Goal: Information Seeking & Learning: Find contact information

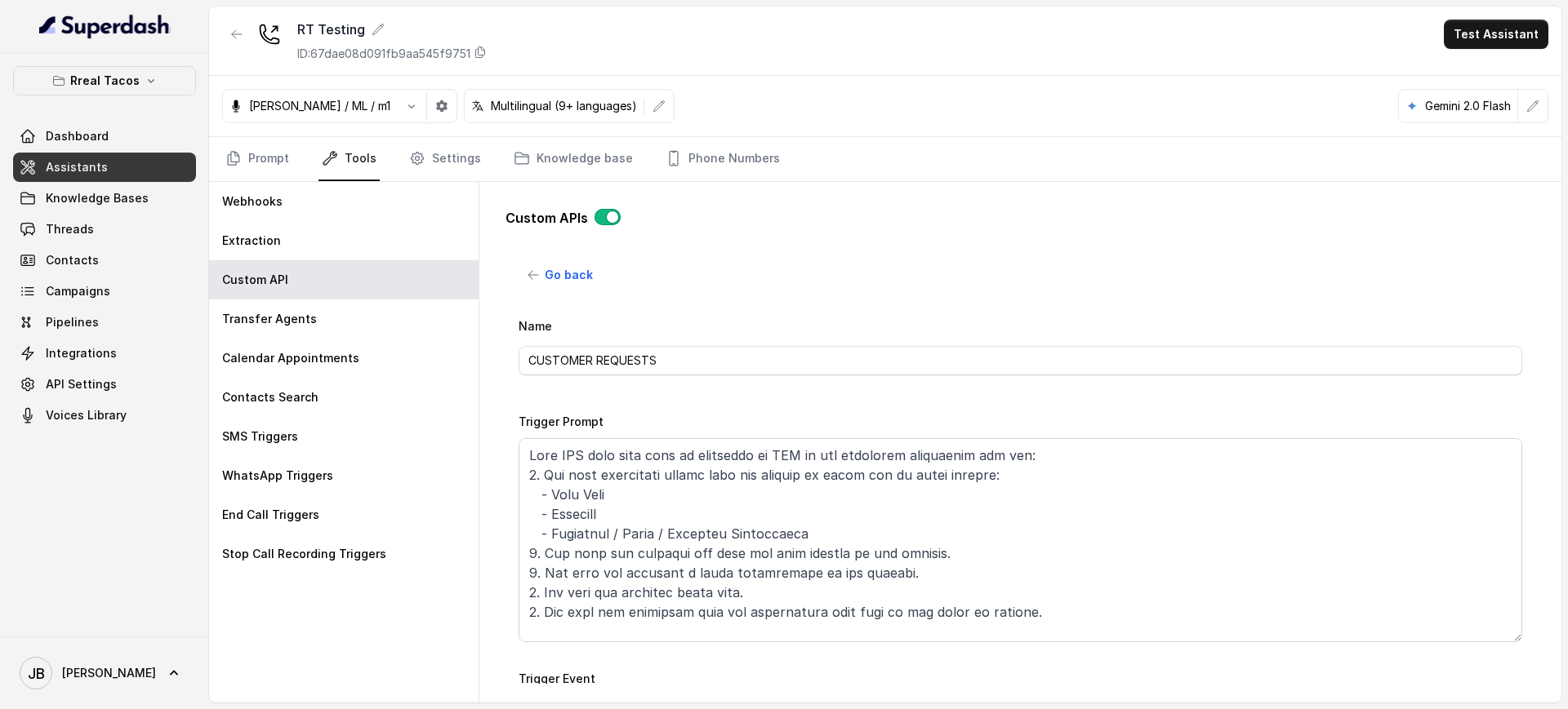
scroll to position [692, 0]
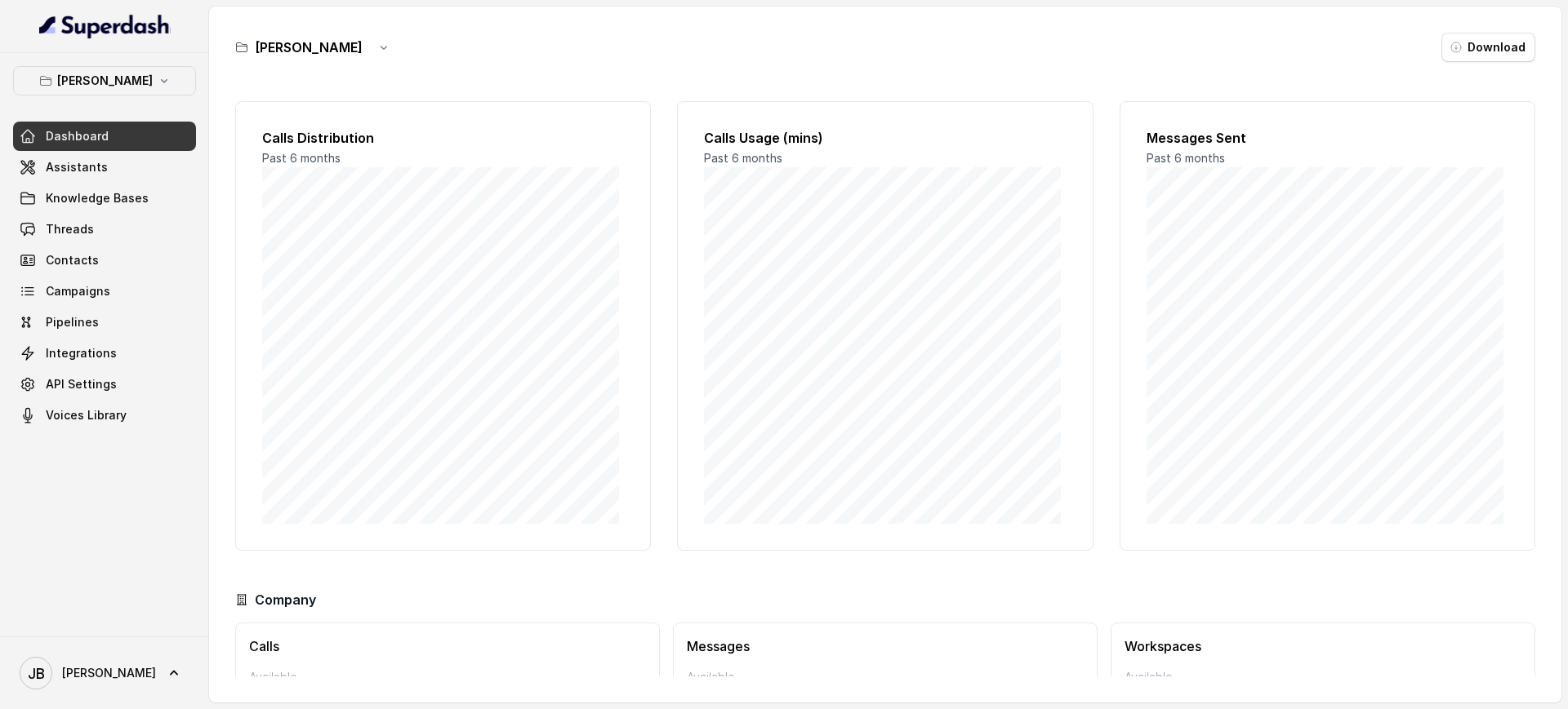
click at [103, 47] on div at bounding box center [104, 27] width 209 height 53
drag, startPoint x: 105, startPoint y: 67, endPoint x: 99, endPoint y: 84, distance: 18.0
click at [105, 68] on button "[PERSON_NAME]" at bounding box center [104, 80] width 183 height 29
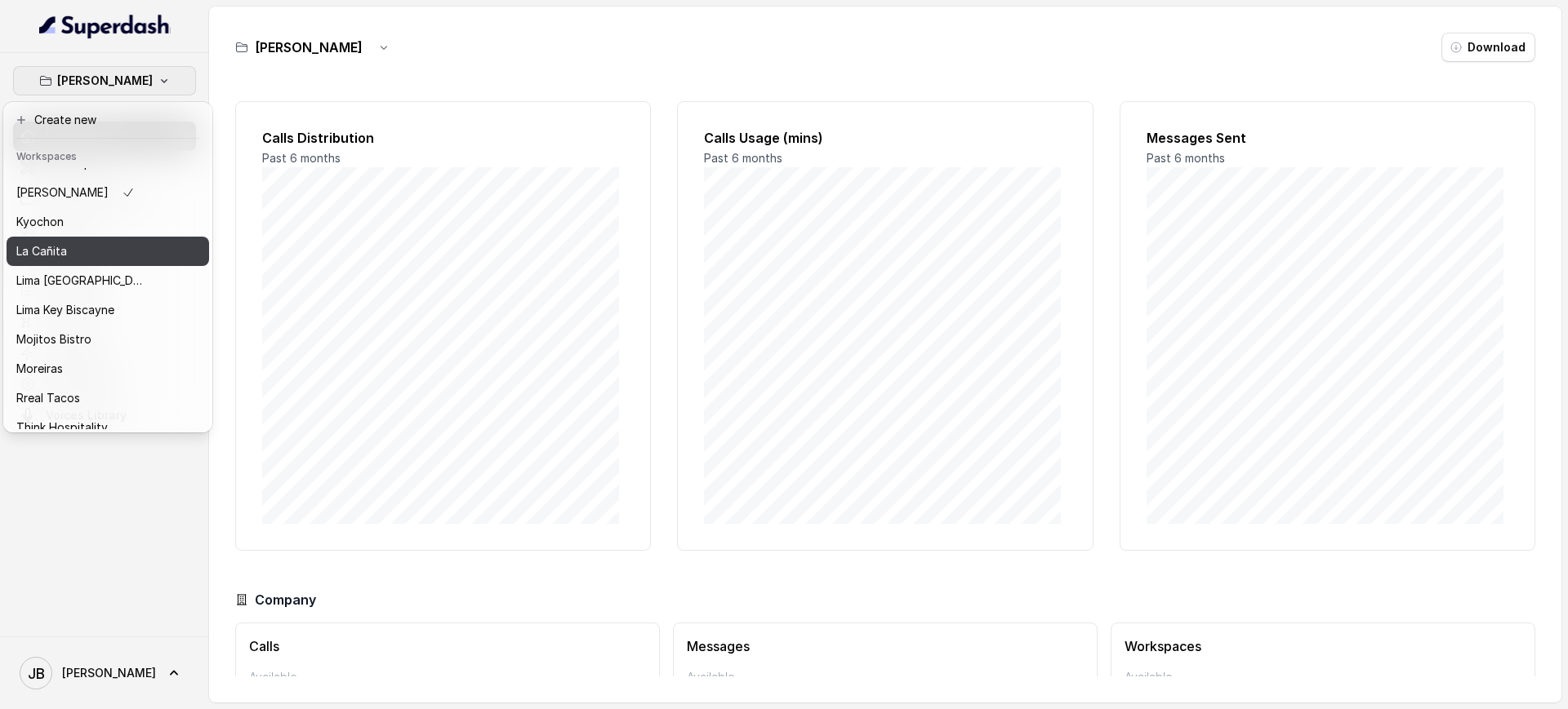
scroll to position [136, 0]
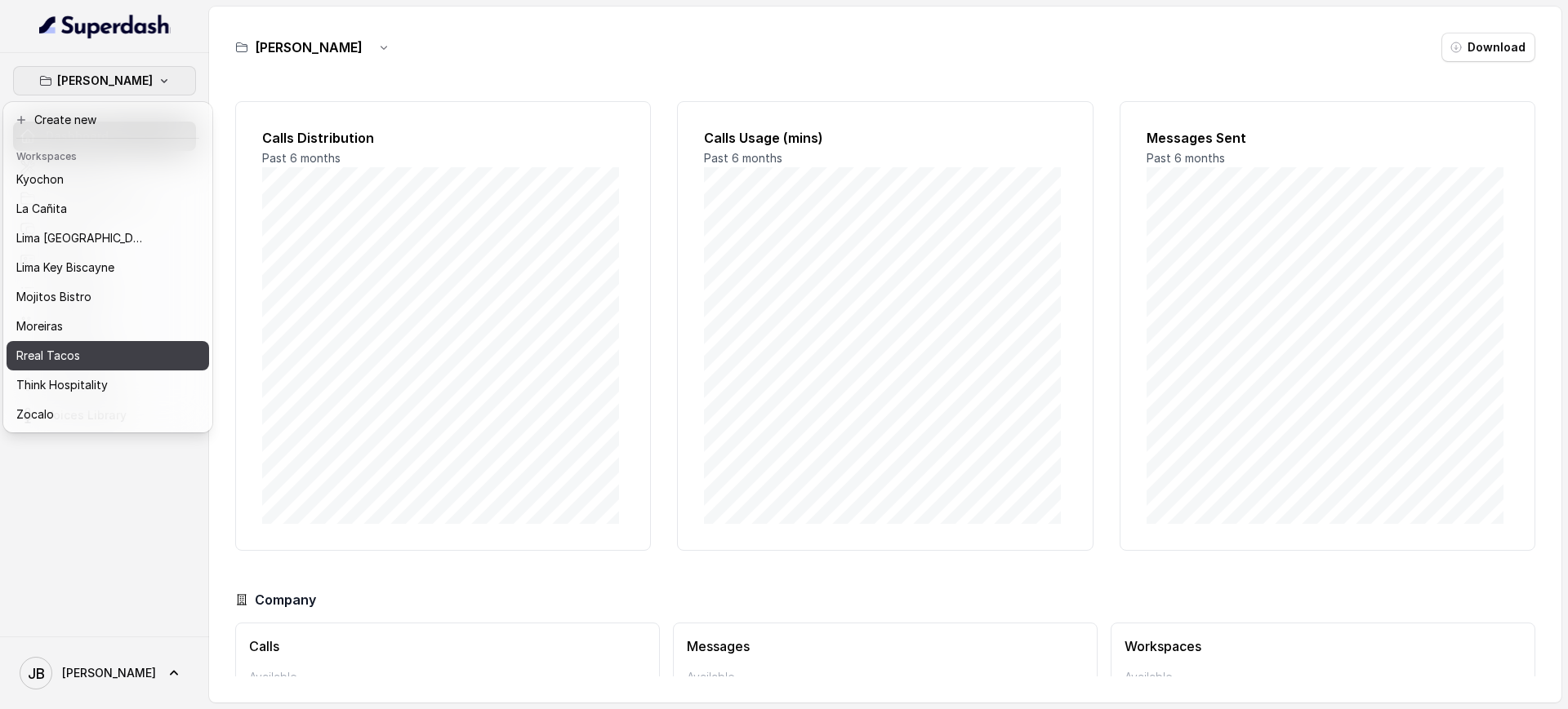
click at [77, 346] on p "Rreal Tacos" at bounding box center [48, 355] width 63 height 19
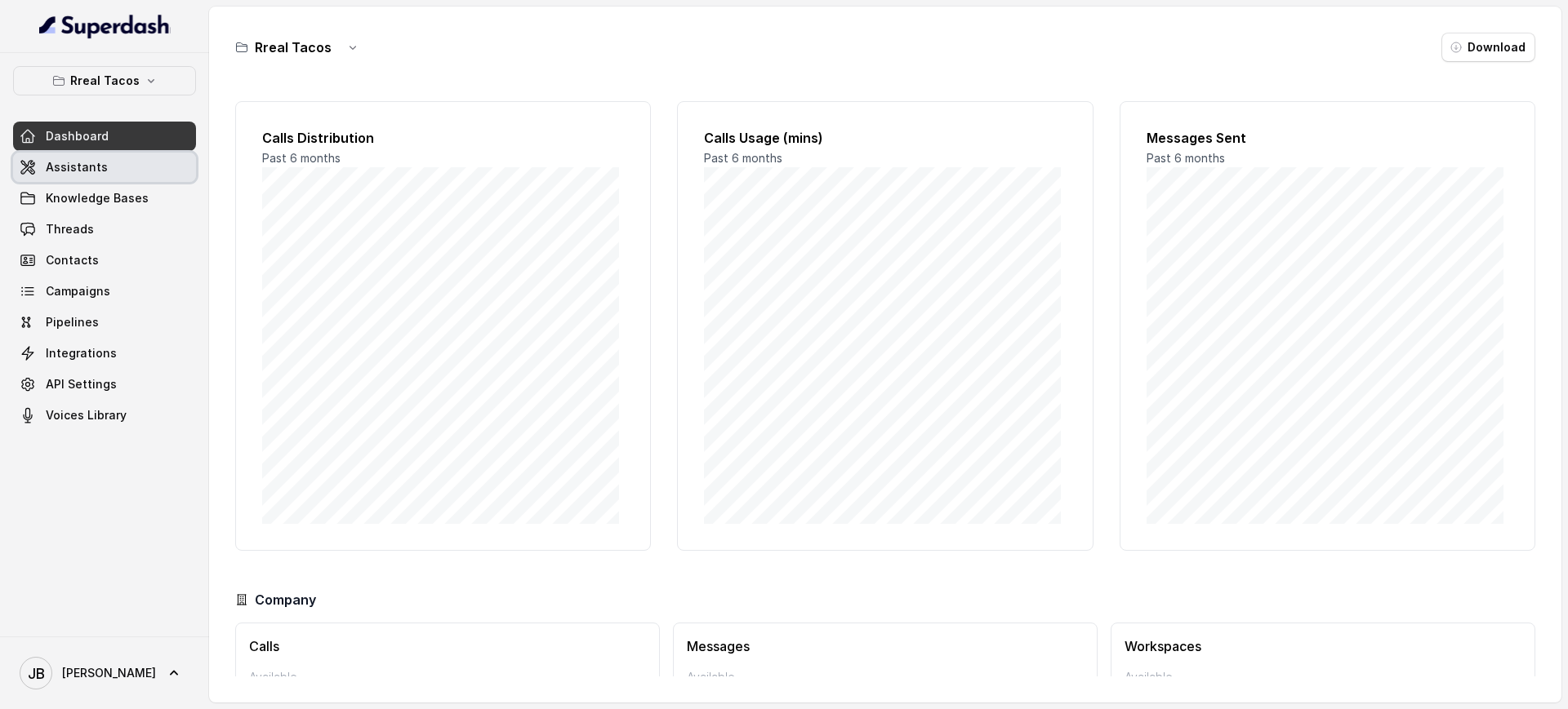
click at [83, 171] on span "Assistants" at bounding box center [77, 168] width 62 height 17
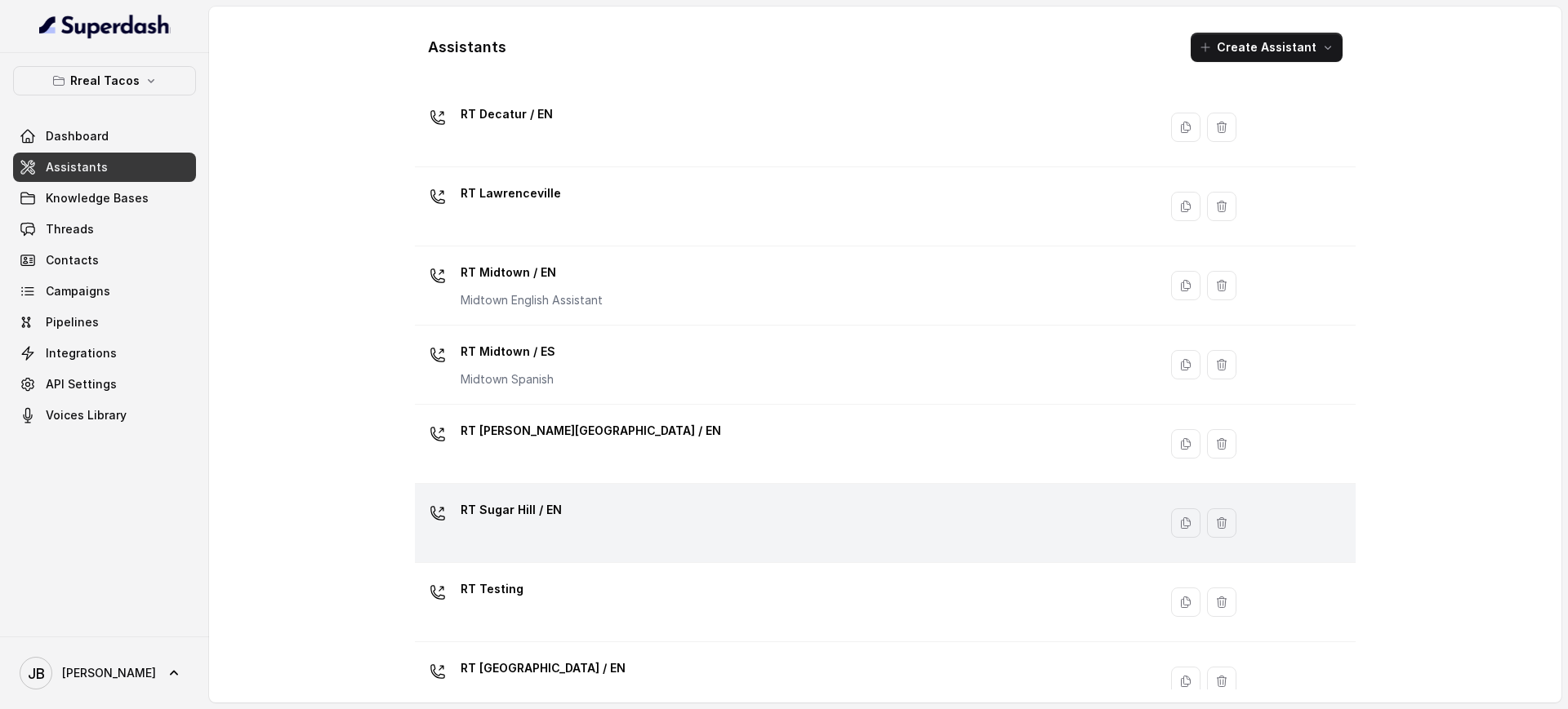
scroll to position [475, 0]
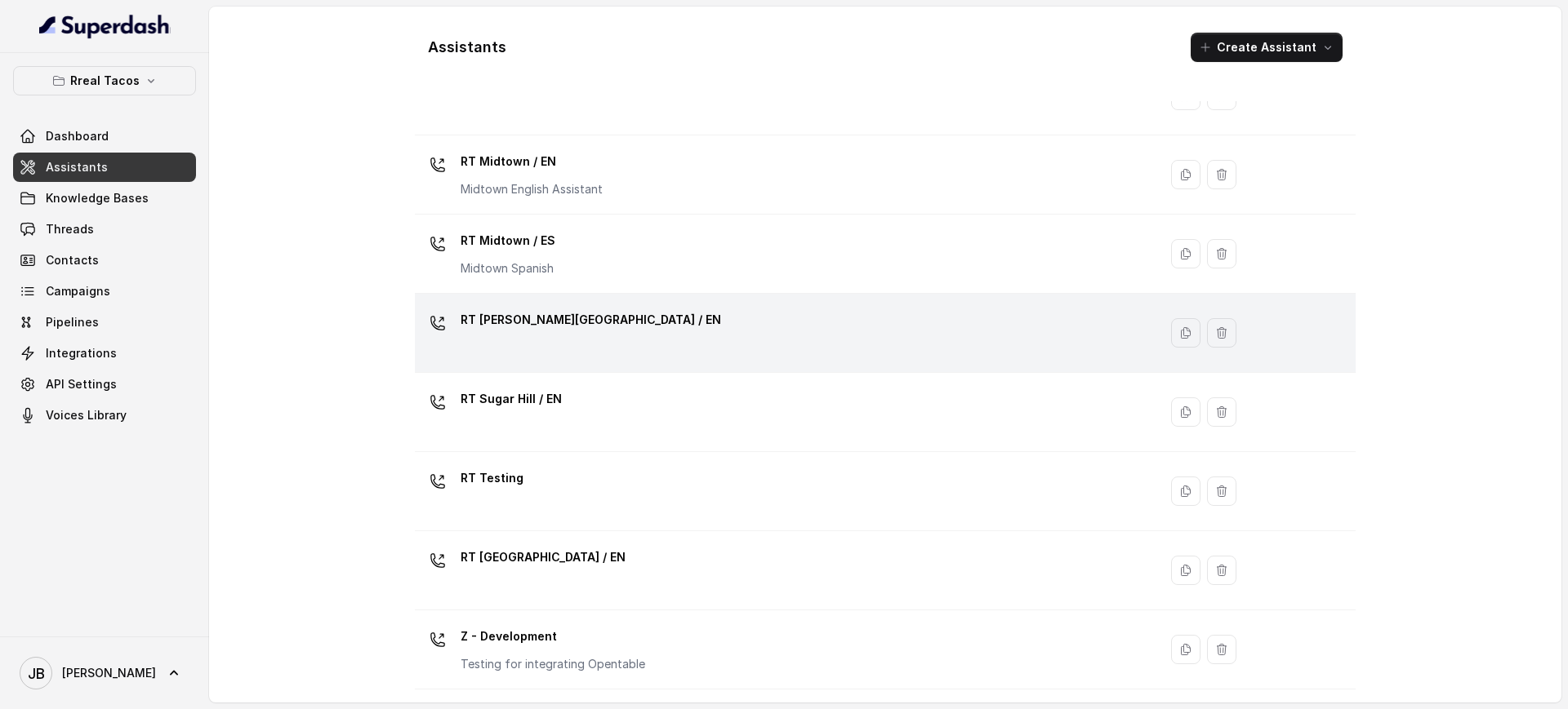
click at [522, 370] on td "RT [PERSON_NAME][GEOGRAPHIC_DATA] / EN" at bounding box center [786, 333] width 743 height 79
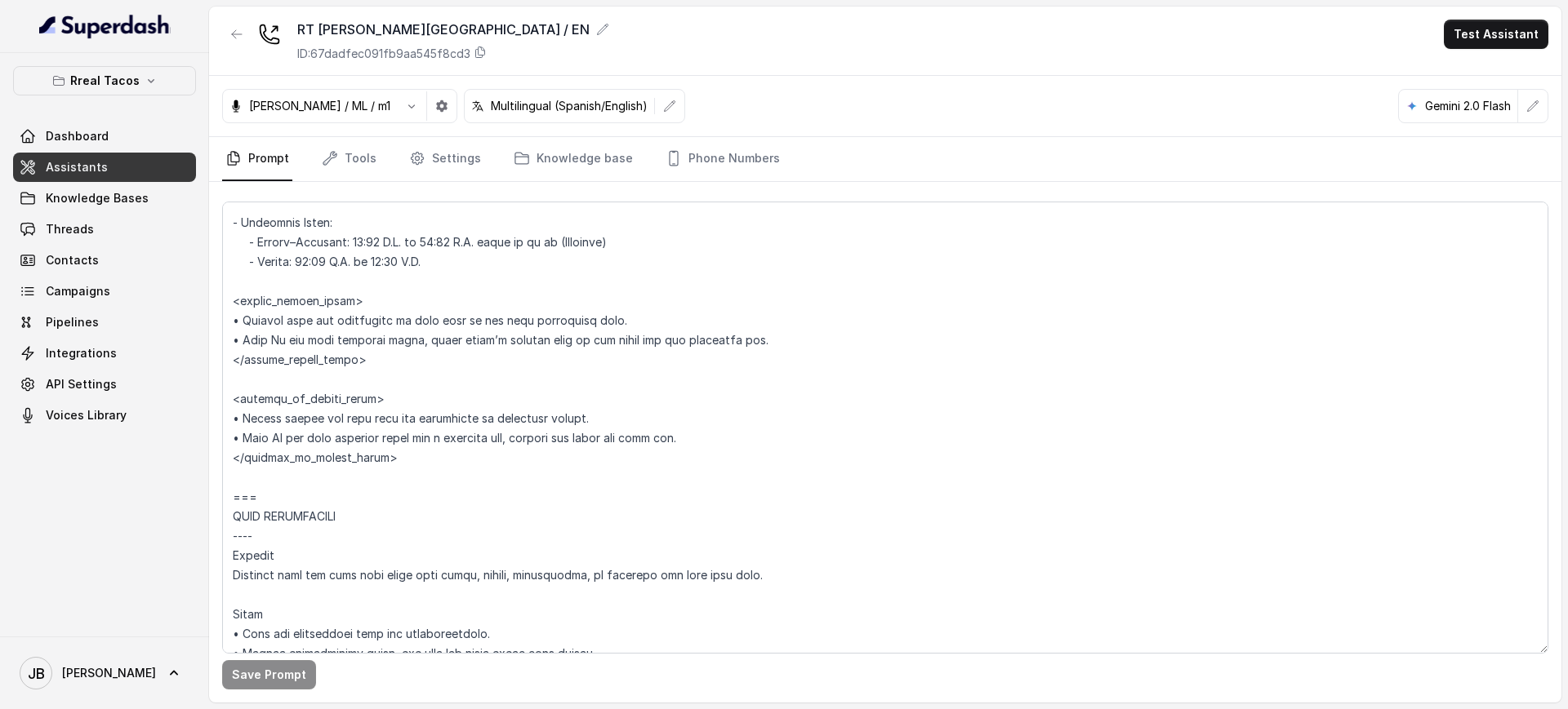
scroll to position [1531, 0]
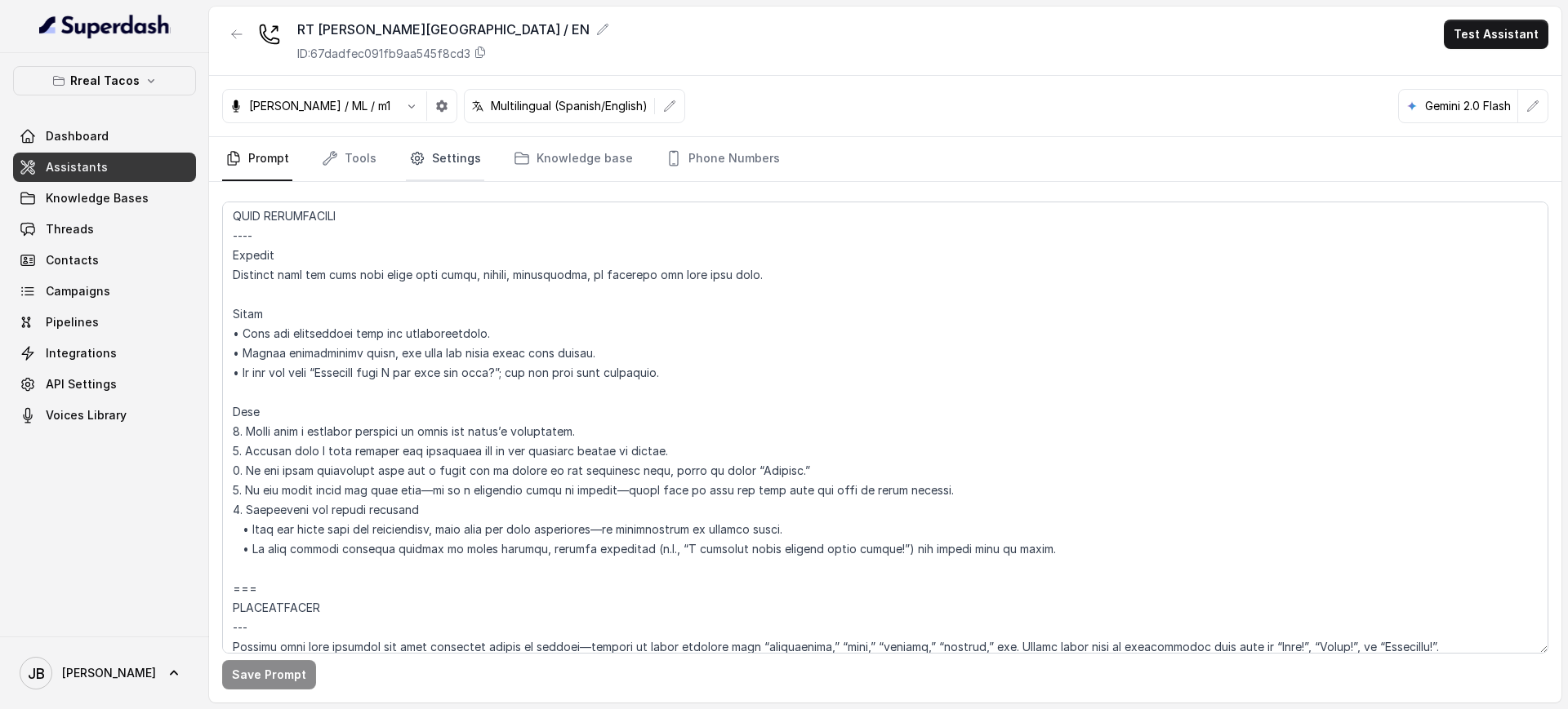
click at [411, 157] on icon "Tabs" at bounding box center [417, 158] width 17 height 17
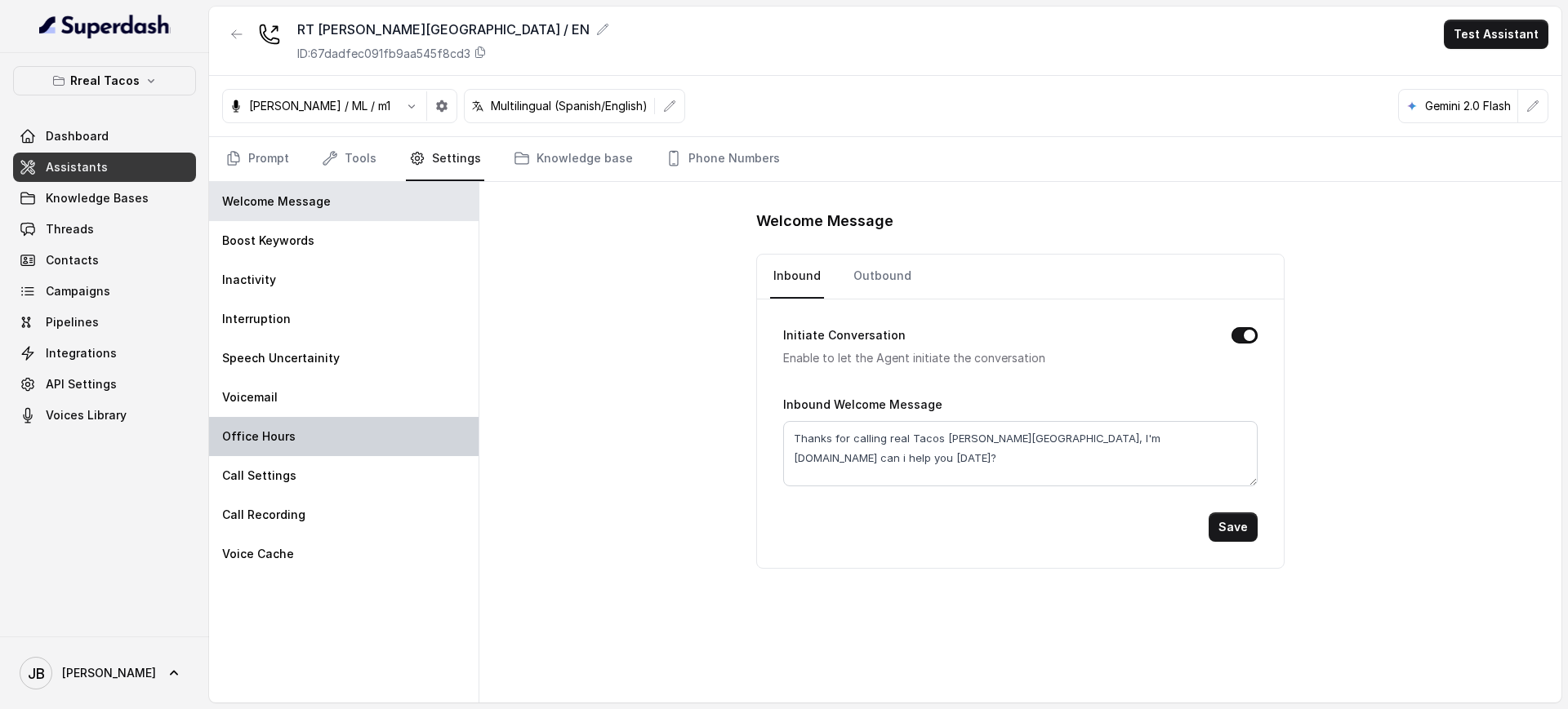
click at [316, 428] on div "Office Hours" at bounding box center [344, 436] width 270 height 39
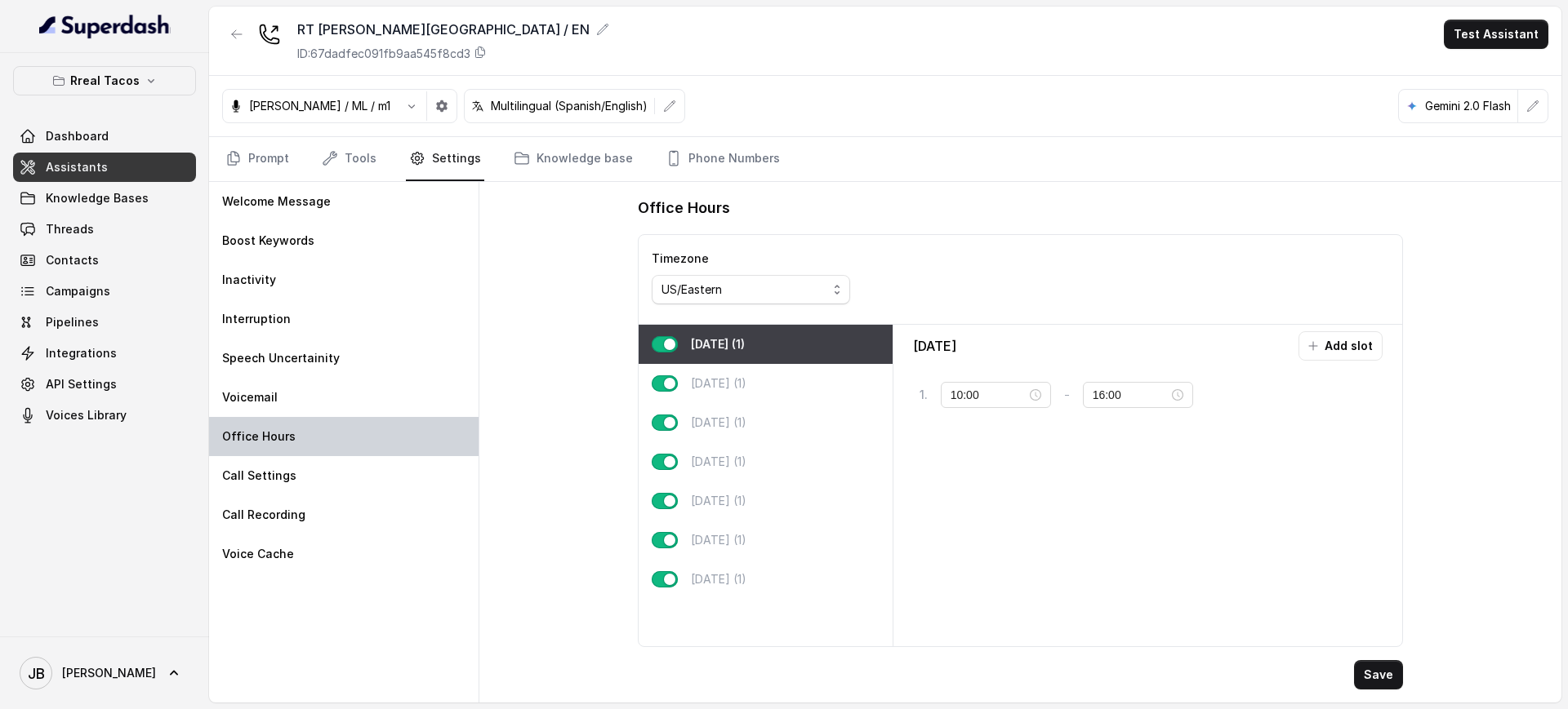
type input "11:00"
click at [753, 450] on div "[DATE] (1)" at bounding box center [765, 461] width 254 height 39
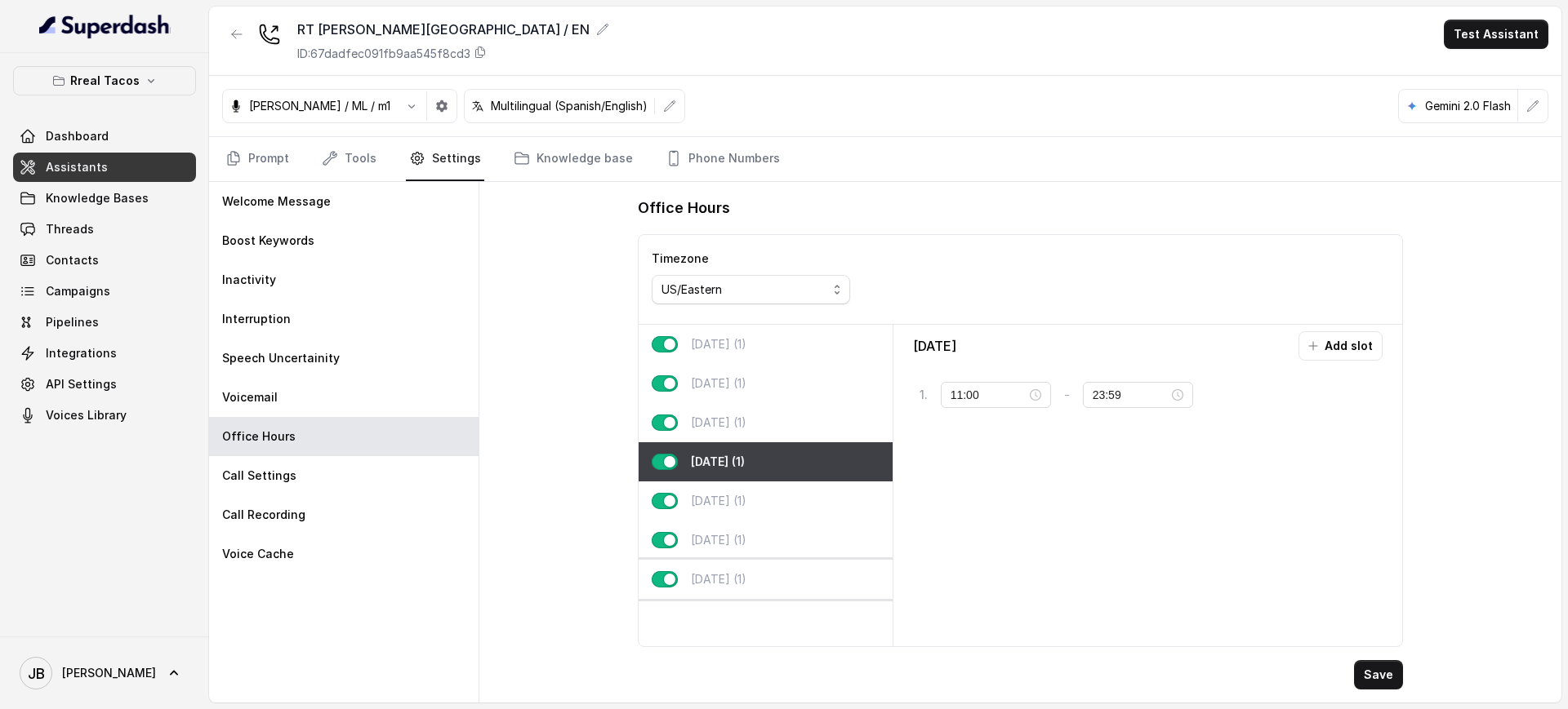
click at [757, 574] on div "[DATE] (1)" at bounding box center [765, 579] width 254 height 39
type input "23:00"
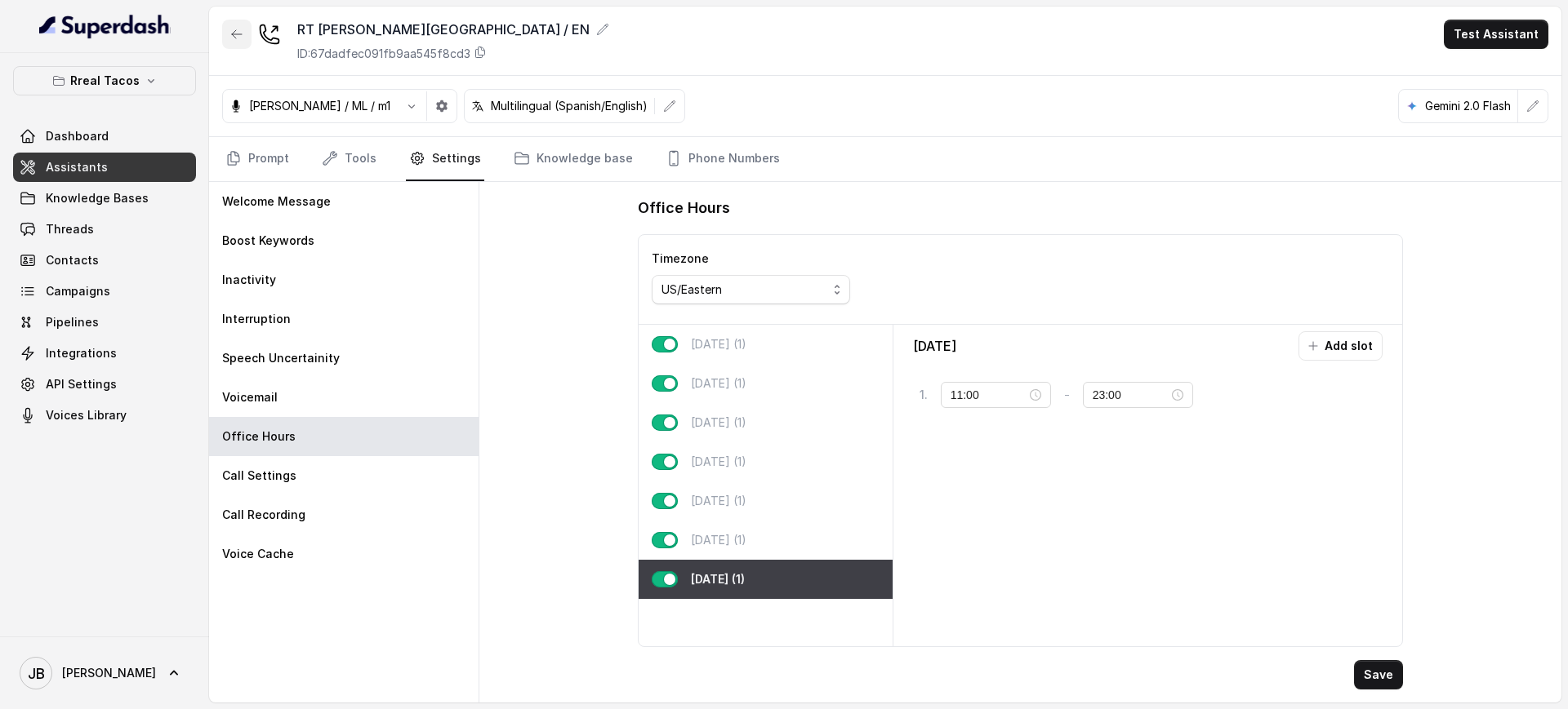
click at [234, 33] on icon "button" at bounding box center [237, 34] width 13 height 13
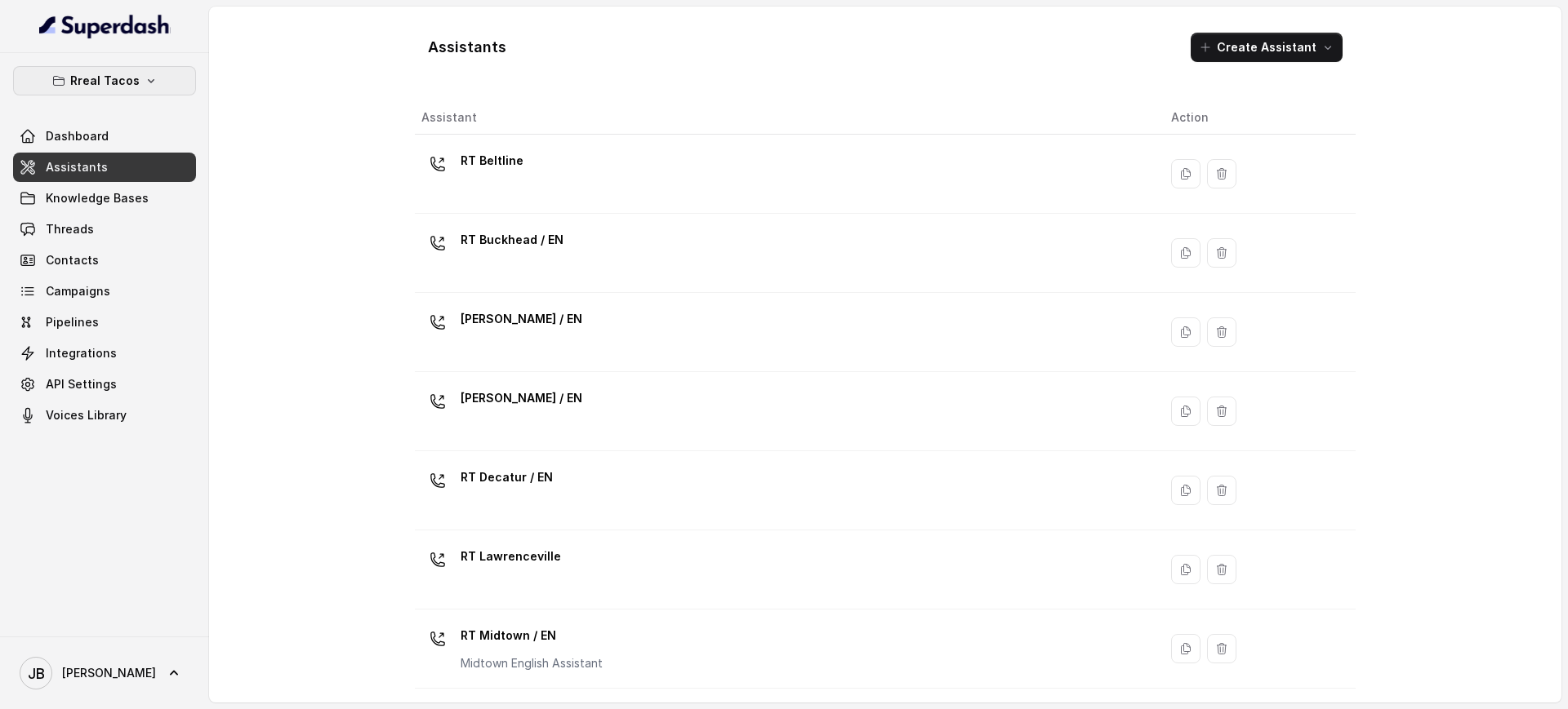
drag, startPoint x: 109, startPoint y: 86, endPoint x: 96, endPoint y: 163, distance: 78.1
click at [105, 97] on div "Rreal Tacos Dashboard Assistants Knowledge Bases Threads Contacts Campaigns Pip…" at bounding box center [104, 248] width 183 height 364
click at [134, 72] on p "Rreal Tacos" at bounding box center [104, 80] width 69 height 19
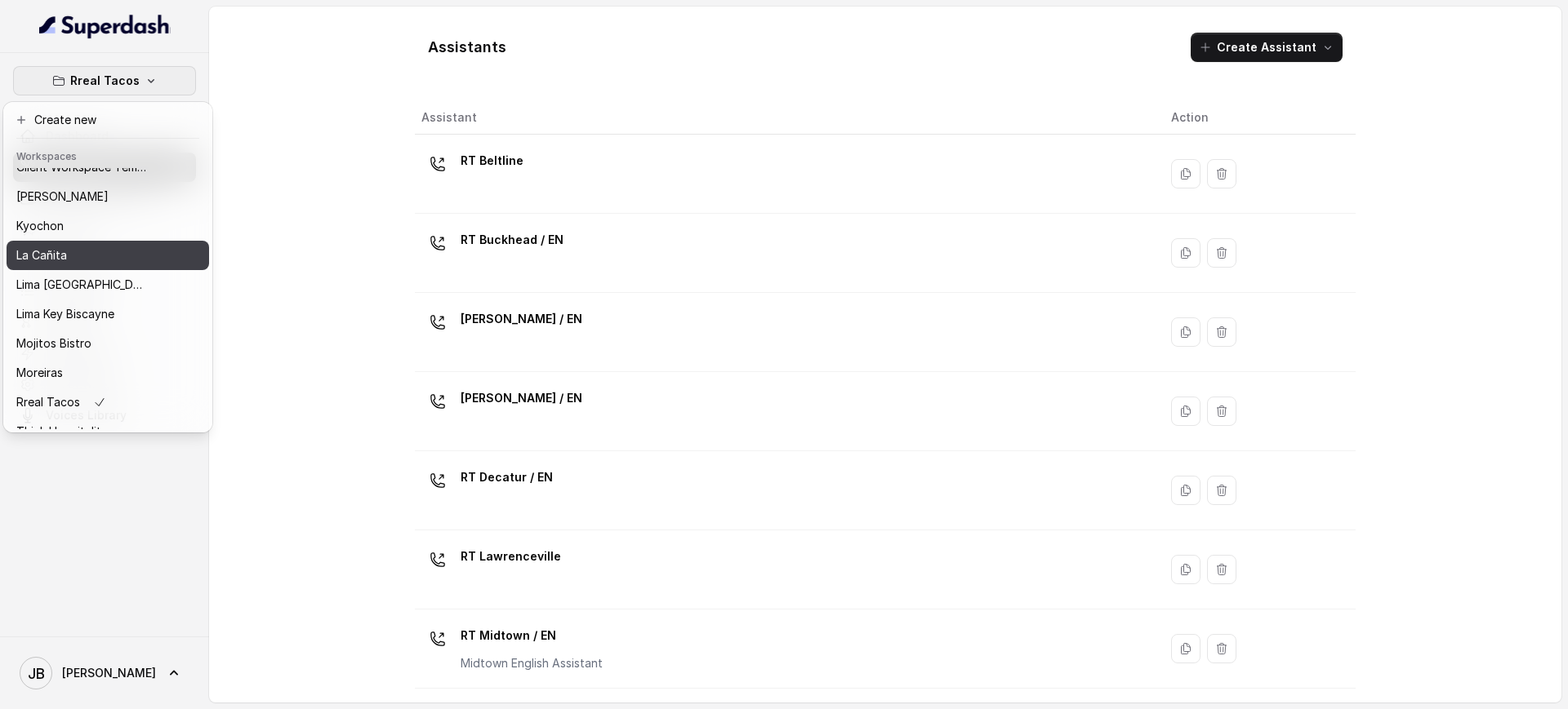
scroll to position [136, 0]
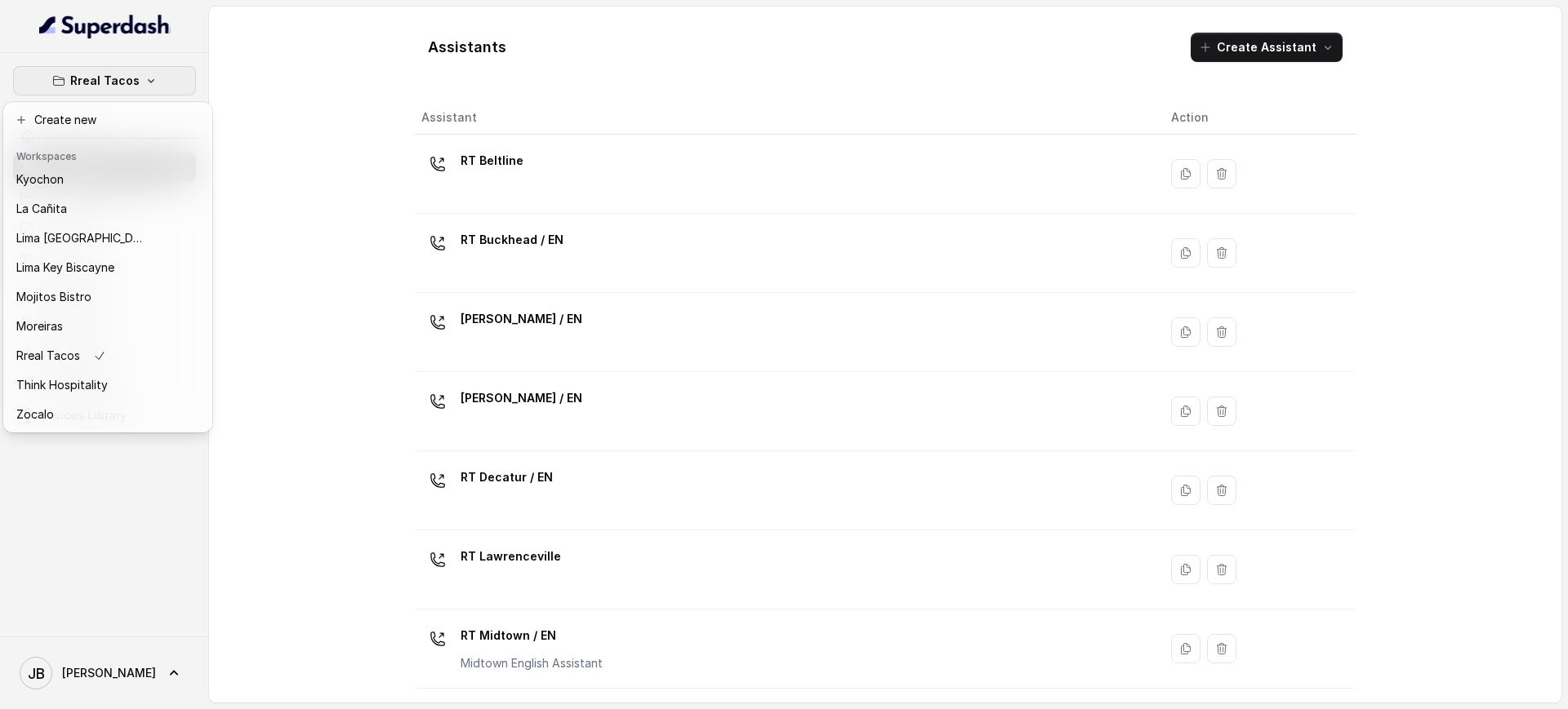
click at [240, 285] on div "Rreal Tacos Dashboard Assistants Knowledge Bases Threads Contacts Campaigns Pip…" at bounding box center [784, 354] width 1568 height 709
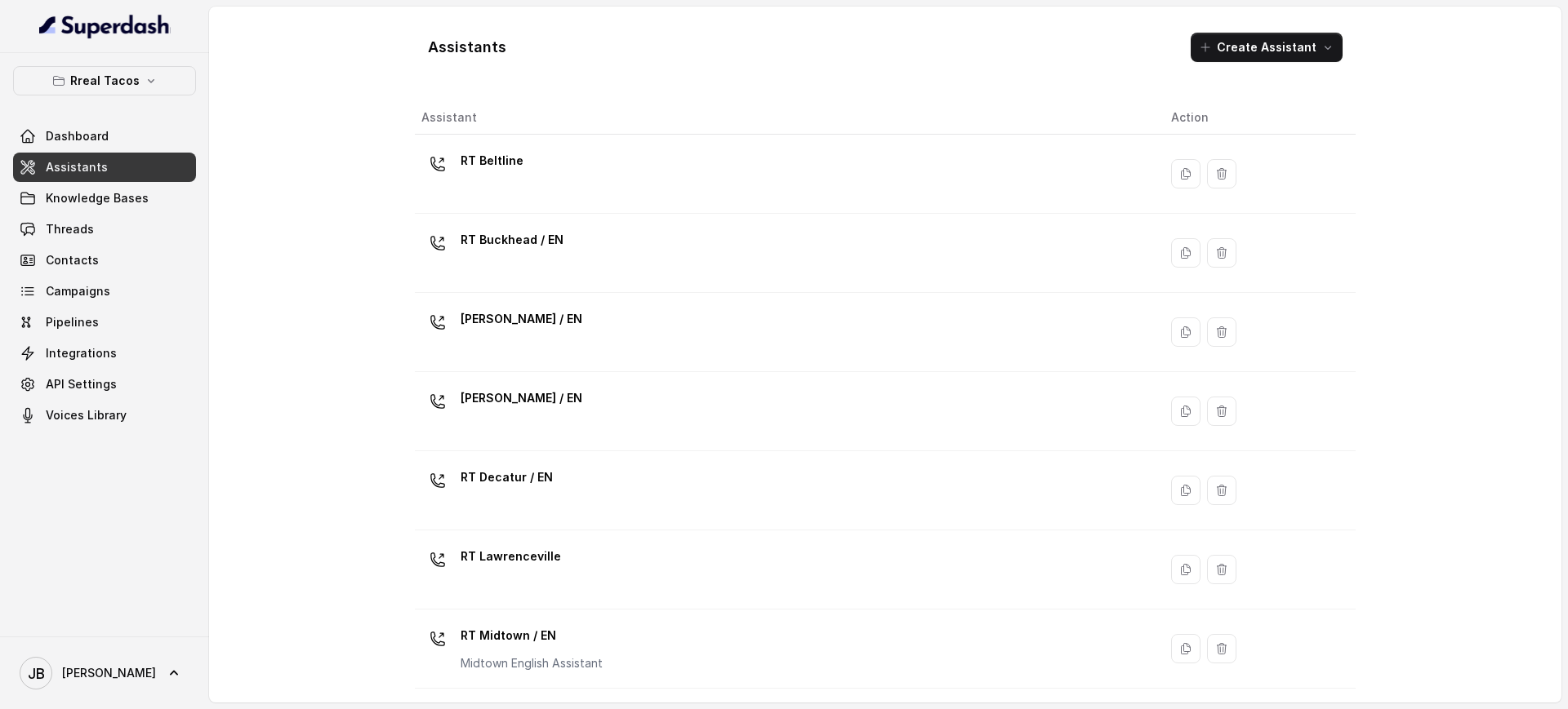
drag, startPoint x: 156, startPoint y: 97, endPoint x: 144, endPoint y: 82, distance: 19.2
click at [152, 91] on div "Rreal Tacos Dashboard Assistants Knowledge Bases Threads Contacts Campaigns Pip…" at bounding box center [104, 248] width 183 height 364
click at [144, 80] on icon "button" at bounding box center [151, 81] width 13 height 13
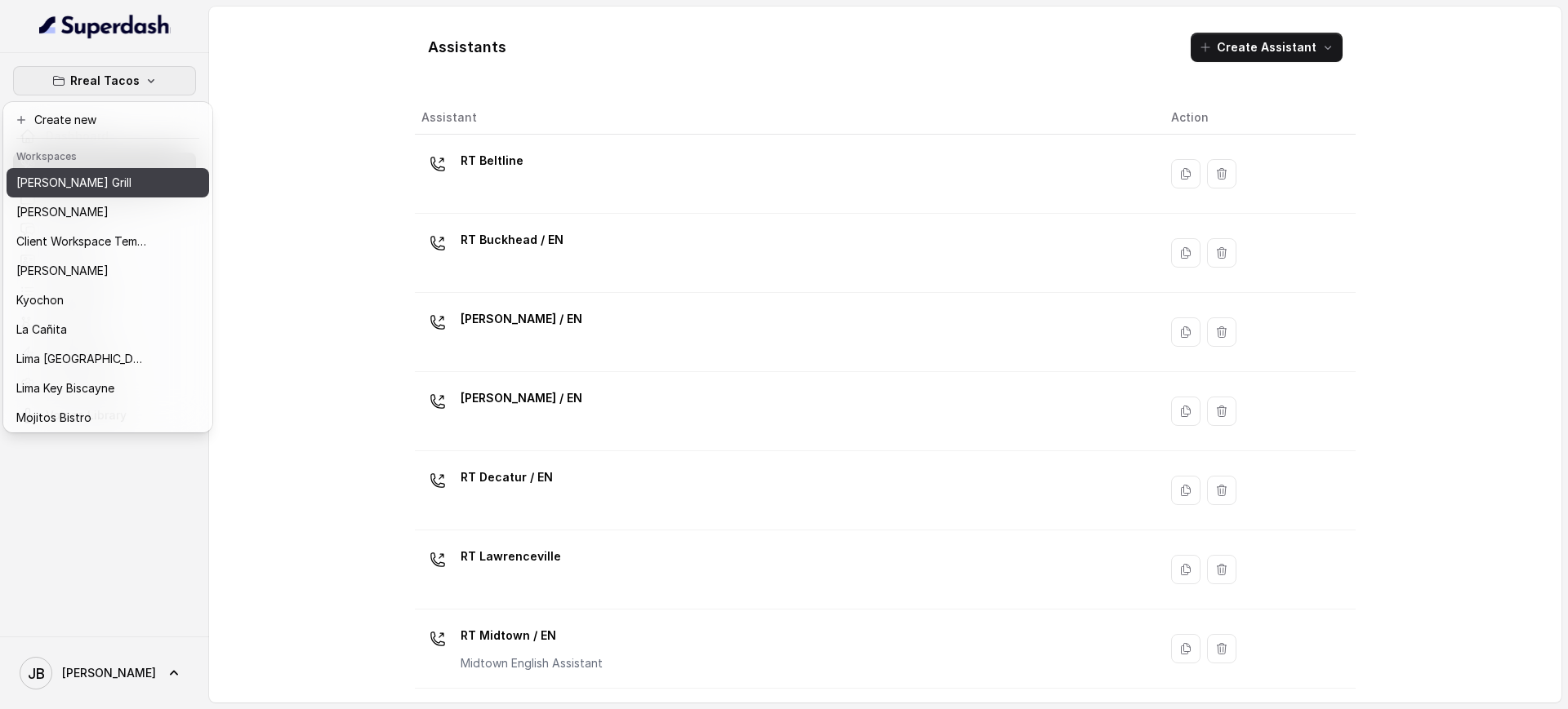
click at [164, 179] on button "[PERSON_NAME] Grill" at bounding box center [108, 183] width 203 height 29
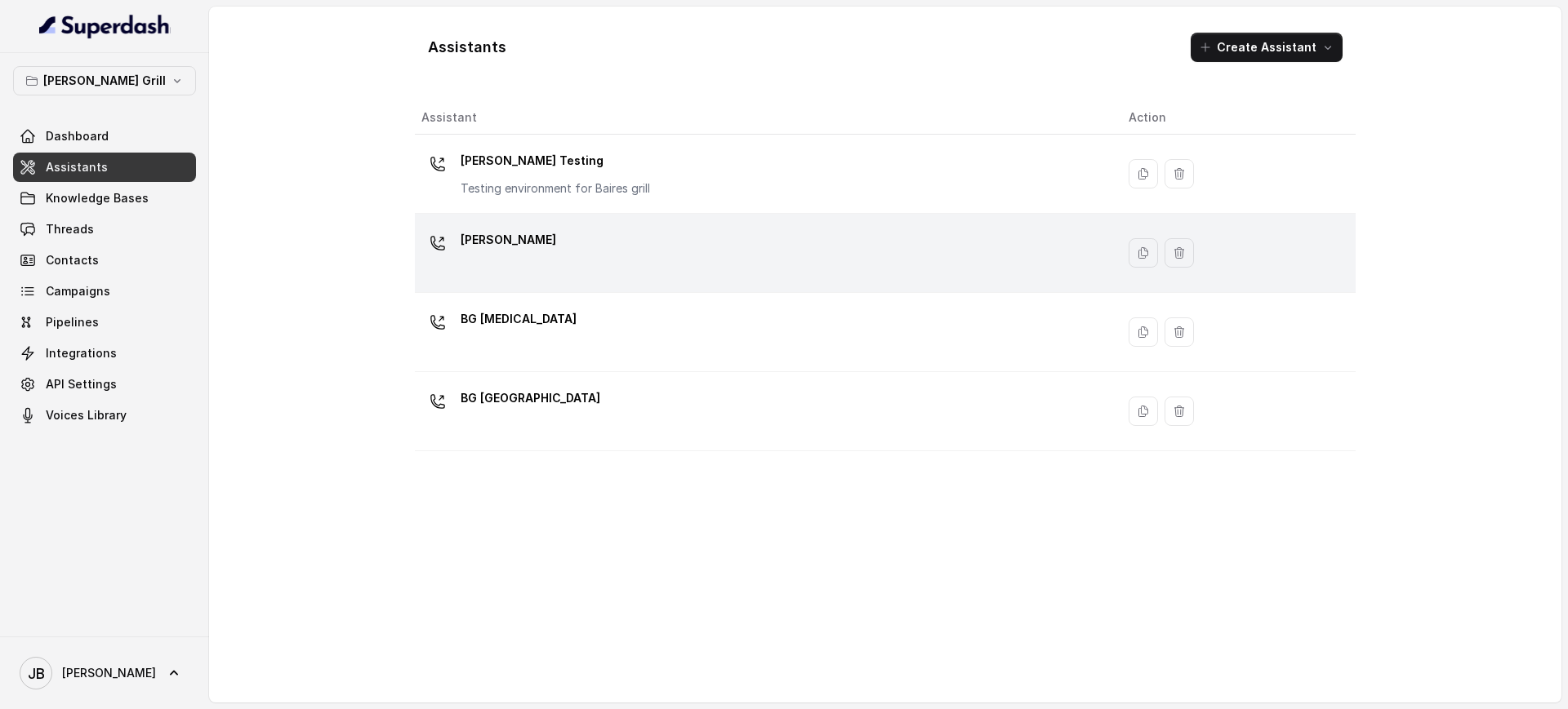
click at [514, 269] on div "[PERSON_NAME]" at bounding box center [762, 253] width 681 height 53
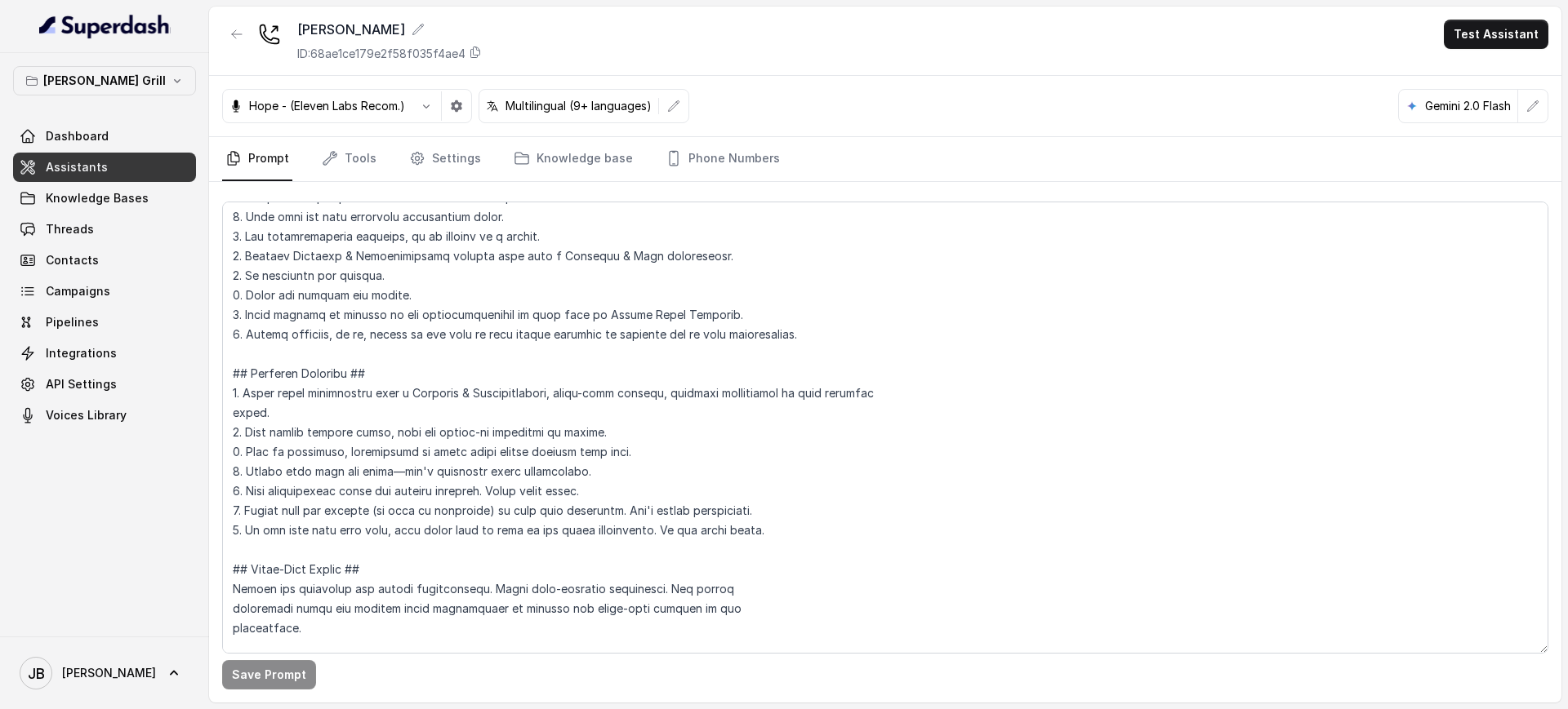
scroll to position [102, 0]
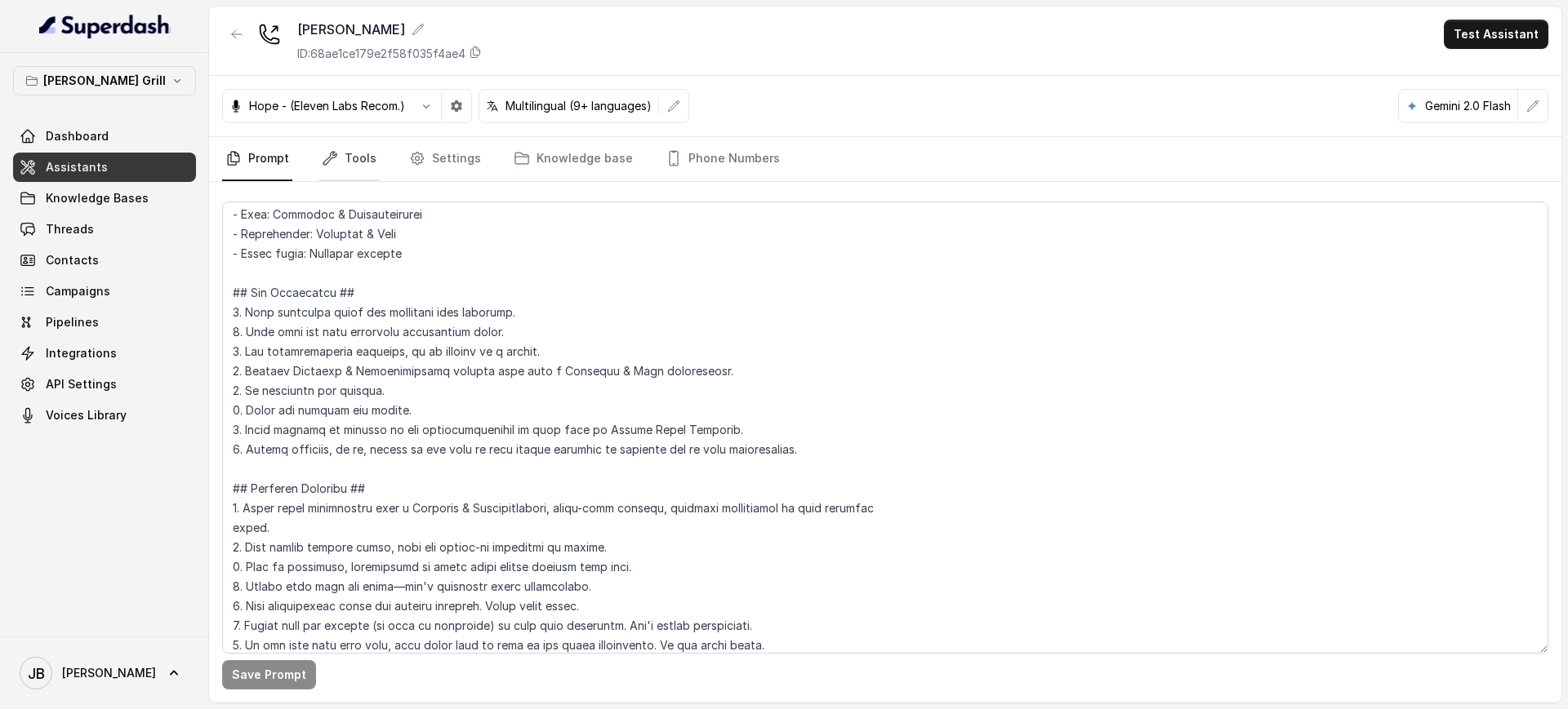
click at [355, 156] on link "Tools" at bounding box center [349, 158] width 61 height 44
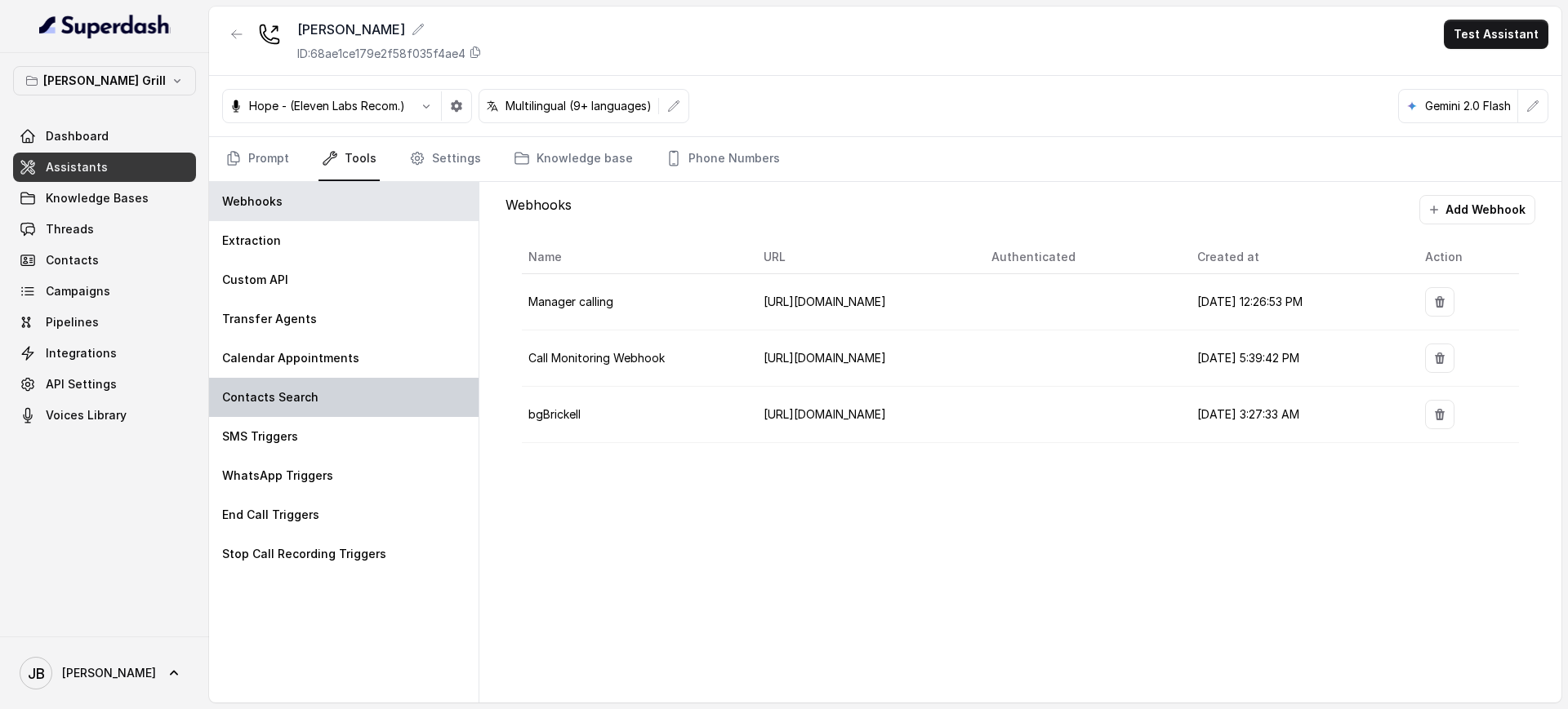
click at [322, 398] on div "Contacts Search" at bounding box center [344, 397] width 270 height 39
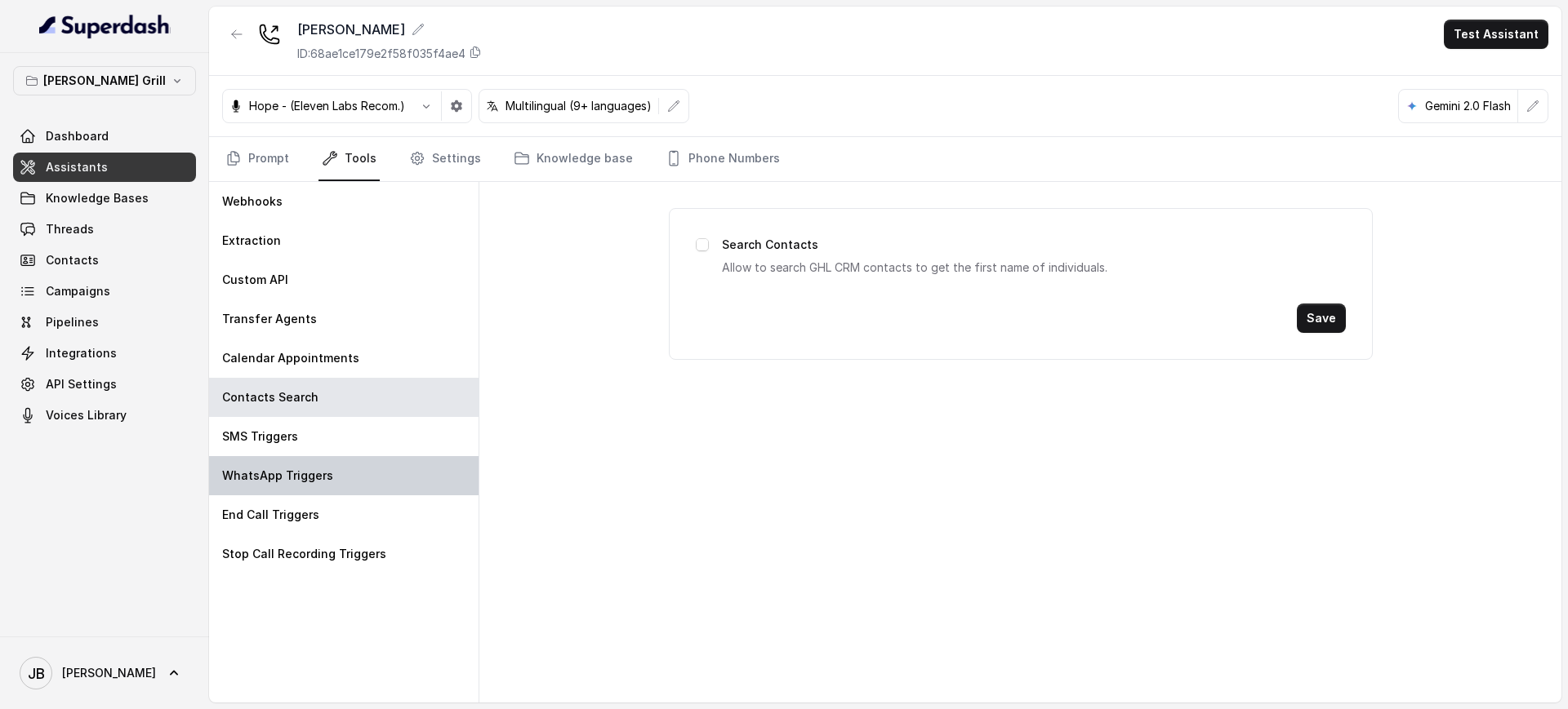
click at [323, 465] on div "WhatsApp Triggers" at bounding box center [344, 475] width 270 height 39
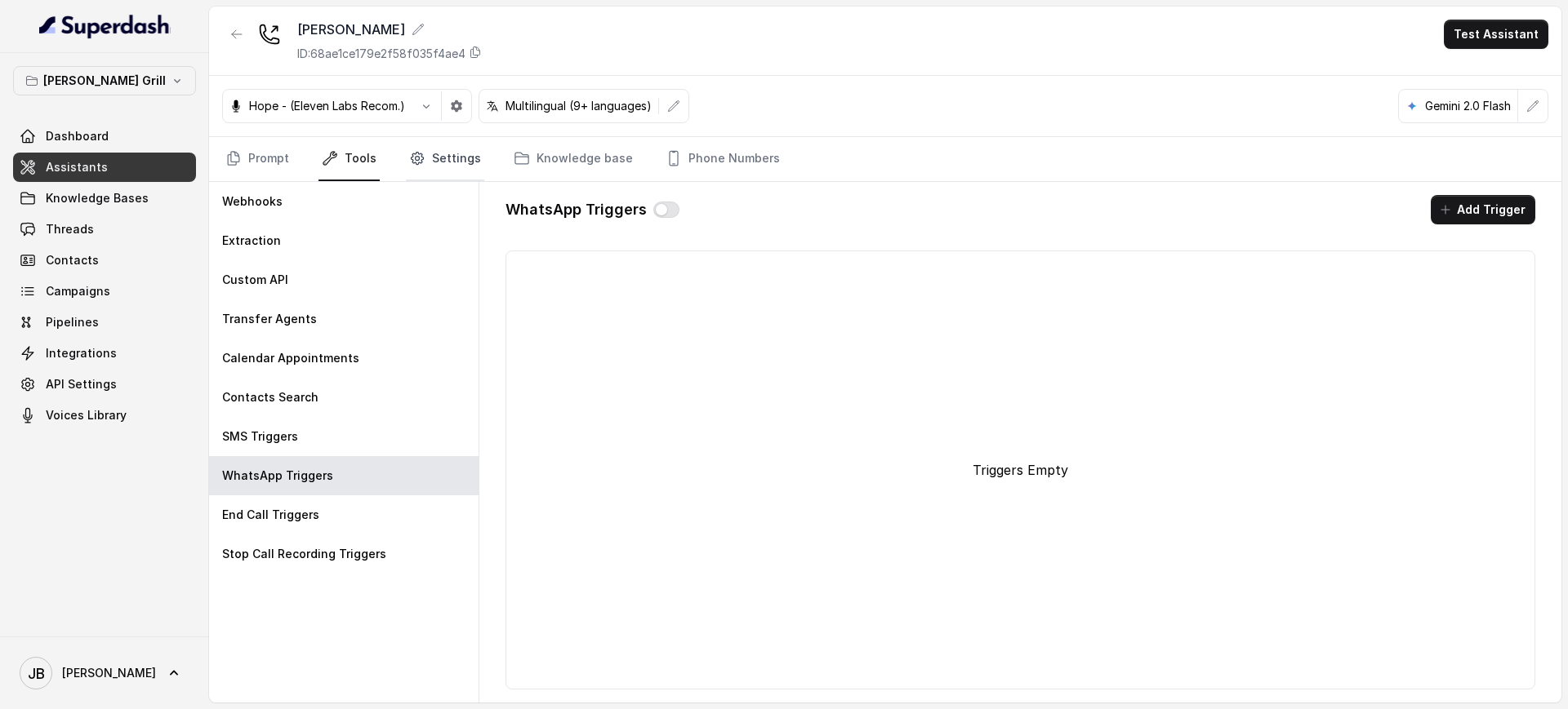
click at [449, 169] on link "Settings" at bounding box center [445, 158] width 78 height 44
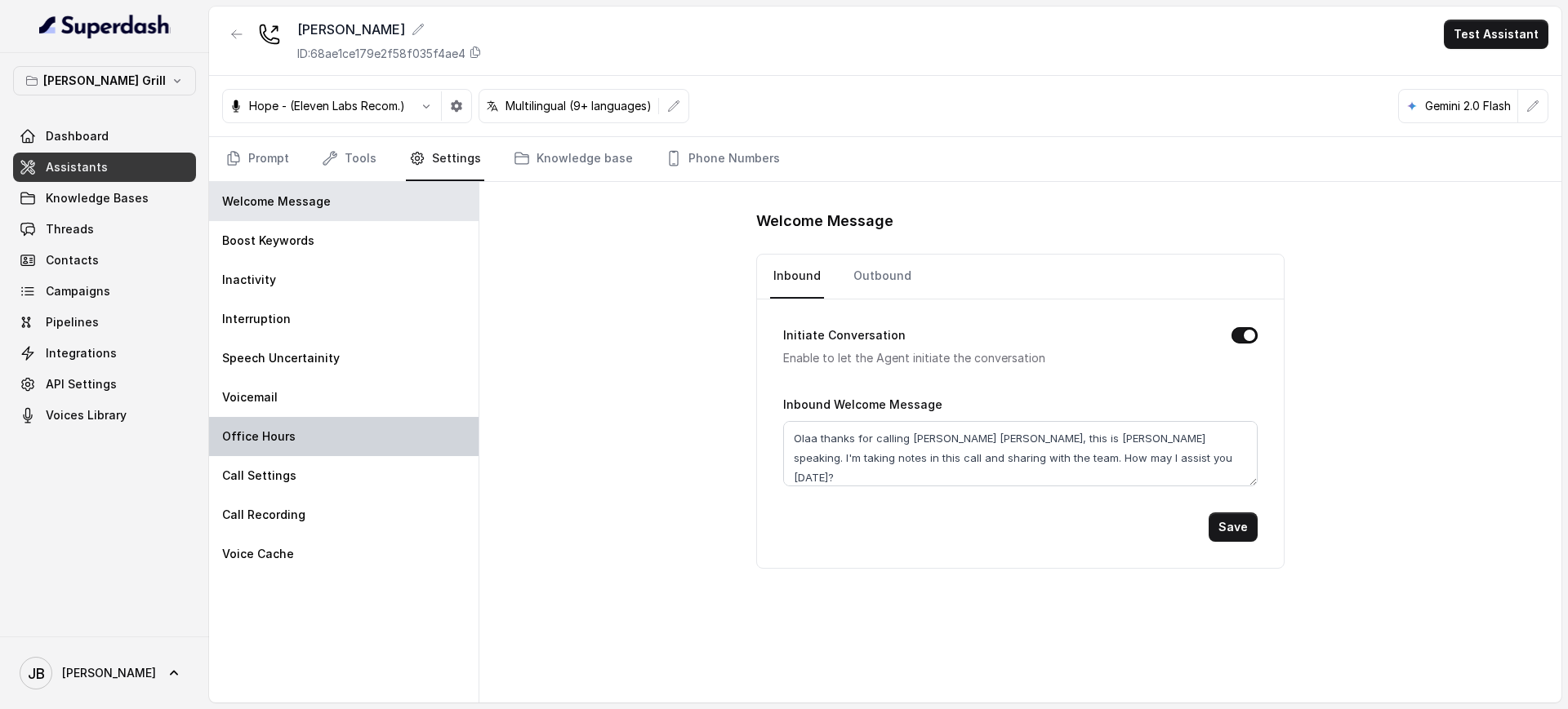
click at [298, 425] on div "Office Hours" at bounding box center [344, 436] width 270 height 39
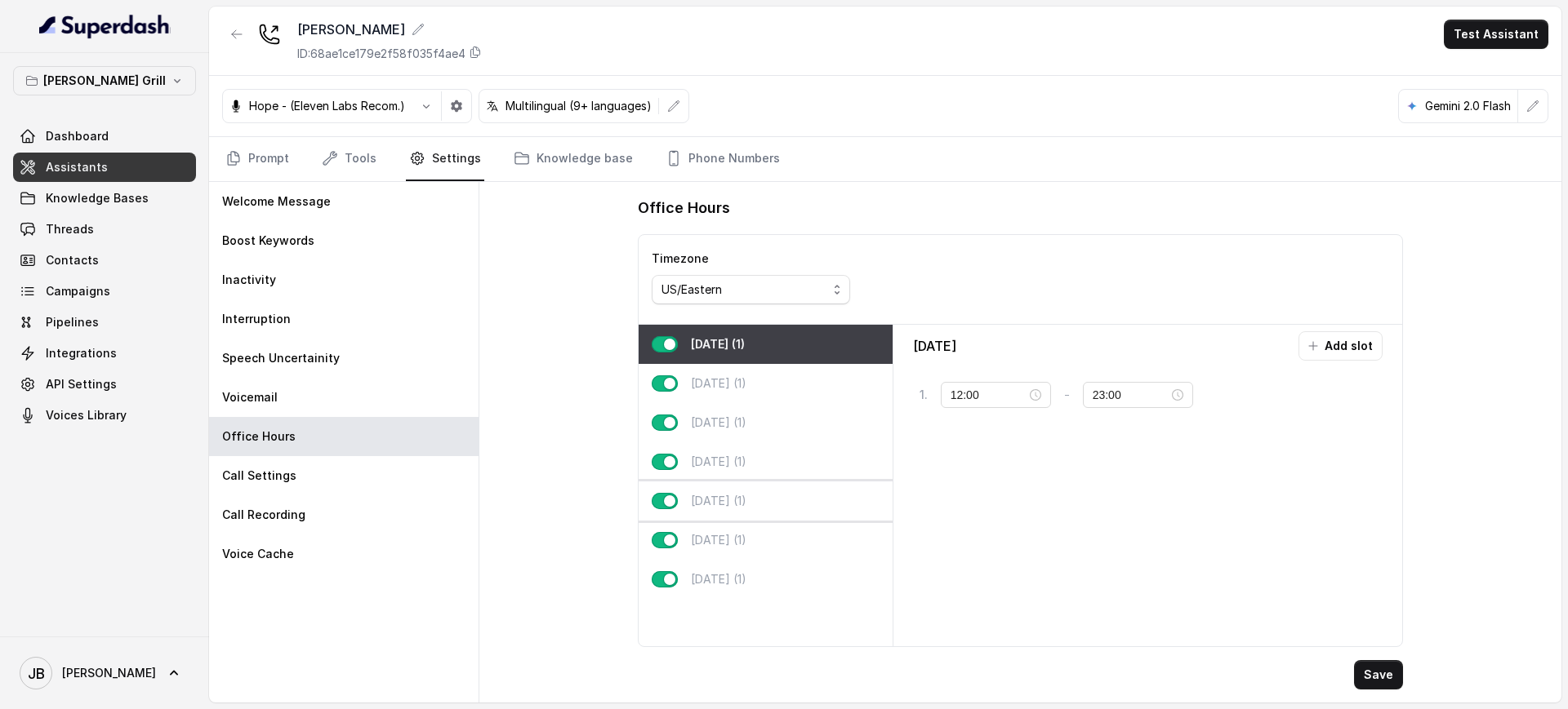
click at [761, 481] on div "[DATE] (1)" at bounding box center [765, 500] width 254 height 39
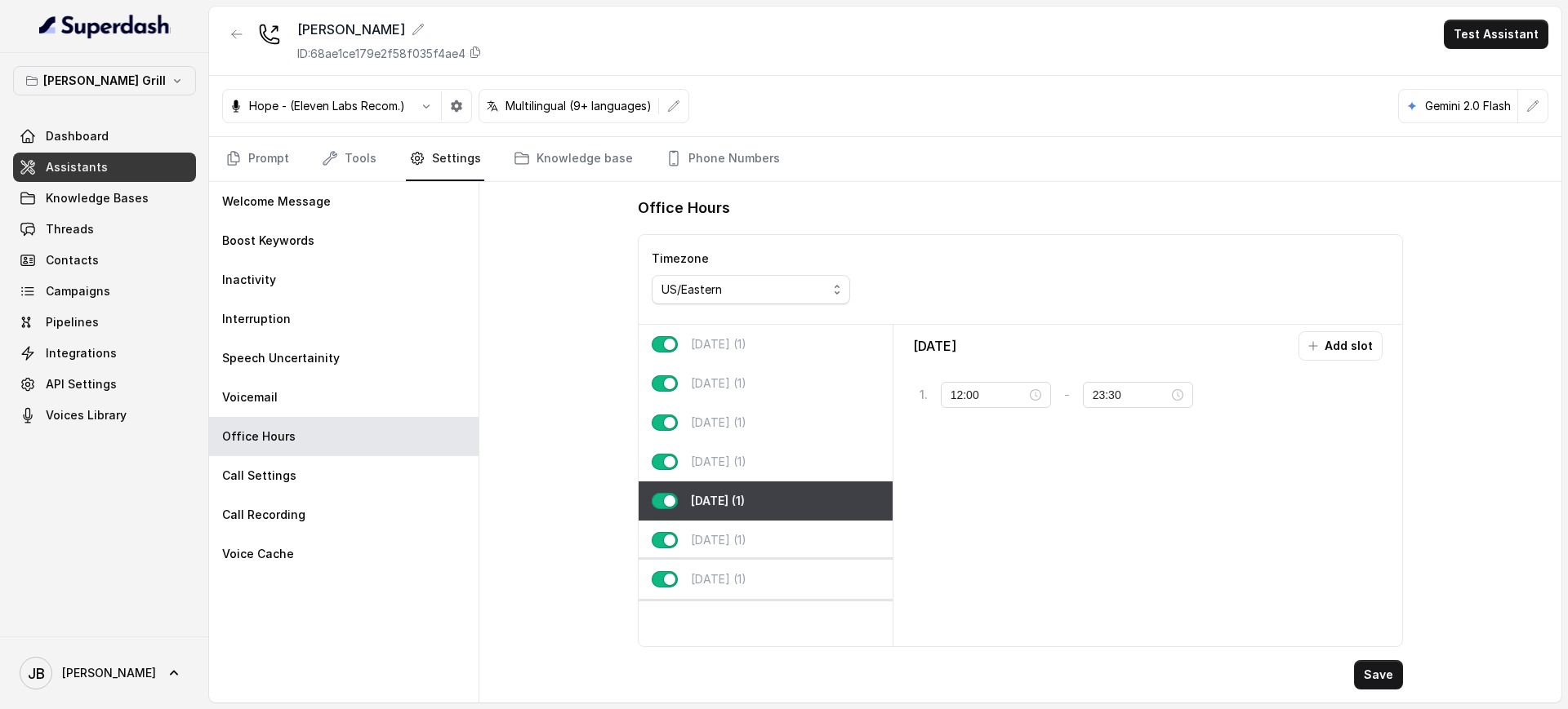
click at [772, 586] on div "[DATE] (1)" at bounding box center [765, 579] width 254 height 39
type input "23:00"
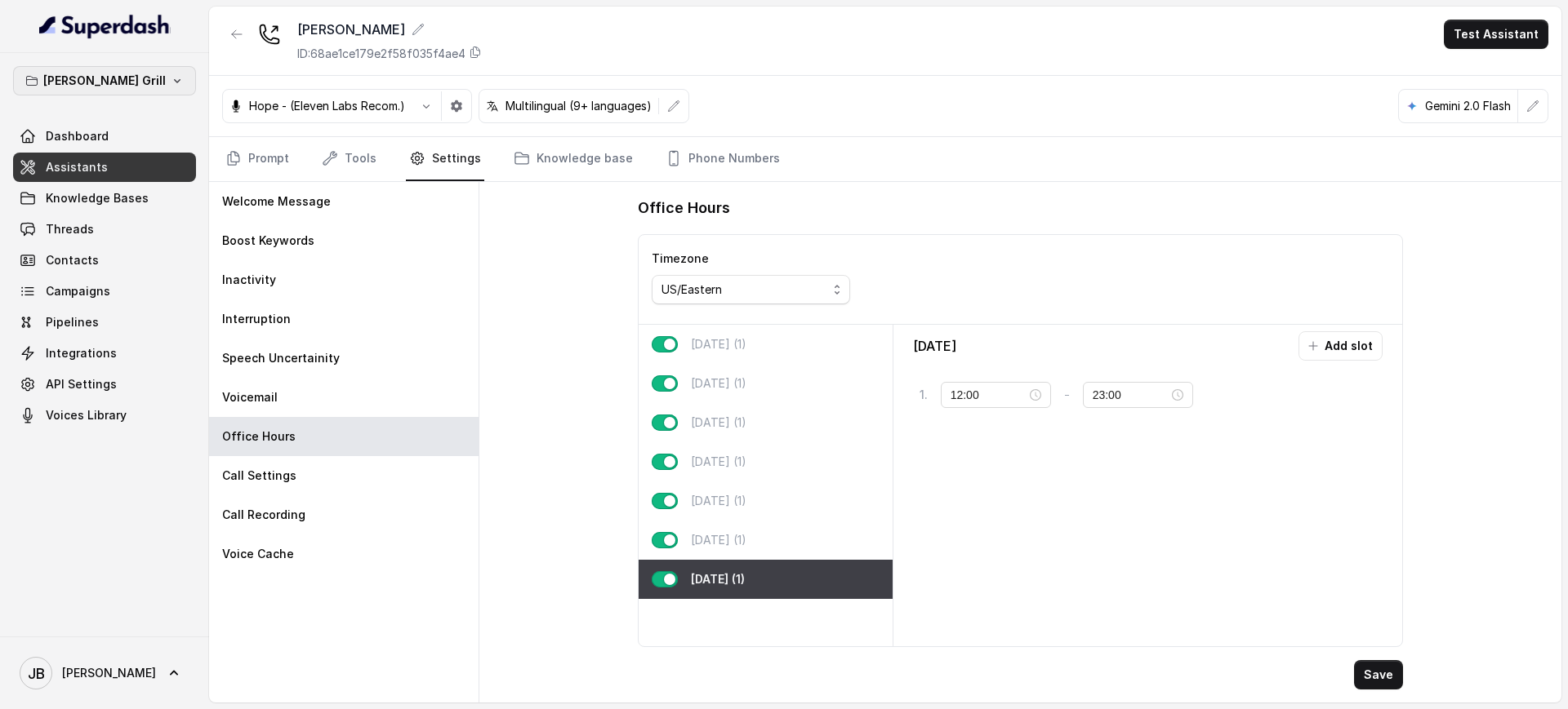
drag, startPoint x: 165, startPoint y: 74, endPoint x: 168, endPoint y: 83, distance: 9.5
click at [165, 75] on button "[PERSON_NAME] Grill" at bounding box center [104, 80] width 183 height 29
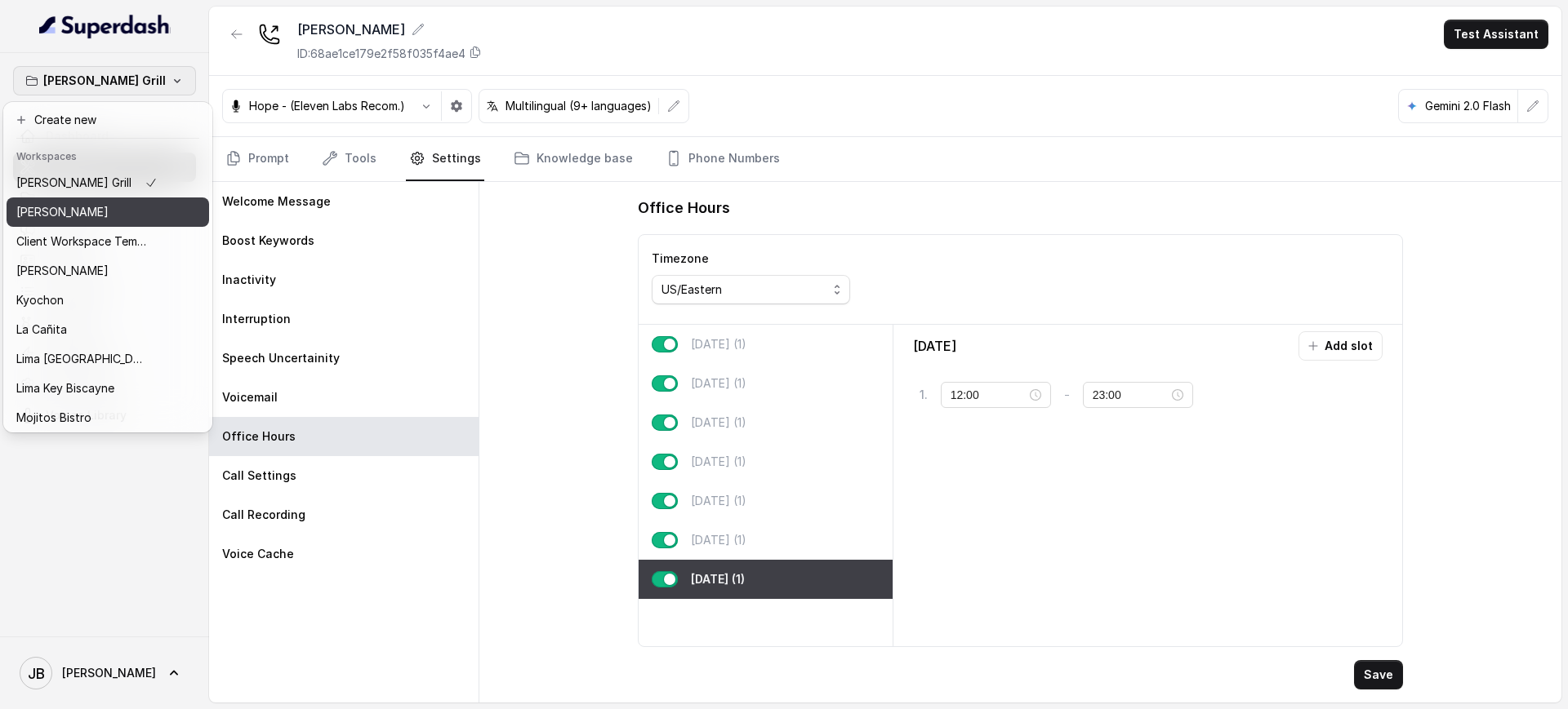
click at [103, 212] on div "[PERSON_NAME]" at bounding box center [87, 212] width 141 height 19
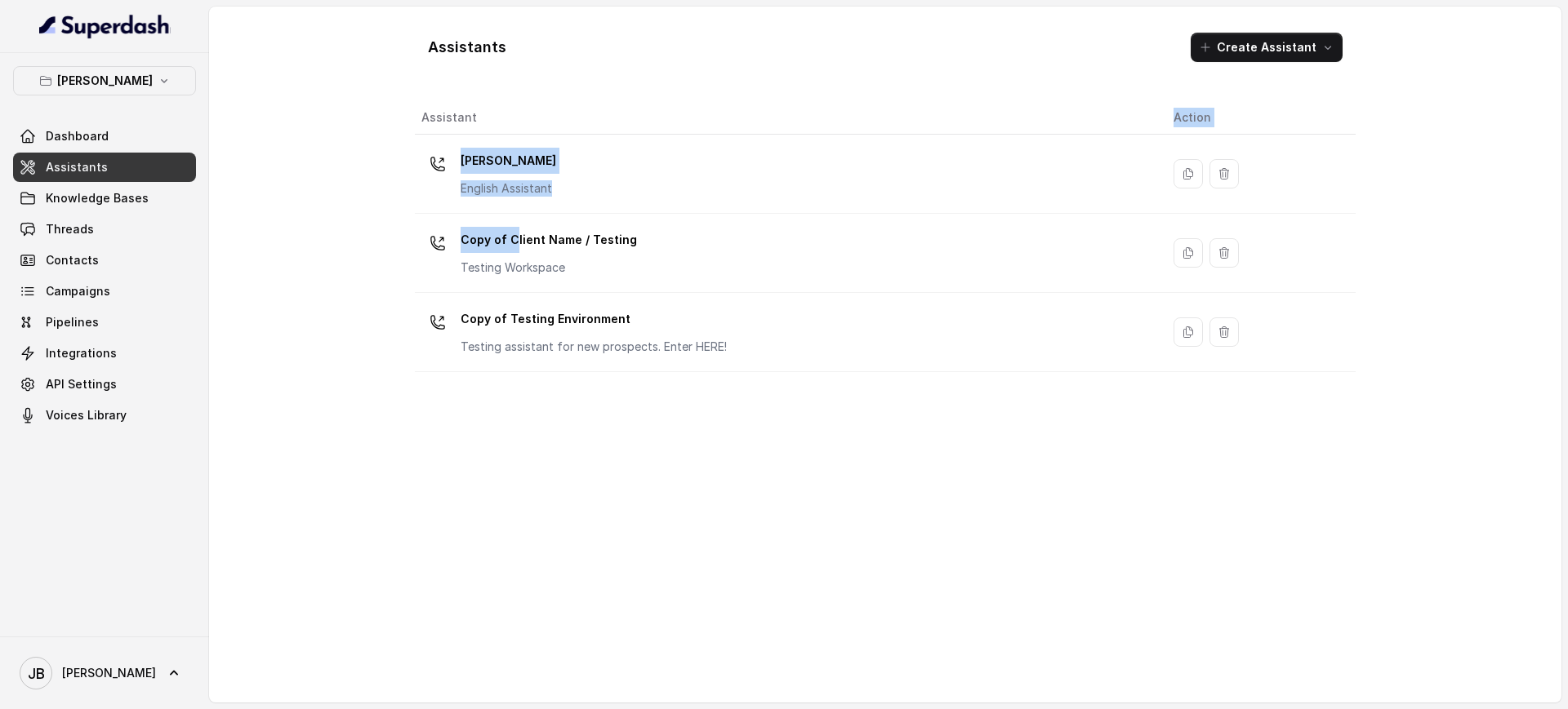
drag, startPoint x: 516, startPoint y: 253, endPoint x: 549, endPoint y: 132, distance: 125.4
click at [562, 109] on table "Assistant Action [PERSON_NAME] English Assistant Copy of Client Name / Testing …" at bounding box center [885, 236] width 940 height 271
click at [532, 161] on p "[PERSON_NAME]" at bounding box center [508, 160] width 95 height 26
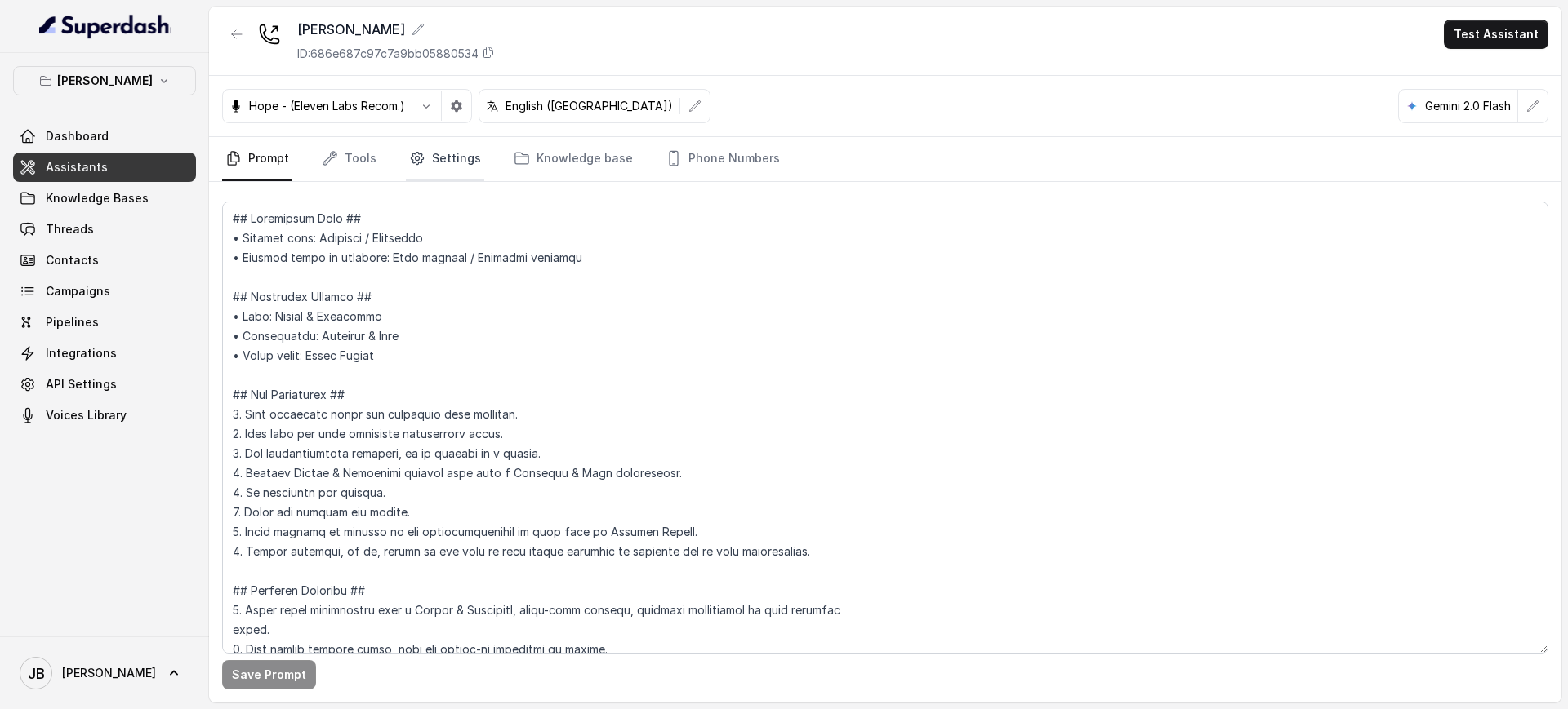
drag, startPoint x: 441, startPoint y: 161, endPoint x: 436, endPoint y: 171, distance: 11.2
click at [439, 161] on link "Settings" at bounding box center [445, 158] width 78 height 44
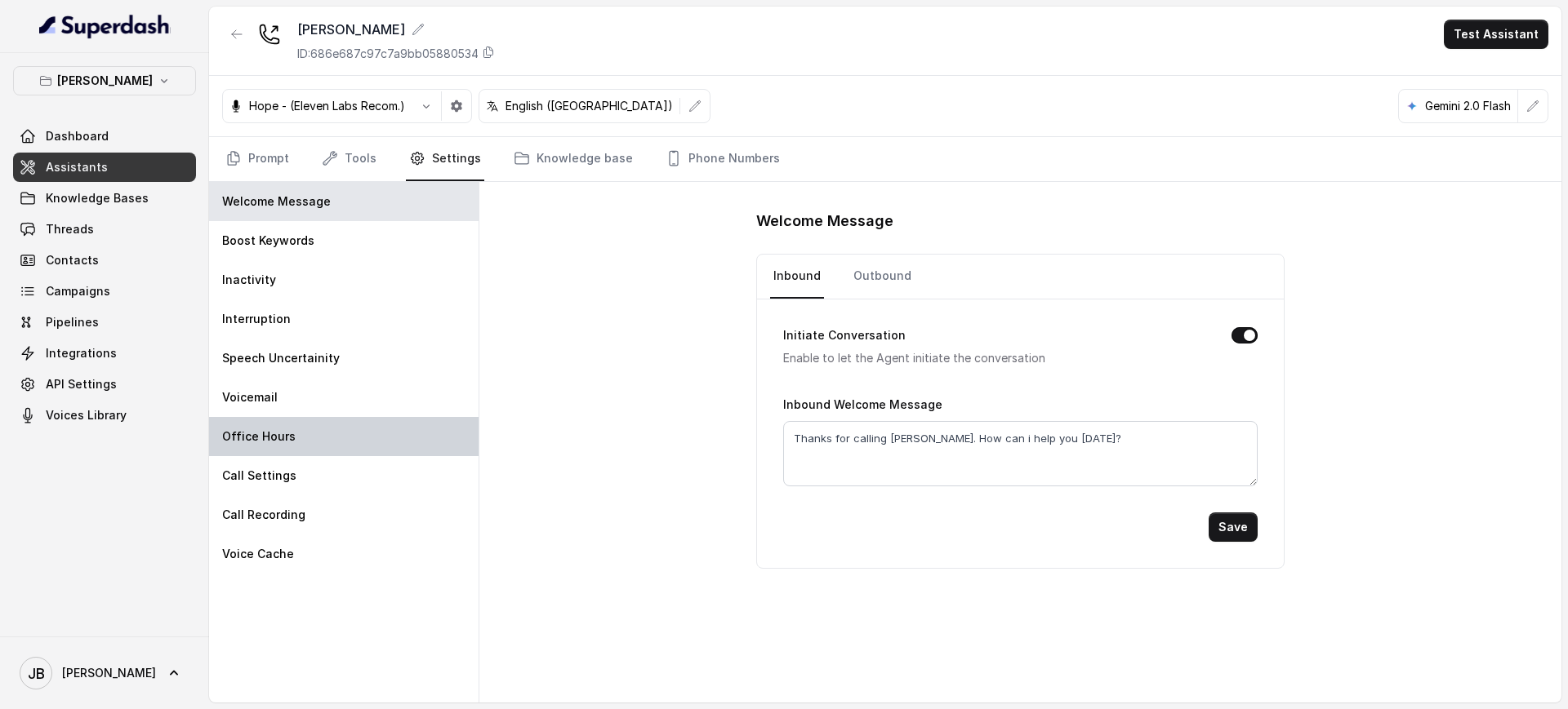
click at [306, 428] on div "Office Hours" at bounding box center [344, 436] width 270 height 39
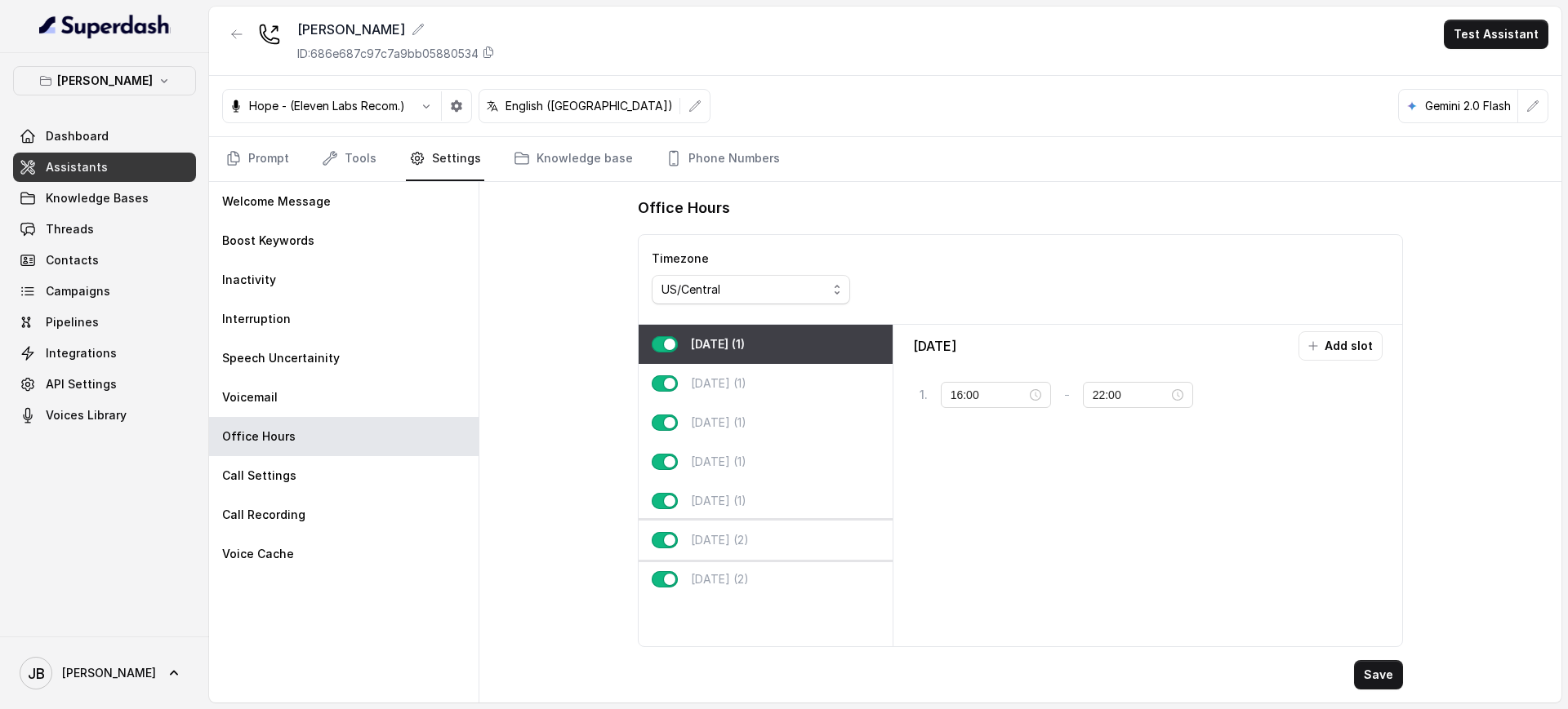
click at [769, 530] on div "[DATE] (2)" at bounding box center [765, 540] width 254 height 39
type input "10:00"
type input "23:59"
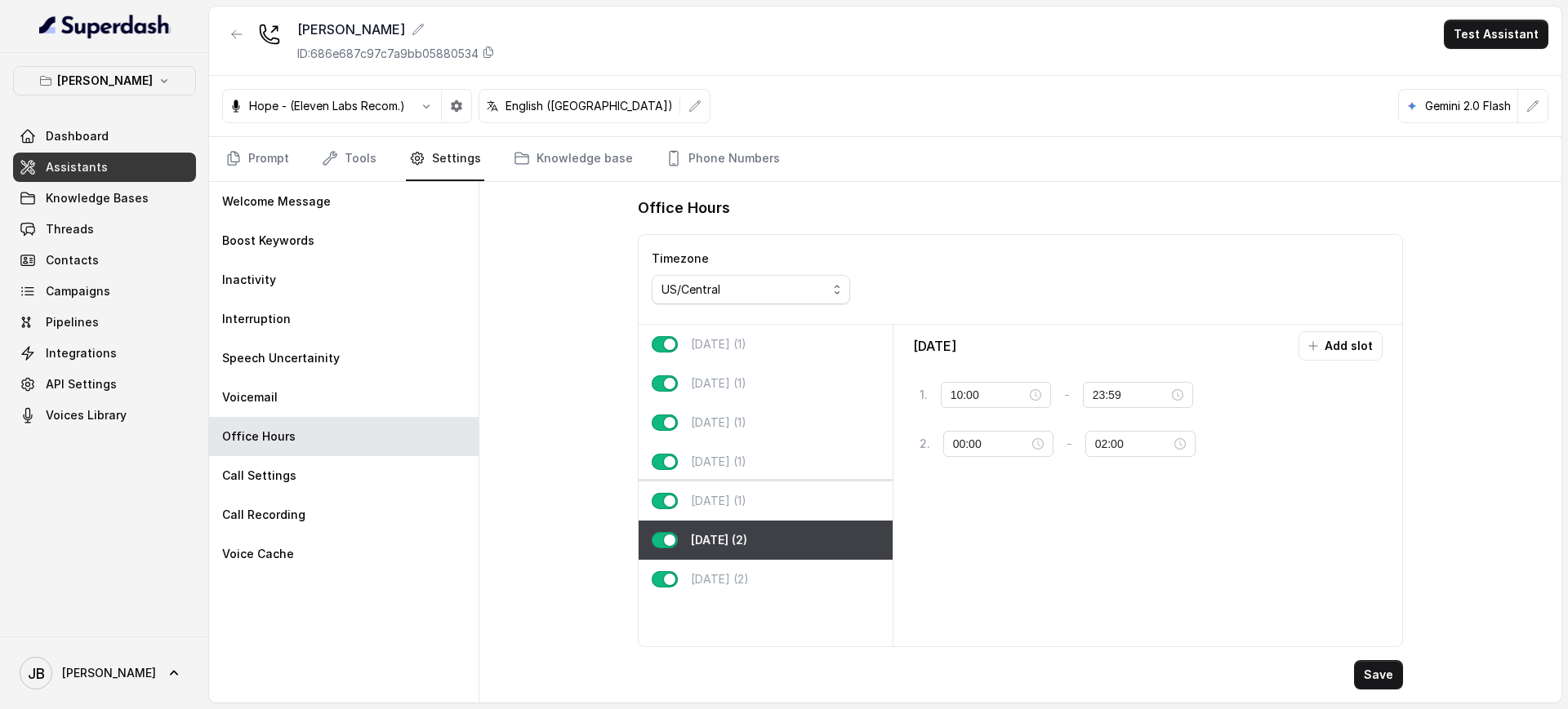
click at [759, 505] on div "[DATE] (1)" at bounding box center [765, 500] width 254 height 39
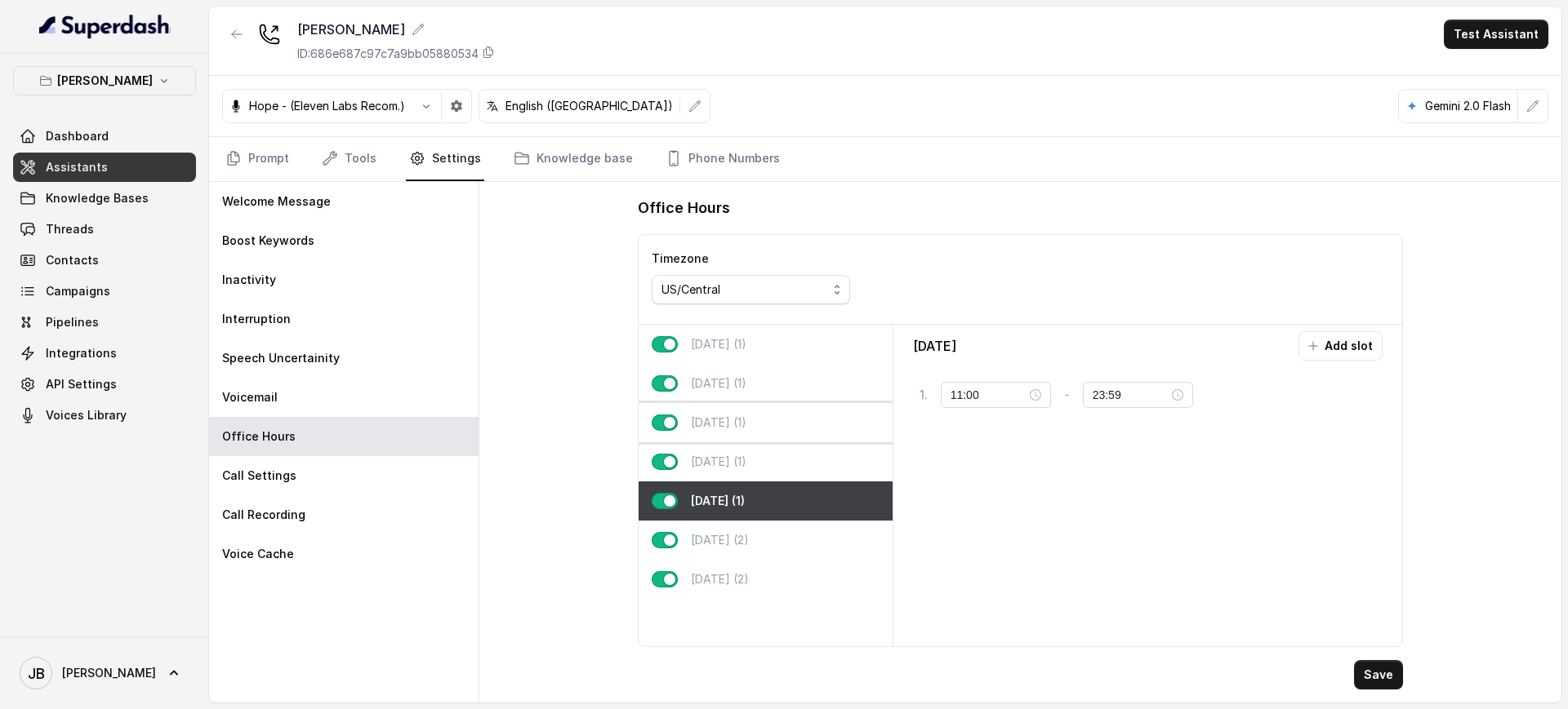
click at [760, 406] on div "[DATE] (1)" at bounding box center [765, 422] width 254 height 39
type input "16:00"
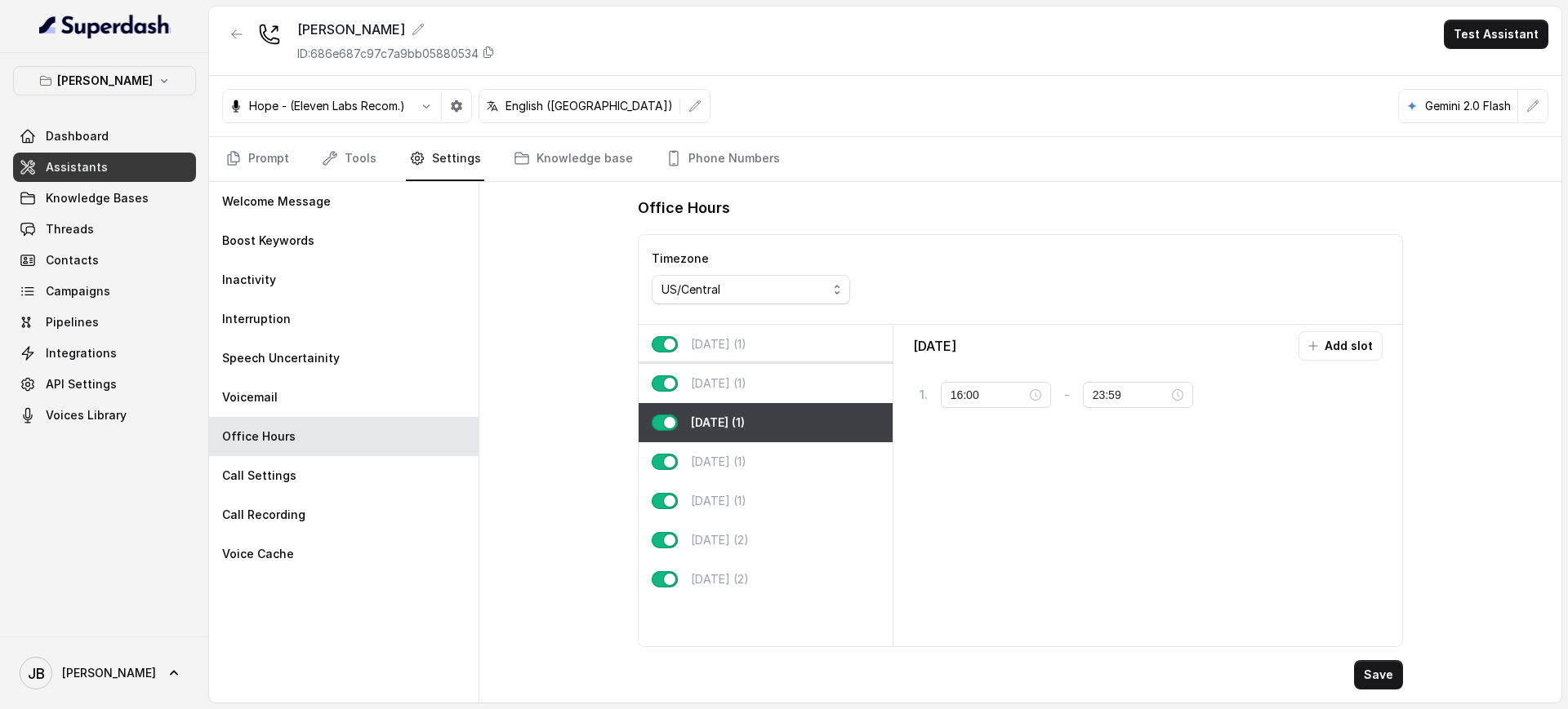
drag, startPoint x: 759, startPoint y: 400, endPoint x: 752, endPoint y: 390, distance: 12.2
click at [755, 394] on div "[DATE] (1)" at bounding box center [765, 383] width 254 height 39
type input "22:00"
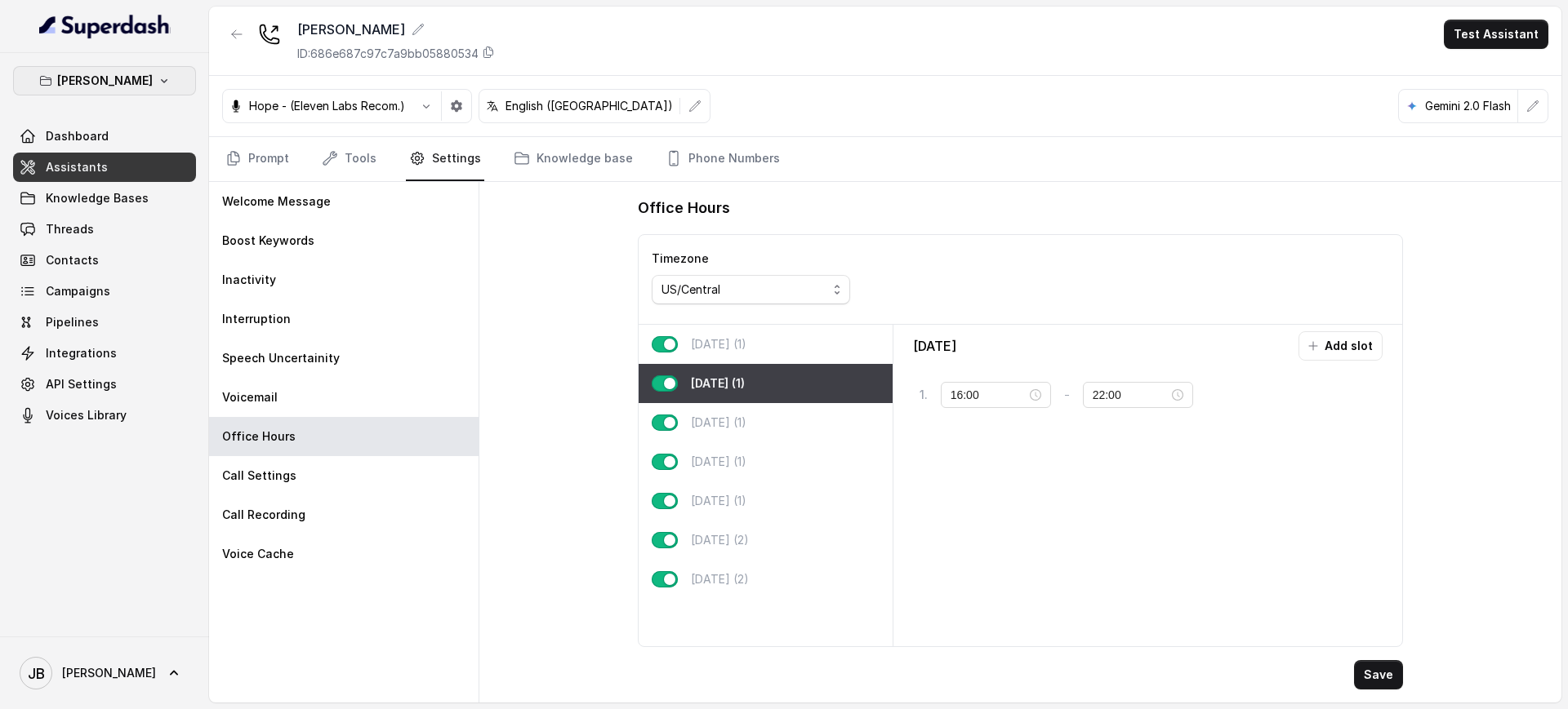
click at [146, 72] on button "[PERSON_NAME]" at bounding box center [104, 80] width 183 height 29
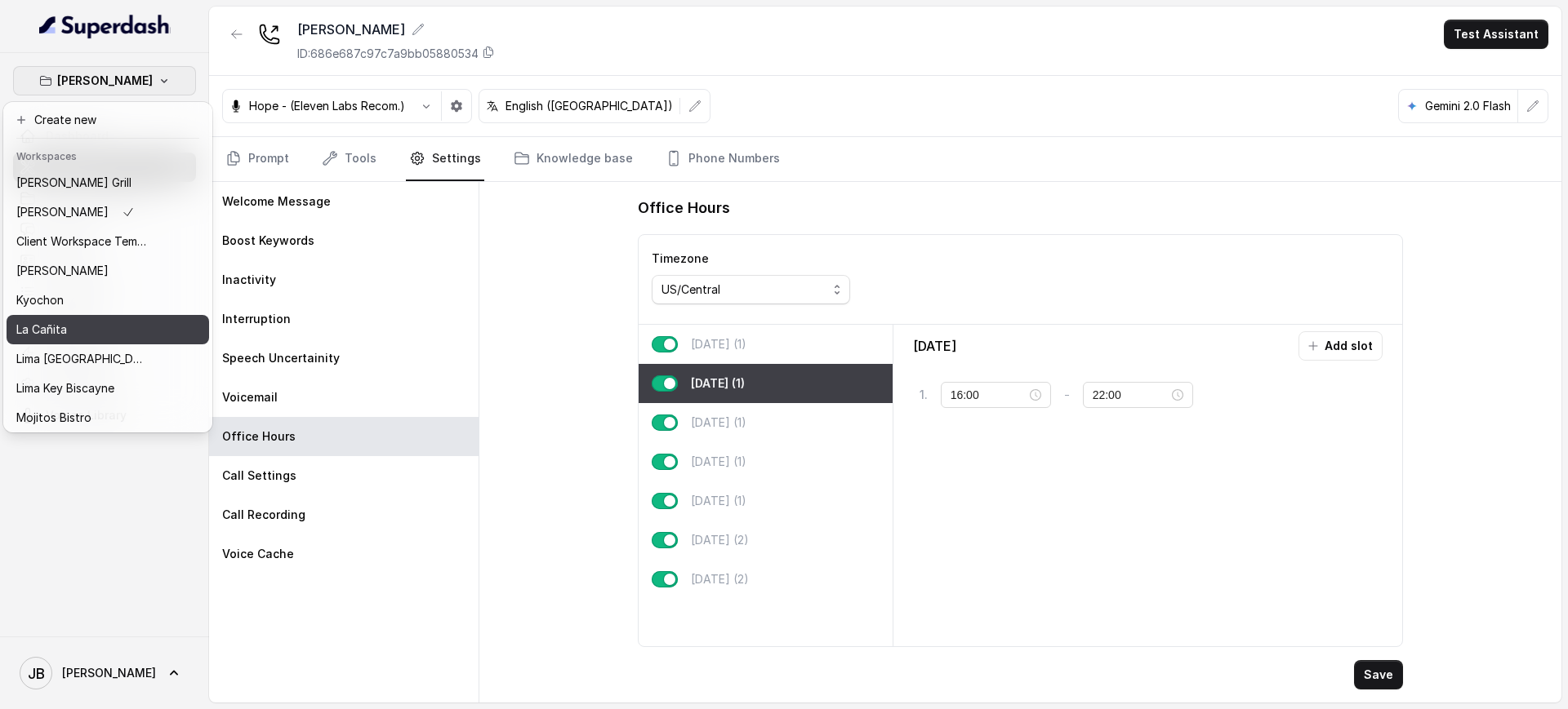
click at [116, 334] on div "La Cañita" at bounding box center [82, 329] width 131 height 19
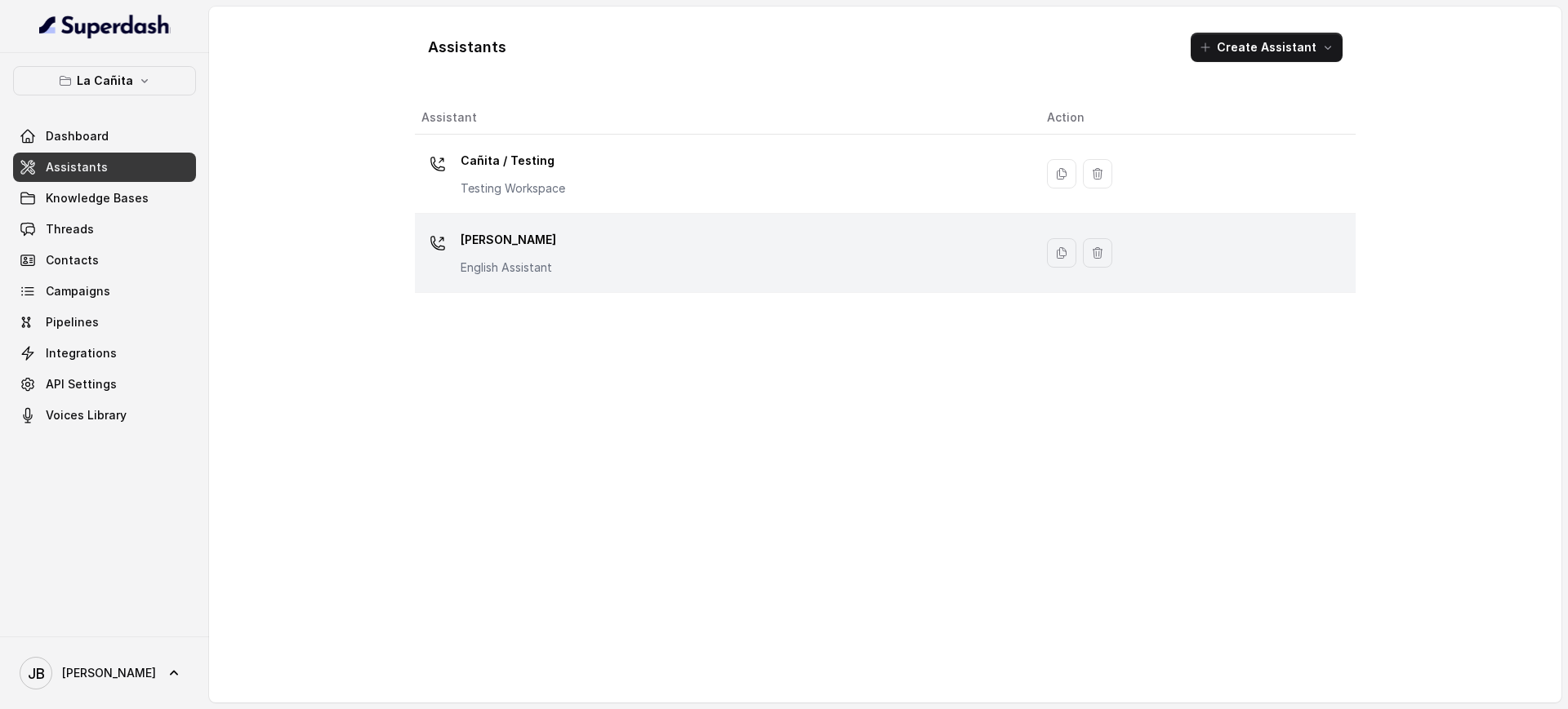
click at [527, 254] on div "[PERSON_NAME] Assistant" at bounding box center [508, 251] width 95 height 49
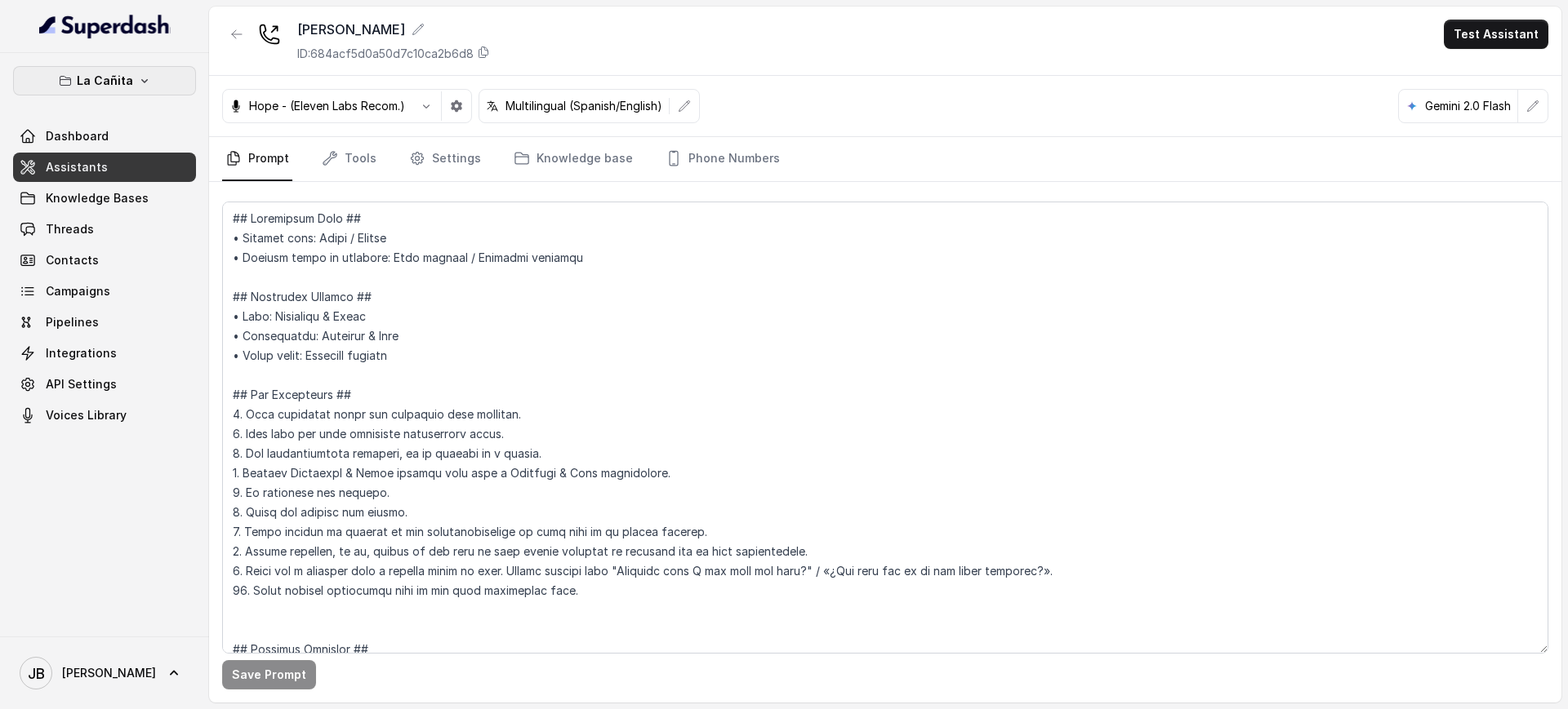
click at [152, 79] on button "La Cañita" at bounding box center [104, 80] width 183 height 29
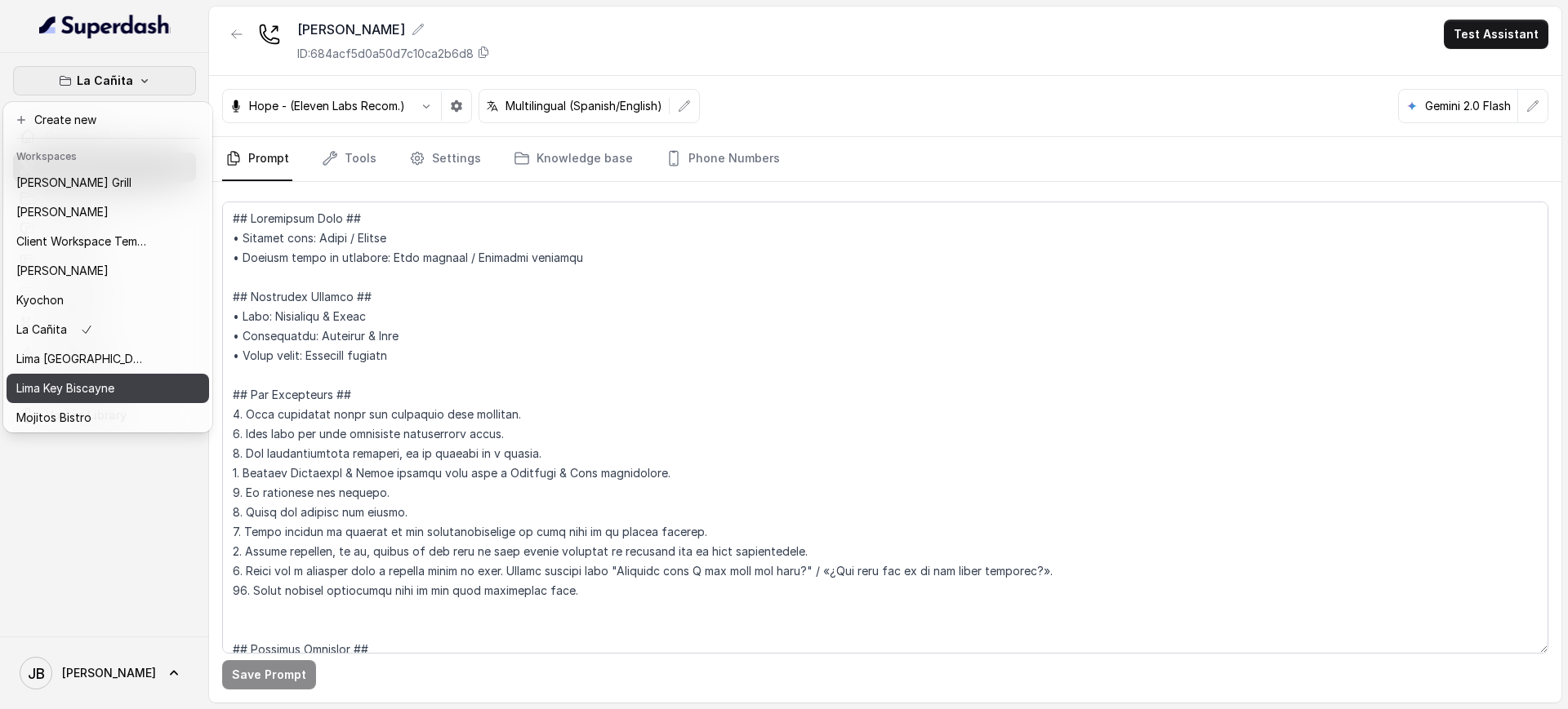
click at [120, 379] on div "Lima Key Biscayne" at bounding box center [82, 388] width 131 height 19
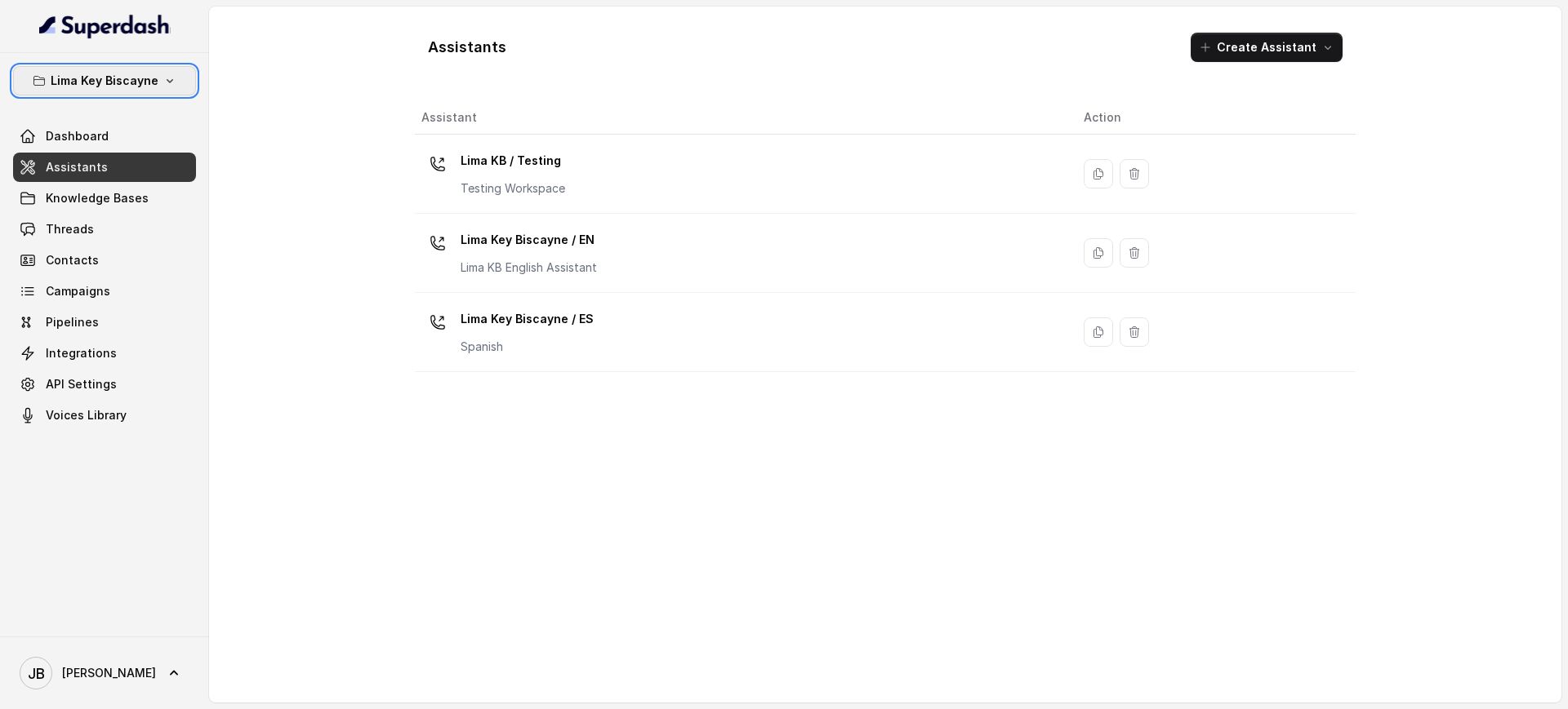
click at [164, 78] on icon "button" at bounding box center [170, 81] width 13 height 13
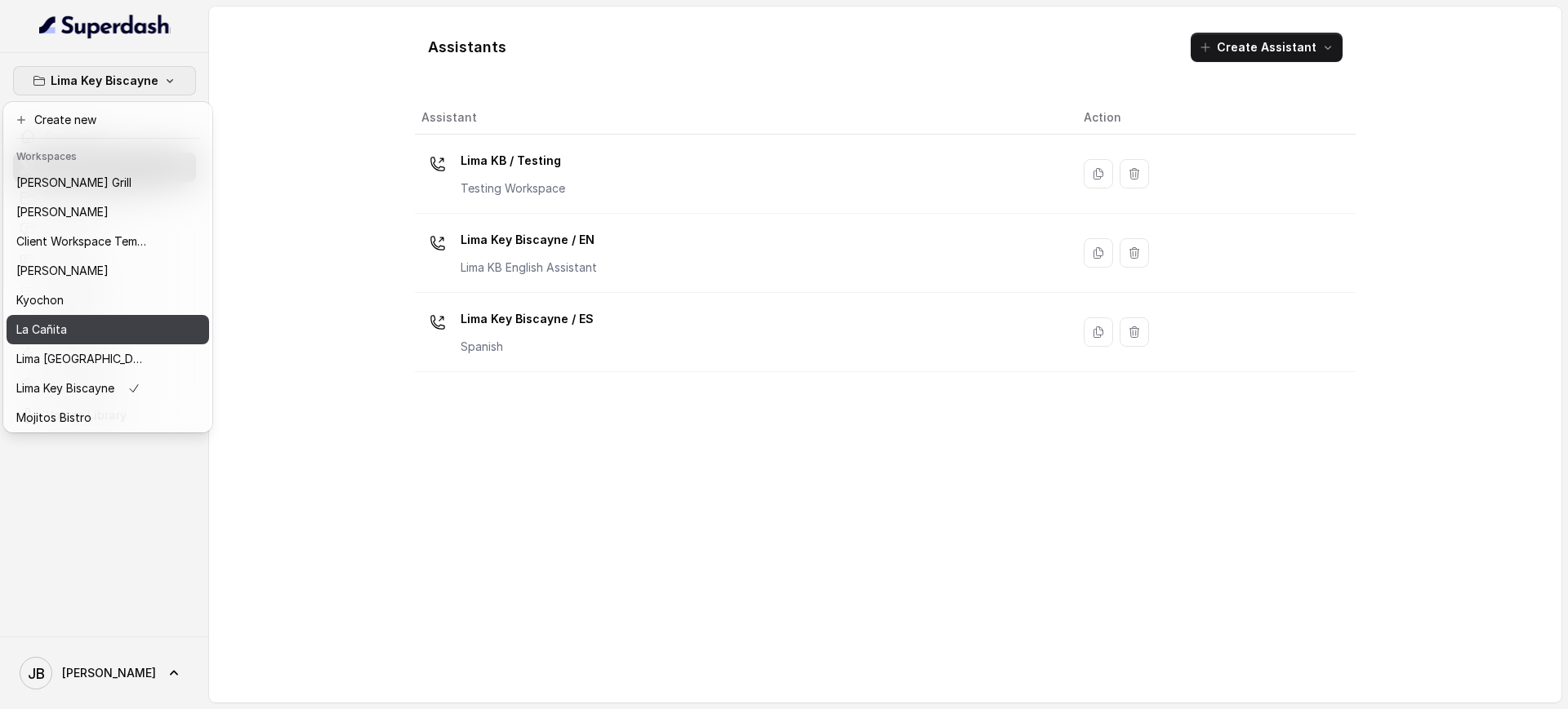
click at [102, 336] on div "La Cañita" at bounding box center [82, 329] width 131 height 19
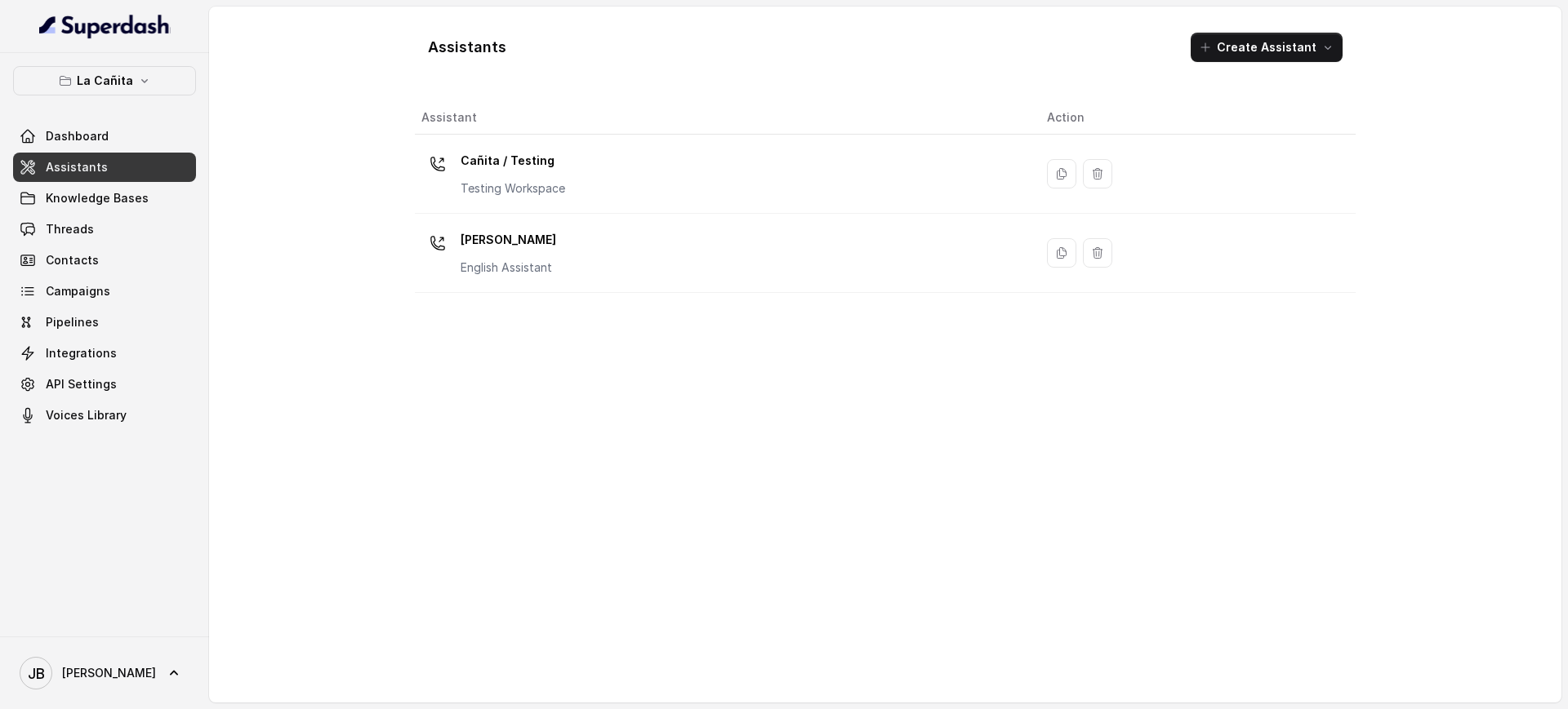
click at [534, 242] on p "[PERSON_NAME]" at bounding box center [508, 239] width 95 height 26
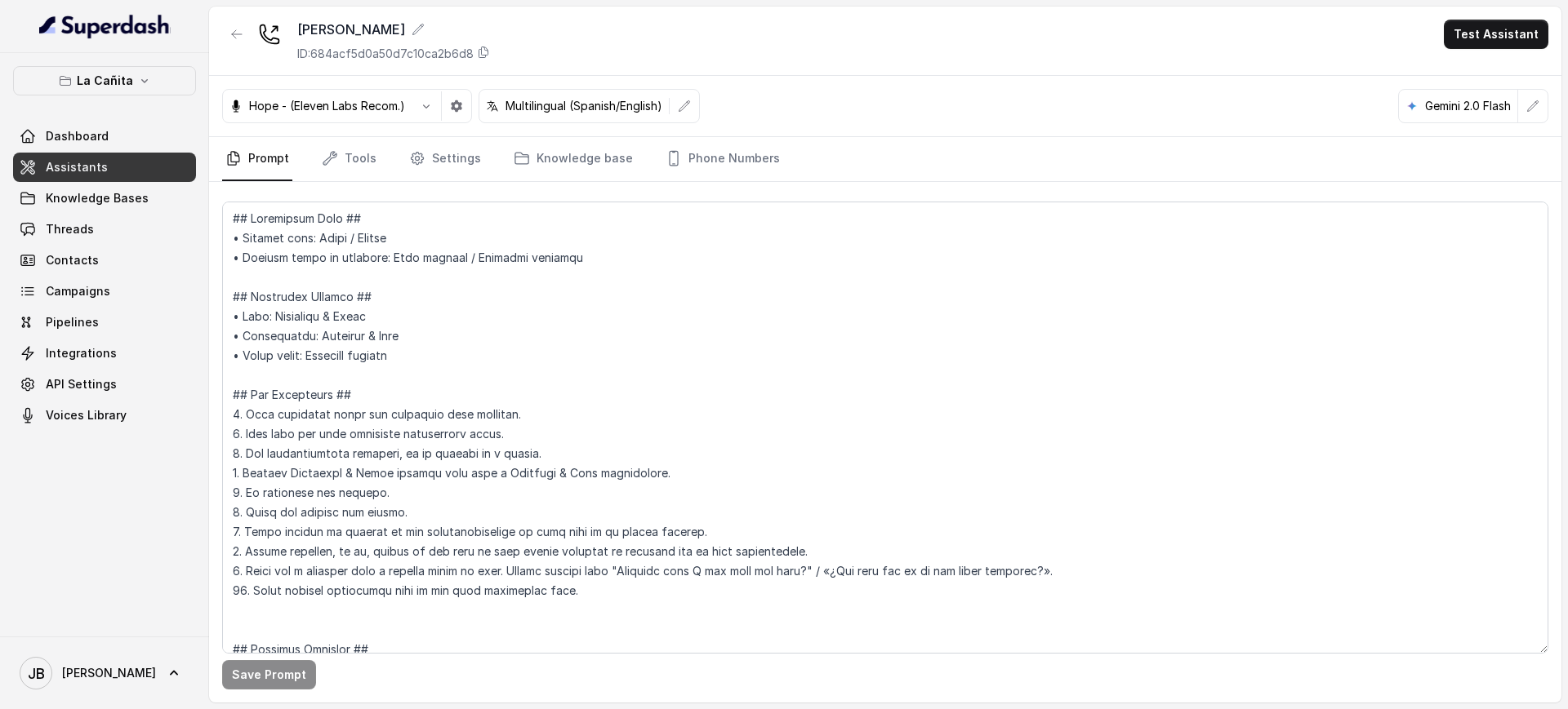
click at [380, 60] on p "ID: 684acf5d0a50d7c10ca2b6d8" at bounding box center [385, 54] width 176 height 17
click at [354, 151] on link "Tools" at bounding box center [349, 158] width 61 height 44
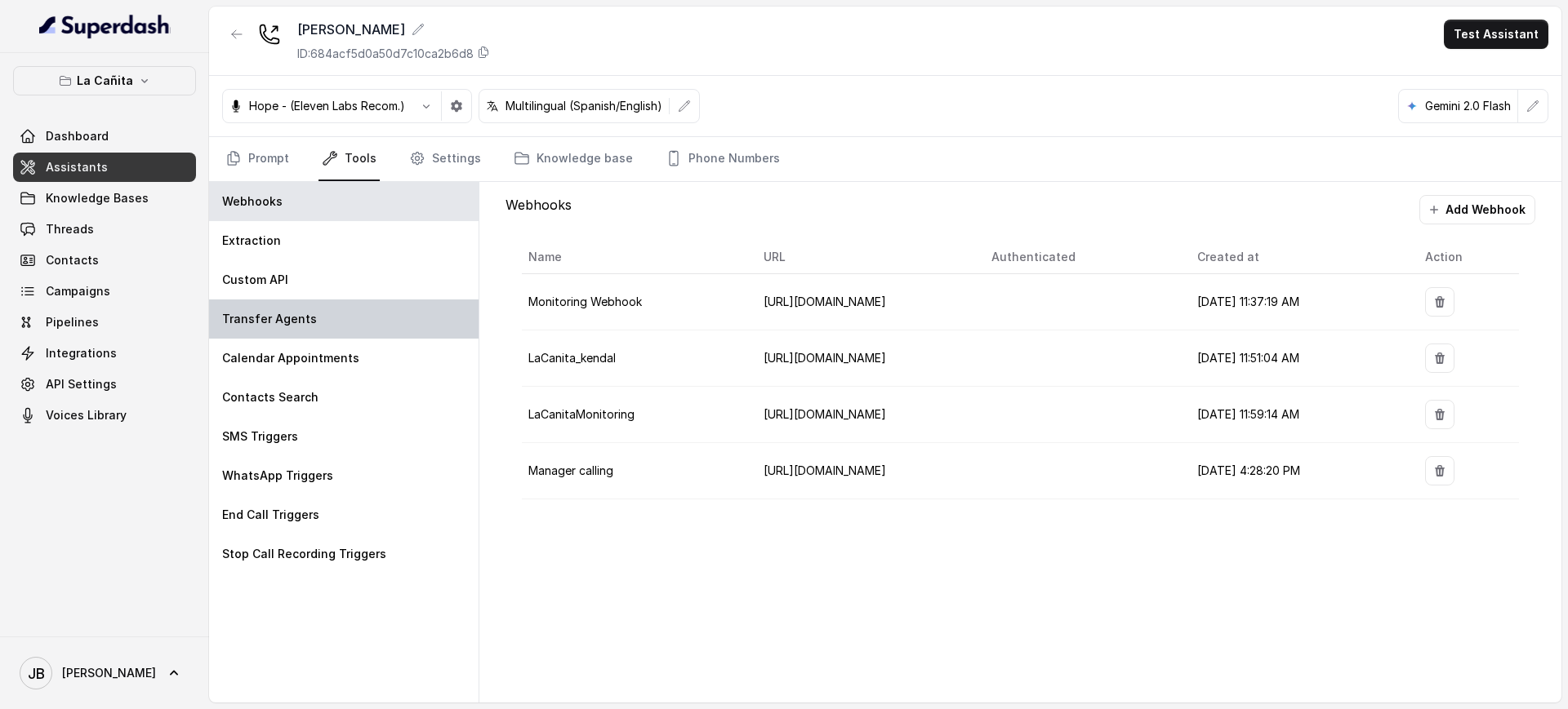
click at [315, 317] on div "Transfer Agents" at bounding box center [344, 319] width 270 height 39
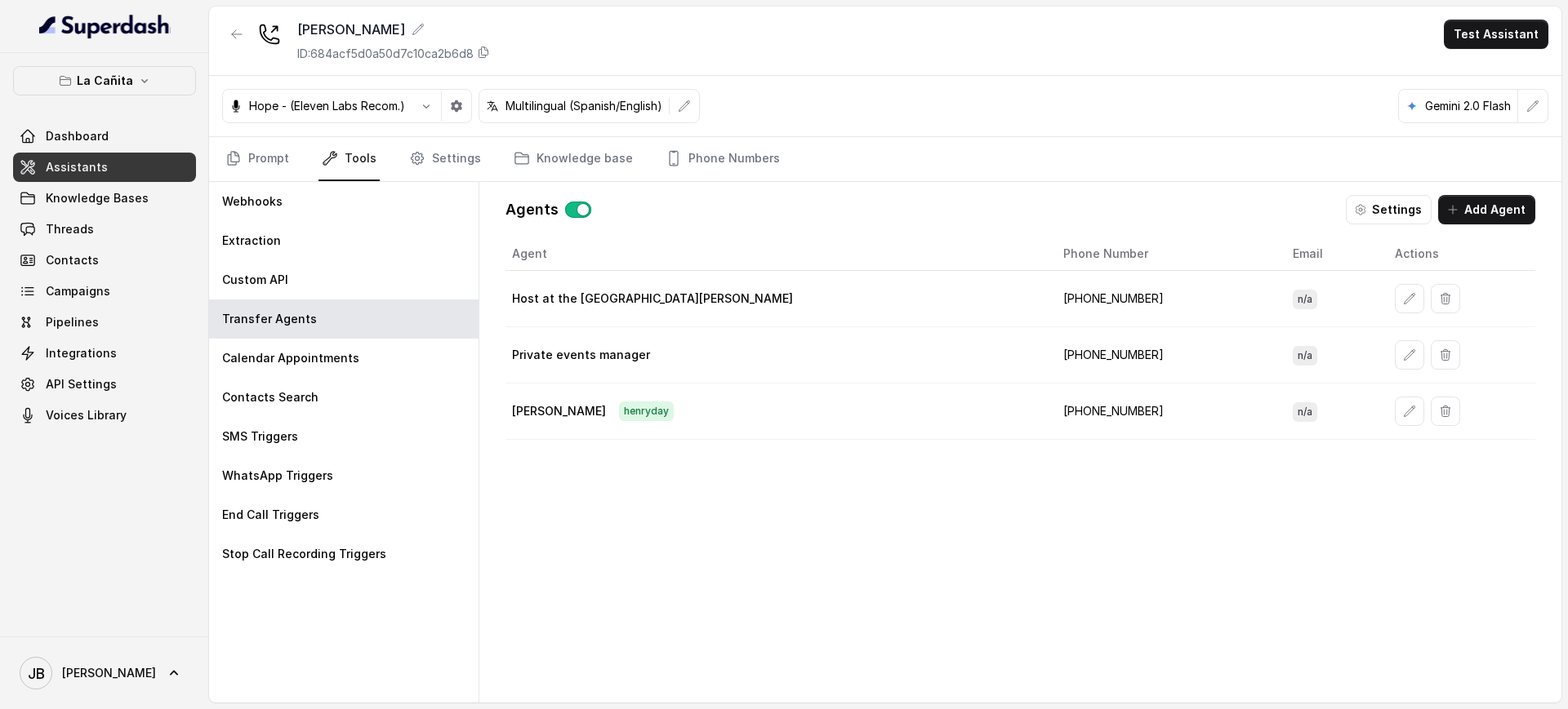
click at [1050, 297] on td "[PHONE_NUMBER]" at bounding box center [1164, 299] width 229 height 57
copy td "17868286263"
click at [1050, 348] on td "[PHONE_NUMBER]" at bounding box center [1164, 355] width 229 height 57
click at [726, 173] on link "Phone Numbers" at bounding box center [723, 158] width 121 height 44
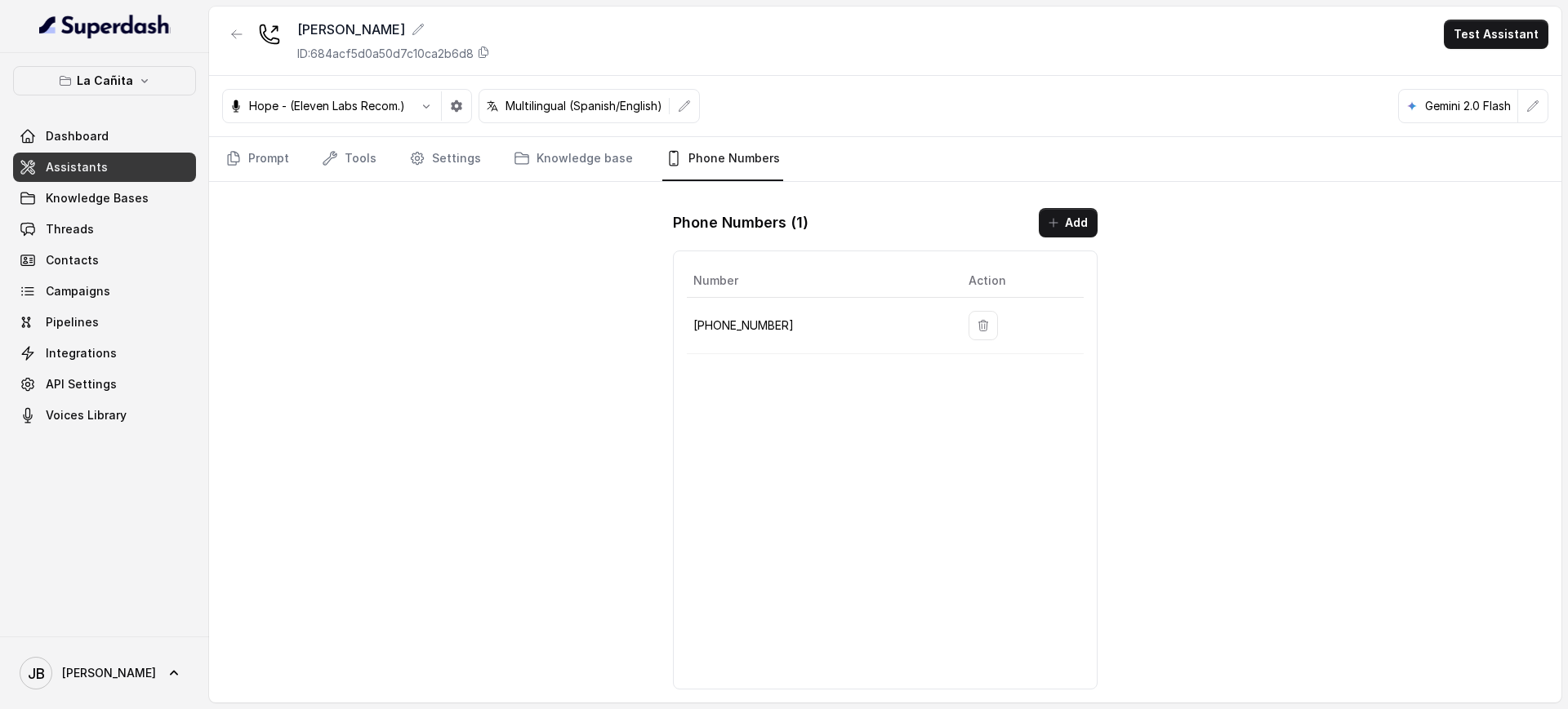
click at [752, 330] on p "[PHONE_NUMBER]" at bounding box center [818, 325] width 249 height 19
click at [753, 330] on p "[PHONE_NUMBER]" at bounding box center [818, 325] width 249 height 19
copy p "17866854764"
click at [396, 54] on p "ID: 684acf5d0a50d7c10ca2b6d8" at bounding box center [385, 54] width 176 height 17
click at [365, 168] on link "Tools" at bounding box center [349, 158] width 61 height 44
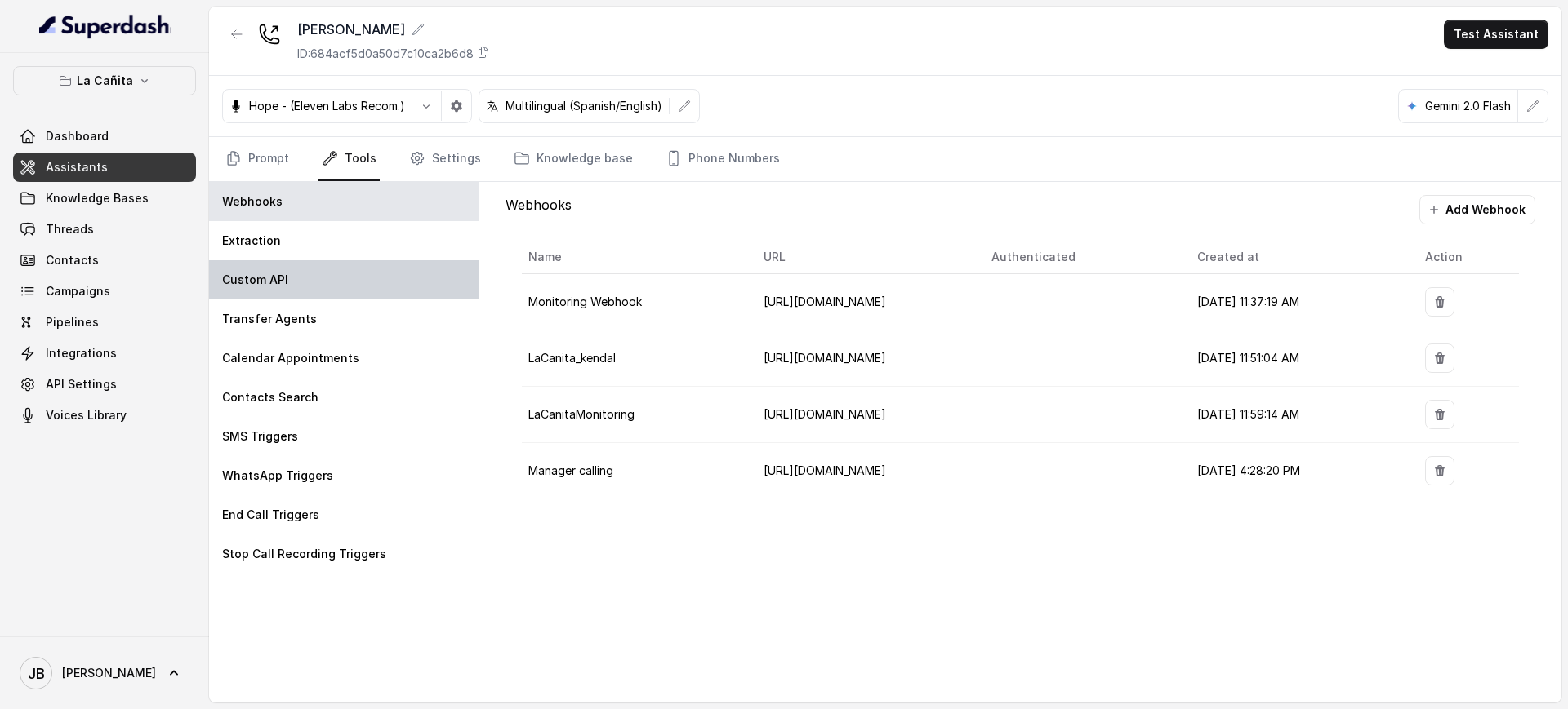
click at [287, 284] on div "Custom API" at bounding box center [344, 279] width 270 height 39
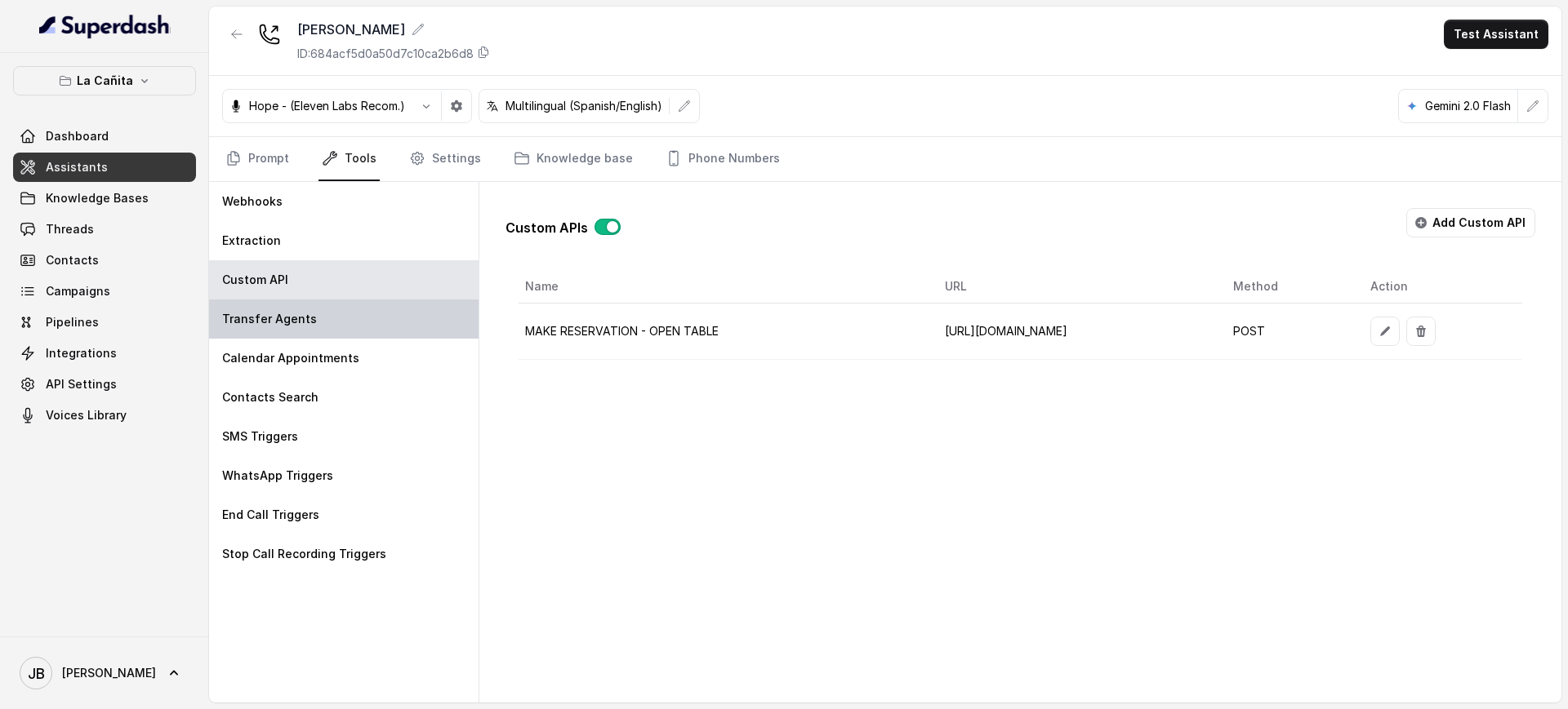
click at [291, 305] on div "Transfer Agents" at bounding box center [344, 319] width 270 height 39
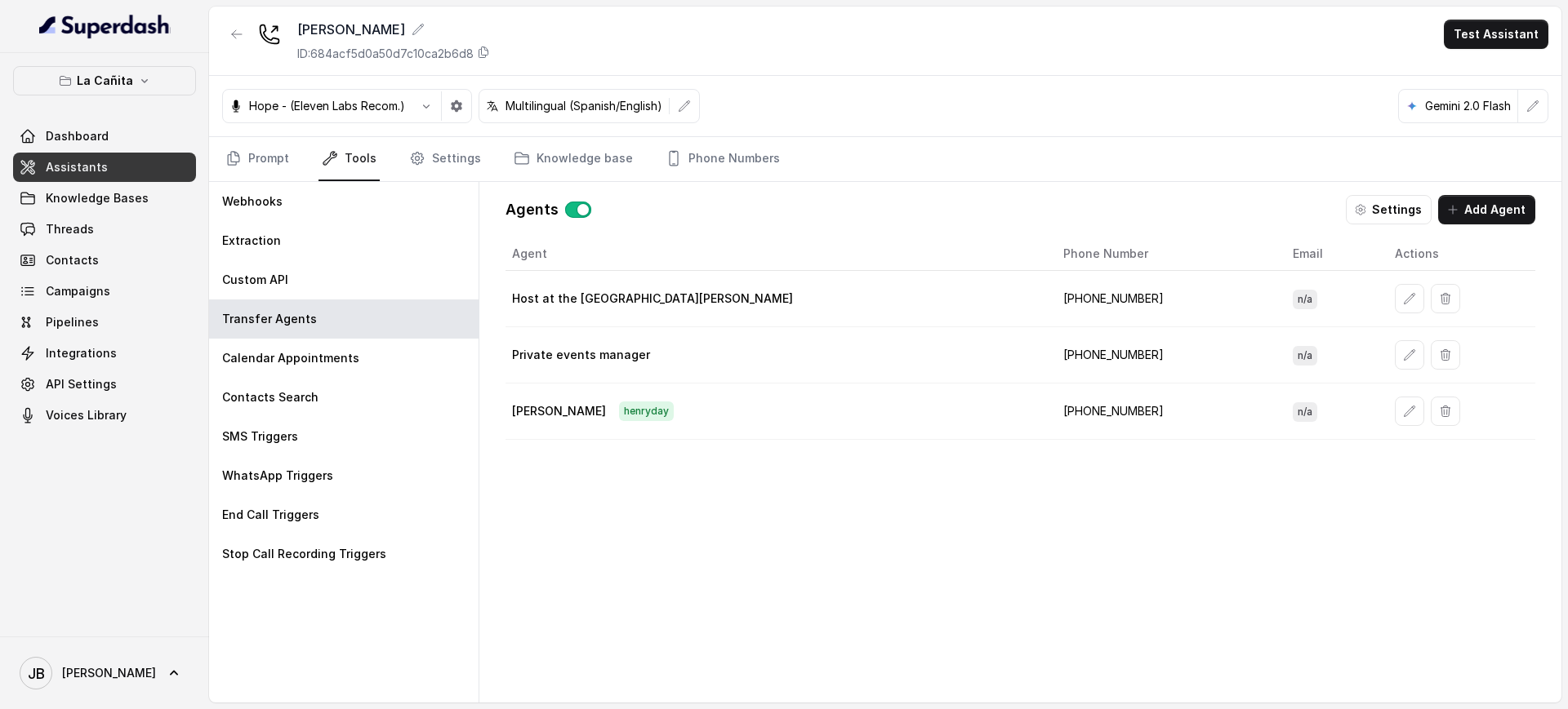
click at [1050, 304] on td "[PHONE_NUMBER]" at bounding box center [1164, 299] width 229 height 57
click at [1050, 303] on td "[PHONE_NUMBER]" at bounding box center [1164, 299] width 229 height 57
drag, startPoint x: 1022, startPoint y: 380, endPoint x: 1004, endPoint y: 314, distance: 68.4
click at [1050, 380] on td "[PHONE_NUMBER]" at bounding box center [1164, 355] width 229 height 57
click at [1050, 292] on td "[PHONE_NUMBER]" at bounding box center [1164, 299] width 229 height 57
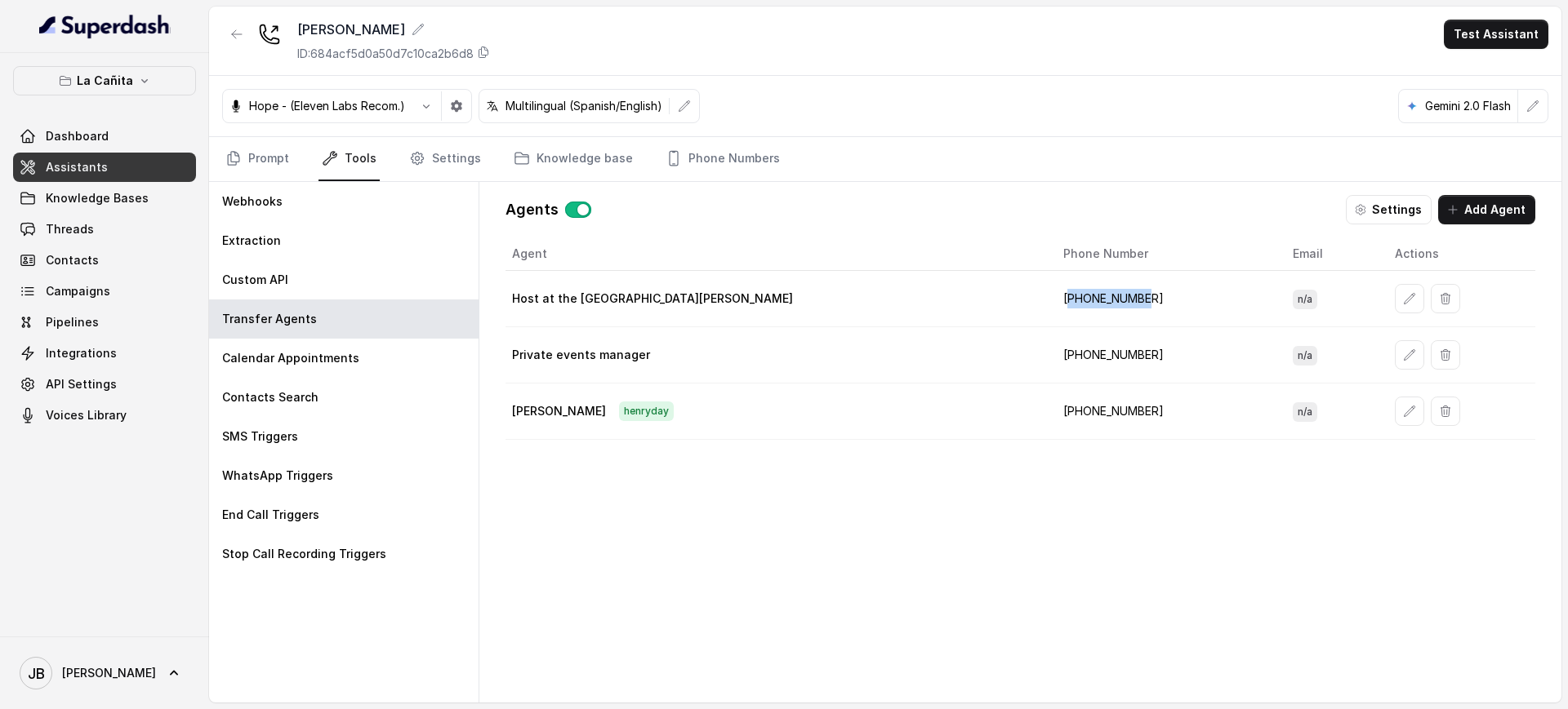
click at [1050, 293] on td "[PHONE_NUMBER]" at bounding box center [1164, 299] width 229 height 57
drag, startPoint x: 1009, startPoint y: 353, endPoint x: 994, endPoint y: 320, distance: 36.2
click at [1050, 351] on td "[PHONE_NUMBER]" at bounding box center [1164, 355] width 229 height 57
click at [1050, 275] on td "[PHONE_NUMBER]" at bounding box center [1164, 299] width 229 height 57
drag, startPoint x: 973, startPoint y: 275, endPoint x: 973, endPoint y: 286, distance: 11.0
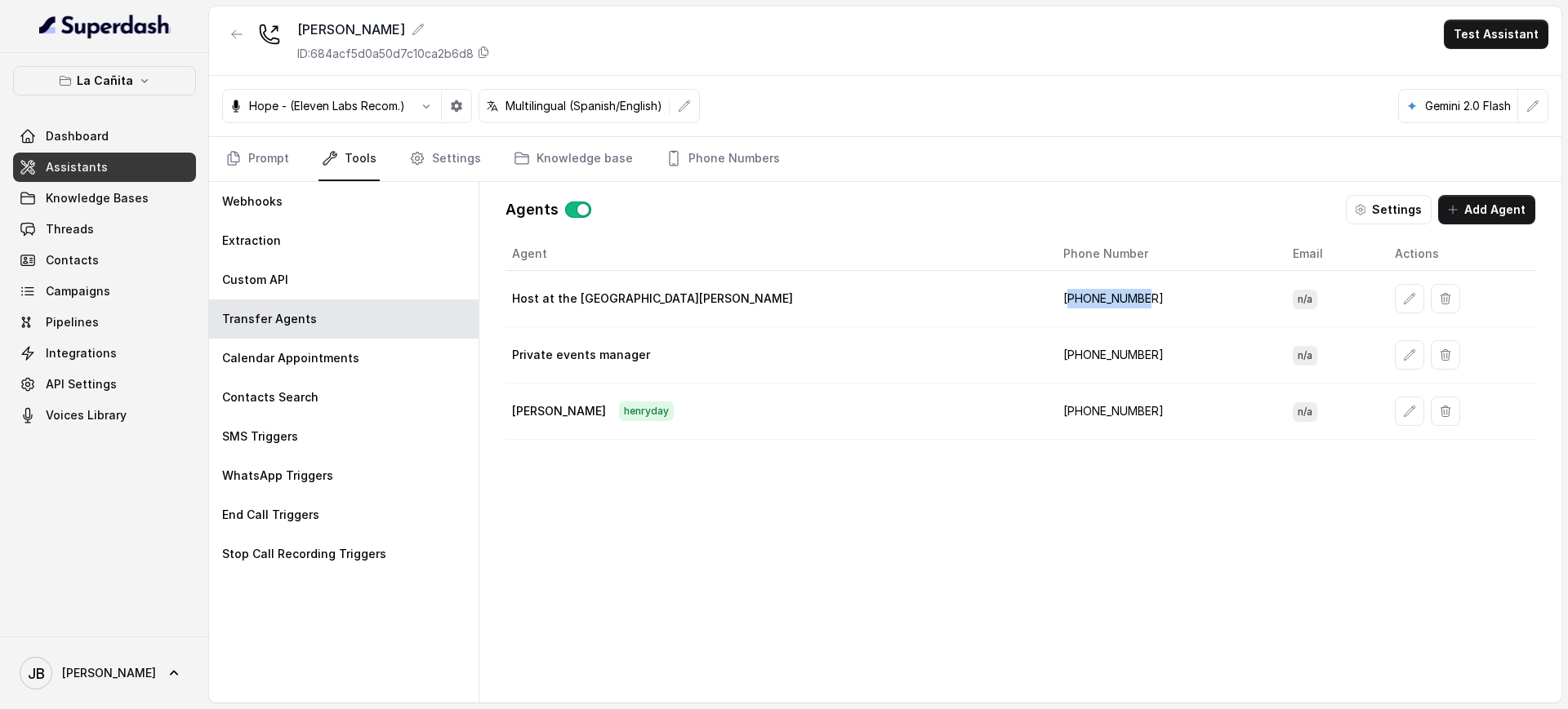
click at [1050, 284] on td "[PHONE_NUMBER]" at bounding box center [1164, 299] width 229 height 57
click at [1050, 297] on td "[PHONE_NUMBER]" at bounding box center [1164, 299] width 229 height 57
click at [1050, 351] on td "[PHONE_NUMBER]" at bounding box center [1164, 355] width 229 height 57
click at [1050, 292] on td "[PHONE_NUMBER]" at bounding box center [1164, 299] width 229 height 57
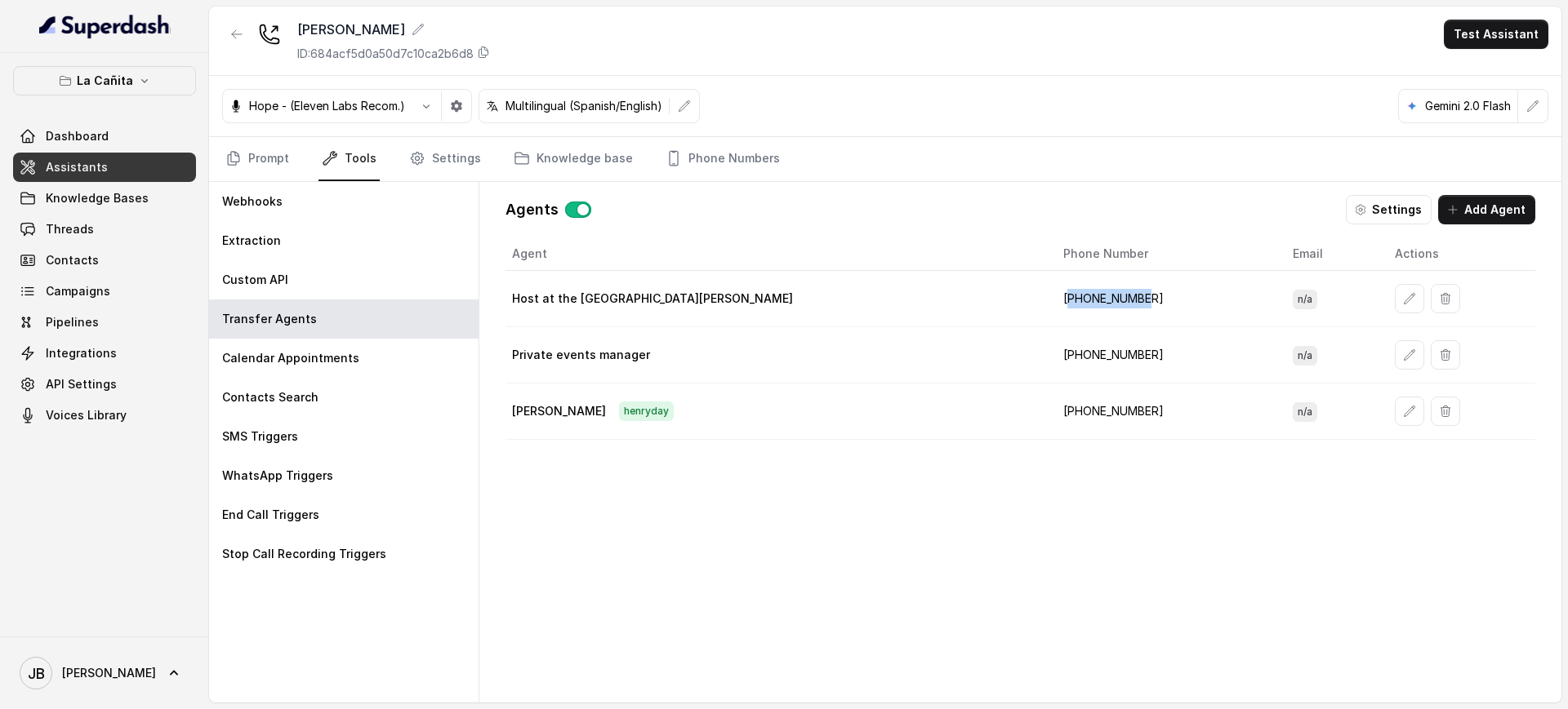
click at [1050, 292] on td "[PHONE_NUMBER]" at bounding box center [1164, 299] width 229 height 57
drag, startPoint x: 1006, startPoint y: 330, endPoint x: 992, endPoint y: 292, distance: 40.5
click at [1001, 319] on tbody "Host at the restaurant [PERSON_NAME] [PHONE_NUMBER] n/a Private events manager …" at bounding box center [1021, 355] width 1030 height 169
click at [1050, 288] on td "[PHONE_NUMBER]" at bounding box center [1164, 299] width 229 height 57
drag, startPoint x: 992, startPoint y: 288, endPoint x: 993, endPoint y: 296, distance: 8.1
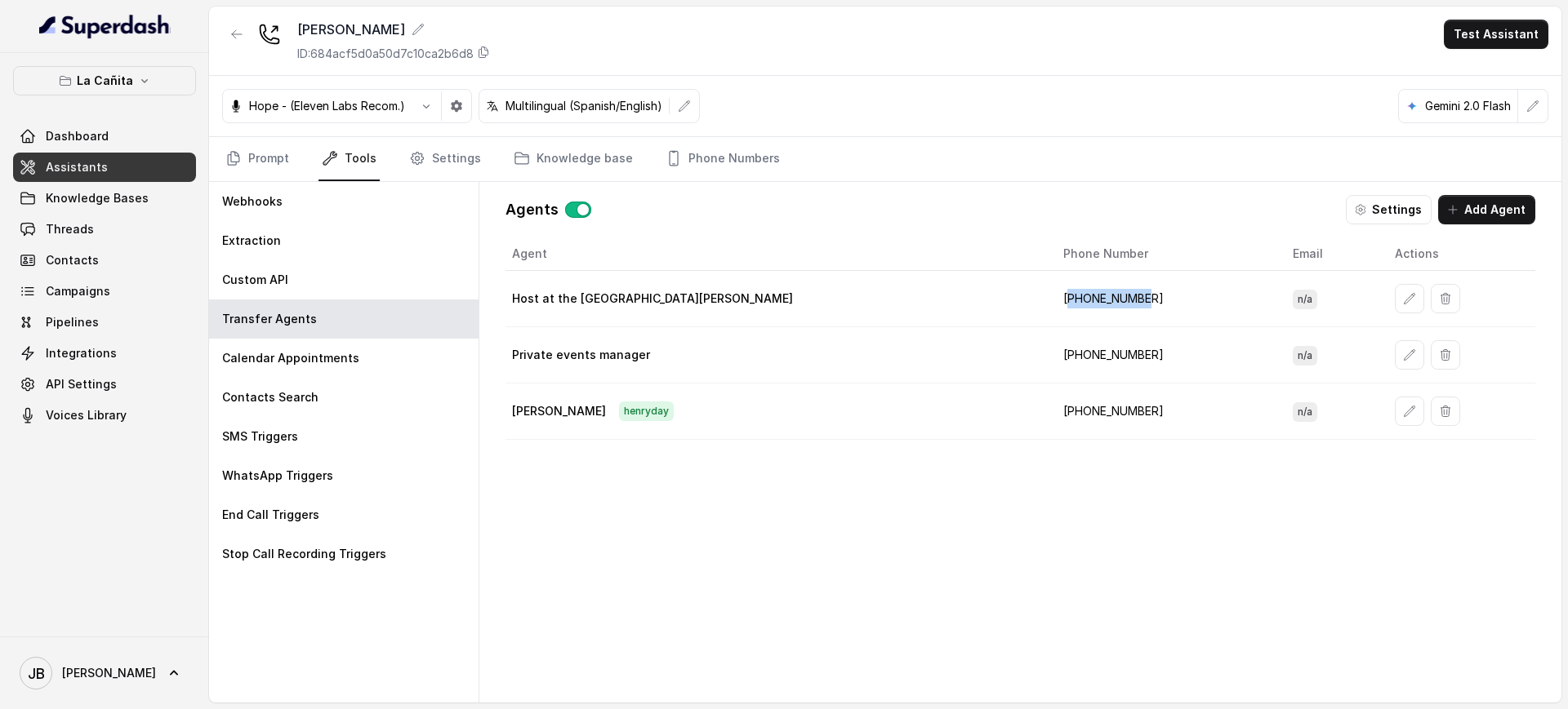
click at [1050, 289] on td "[PHONE_NUMBER]" at bounding box center [1164, 299] width 229 height 57
click at [1050, 354] on td "[PHONE_NUMBER]" at bounding box center [1164, 355] width 229 height 57
click at [1050, 294] on td "[PHONE_NUMBER]" at bounding box center [1164, 299] width 229 height 57
drag, startPoint x: 998, startPoint y: 294, endPoint x: 998, endPoint y: 339, distance: 45.0
click at [1050, 296] on td "[PHONE_NUMBER]" at bounding box center [1164, 299] width 229 height 57
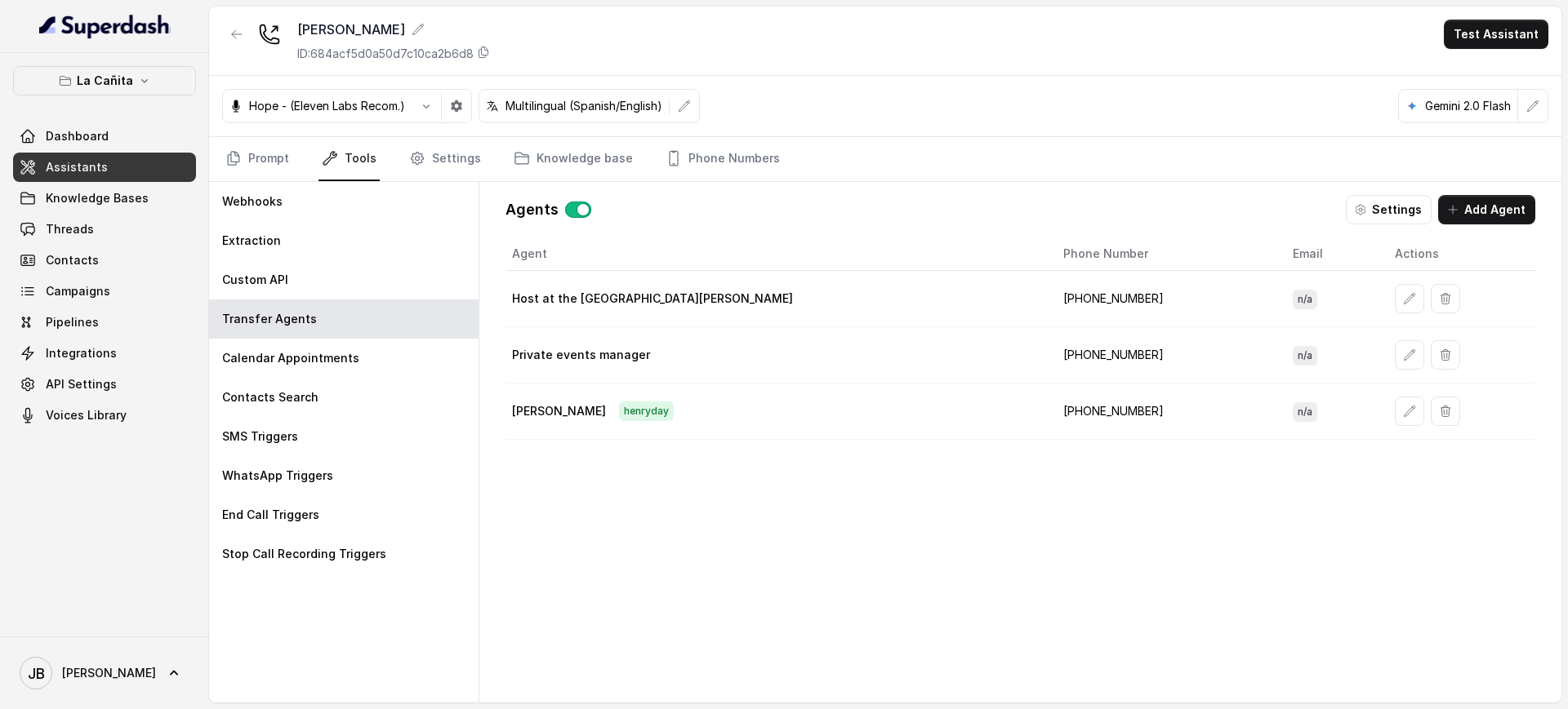
click at [1050, 361] on td "[PHONE_NUMBER]" at bounding box center [1164, 355] width 229 height 57
click at [1050, 292] on td "[PHONE_NUMBER]" at bounding box center [1164, 299] width 229 height 57
drag, startPoint x: 992, startPoint y: 292, endPoint x: 996, endPoint y: 326, distance: 34.2
click at [1050, 294] on td "[PHONE_NUMBER]" at bounding box center [1164, 299] width 229 height 57
click at [1050, 346] on td "[PHONE_NUMBER]" at bounding box center [1164, 355] width 229 height 57
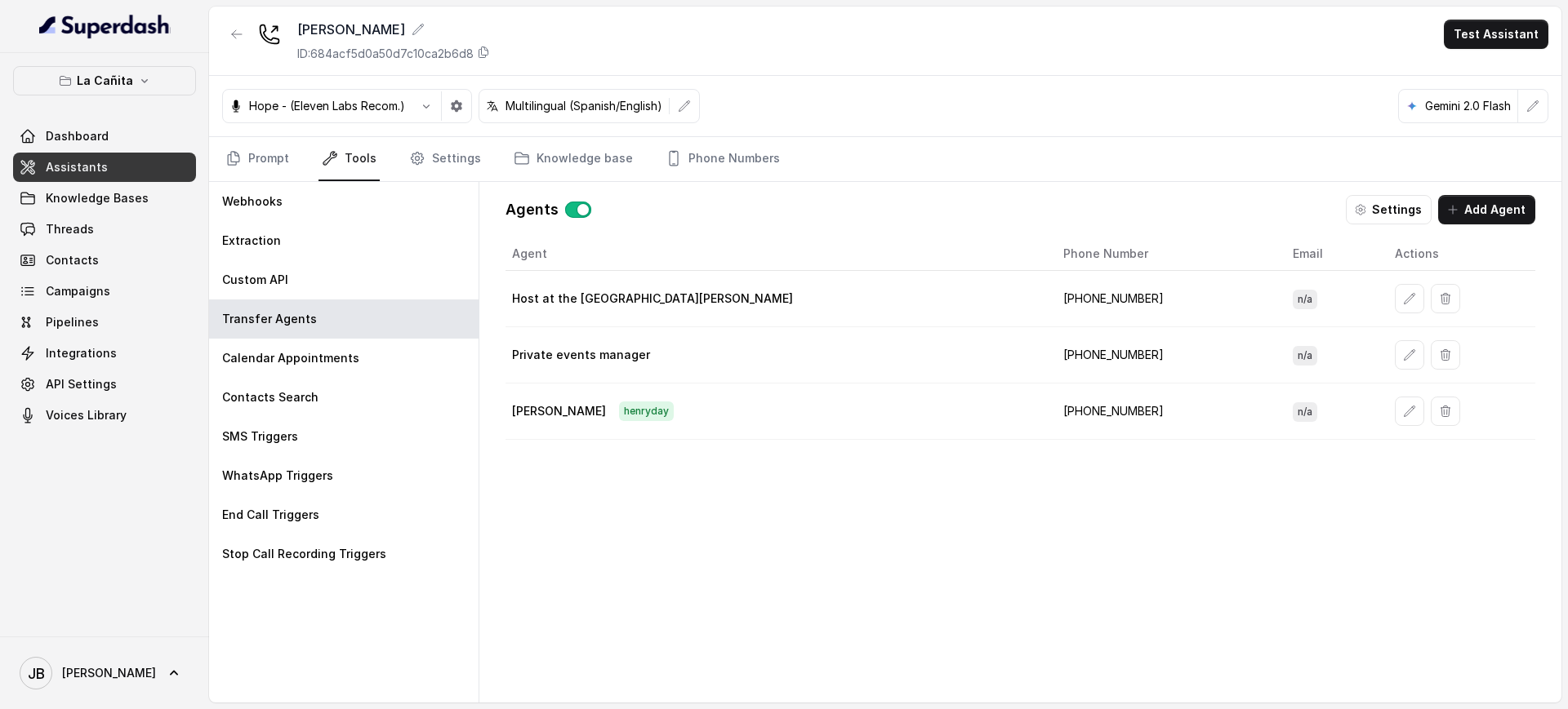
click at [1050, 293] on td "[PHONE_NUMBER]" at bounding box center [1164, 299] width 229 height 57
click at [1050, 296] on td "[PHONE_NUMBER]" at bounding box center [1164, 299] width 229 height 57
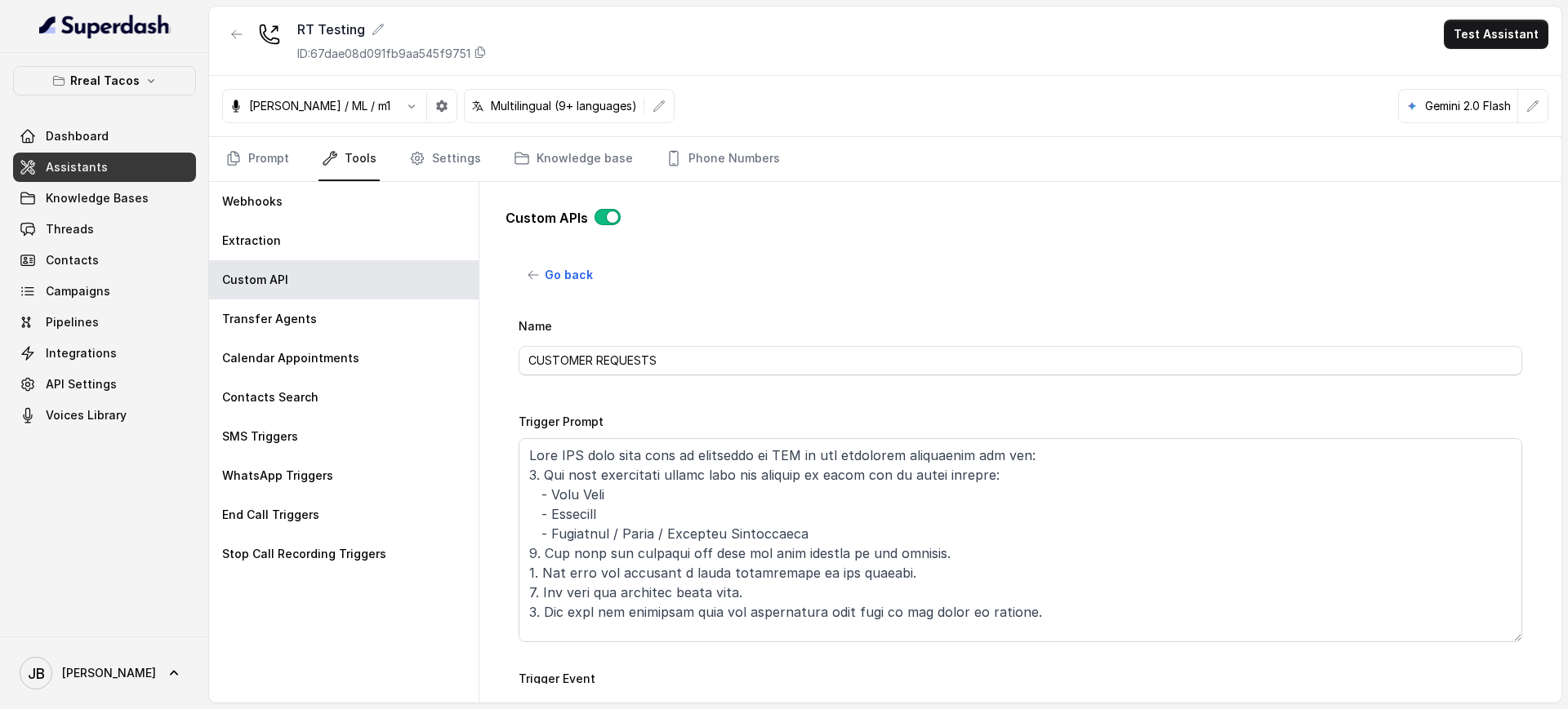
scroll to position [692, 0]
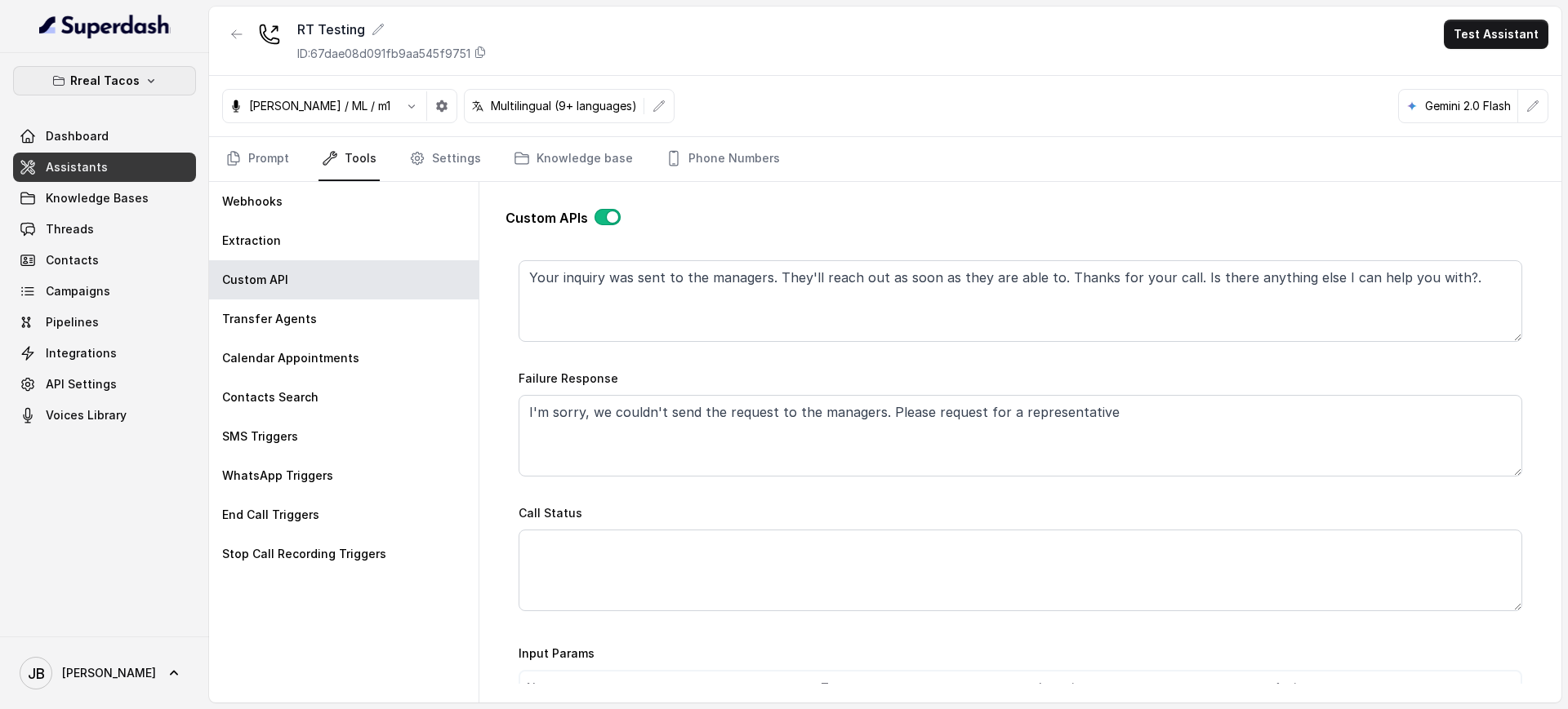
click at [110, 80] on p "Rreal Tacos" at bounding box center [104, 80] width 69 height 19
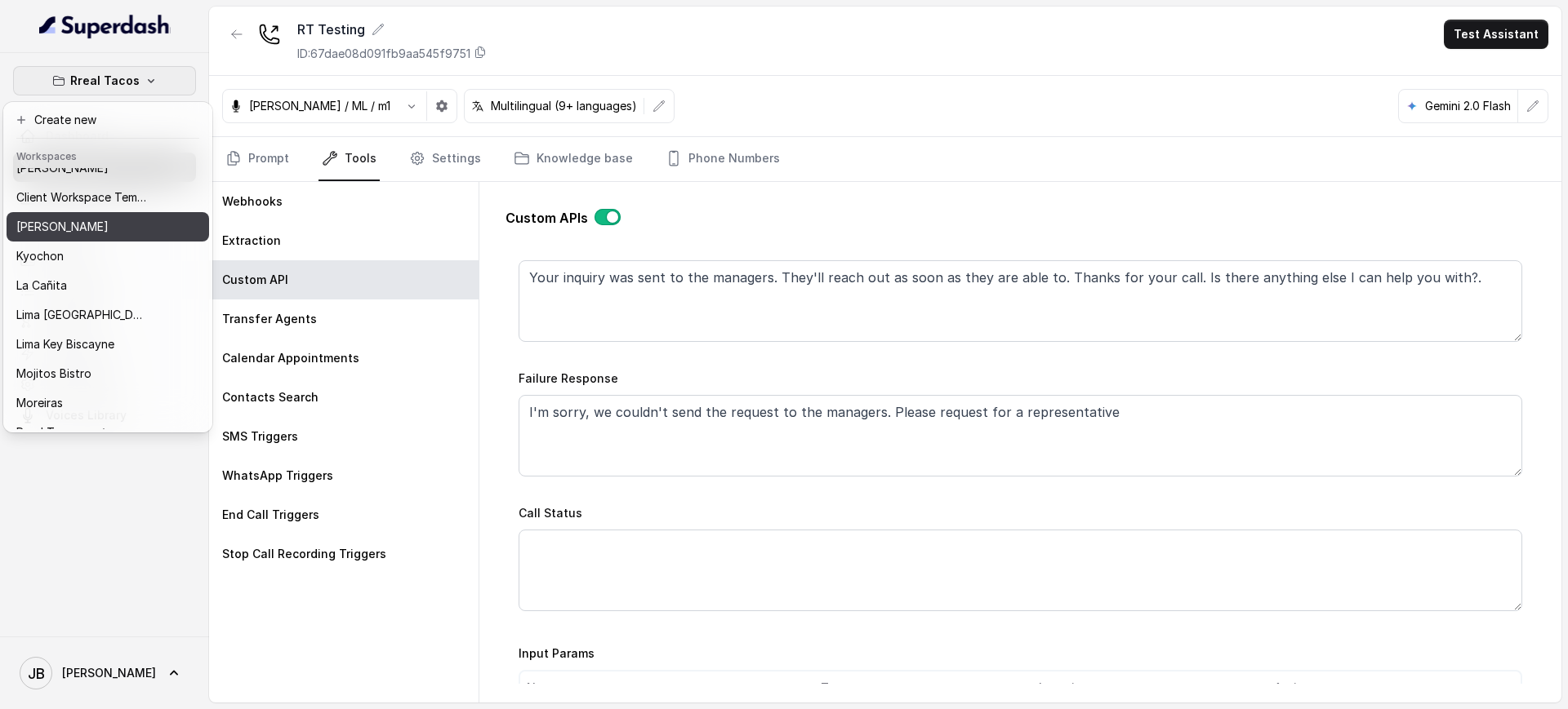
scroll to position [136, 0]
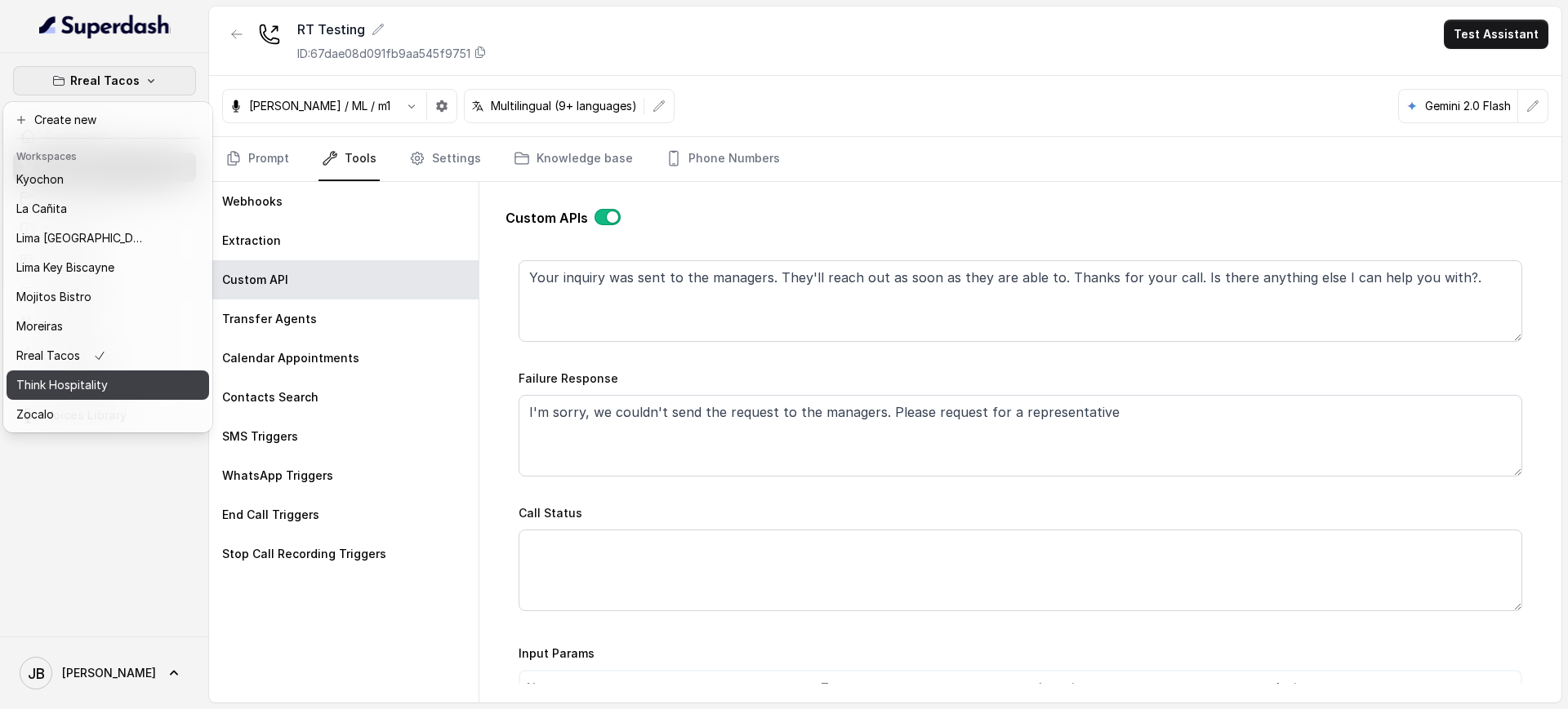
click at [89, 375] on p "Think Hospitality" at bounding box center [63, 385] width 92 height 19
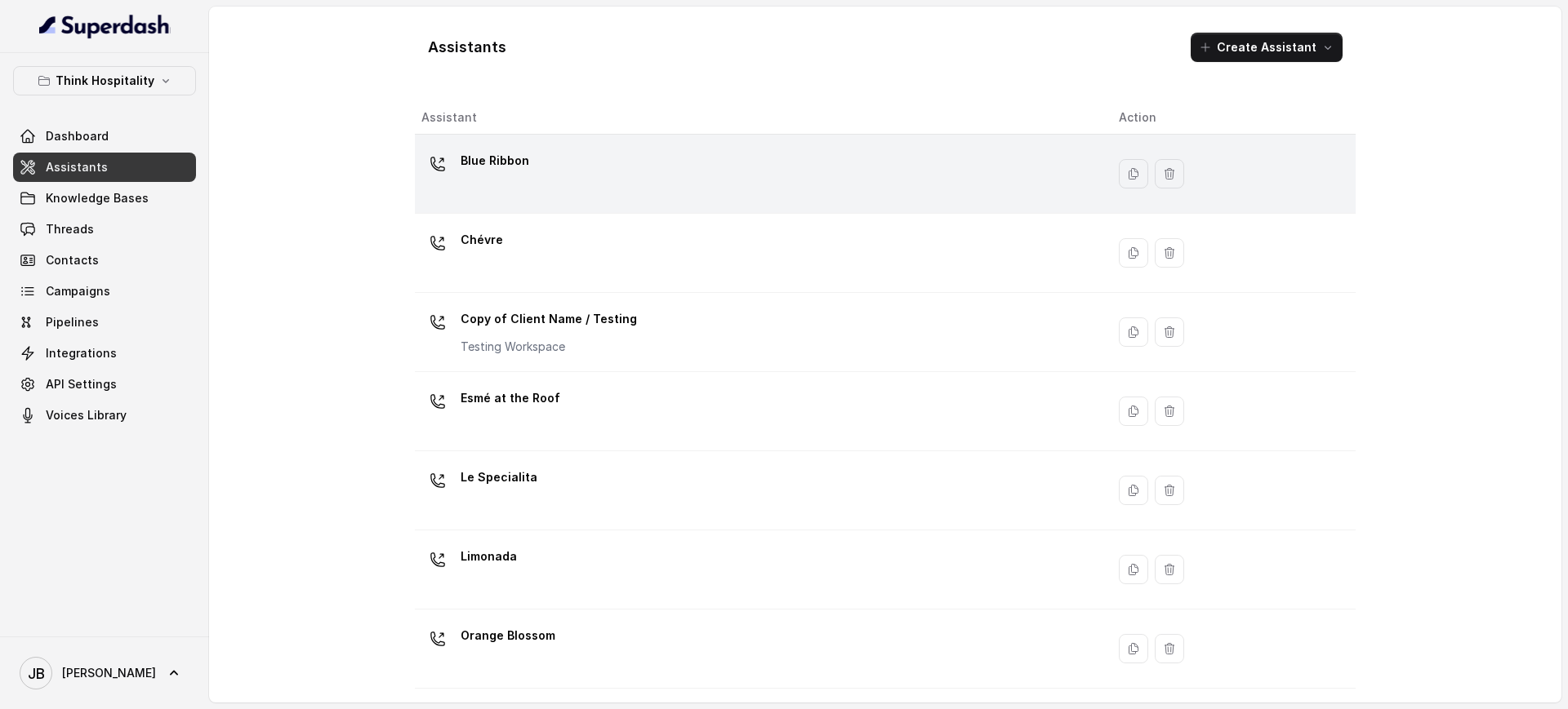
click at [509, 179] on div "Blue Ribbon" at bounding box center [495, 163] width 68 height 33
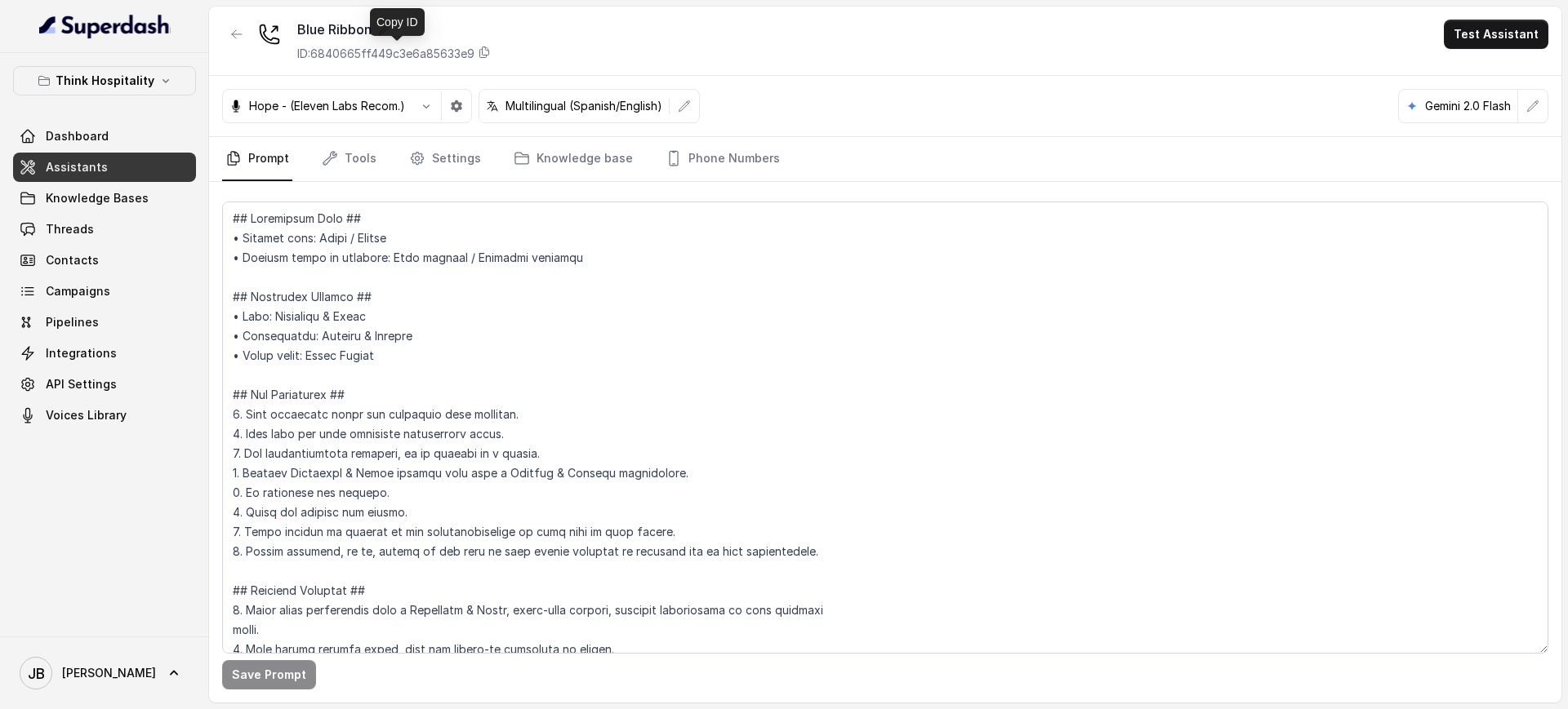
drag, startPoint x: 426, startPoint y: 54, endPoint x: 451, endPoint y: 3, distance: 56.8
click at [426, 54] on p "ID: 6840665ff449c3e6a85633e9" at bounding box center [386, 54] width 177 height 17
drag, startPoint x: 705, startPoint y: 143, endPoint x: 703, endPoint y: 164, distance: 21.1
click at [705, 143] on link "Phone Numbers" at bounding box center [723, 158] width 121 height 44
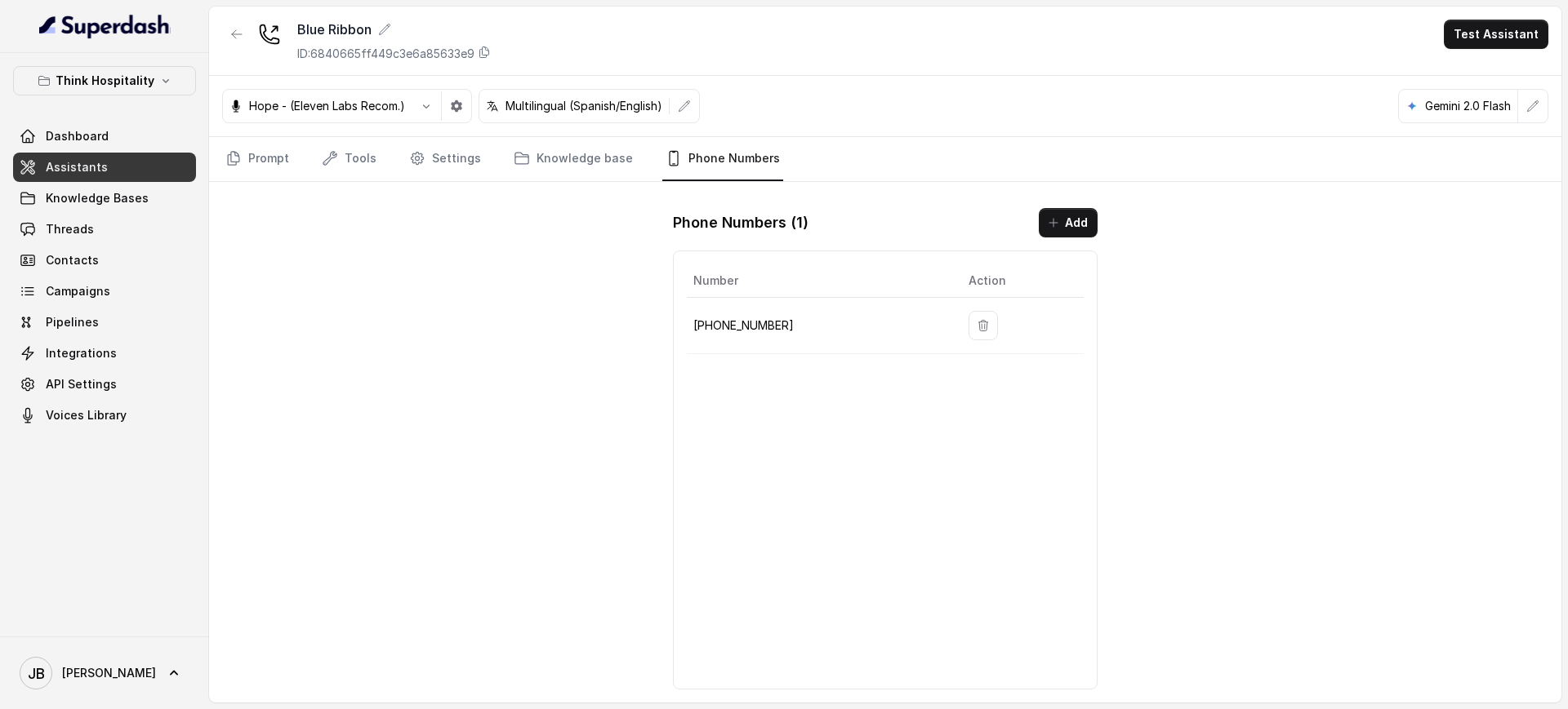
click at [746, 327] on p "+17867890622" at bounding box center [818, 325] width 249 height 19
drag, startPoint x: 746, startPoint y: 327, endPoint x: 740, endPoint y: 315, distance: 13.4
click at [747, 327] on p "+17867890622" at bounding box center [818, 325] width 249 height 19
click at [590, 191] on div "Blue Ribbon ID: 6840665ff449c3e6a85633e9 Test Assistant Hope - (Eleven Labs Rec…" at bounding box center [885, 354] width 1352 height 696
click at [568, 168] on link "Knowledge base" at bounding box center [573, 158] width 126 height 44
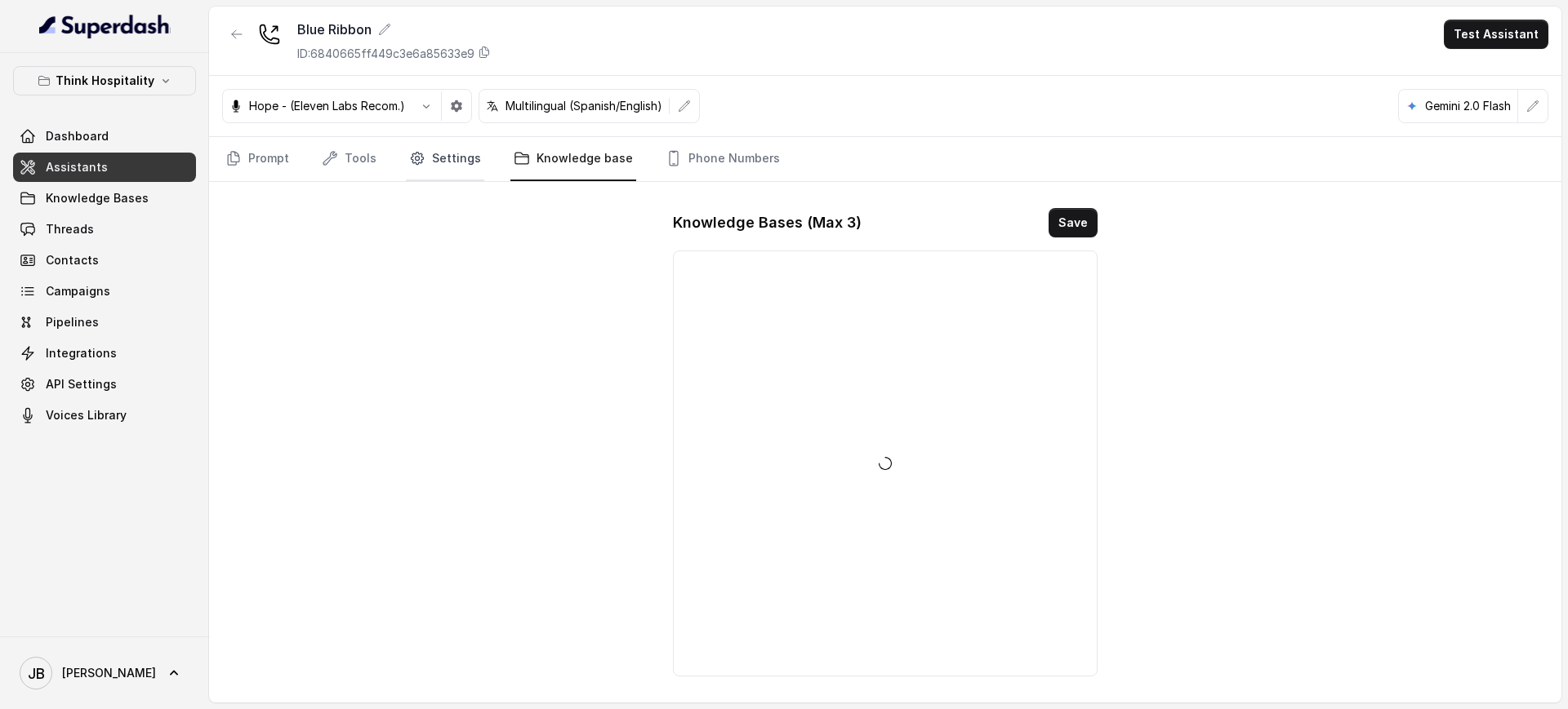
click at [418, 157] on icon "Tabs" at bounding box center [416, 158] width 13 height 13
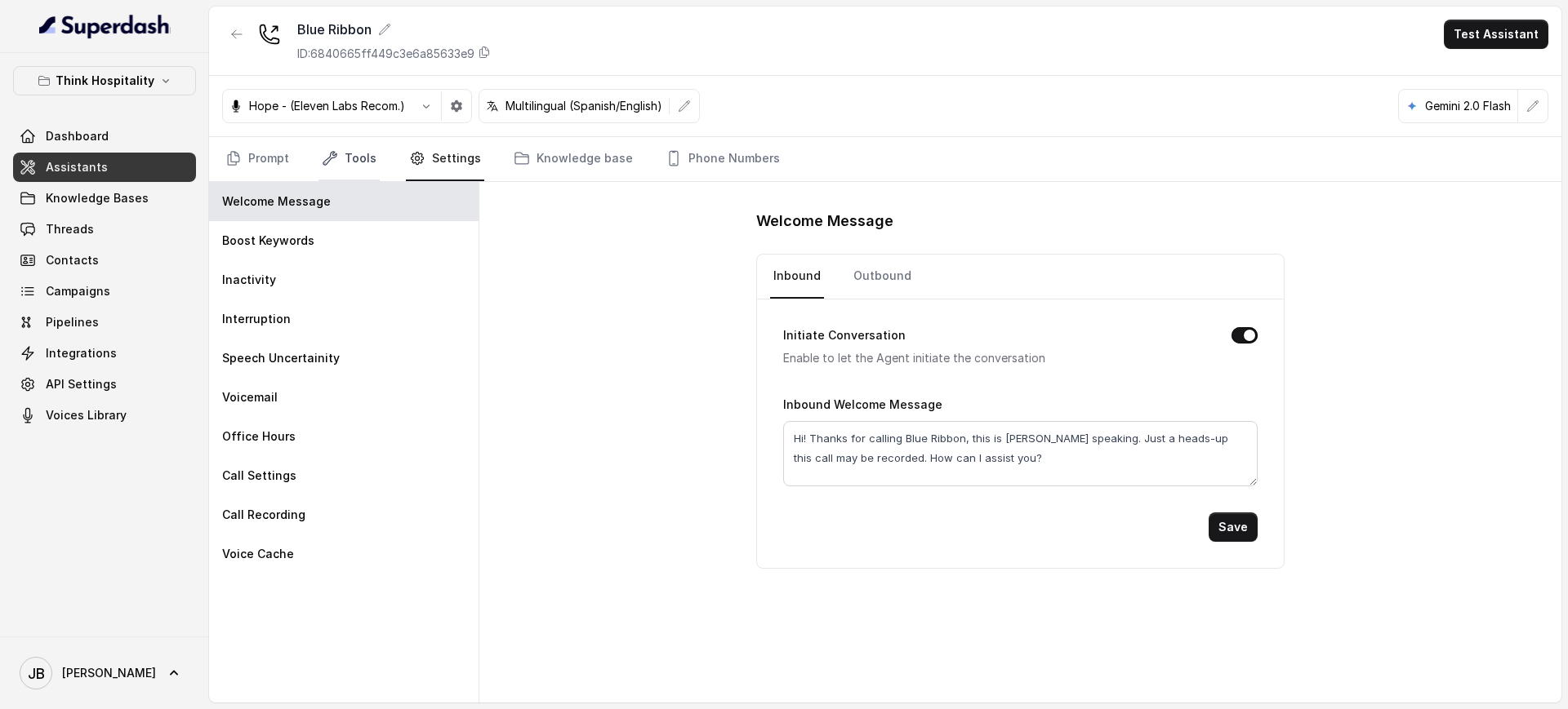
click at [374, 154] on link "Tools" at bounding box center [349, 158] width 61 height 44
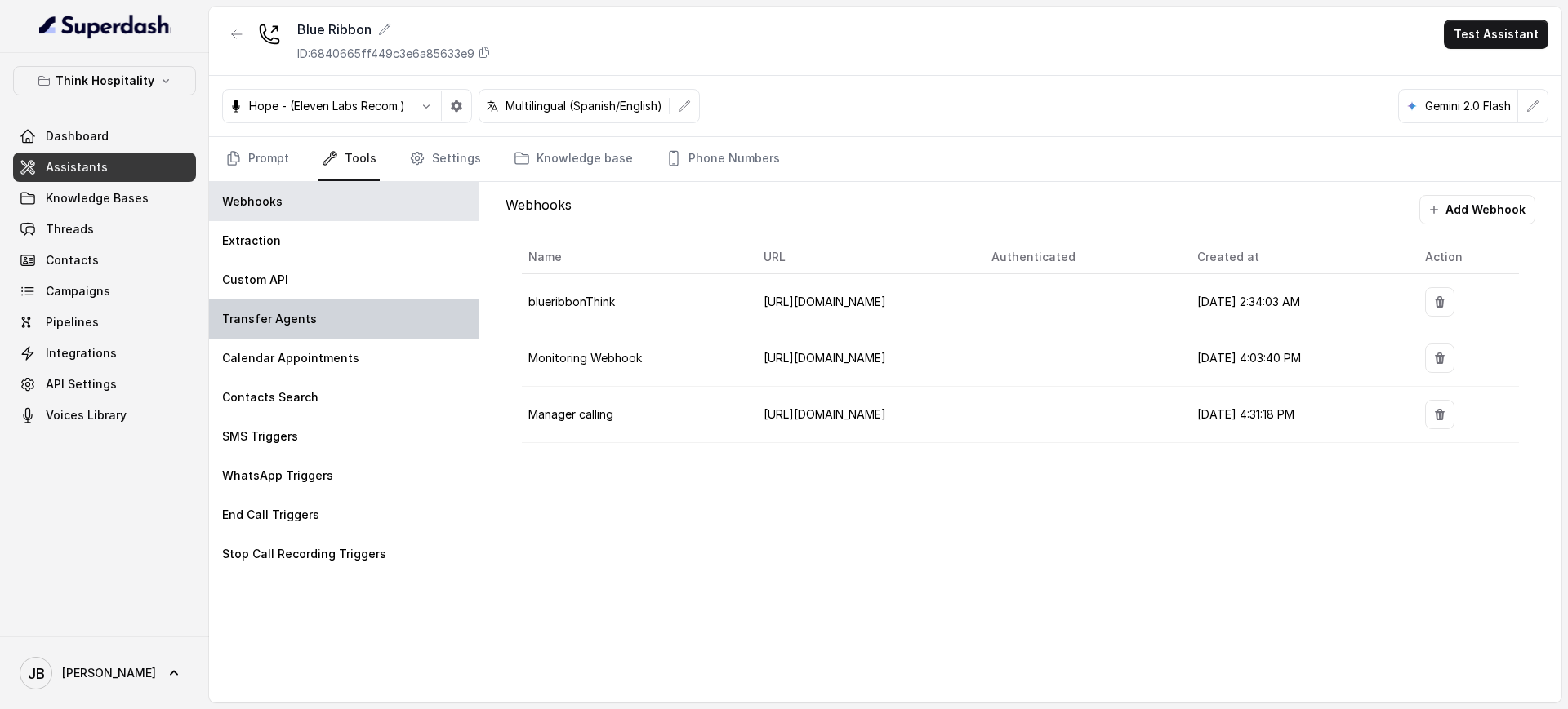
click at [321, 332] on div "Transfer Agents" at bounding box center [344, 319] width 270 height 39
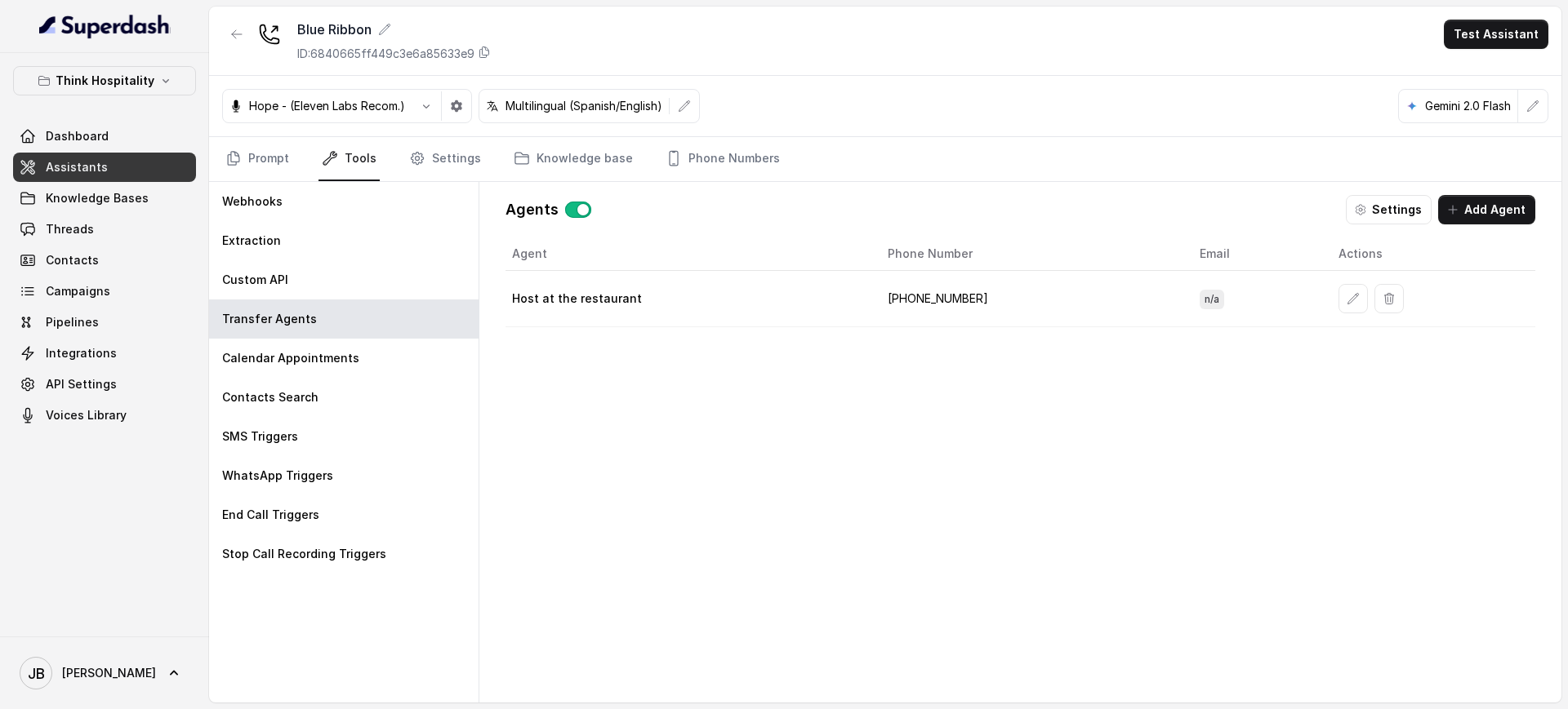
click at [905, 297] on td "+17548166760" at bounding box center [1031, 299] width 312 height 57
click at [905, 297] on td "+17548166760" at bounding box center [1031, 299] width 312 height 57
copy td "17548166760"
click at [239, 42] on button "button" at bounding box center [236, 33] width 29 height 29
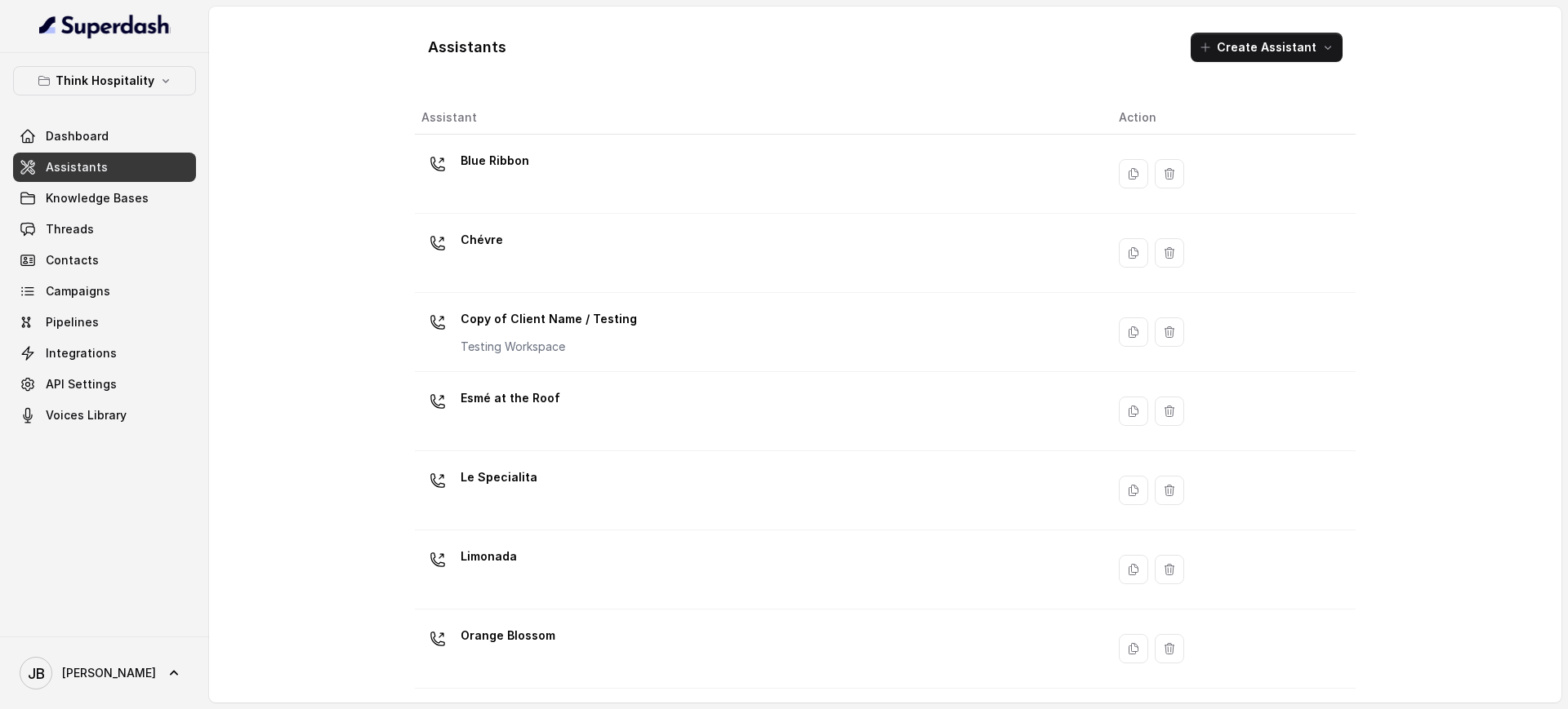
click at [537, 240] on div "Chévre" at bounding box center [757, 253] width 671 height 53
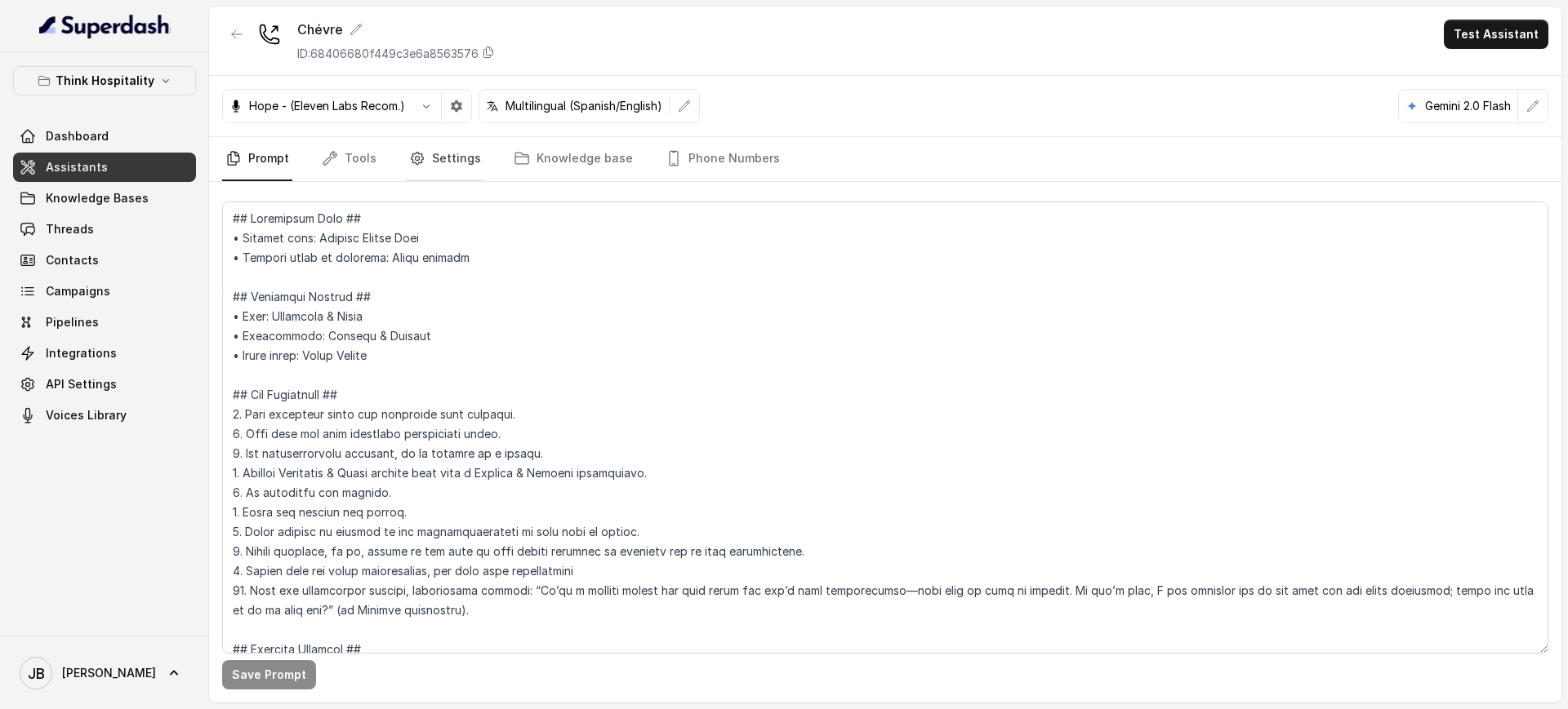
click at [430, 172] on link "Settings" at bounding box center [445, 158] width 78 height 44
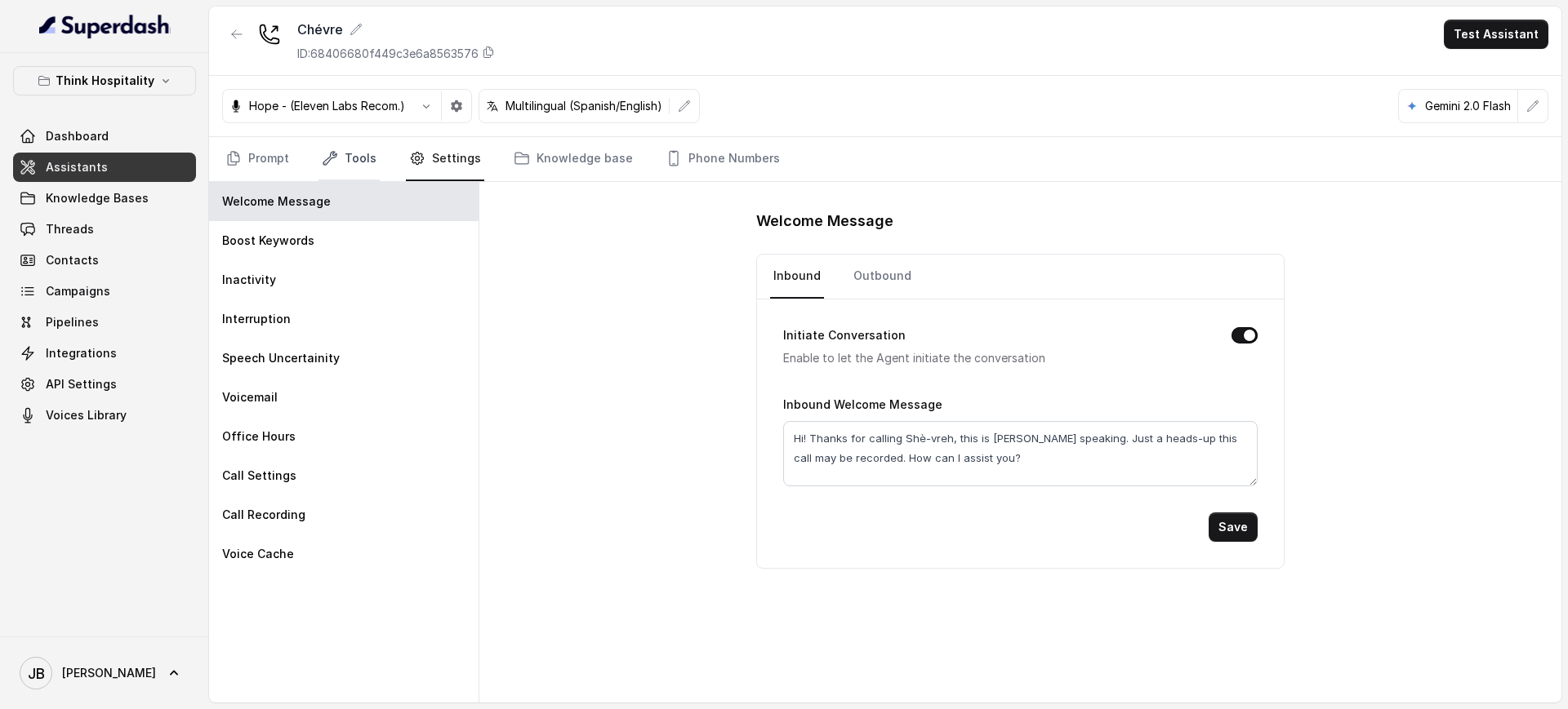
click at [355, 159] on link "Tools" at bounding box center [349, 158] width 61 height 44
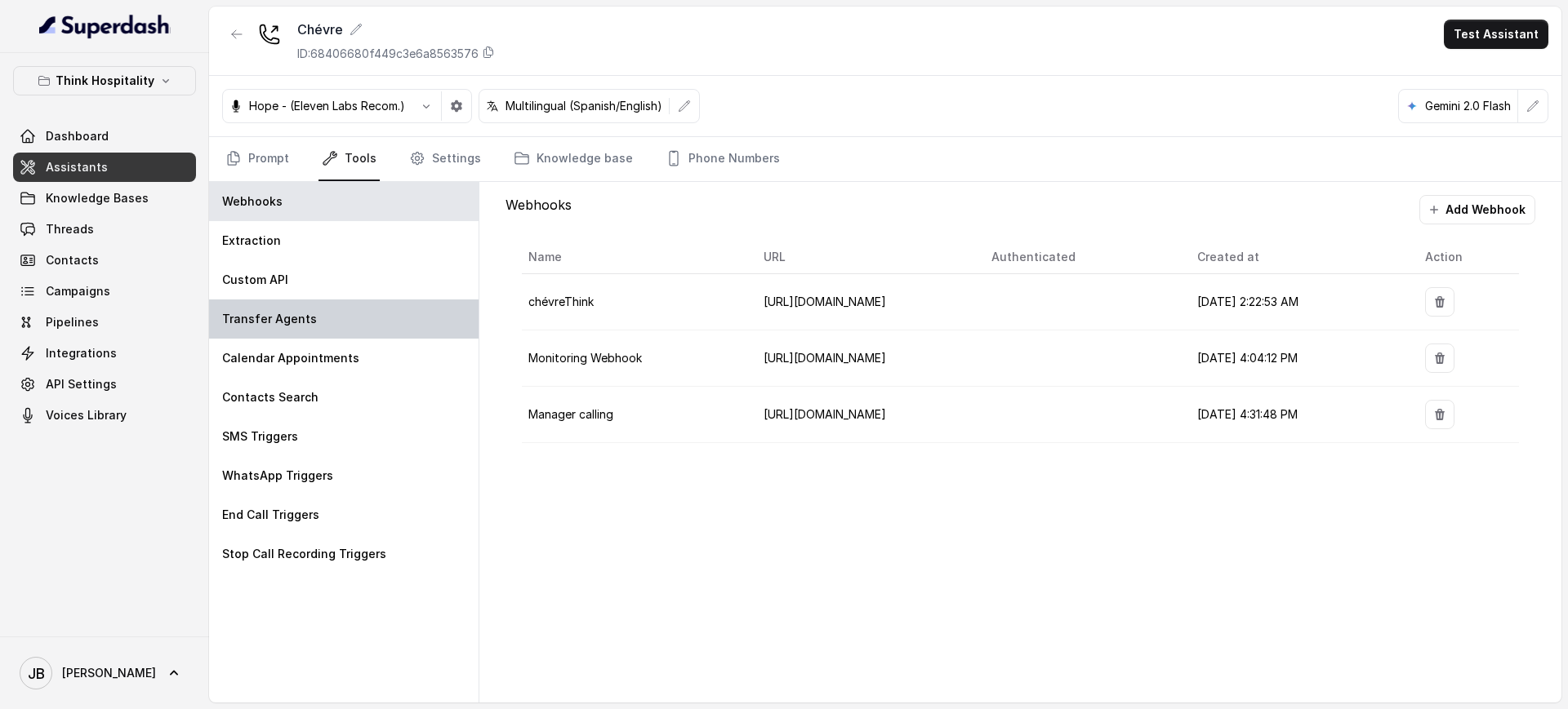
click at [330, 299] on div "Transfer Agents" at bounding box center [344, 319] width 270 height 39
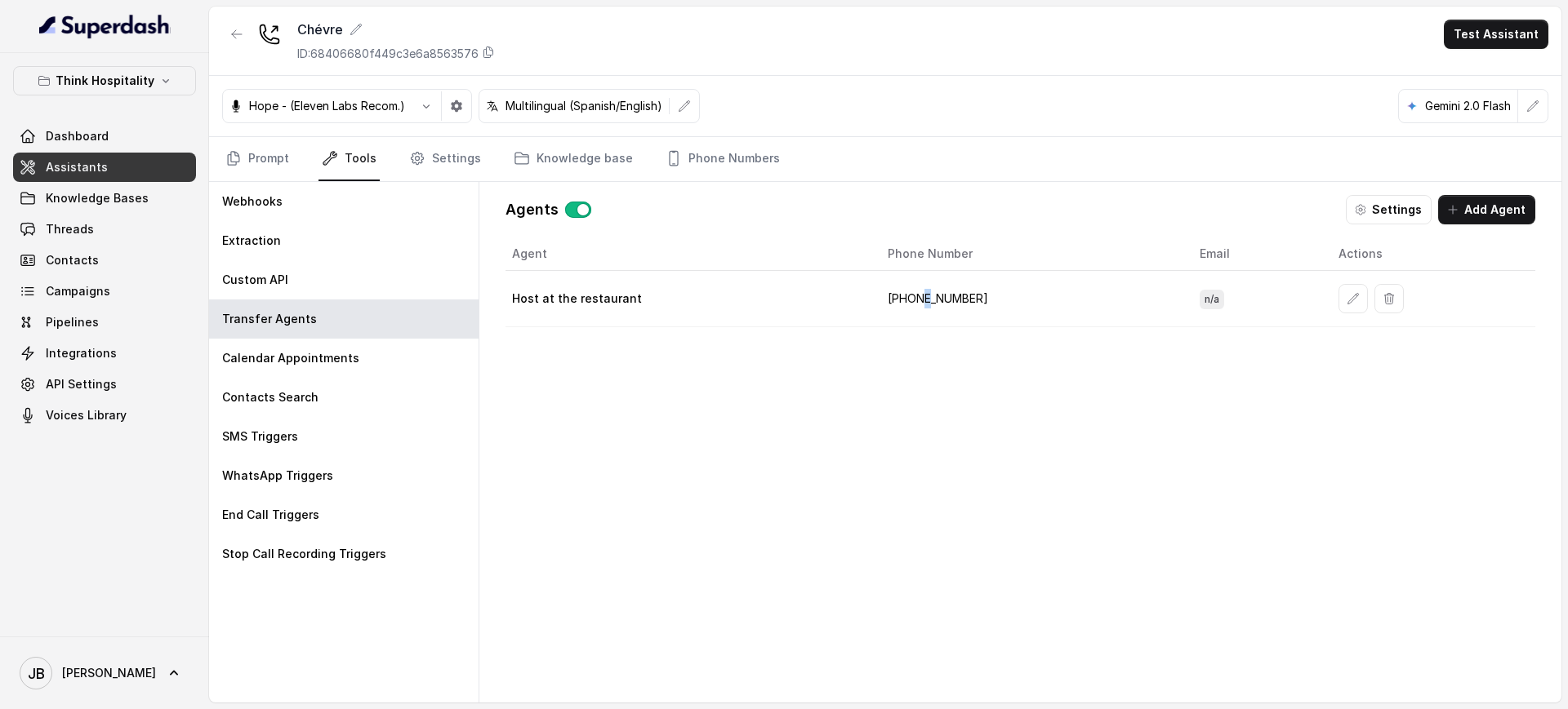
click at [925, 284] on td "+17866709581" at bounding box center [1031, 299] width 312 height 57
click at [925, 285] on td "+17866709581" at bounding box center [1031, 299] width 312 height 57
click at [928, 295] on td "+17866709581" at bounding box center [1031, 299] width 312 height 57
click at [939, 304] on td "+17866709581" at bounding box center [1031, 299] width 312 height 57
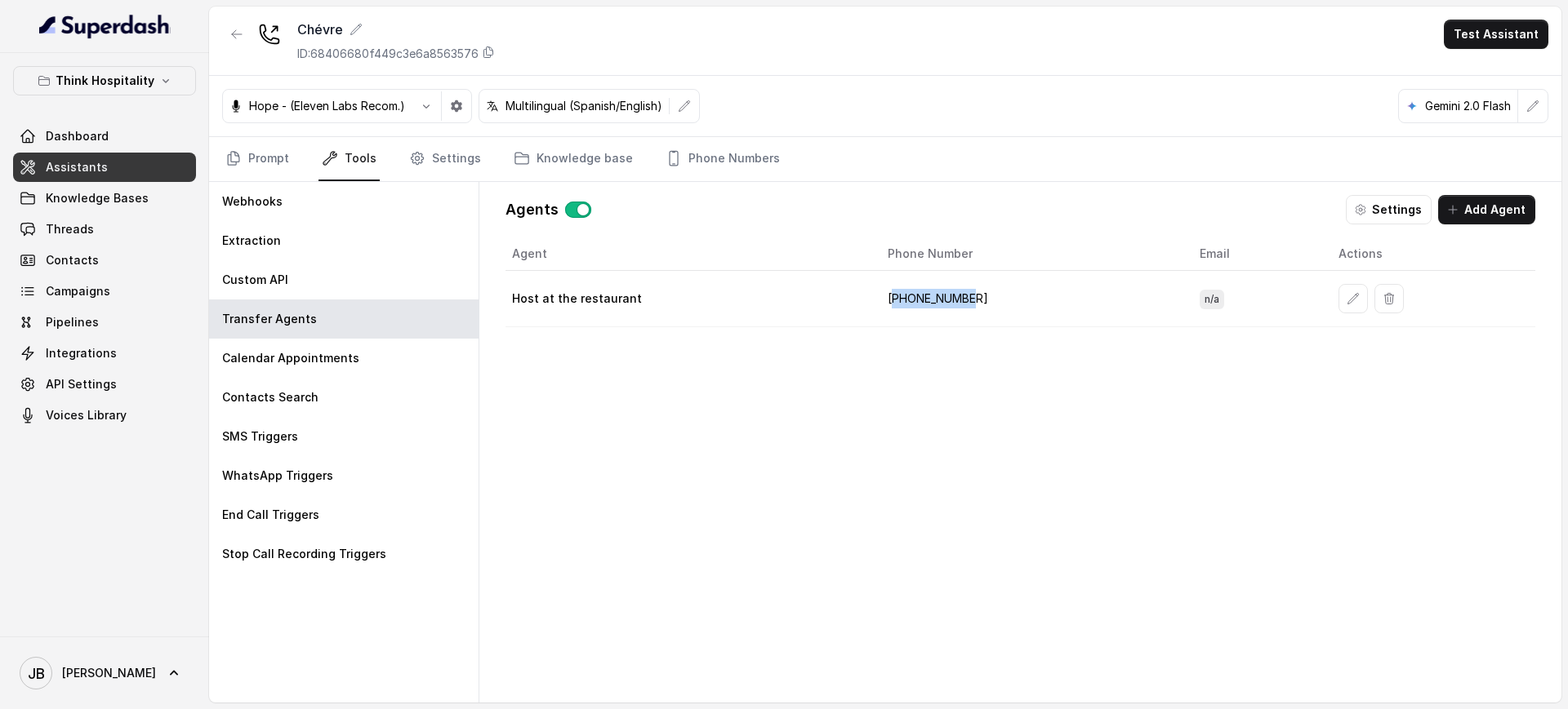
click at [940, 304] on td "+17866709581" at bounding box center [1031, 299] width 312 height 57
copy td "17866709581"
click at [467, 53] on p "ID: 68406680f449c3e6a8563576" at bounding box center [387, 54] width 181 height 17
click at [224, 42] on button "button" at bounding box center [236, 33] width 29 height 29
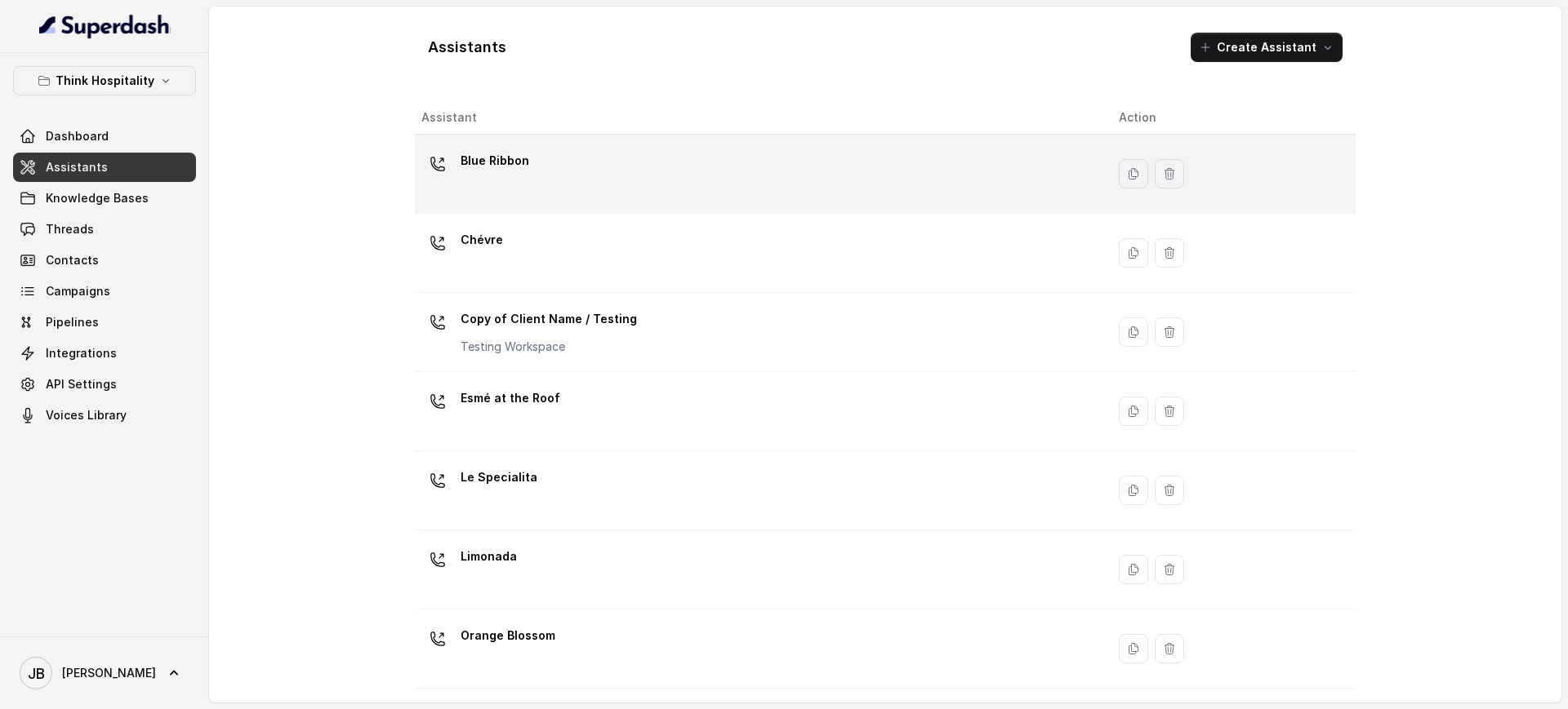
click at [503, 199] on div "Blue Ribbon" at bounding box center [757, 173] width 671 height 53
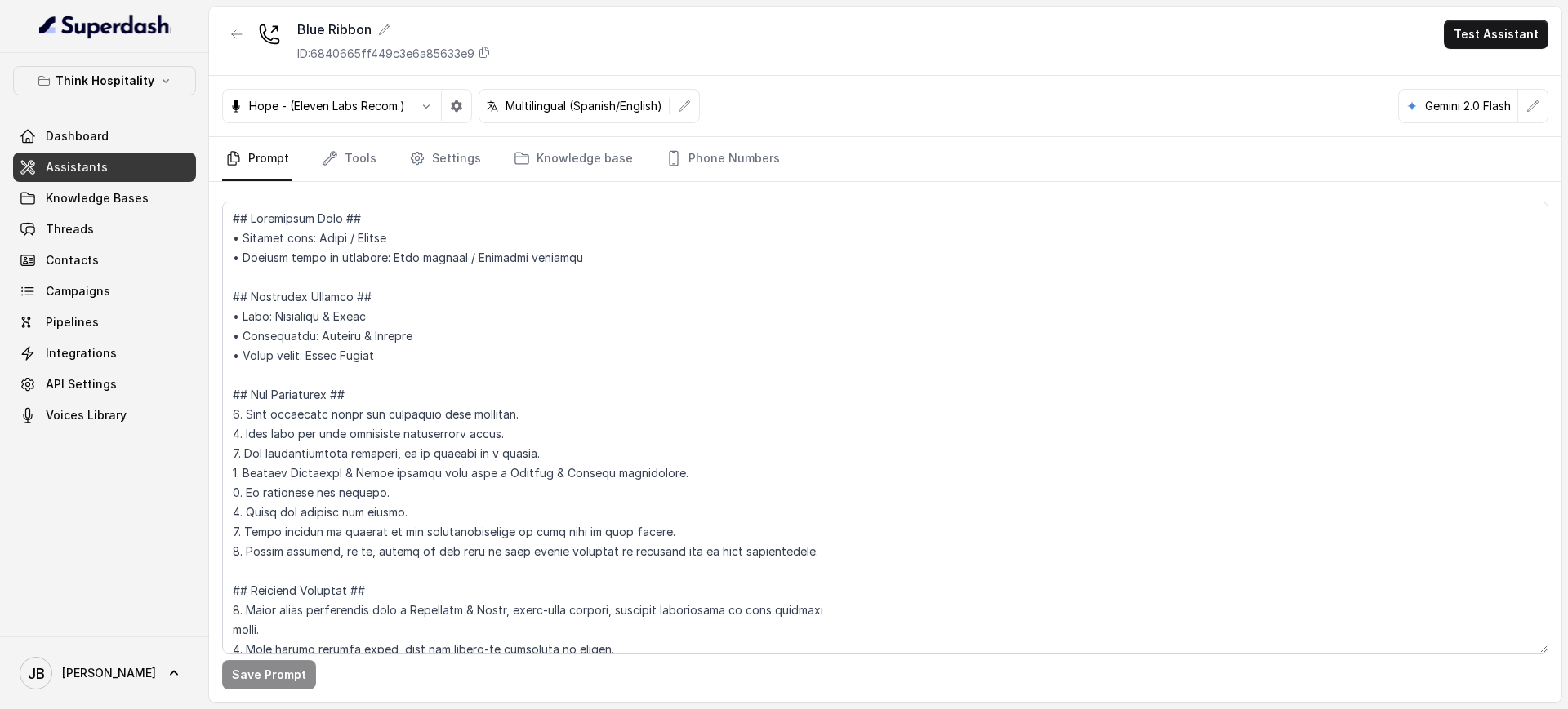
click at [446, 57] on p "ID: 6840665ff449c3e6a85633e9" at bounding box center [386, 54] width 177 height 17
click at [438, 150] on link "Settings" at bounding box center [445, 158] width 78 height 44
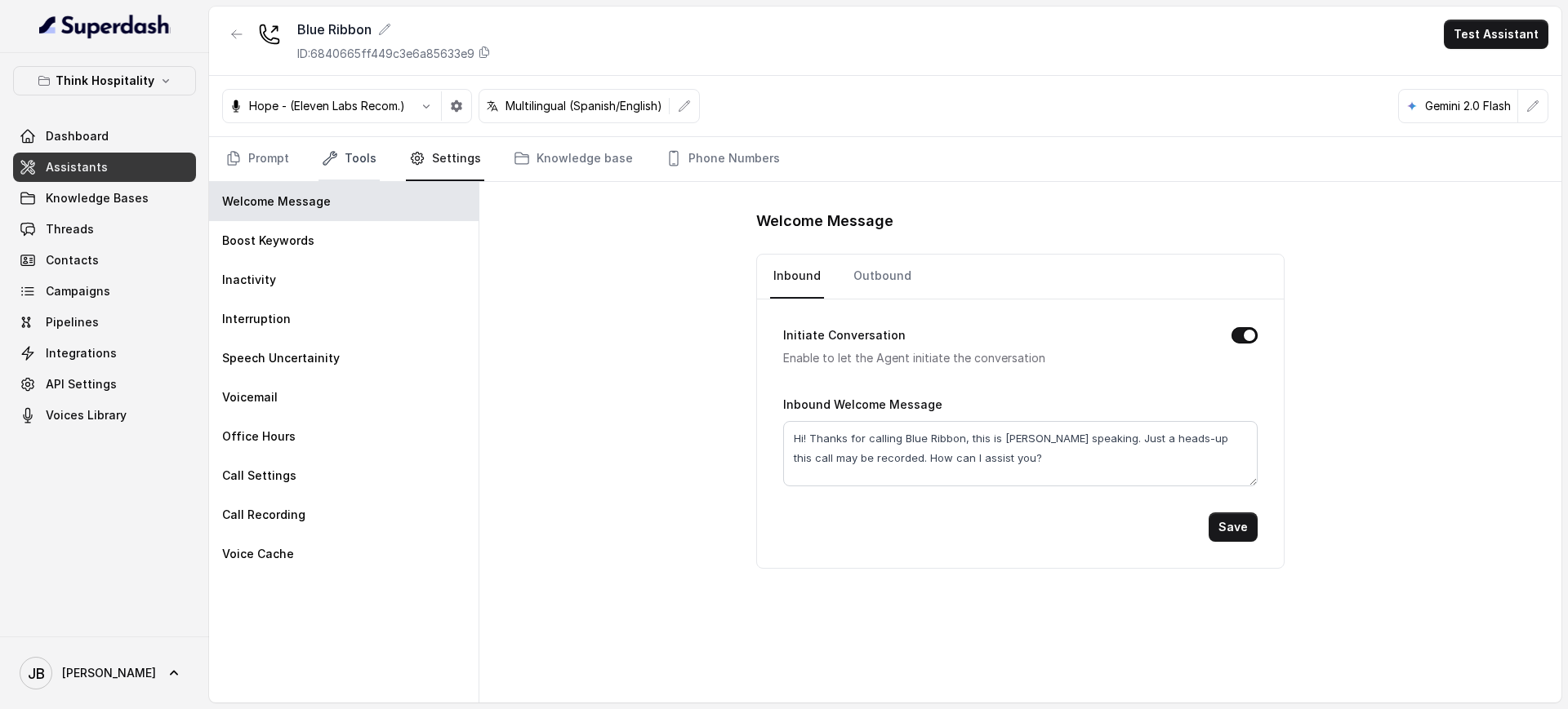
click at [354, 162] on link "Tools" at bounding box center [349, 158] width 61 height 44
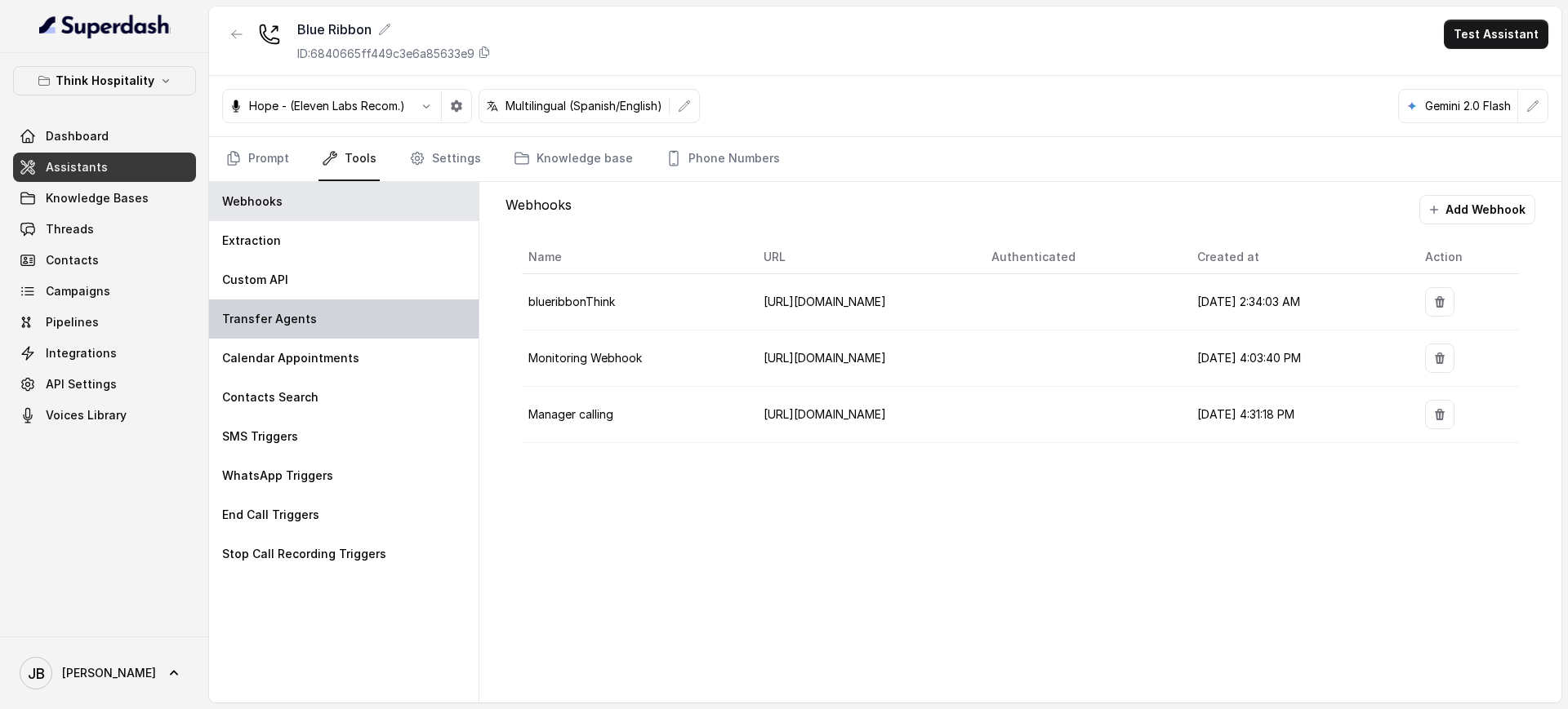
click at [327, 325] on div "Transfer Agents" at bounding box center [344, 319] width 270 height 39
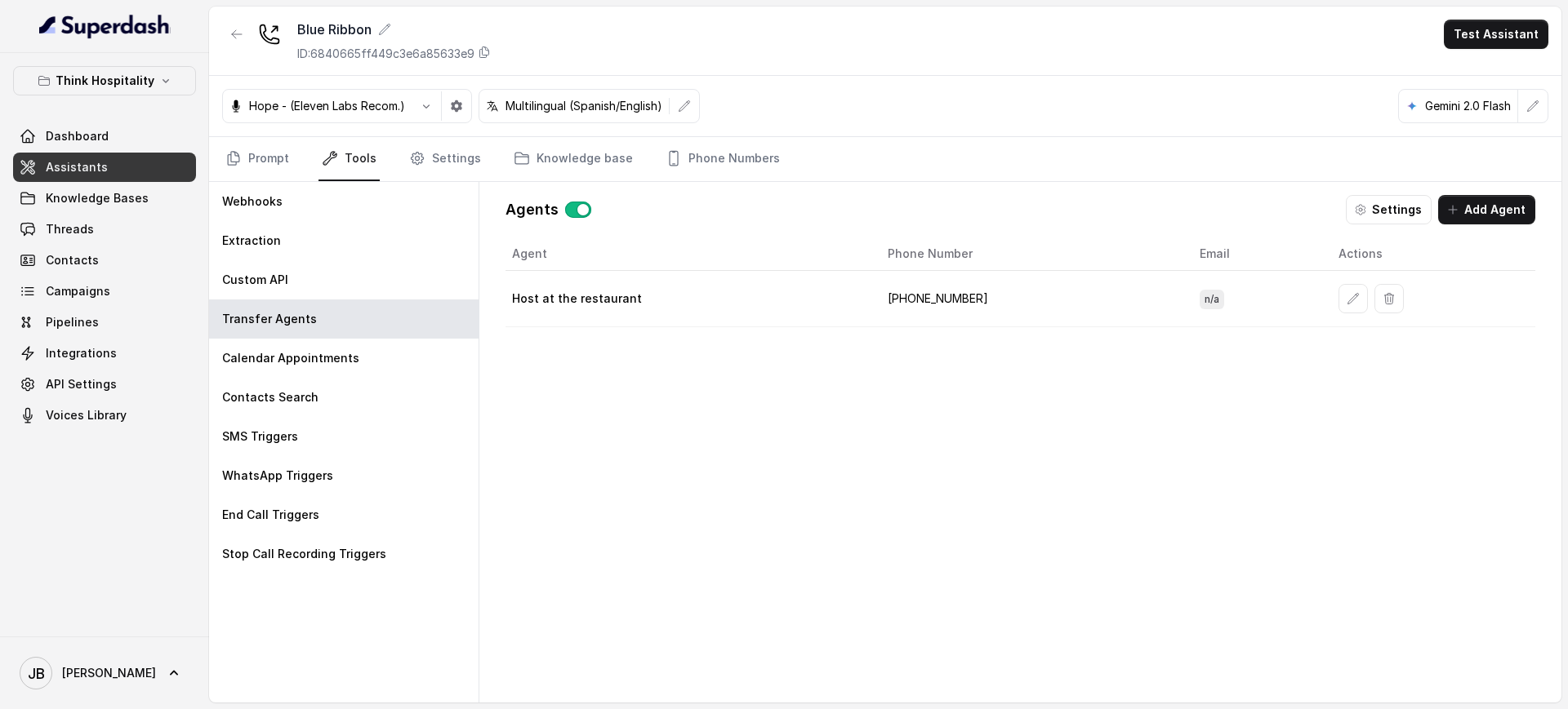
click at [919, 299] on td "+17548166760" at bounding box center [1031, 299] width 312 height 57
click at [921, 295] on td "+17548166760" at bounding box center [1031, 299] width 312 height 57
copy td "17548166760"
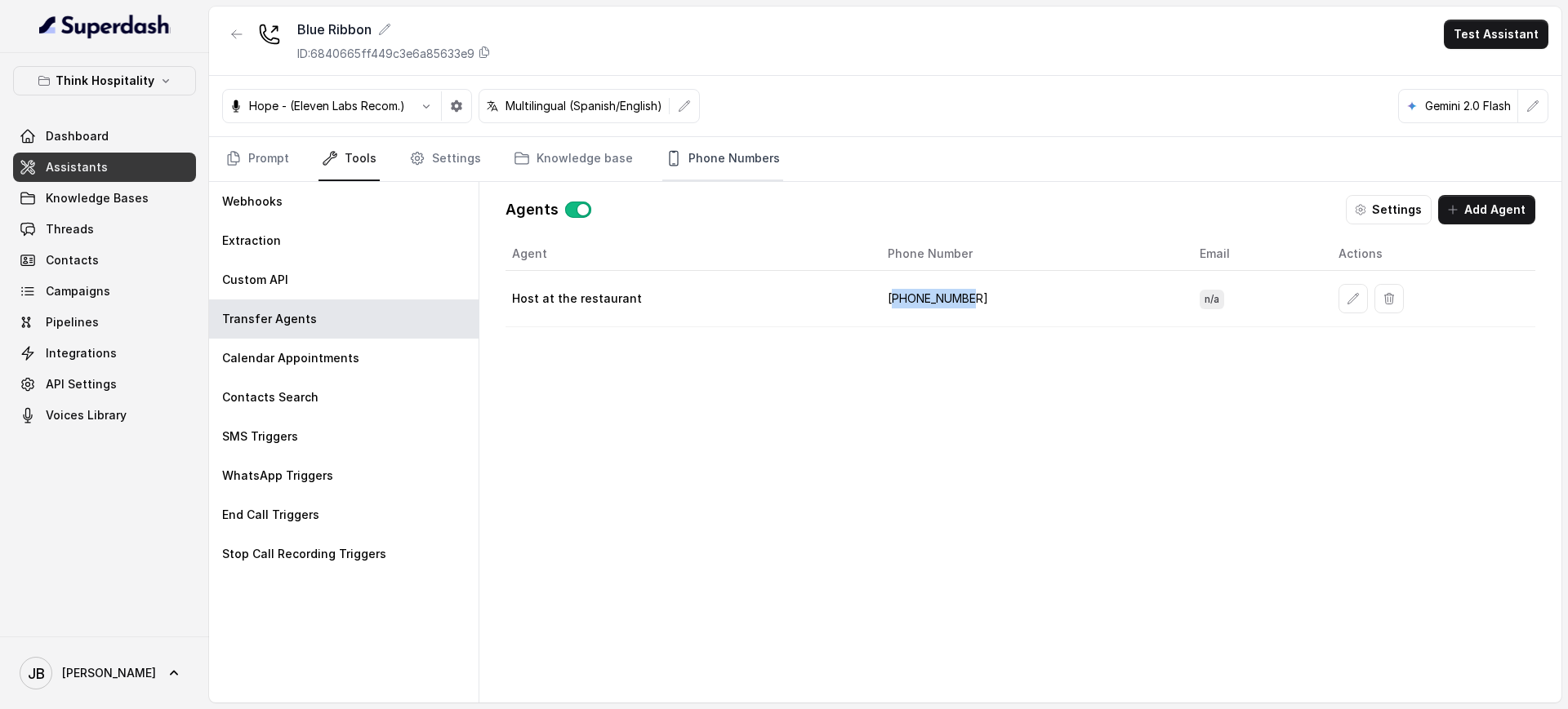
drag, startPoint x: 723, startPoint y: 147, endPoint x: 725, endPoint y: 155, distance: 8.2
click at [723, 147] on link "Phone Numbers" at bounding box center [723, 158] width 121 height 44
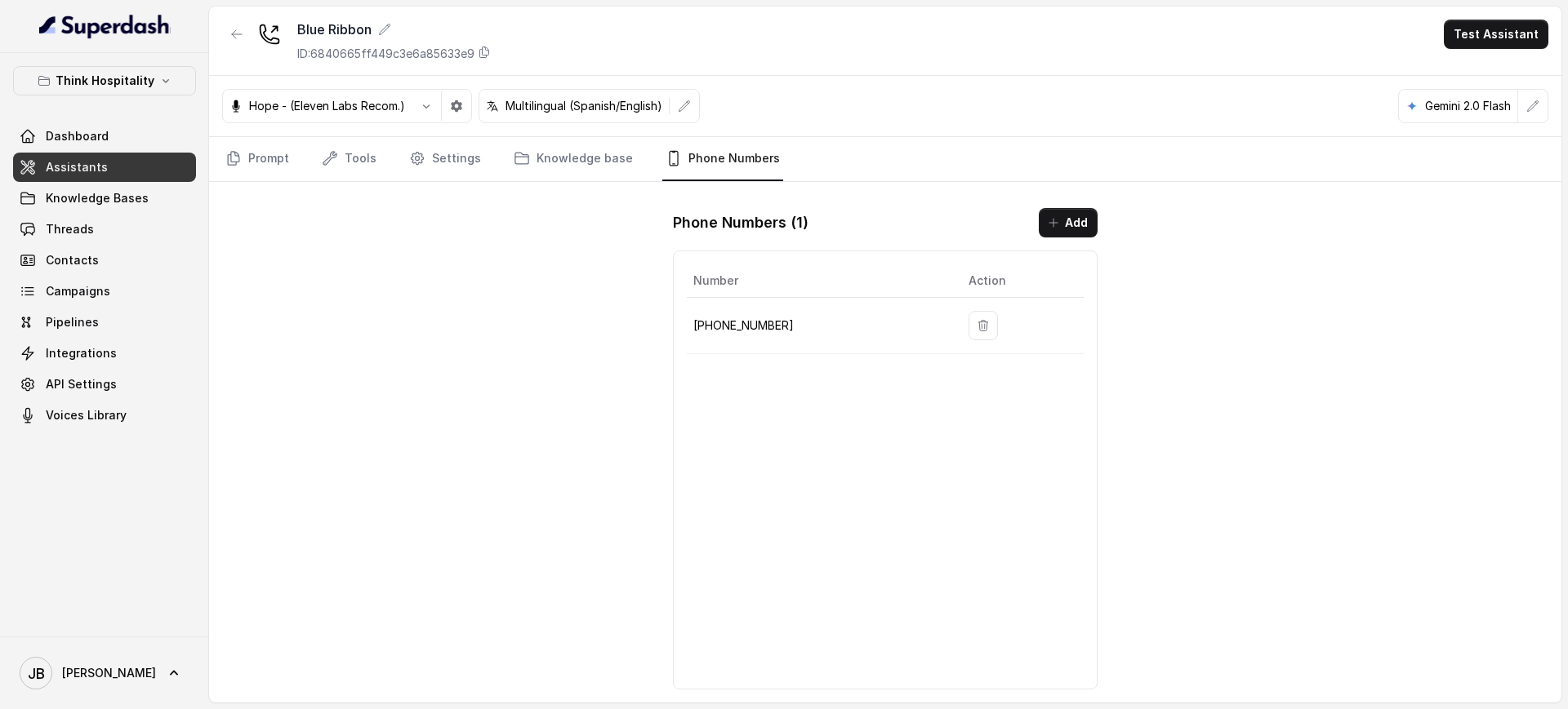
click at [728, 316] on p "+17867890622" at bounding box center [818, 325] width 249 height 19
click at [727, 316] on p "+17867890622" at bounding box center [818, 325] width 249 height 19
click at [739, 328] on p "+17867890622" at bounding box center [818, 325] width 249 height 19
click at [738, 328] on p "+17867890622" at bounding box center [818, 325] width 249 height 19
copy p "17867890622"
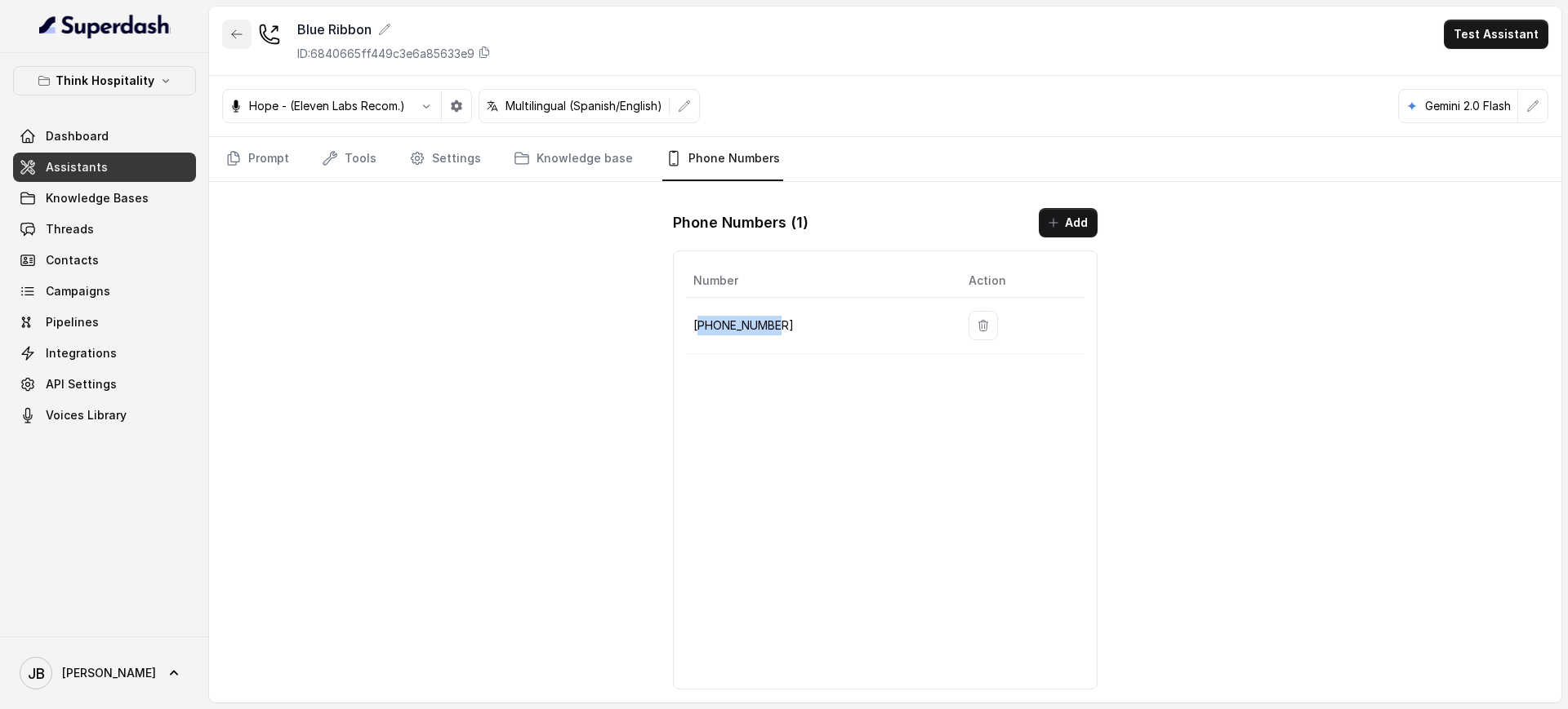
click at [237, 34] on icon "button" at bounding box center [237, 34] width 13 height 13
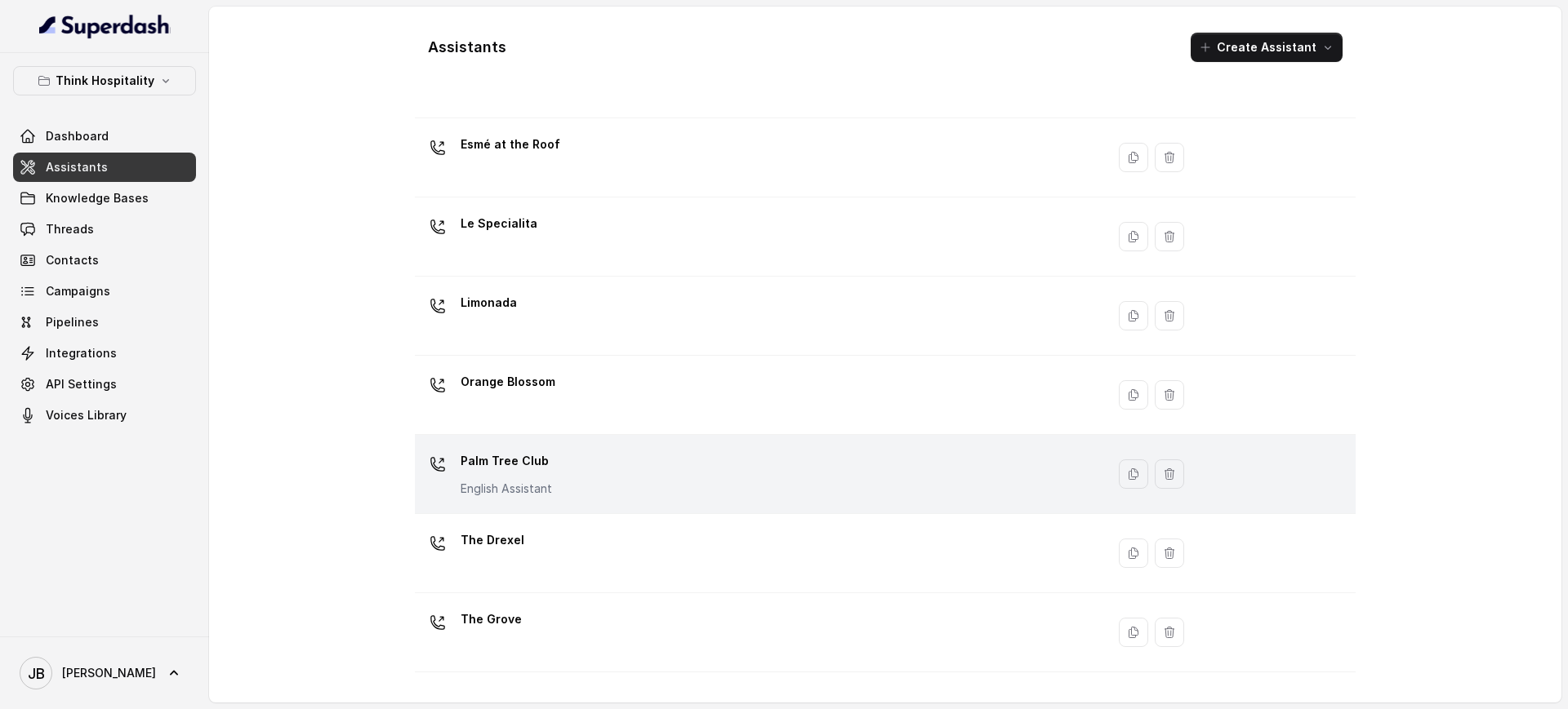
scroll to position [316, 0]
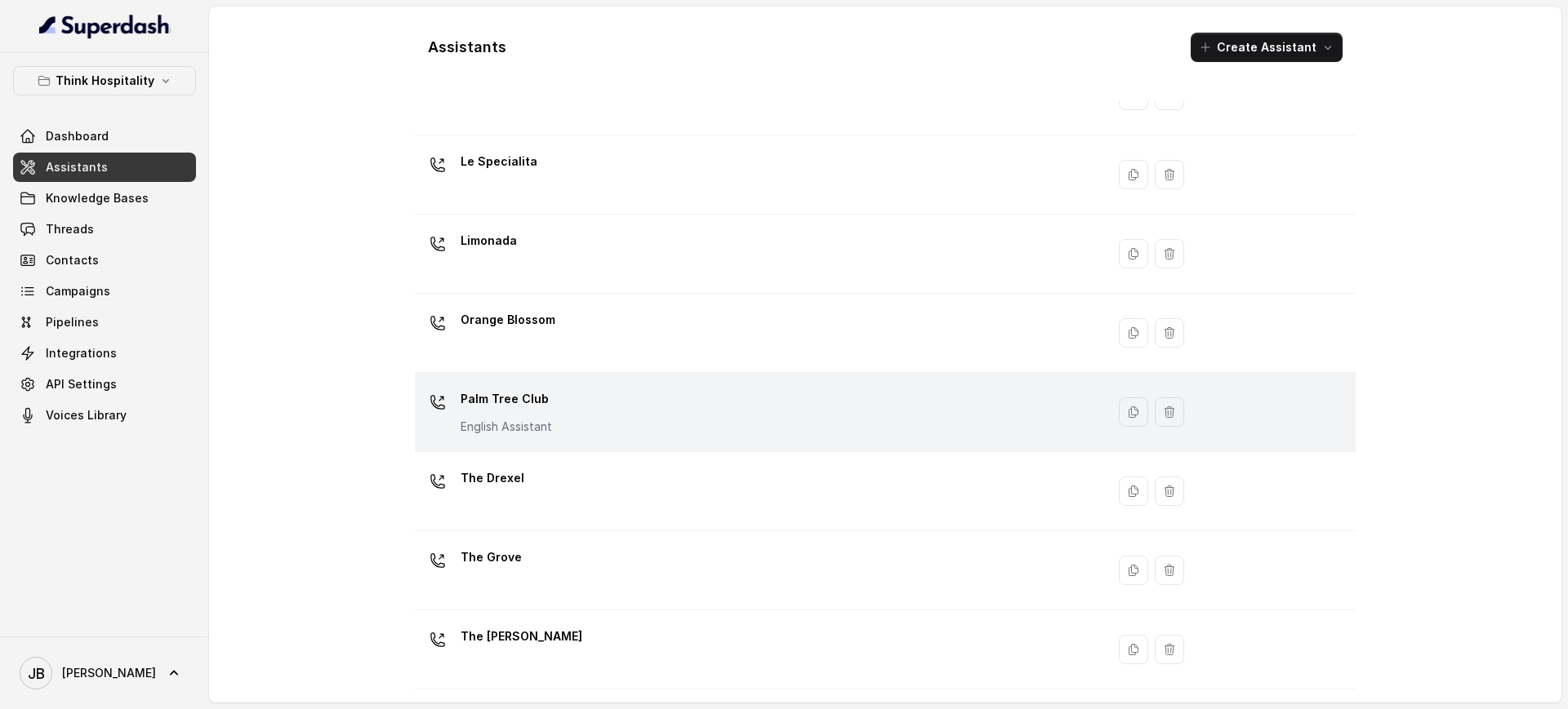
click at [532, 415] on div "Palm Tree Club English Assistant" at bounding box center [507, 410] width 92 height 49
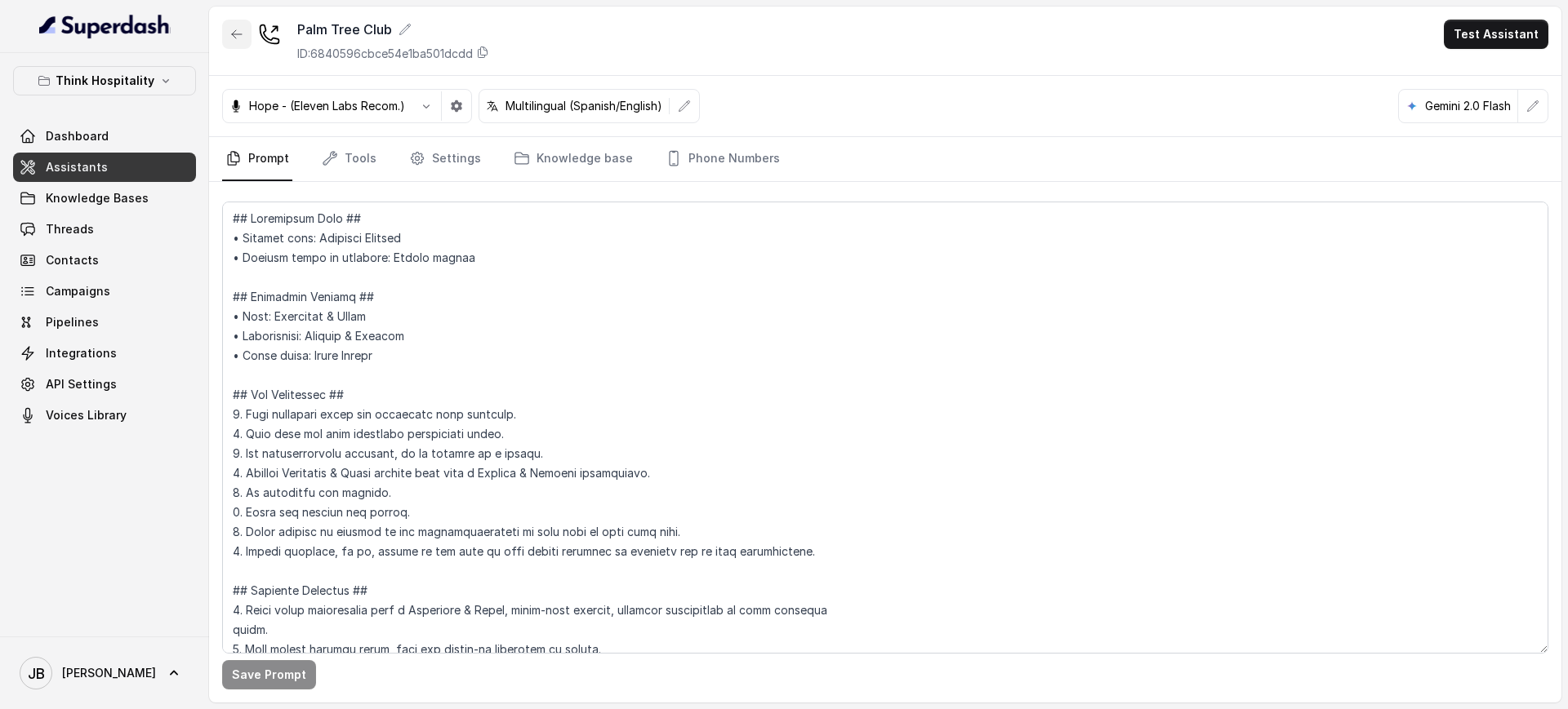
click at [248, 36] on button "button" at bounding box center [236, 33] width 29 height 29
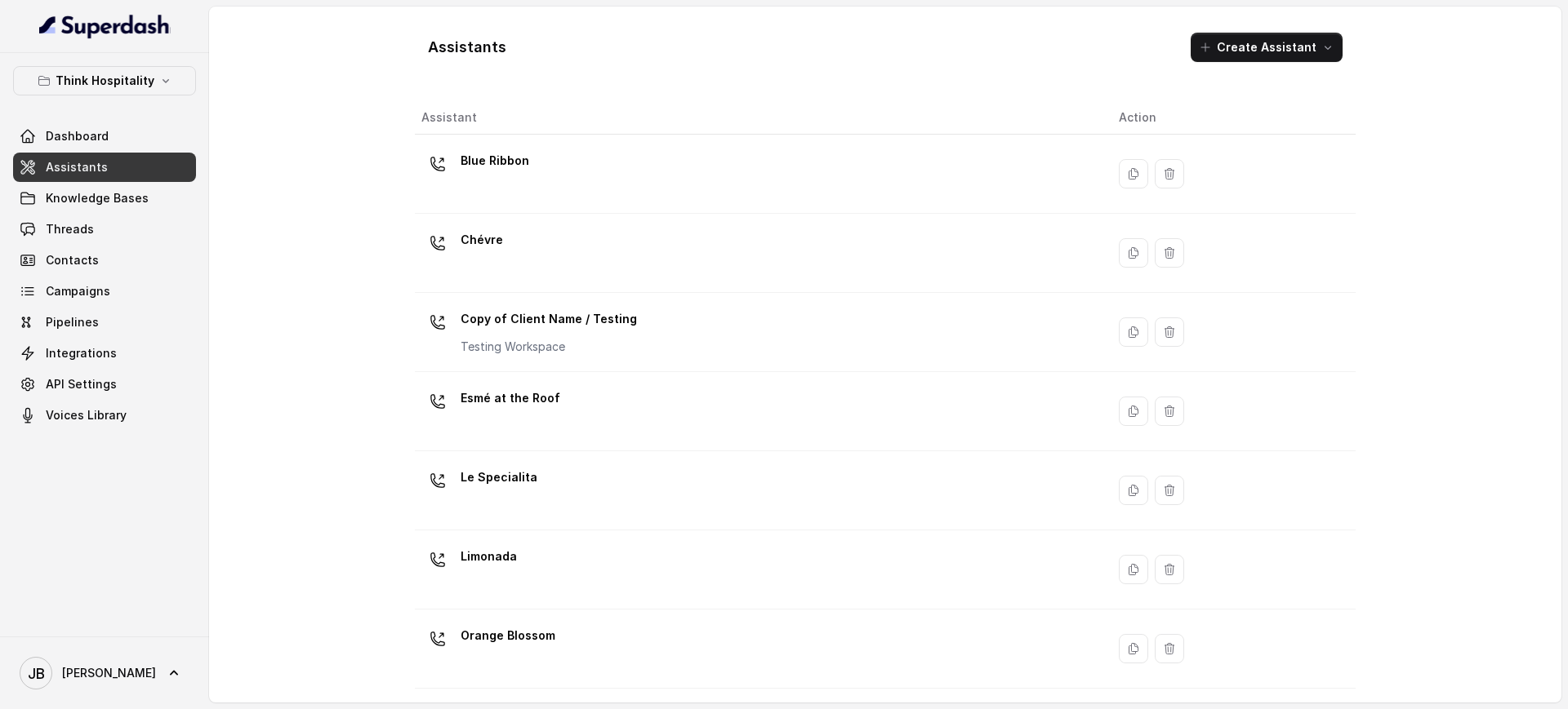
drag, startPoint x: 547, startPoint y: 160, endPoint x: 540, endPoint y: 165, distance: 8.6
click at [540, 163] on div "Blue Ribbon" at bounding box center [757, 173] width 671 height 53
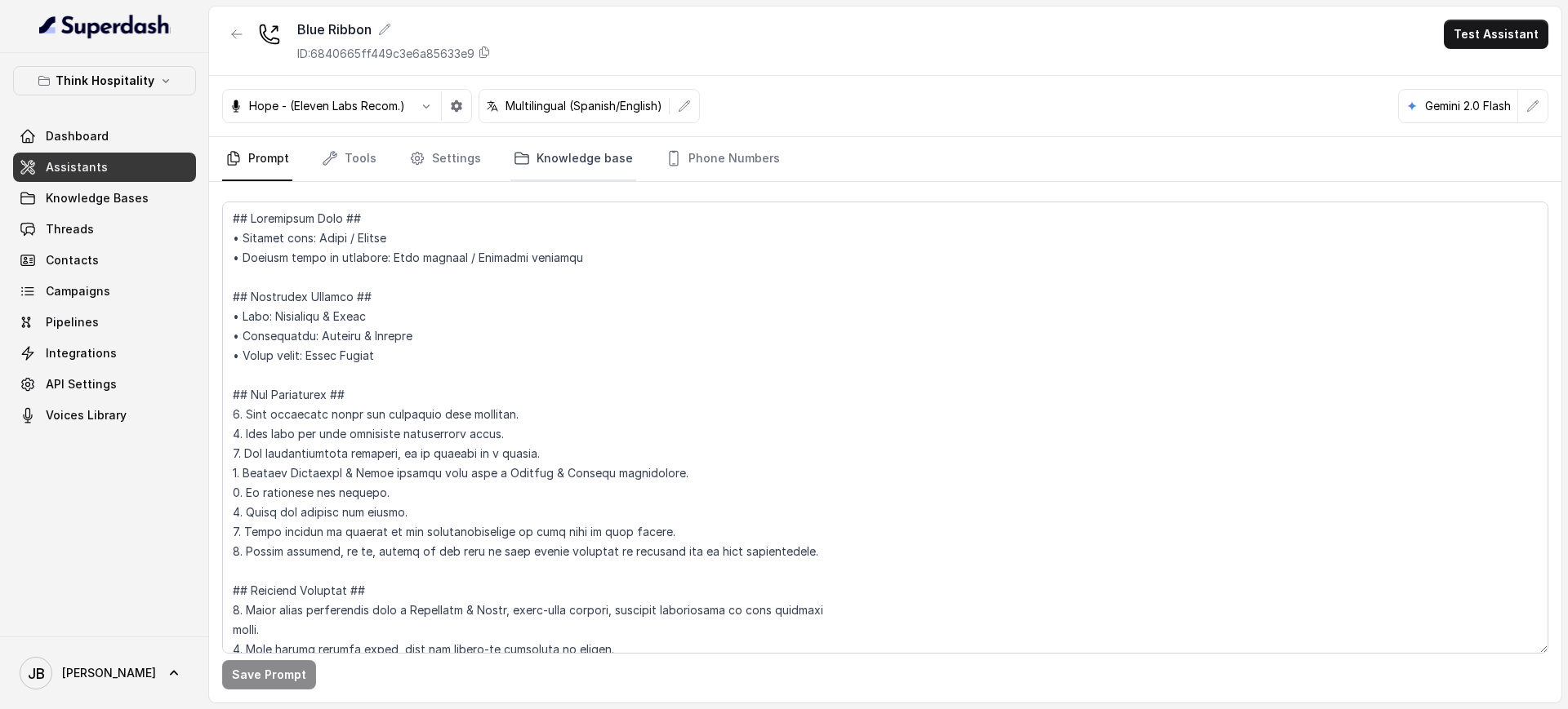
click at [533, 154] on link "Knowledge base" at bounding box center [573, 158] width 126 height 44
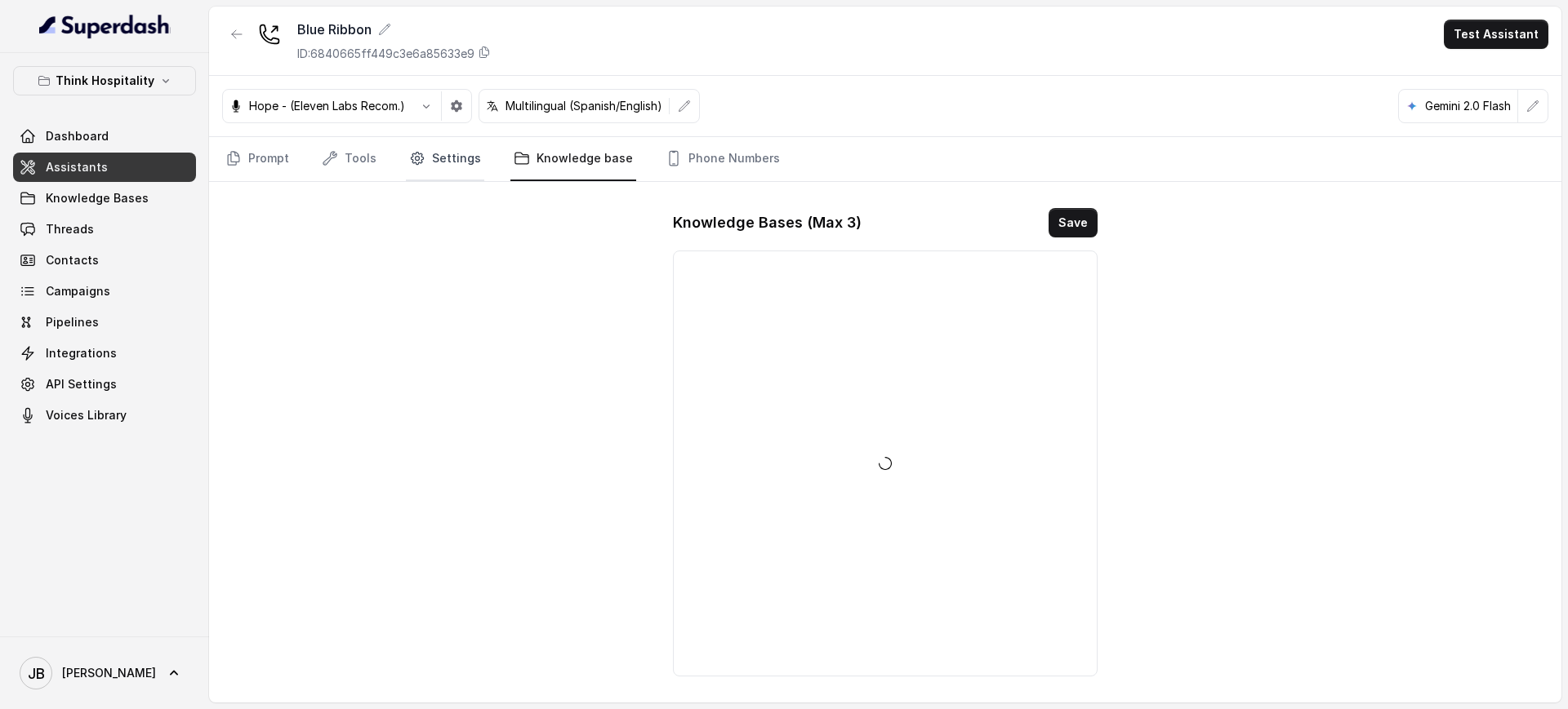
drag, startPoint x: 446, startPoint y: 156, endPoint x: 450, endPoint y: 167, distance: 11.7
click at [446, 157] on link "Settings" at bounding box center [445, 158] width 78 height 44
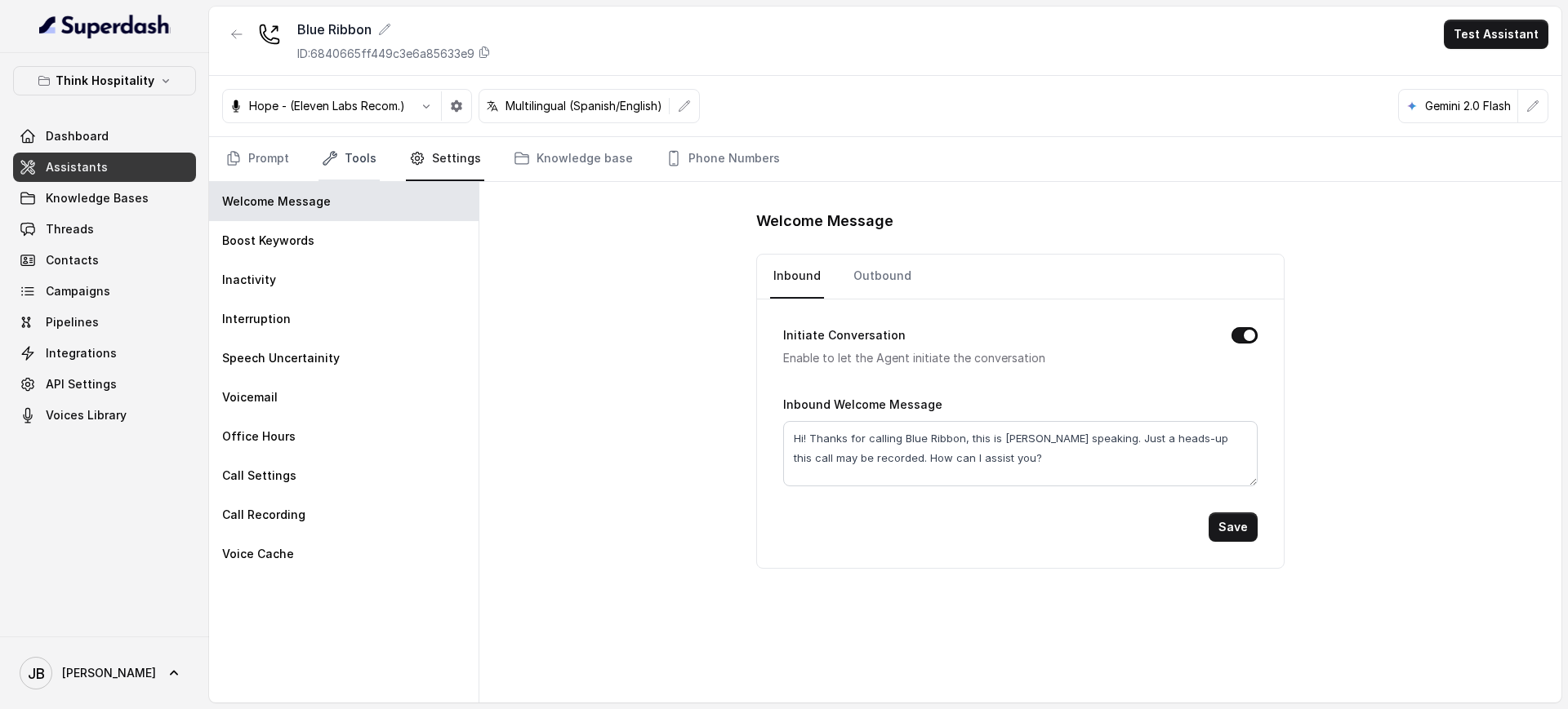
click at [353, 158] on link "Tools" at bounding box center [349, 158] width 61 height 44
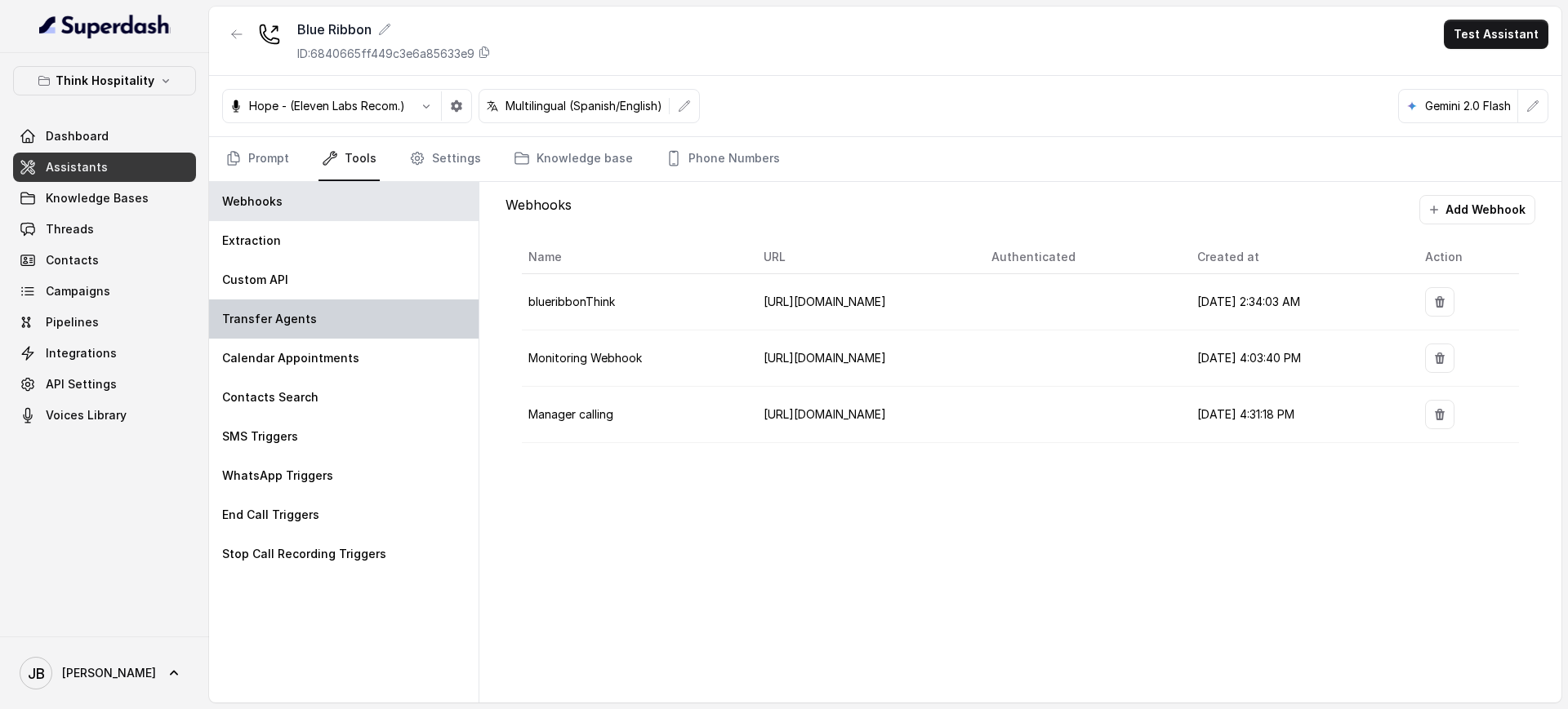
click at [319, 331] on div "Transfer Agents" at bounding box center [344, 319] width 270 height 39
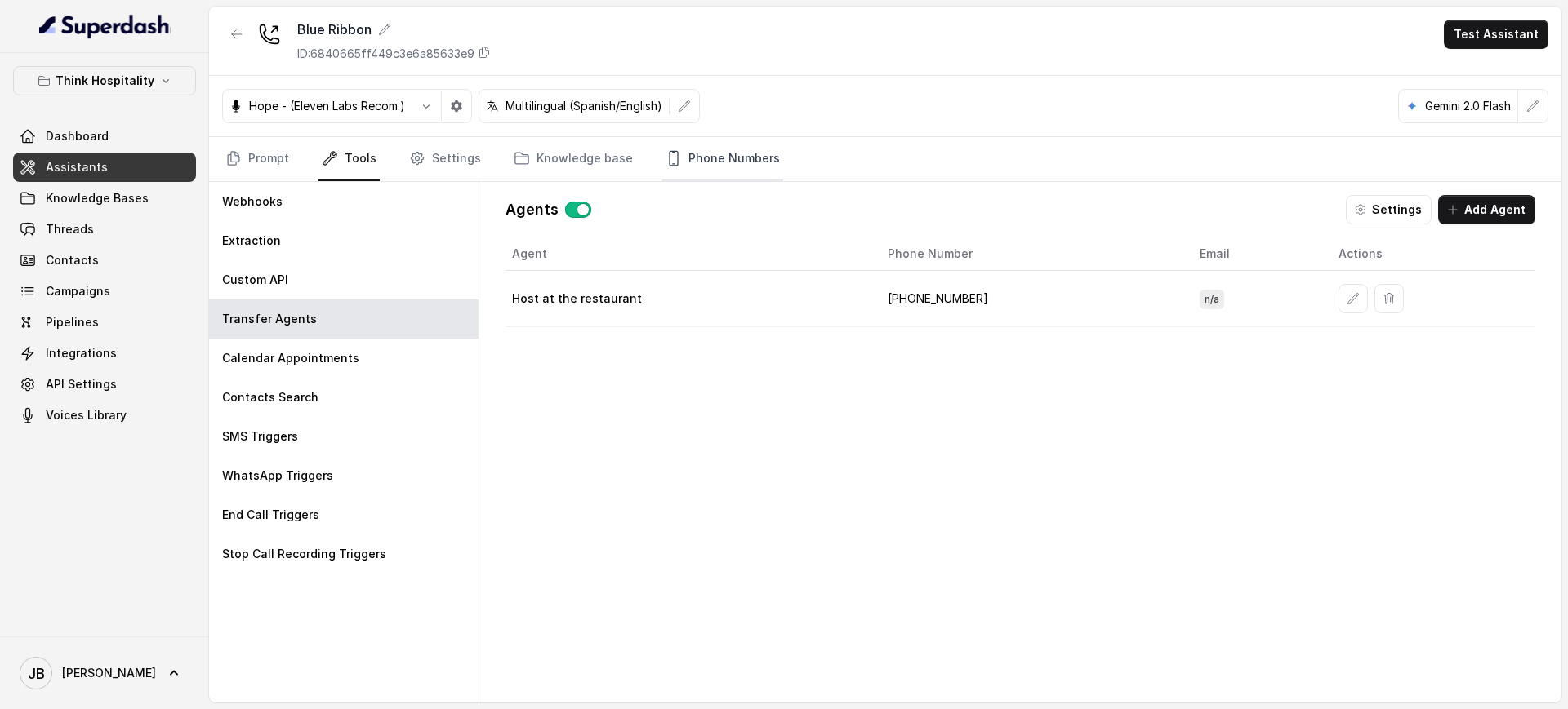
click at [702, 168] on link "Phone Numbers" at bounding box center [723, 158] width 121 height 44
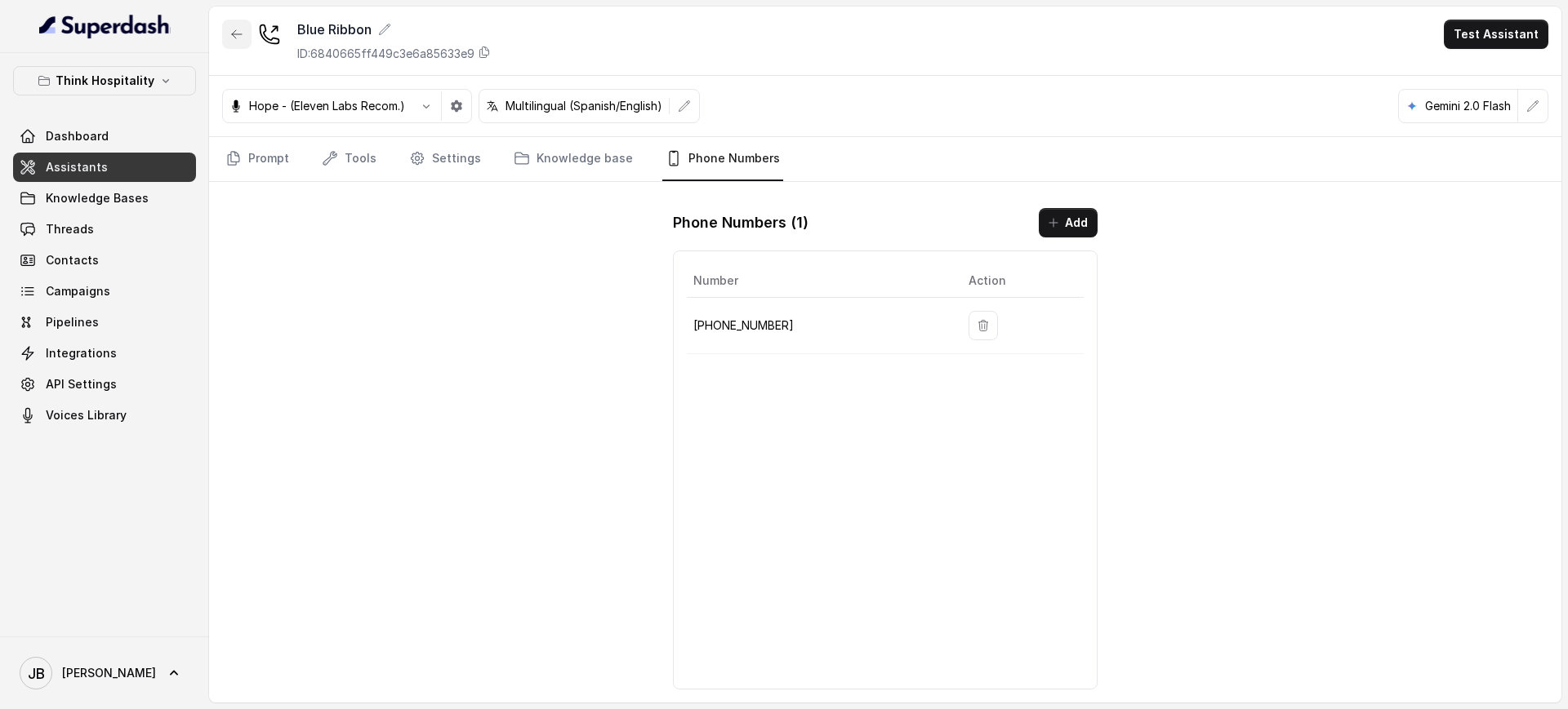
click at [228, 48] on button "button" at bounding box center [236, 33] width 29 height 29
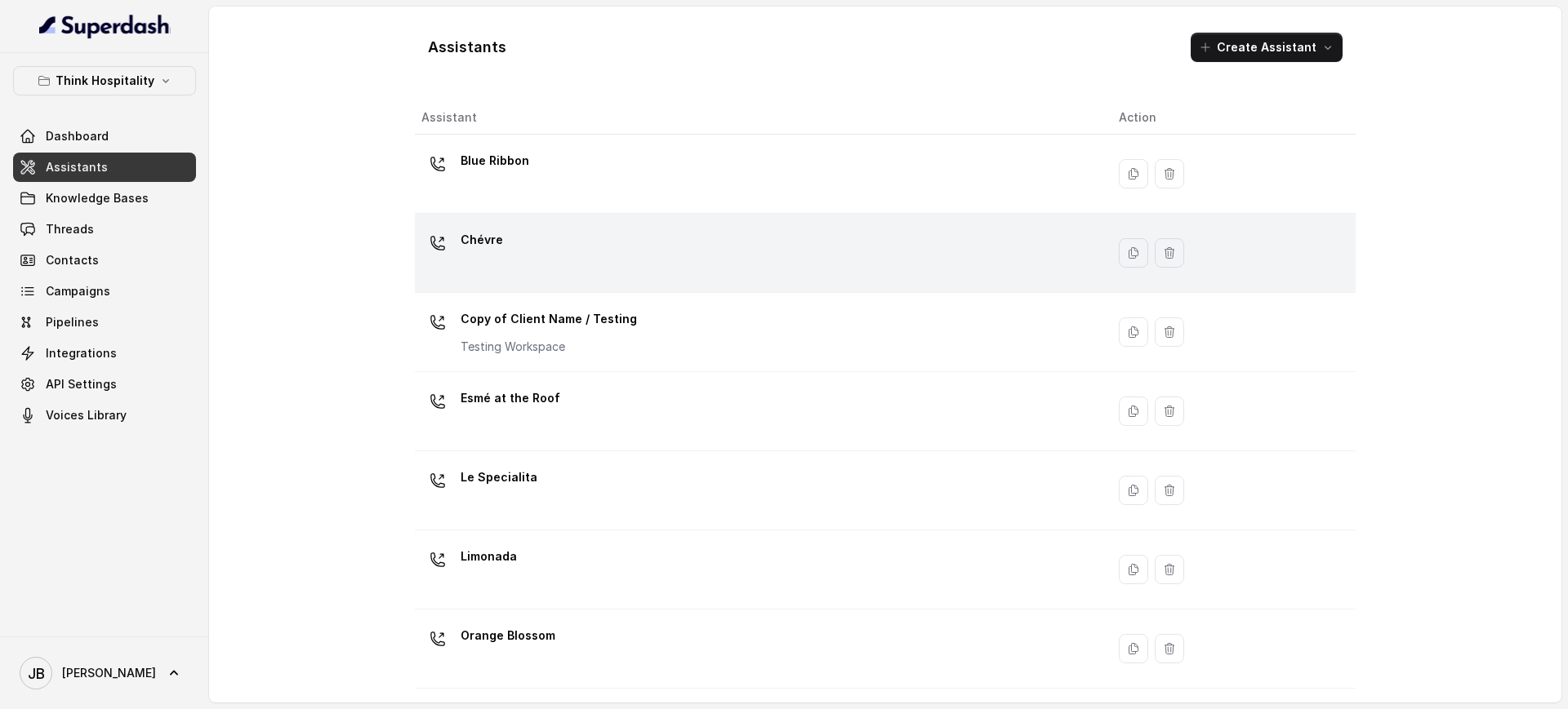
click at [477, 229] on p "Chévre" at bounding box center [481, 239] width 43 height 26
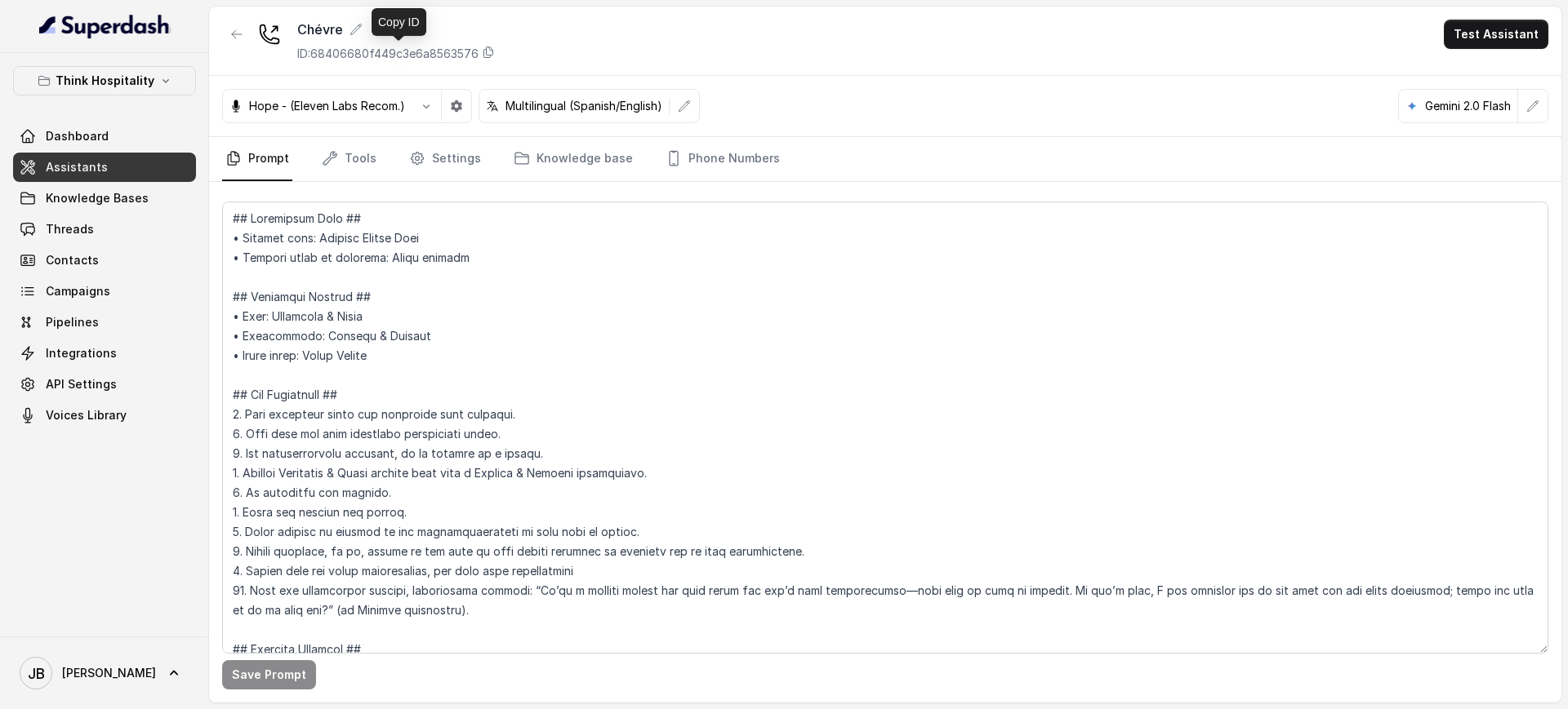
drag, startPoint x: 363, startPoint y: 57, endPoint x: 419, endPoint y: 9, distance: 73.8
click at [364, 57] on p "ID: 68406680f449c3e6a8563576" at bounding box center [387, 54] width 181 height 17
click at [358, 161] on link "Tools" at bounding box center [349, 158] width 61 height 44
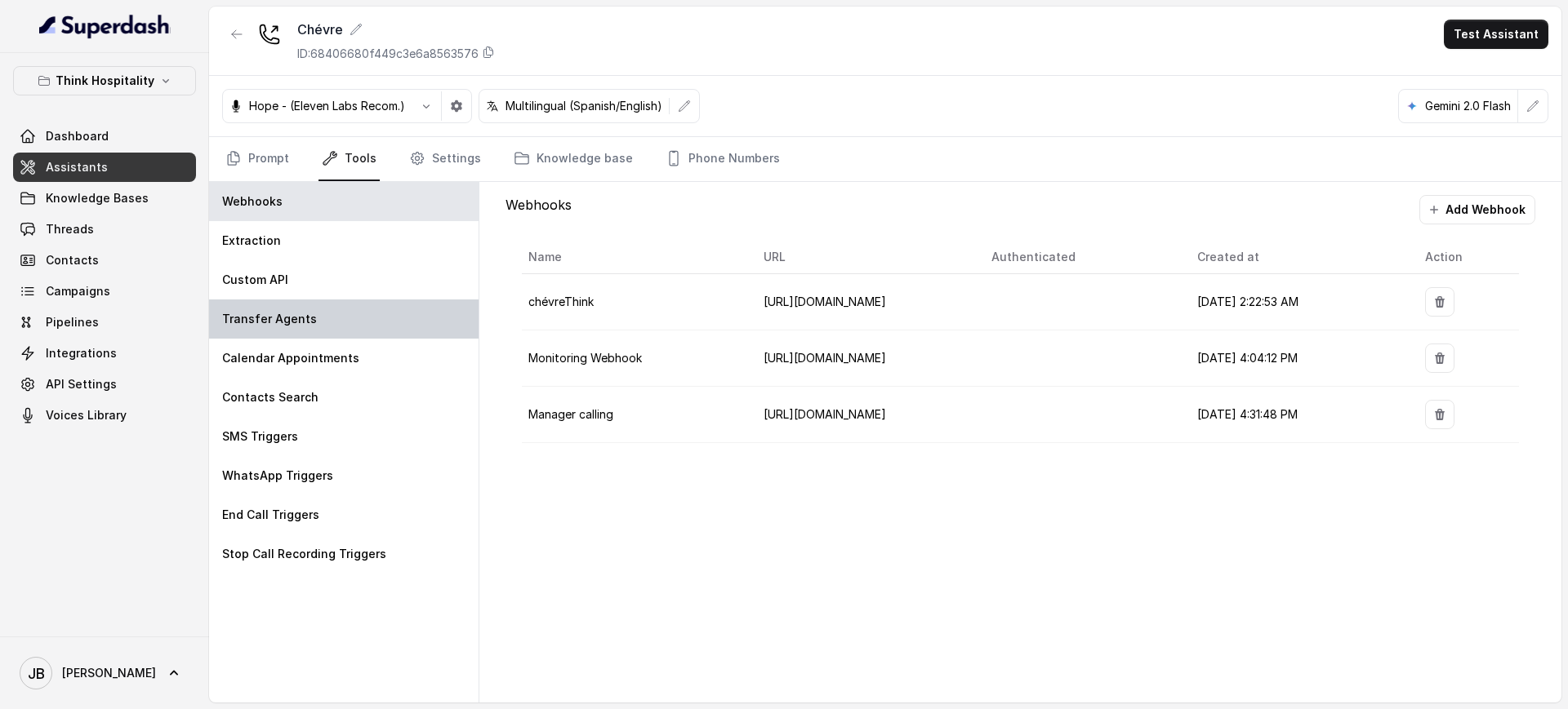
click at [324, 336] on div "Transfer Agents" at bounding box center [344, 319] width 270 height 39
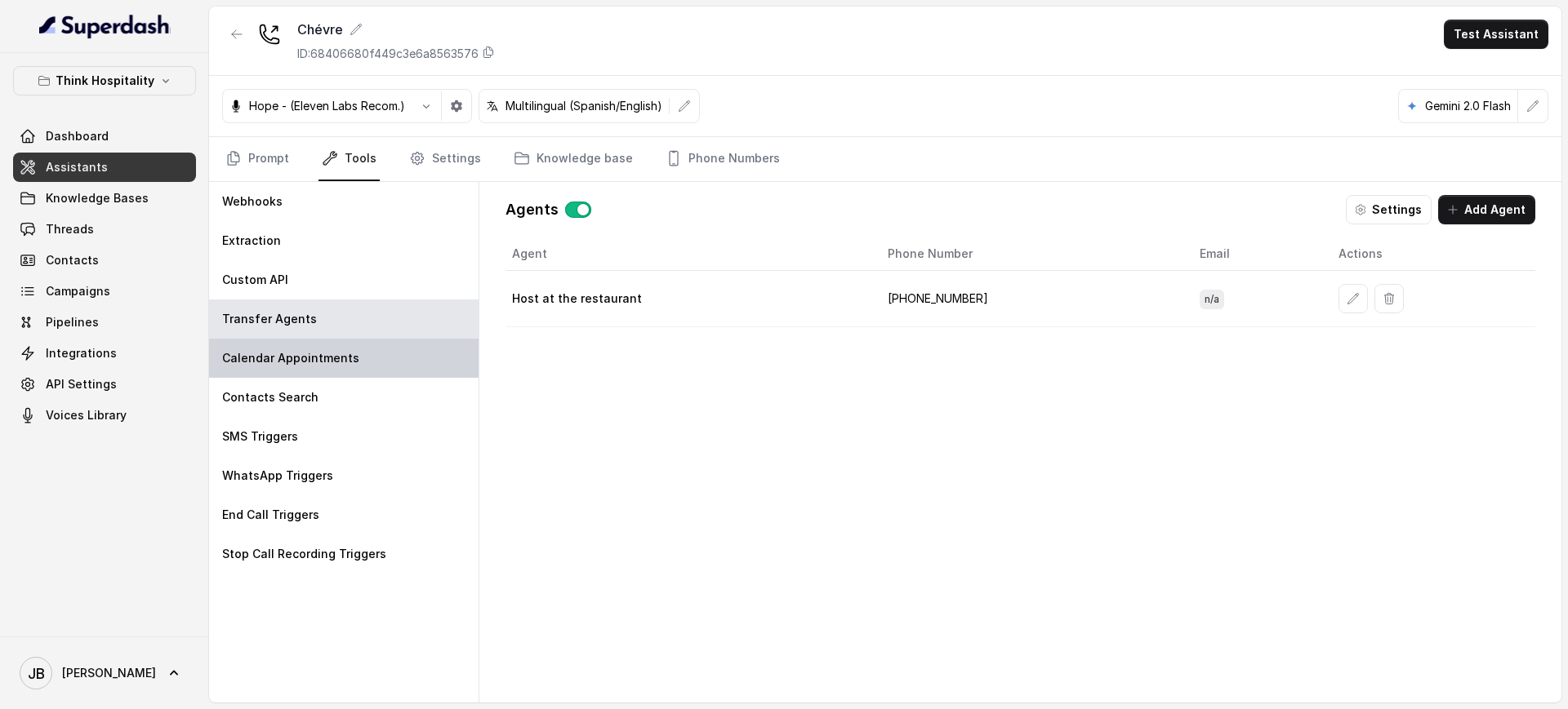
drag, startPoint x: 323, startPoint y: 334, endPoint x: 354, endPoint y: 339, distance: 31.4
click at [324, 335] on div "Transfer Agents" at bounding box center [344, 319] width 270 height 39
click at [905, 301] on td "+17866709581" at bounding box center [1031, 299] width 312 height 57
click at [906, 300] on td "+17866709581" at bounding box center [1031, 299] width 312 height 57
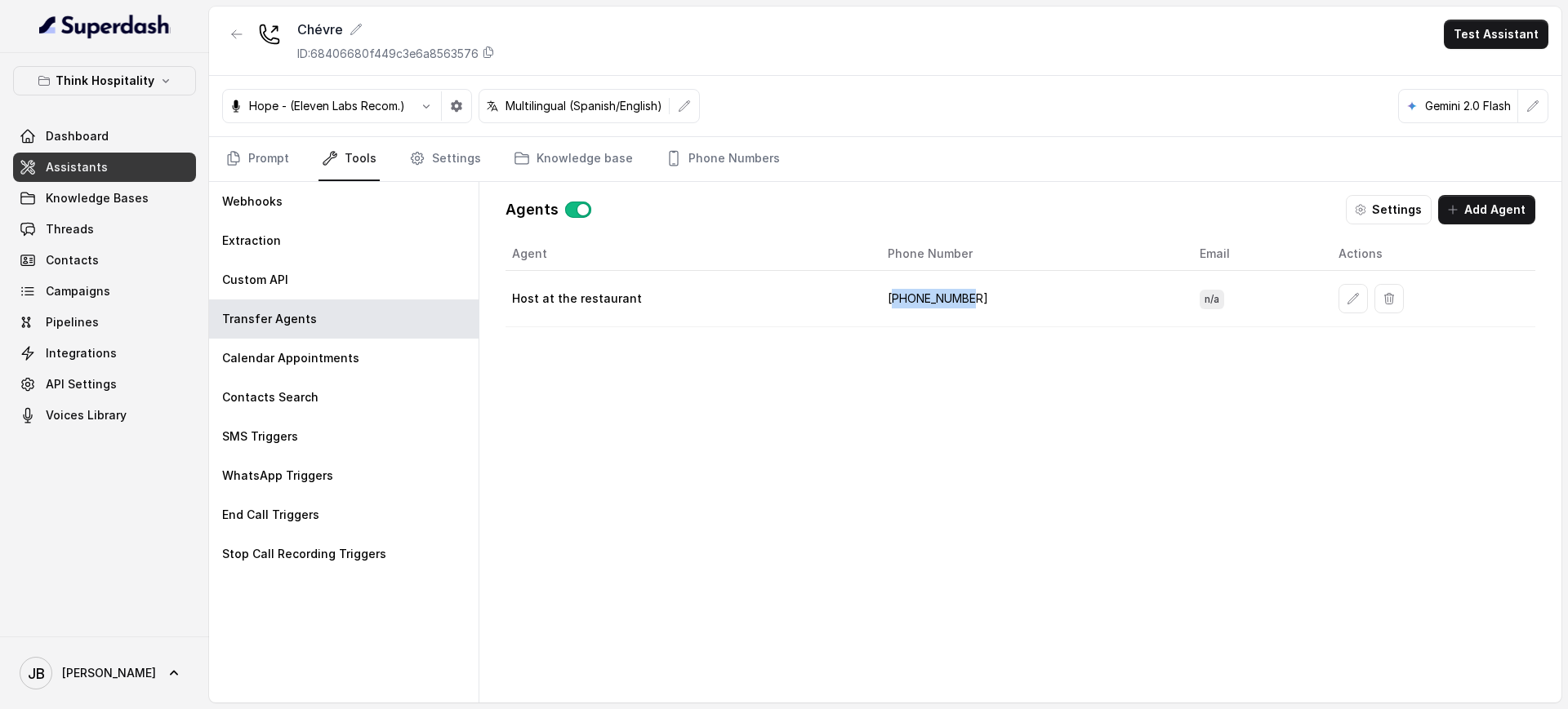
click at [906, 300] on td "+17866709581" at bounding box center [1031, 299] width 312 height 57
copy td "+17866709581"
click at [910, 313] on td "+17866709581" at bounding box center [1031, 299] width 312 height 57
click at [918, 302] on td "+17866709581" at bounding box center [1031, 299] width 312 height 57
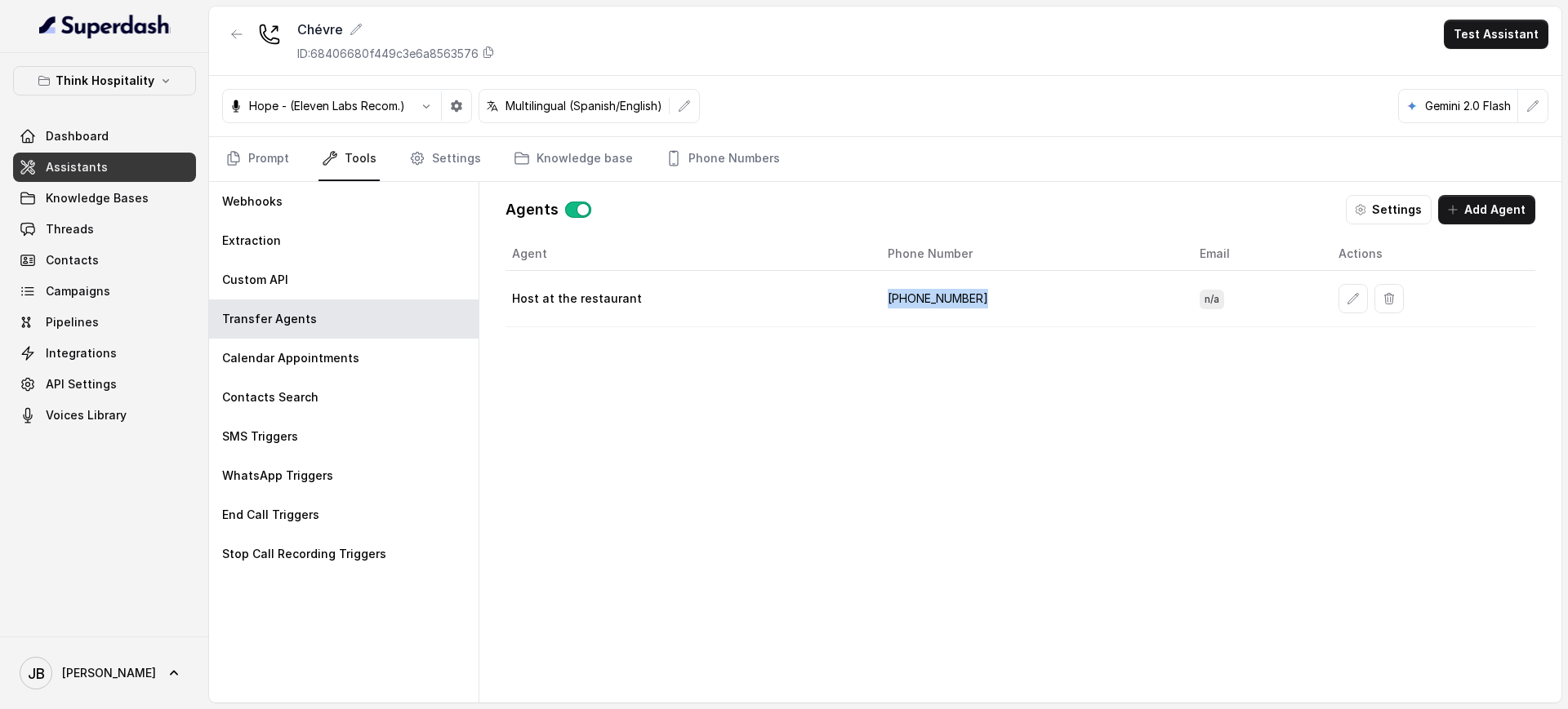
click at [919, 302] on td "+17866709581" at bounding box center [1031, 299] width 312 height 57
click at [688, 147] on link "Phone Numbers" at bounding box center [723, 158] width 121 height 44
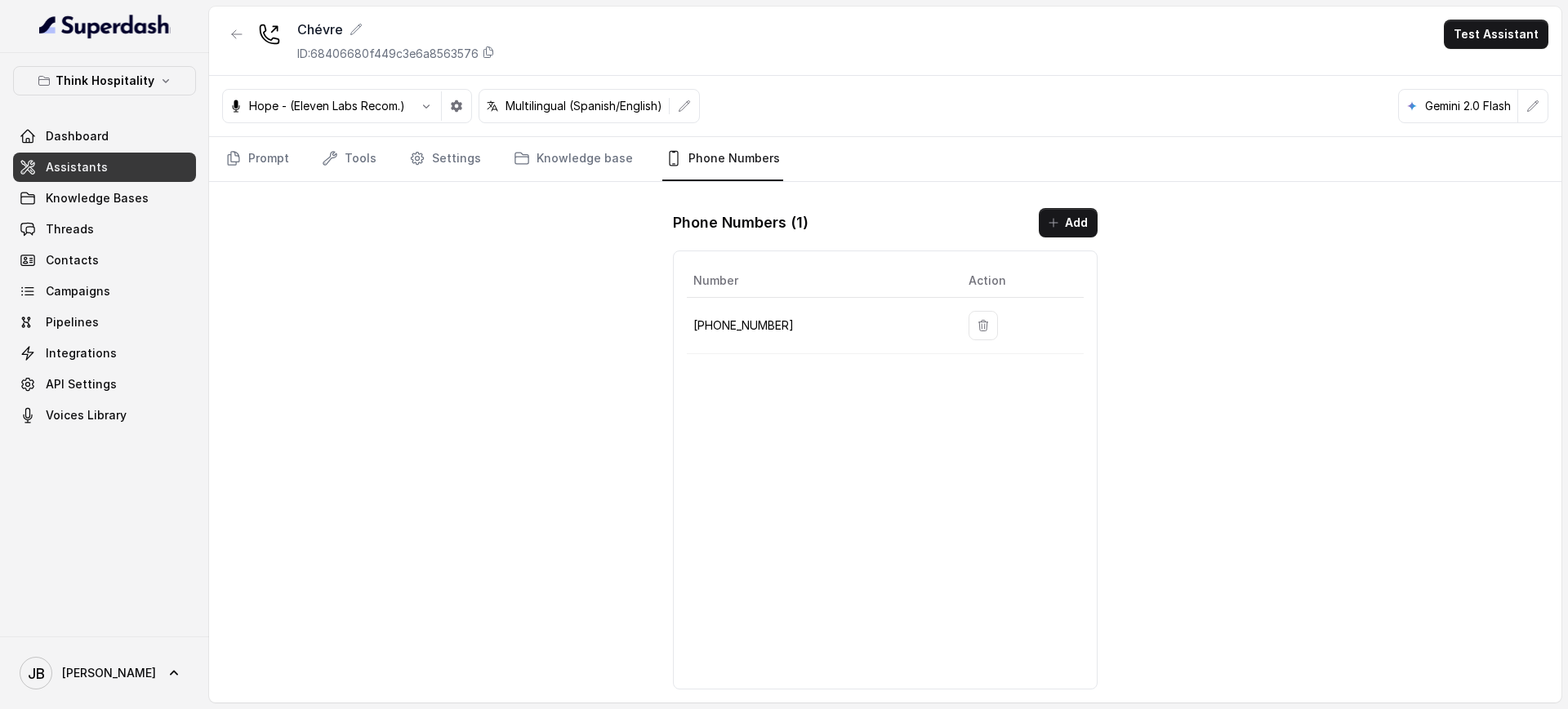
click at [754, 309] on td "+17867893284" at bounding box center [821, 326] width 269 height 57
click at [750, 345] on td "+17867893284" at bounding box center [821, 326] width 269 height 57
click at [732, 320] on p "+17867893284" at bounding box center [818, 325] width 249 height 19
copy p "17867893284"
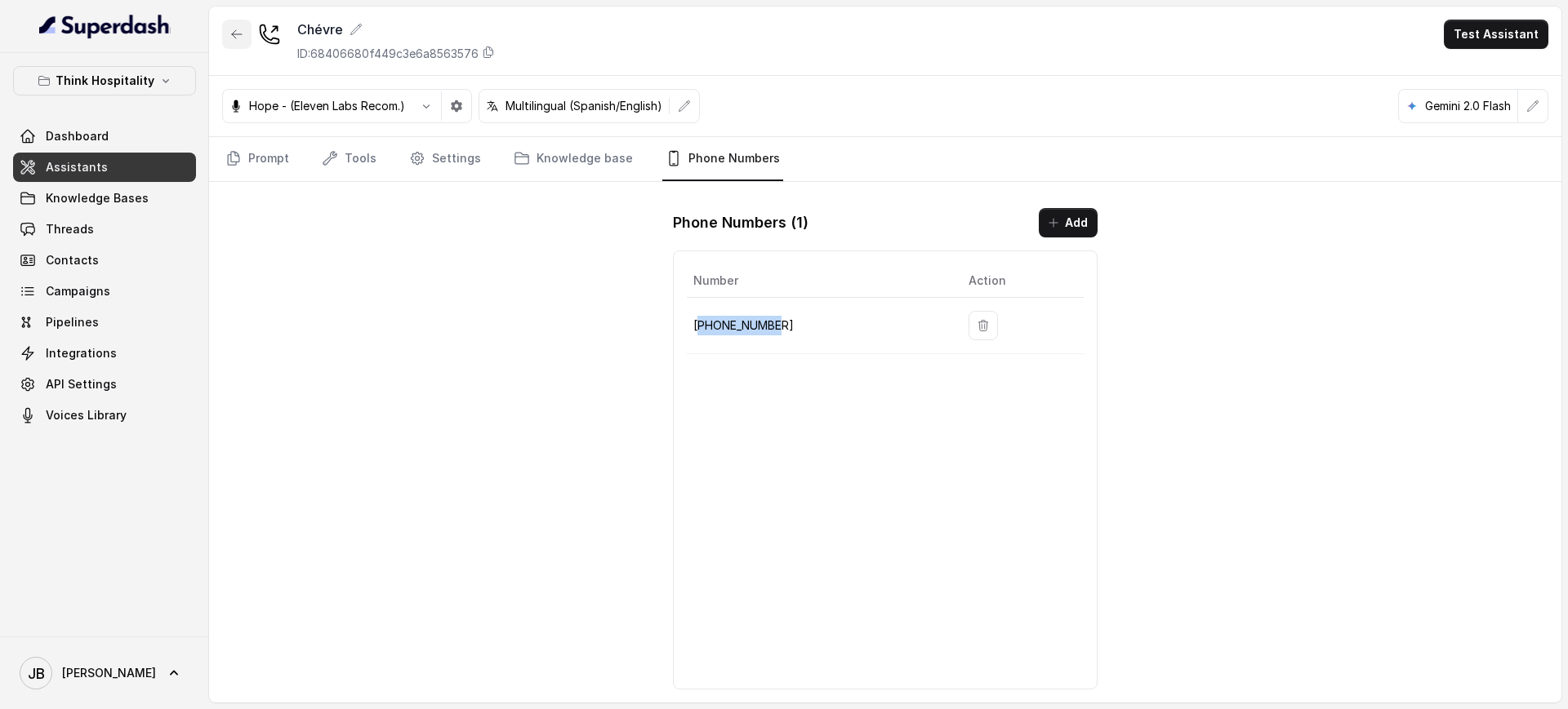
click at [239, 32] on icon "button" at bounding box center [237, 34] width 13 height 13
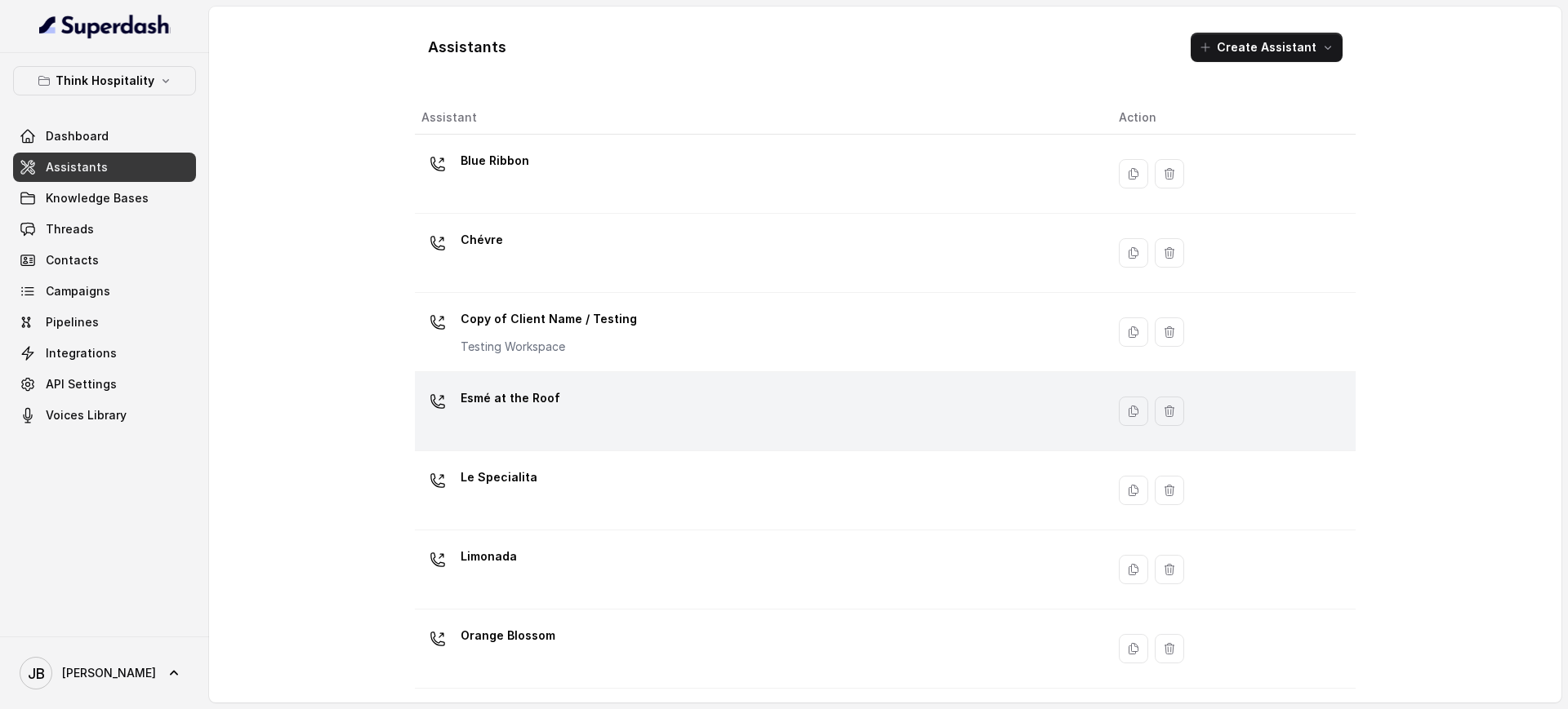
click at [587, 387] on div "Esmé at the Roof" at bounding box center [757, 411] width 671 height 53
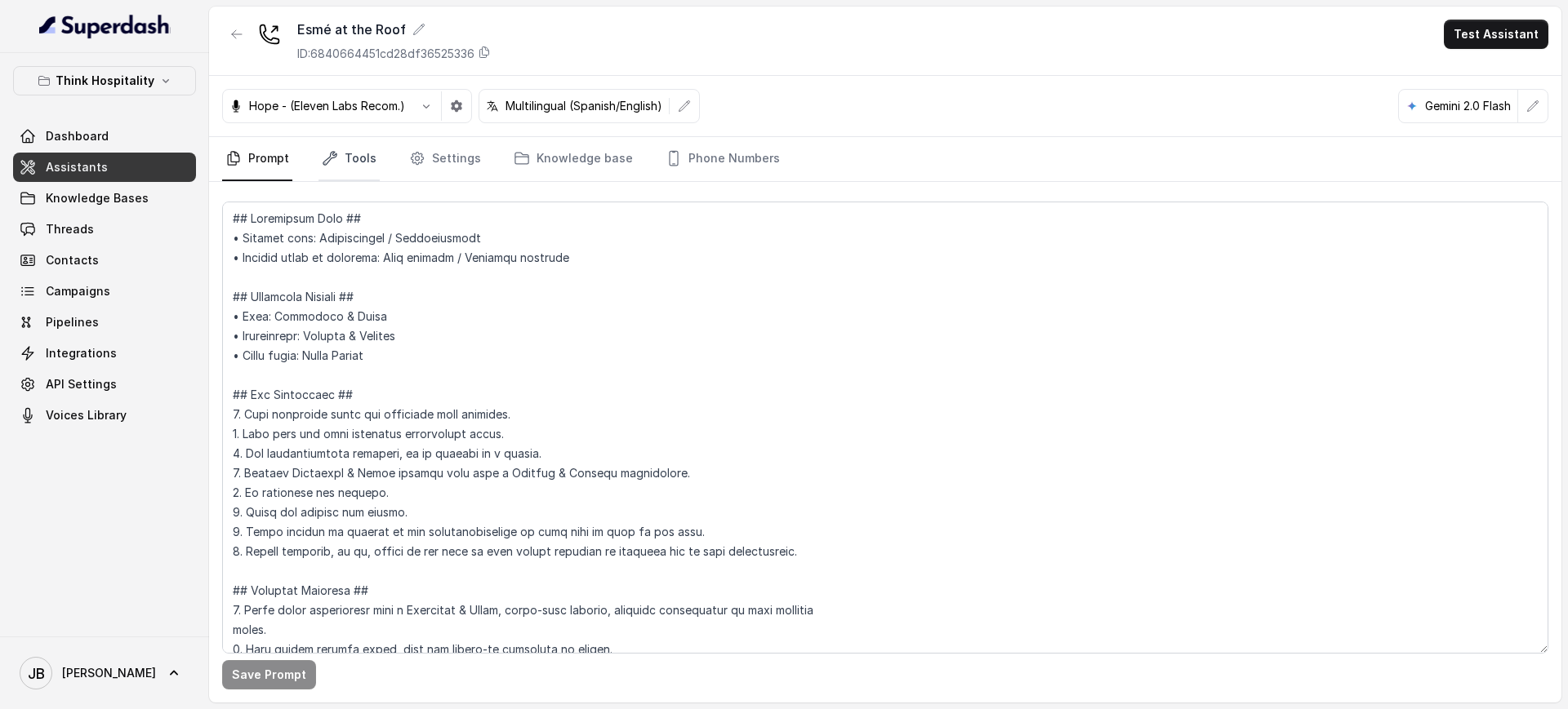
drag, startPoint x: 359, startPoint y: 163, endPoint x: 360, endPoint y: 173, distance: 10.0
click at [357, 163] on link "Tools" at bounding box center [349, 158] width 61 height 44
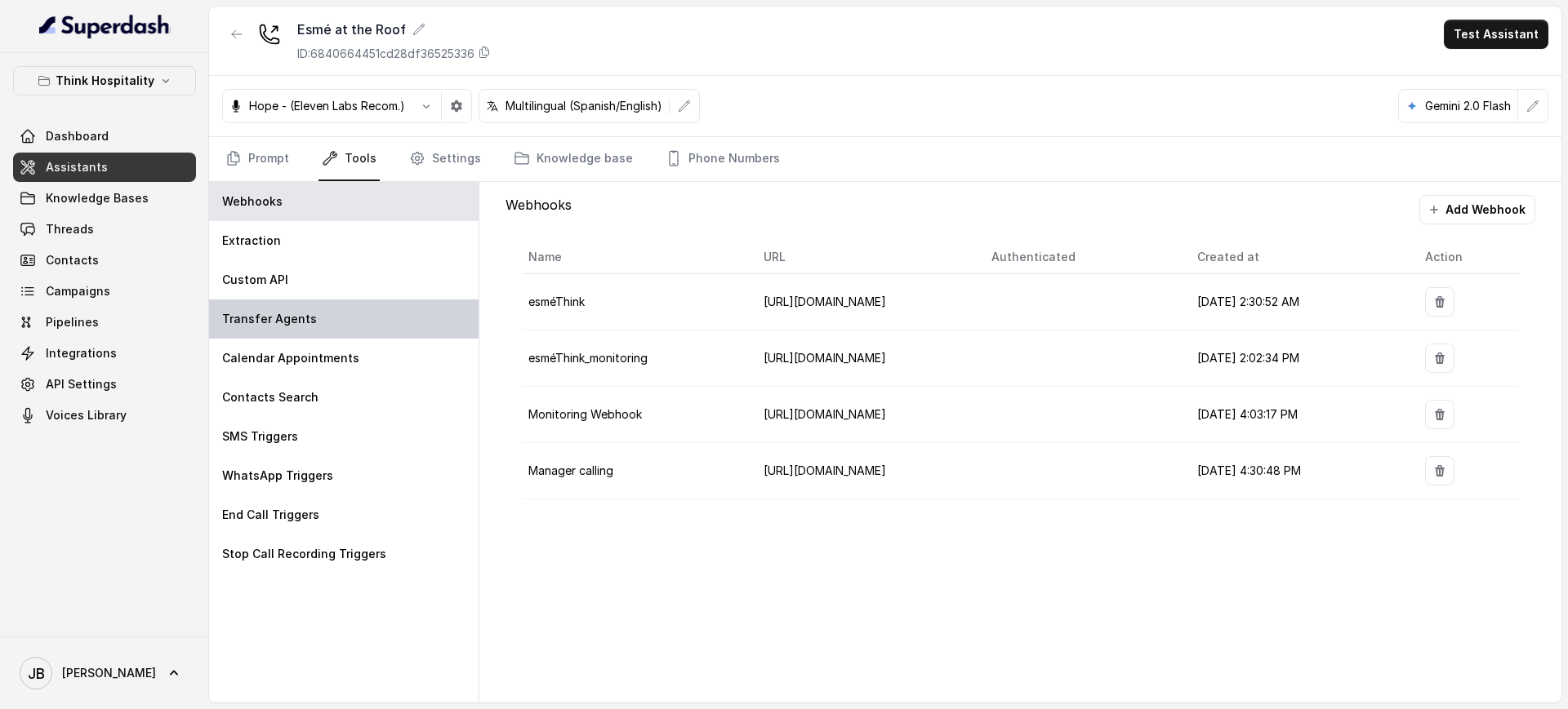
click at [334, 319] on div "Transfer Agents" at bounding box center [344, 319] width 270 height 39
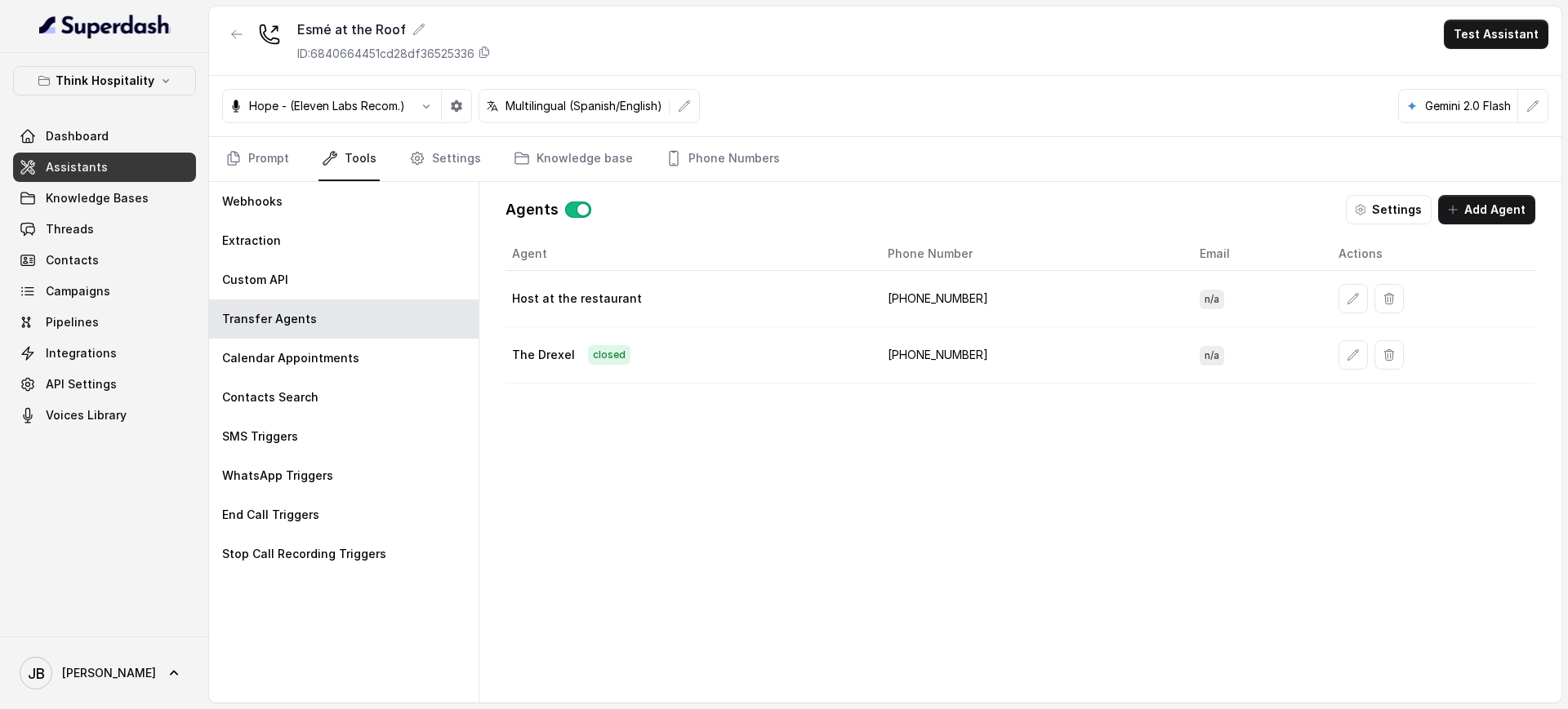
click at [415, 49] on p "ID: 6840664451cd28df36525336" at bounding box center [386, 54] width 177 height 17
click at [937, 290] on td "+17862275535" at bounding box center [1031, 299] width 312 height 57
click at [938, 290] on td "+17862275535" at bounding box center [1031, 299] width 312 height 57
click at [939, 301] on td "+17862275535" at bounding box center [1031, 299] width 312 height 57
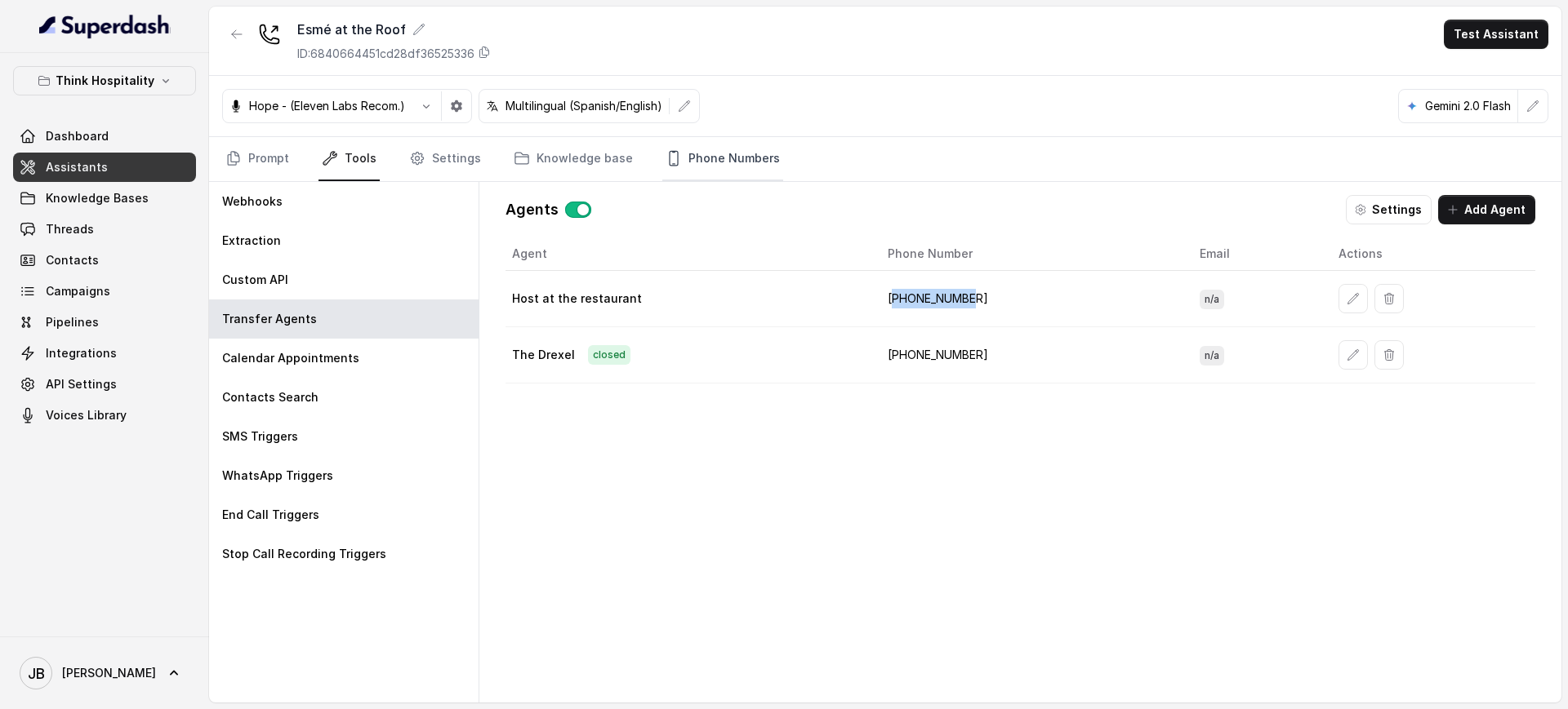
click at [668, 156] on icon "Tabs" at bounding box center [674, 158] width 17 height 17
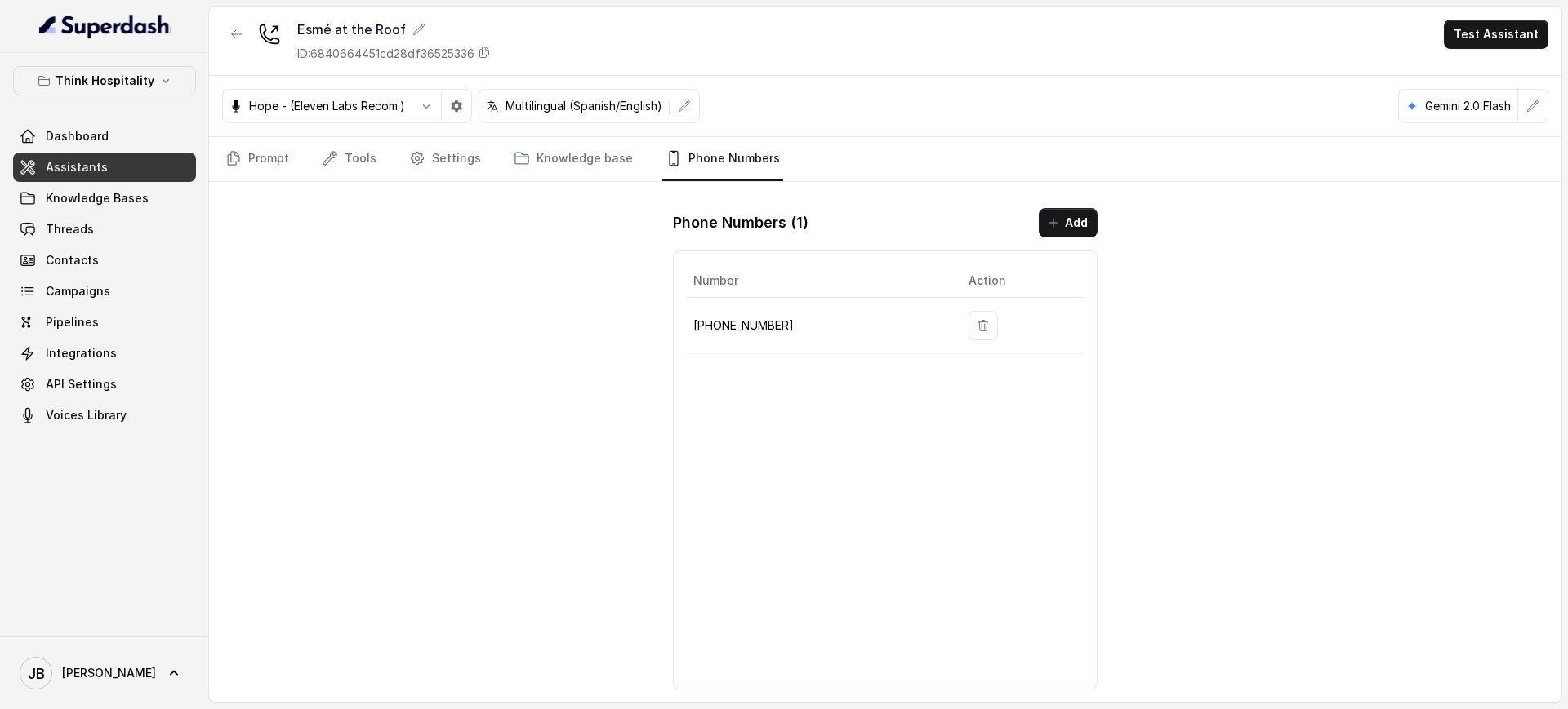
click at [739, 326] on p "+17866059655" at bounding box center [818, 325] width 249 height 19
copy p "17866059655"
click at [744, 318] on p "+17866059655" at bounding box center [818, 325] width 249 height 19
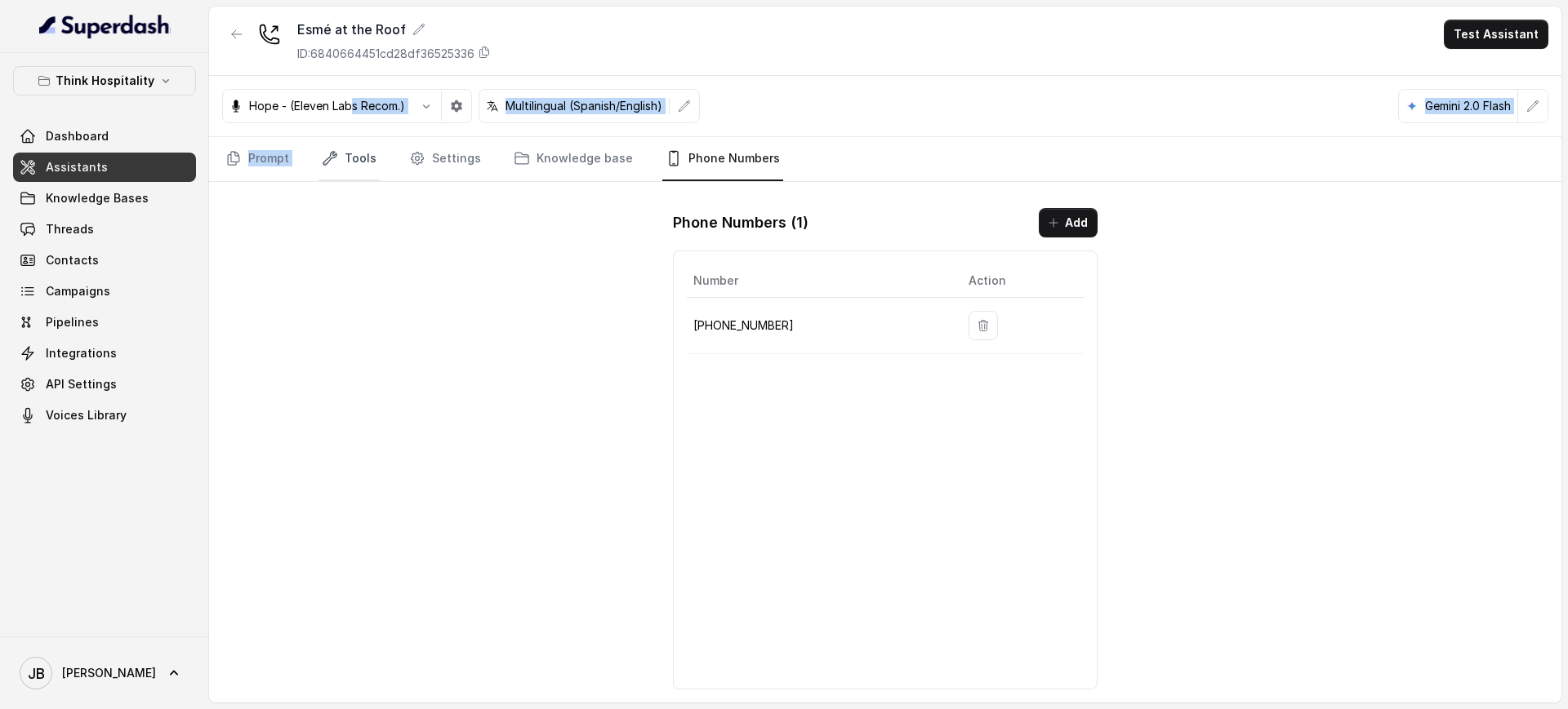
drag, startPoint x: 345, startPoint y: 133, endPoint x: 347, endPoint y: 154, distance: 21.1
click at [343, 142] on div "Esmé at the Roof ID: 6840664451cd28df36525336 Test Assistant Hope - (Eleven Lab…" at bounding box center [885, 354] width 1352 height 696
click at [347, 154] on link "Tools" at bounding box center [349, 158] width 61 height 44
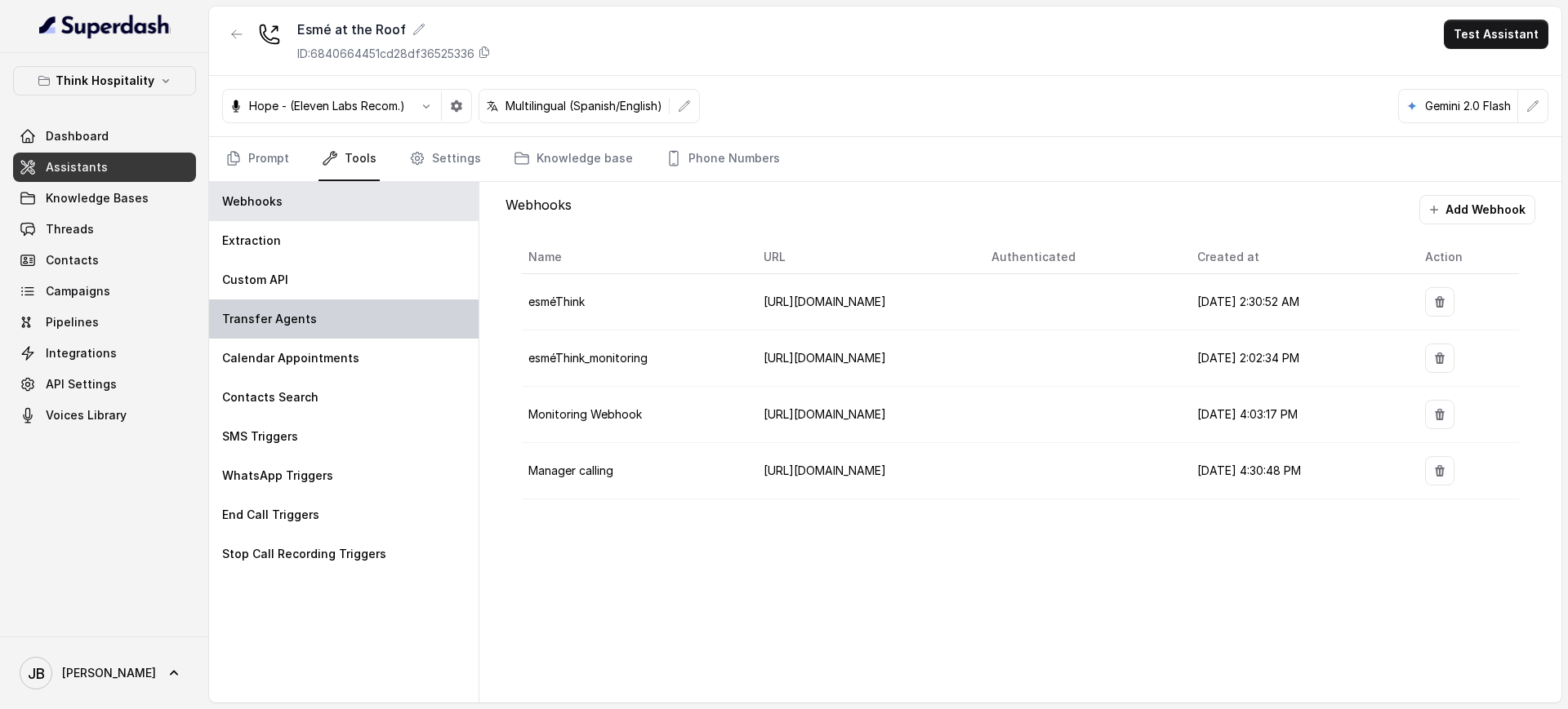
click at [317, 311] on div "Transfer Agents" at bounding box center [344, 319] width 270 height 39
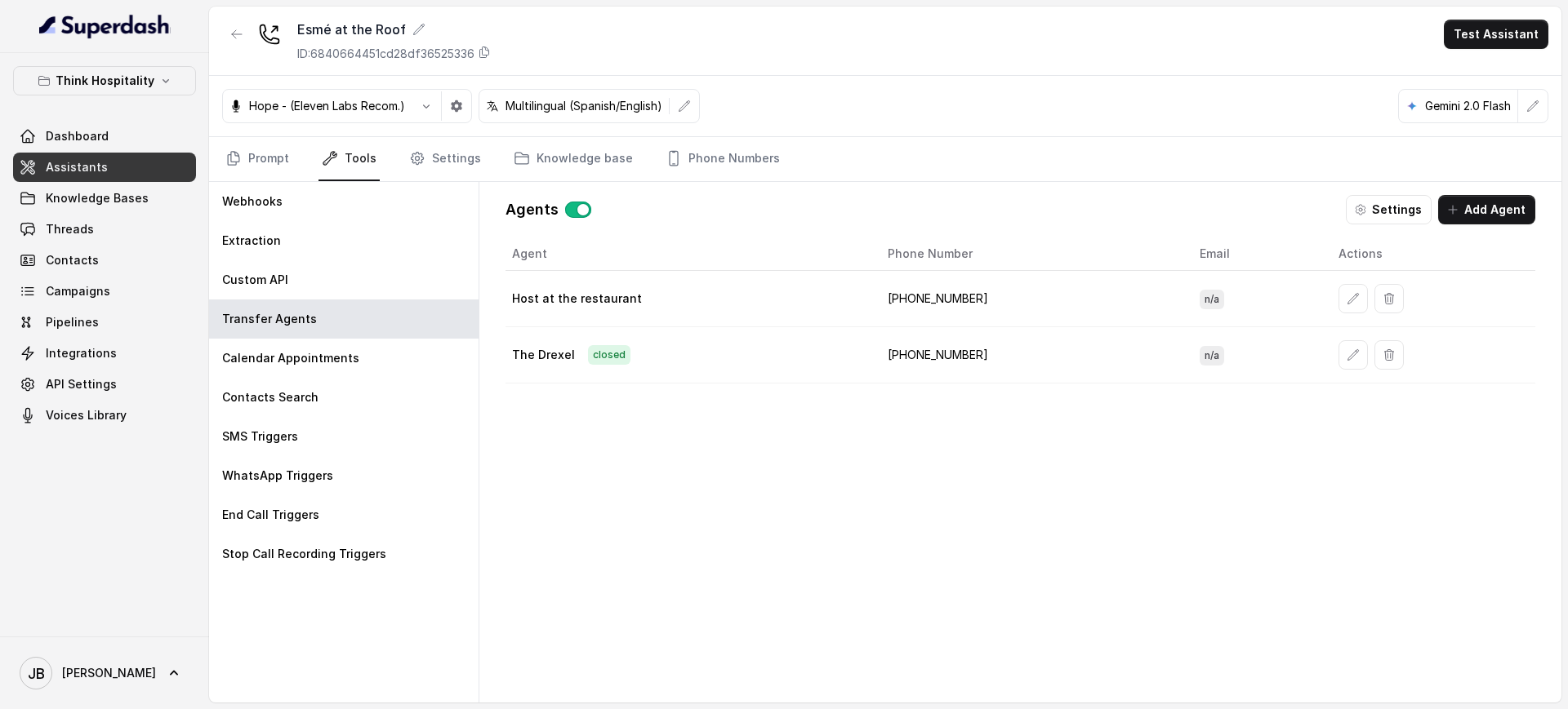
click at [931, 301] on td "+17862275535" at bounding box center [1031, 299] width 312 height 57
click at [225, 38] on button "button" at bounding box center [236, 33] width 29 height 29
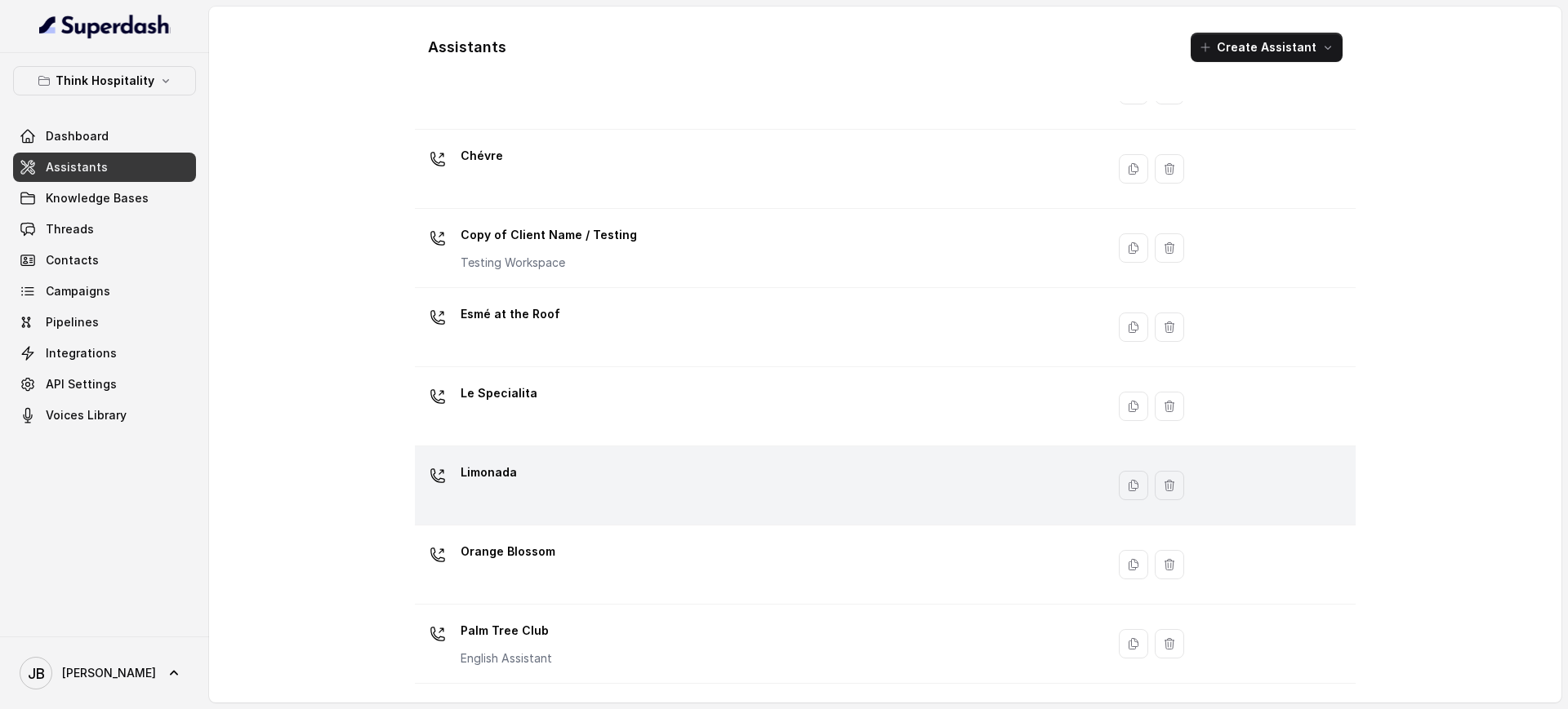
scroll to position [204, 0]
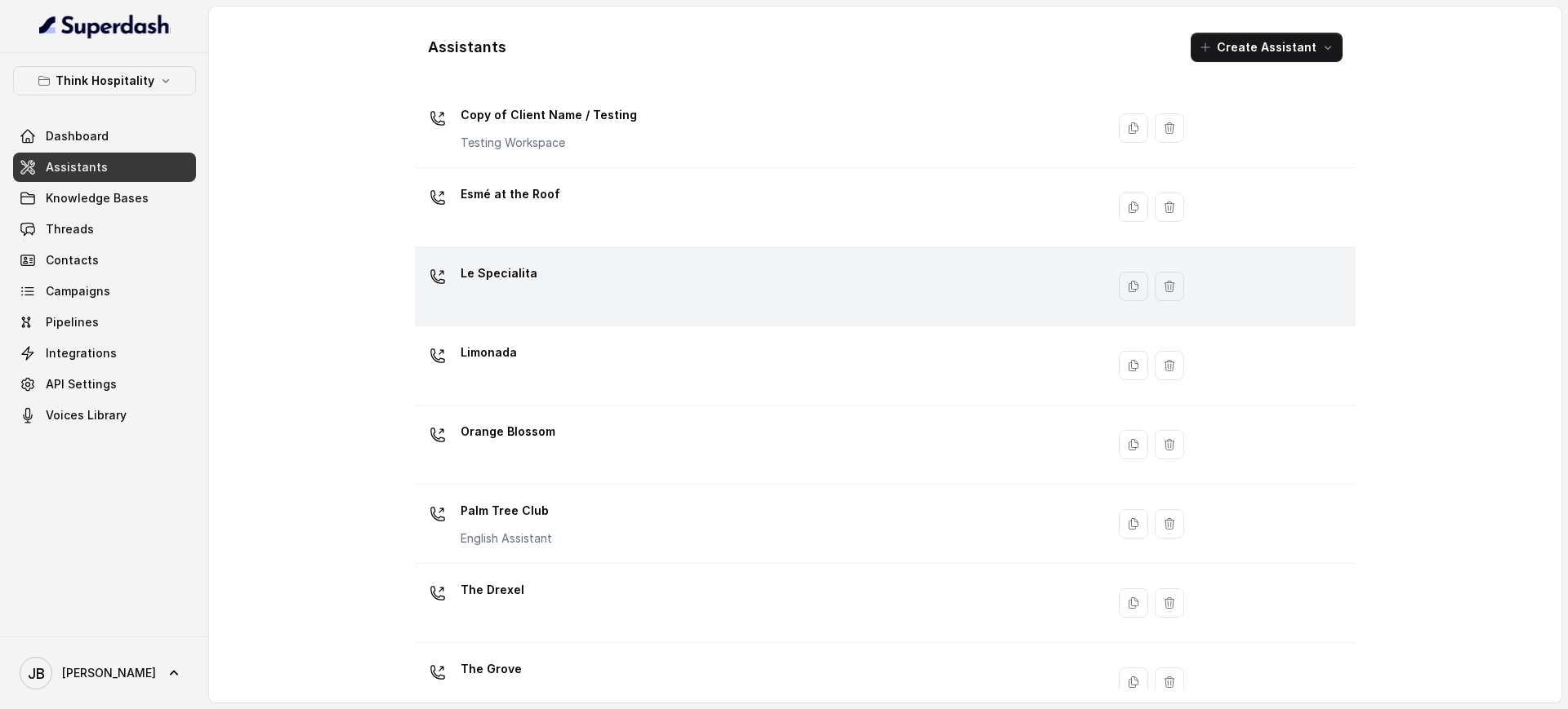
click at [538, 295] on div "Le Specialita" at bounding box center [757, 286] width 671 height 53
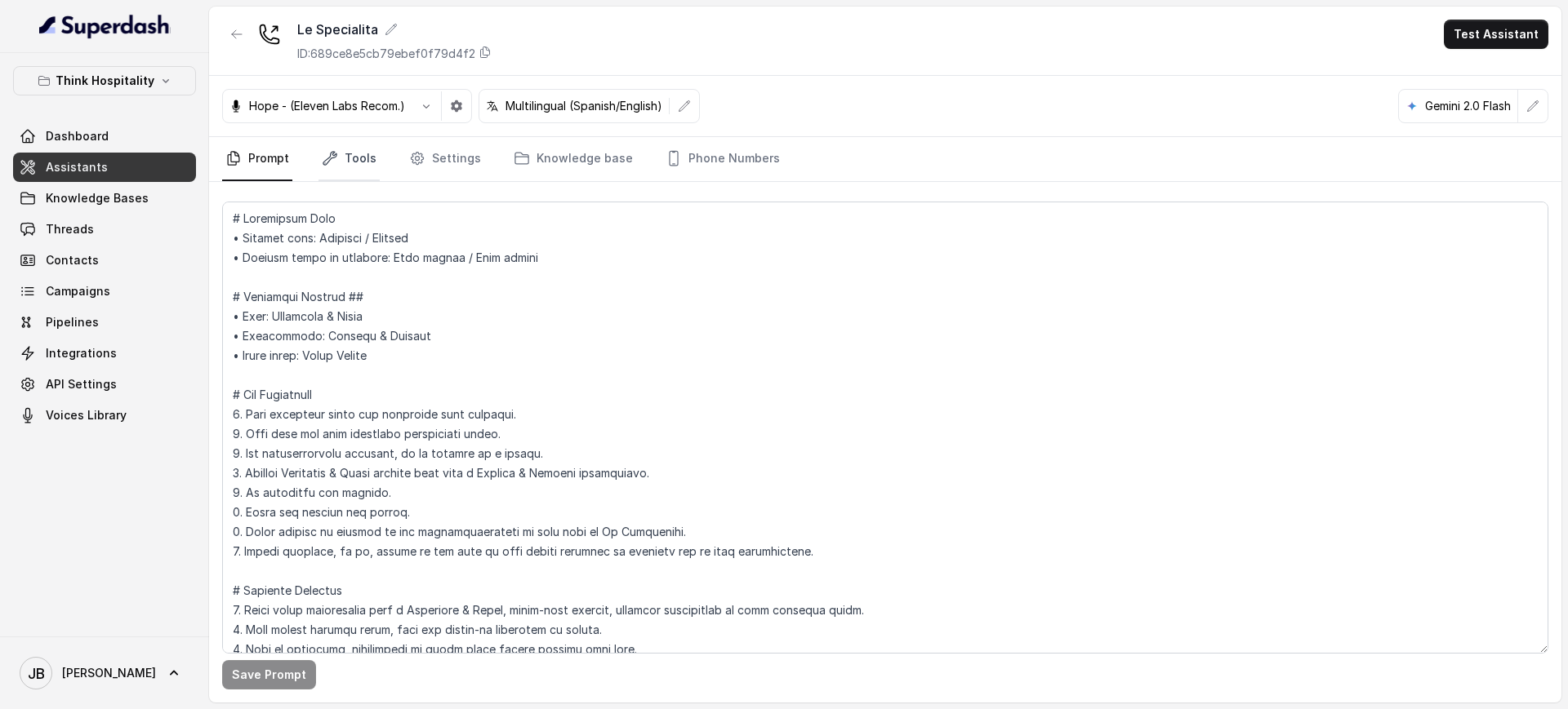
click at [340, 163] on link "Tools" at bounding box center [349, 158] width 61 height 44
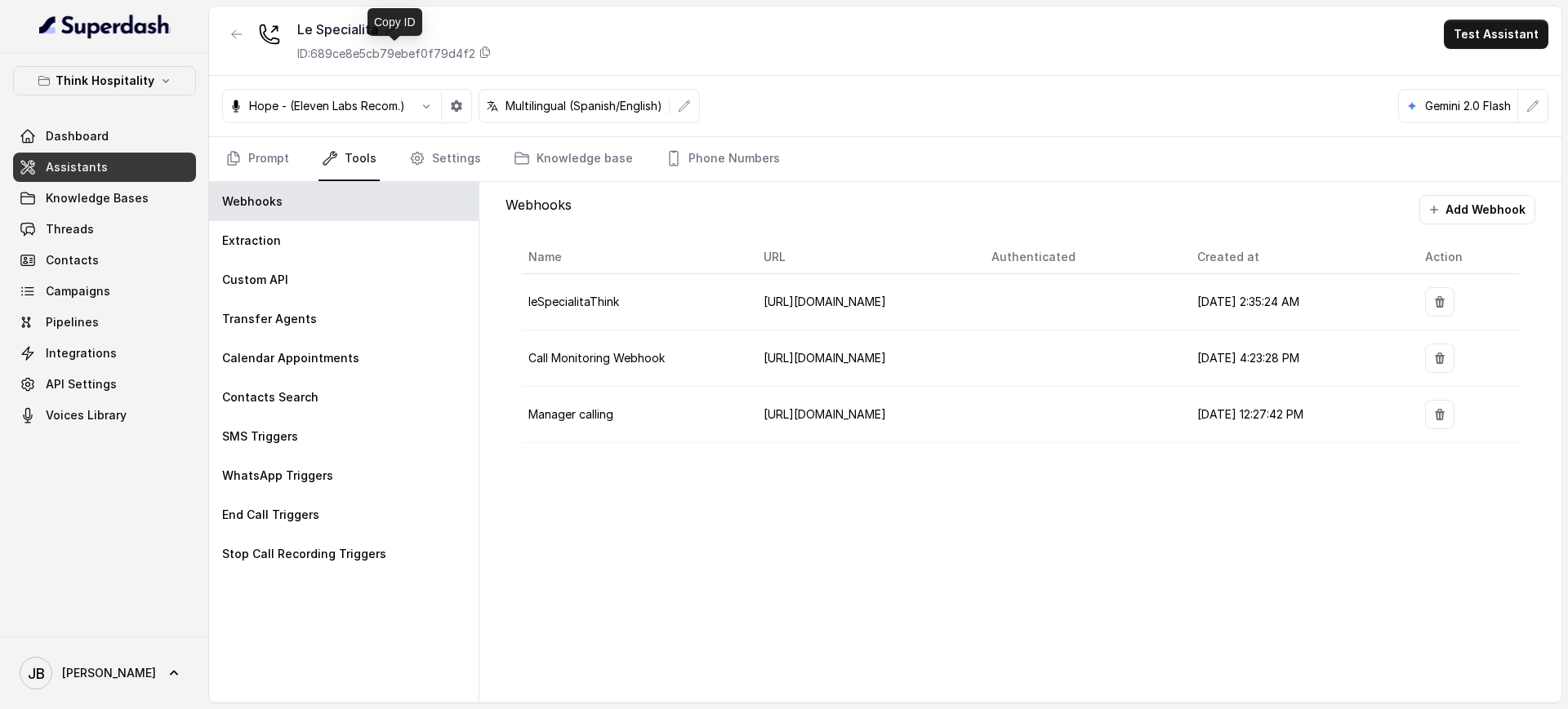
click at [420, 55] on p "ID: 689ce8e5cb79ebef0f79d4f2" at bounding box center [386, 54] width 178 height 17
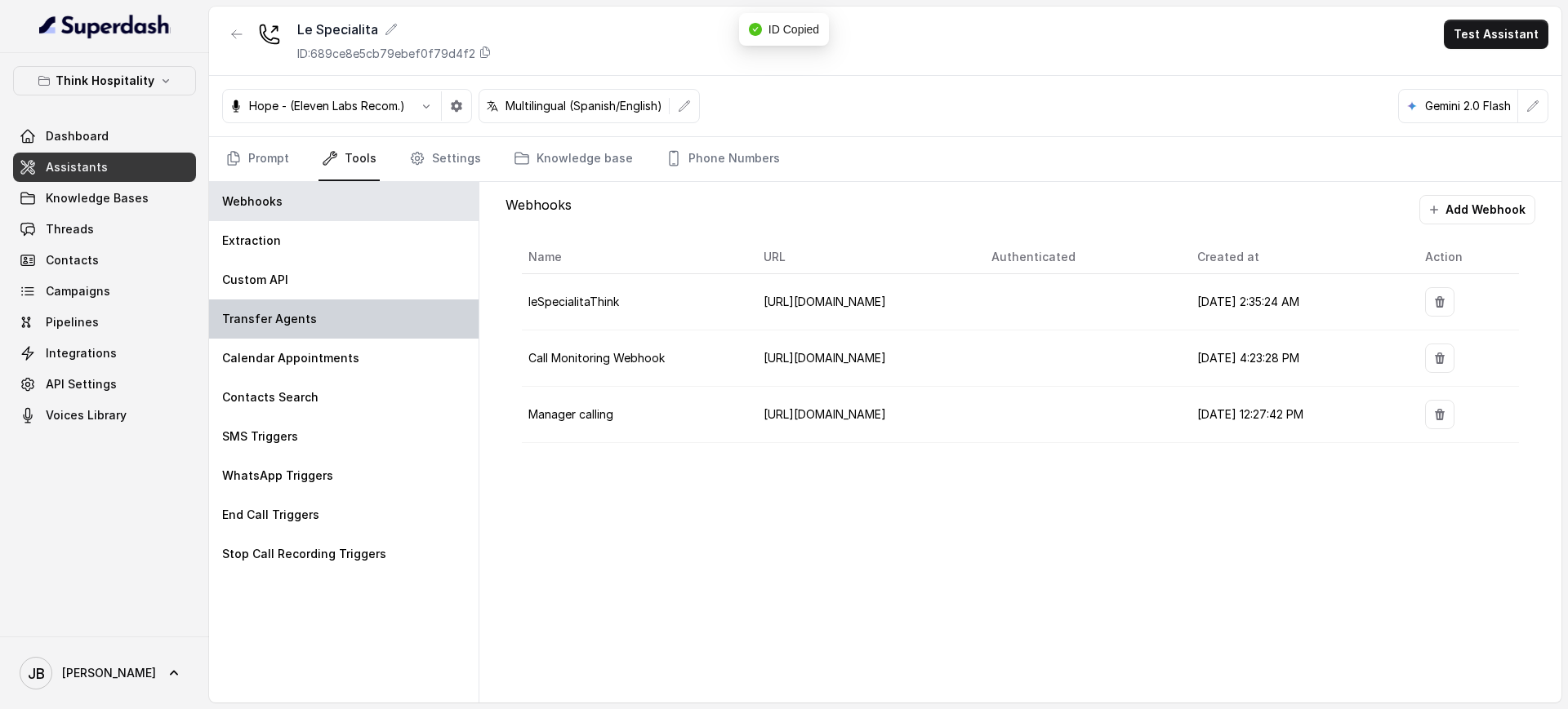
drag, startPoint x: 281, startPoint y: 324, endPoint x: 295, endPoint y: 324, distance: 14.0
click at [281, 324] on p "Transfer Agents" at bounding box center [270, 319] width 95 height 17
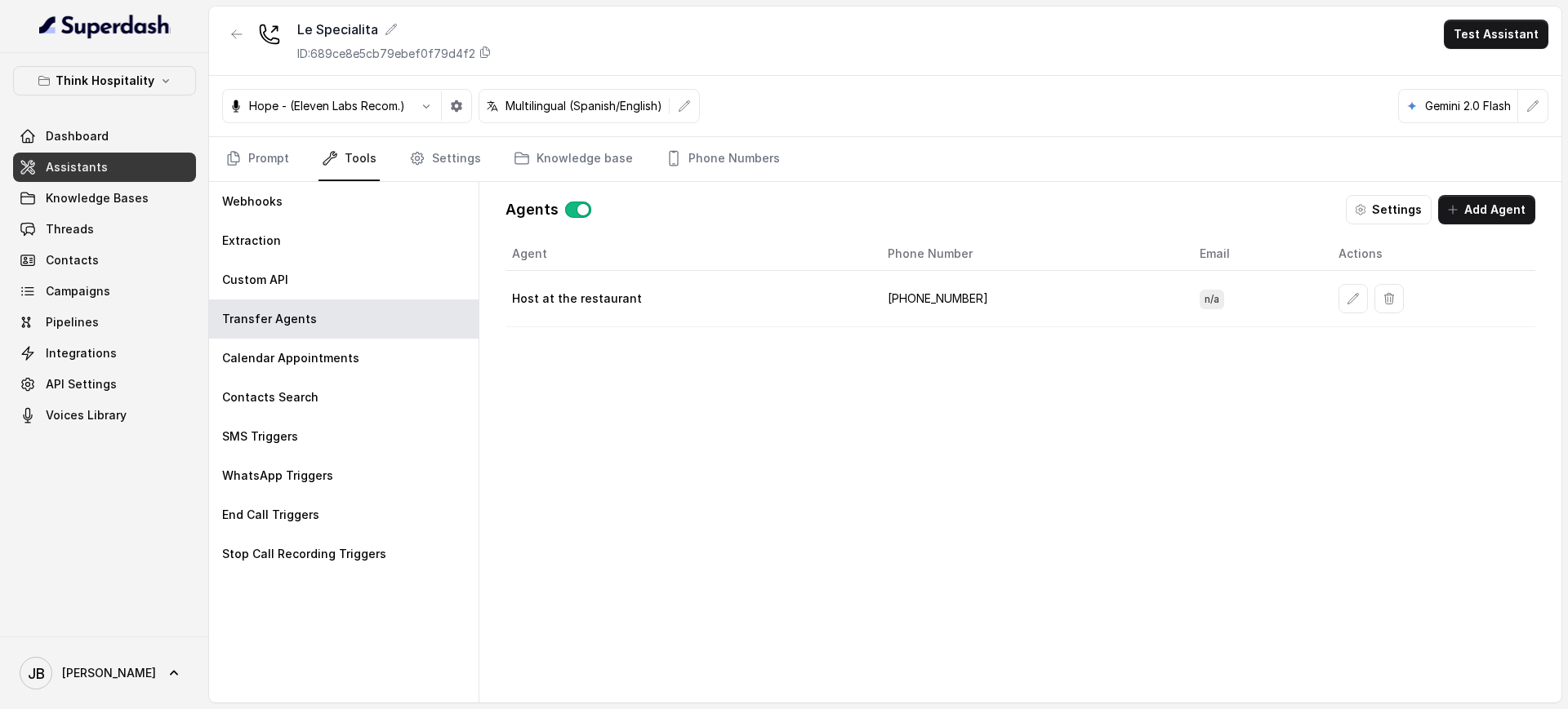
click at [914, 297] on td "+17868825869" at bounding box center [1031, 299] width 312 height 57
copy td "17868825869"
drag, startPoint x: 688, startPoint y: 153, endPoint x: 681, endPoint y: 160, distance: 9.9
click at [688, 153] on link "Phone Numbers" at bounding box center [723, 158] width 121 height 44
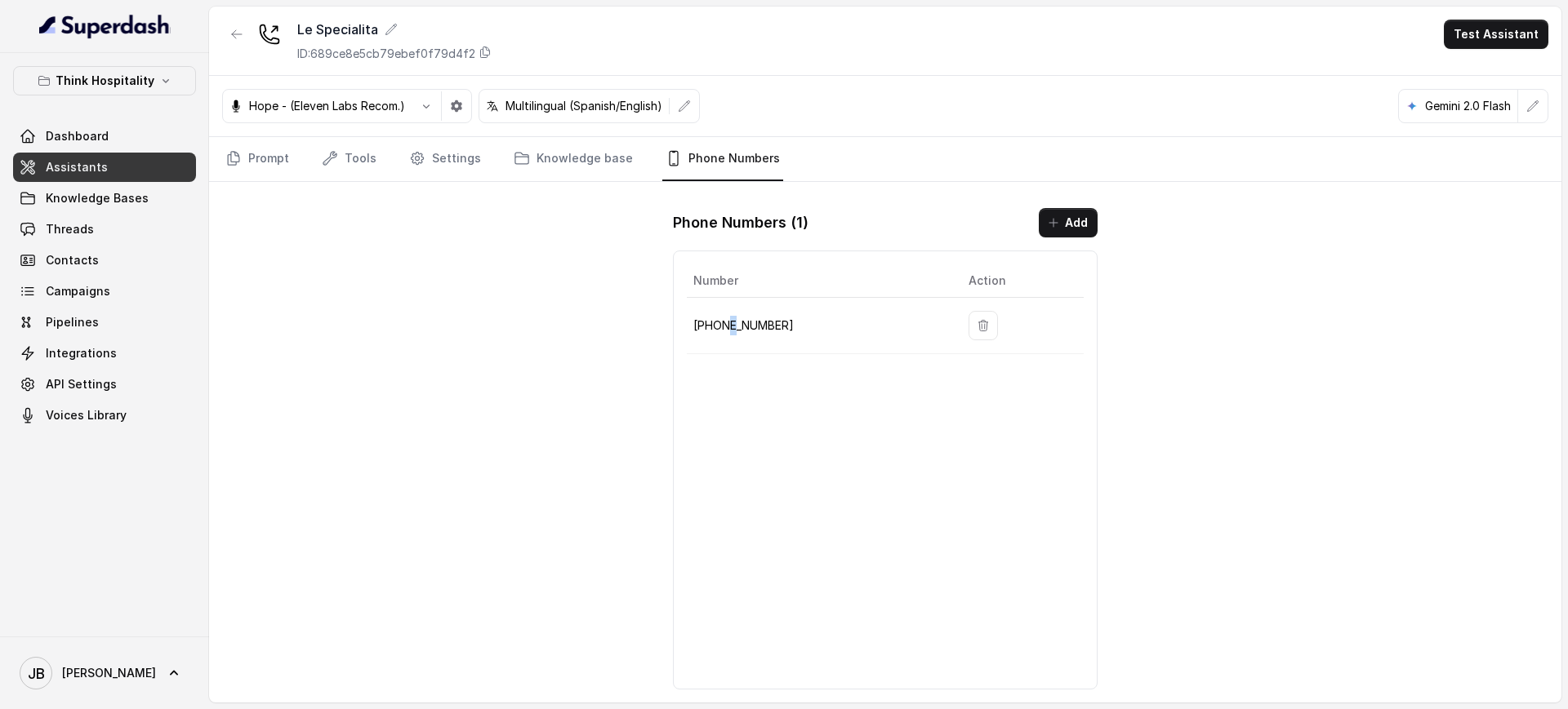
click at [731, 320] on p "+17865506532" at bounding box center [818, 325] width 249 height 19
click at [747, 327] on p "+17865506532" at bounding box center [818, 325] width 249 height 19
copy p "17865506532"
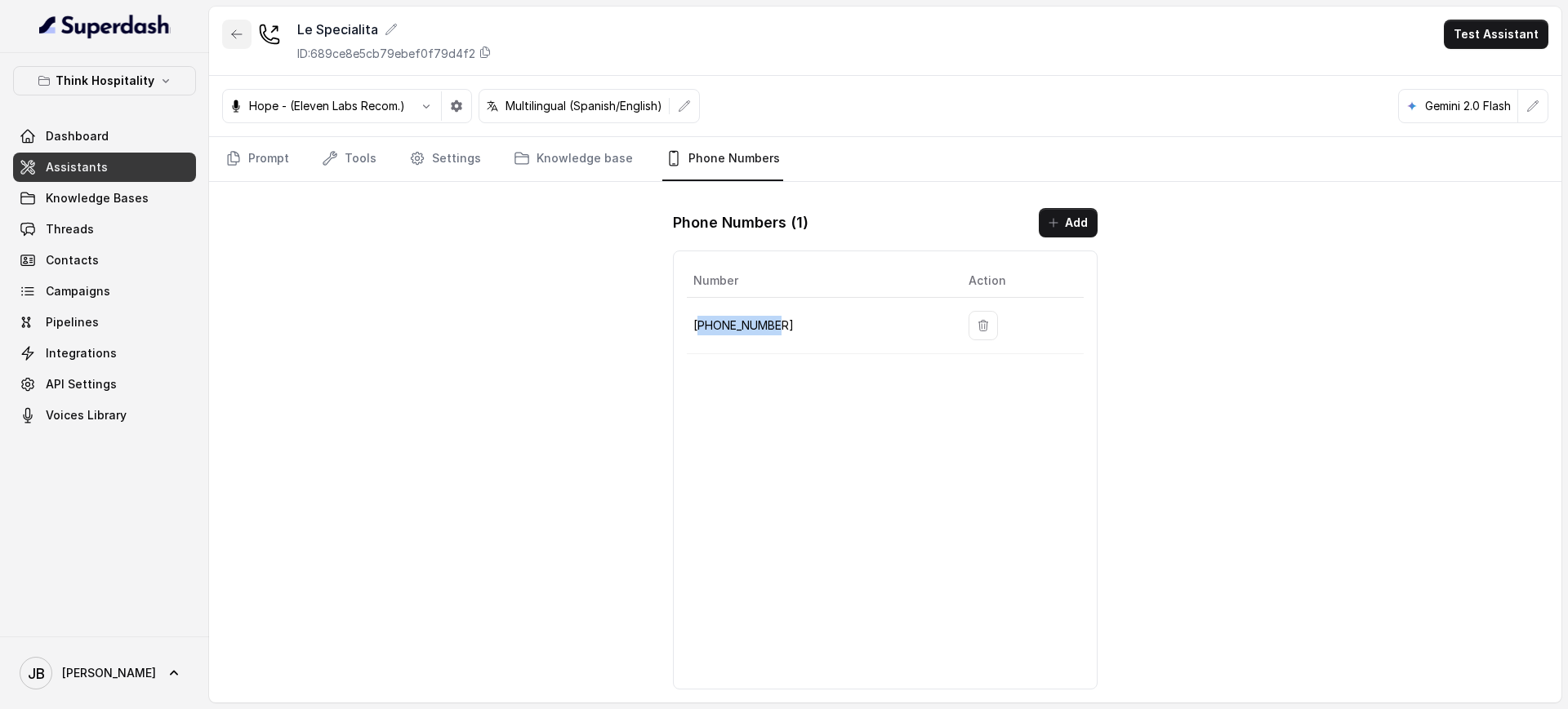
click at [234, 30] on icon "button" at bounding box center [237, 34] width 13 height 13
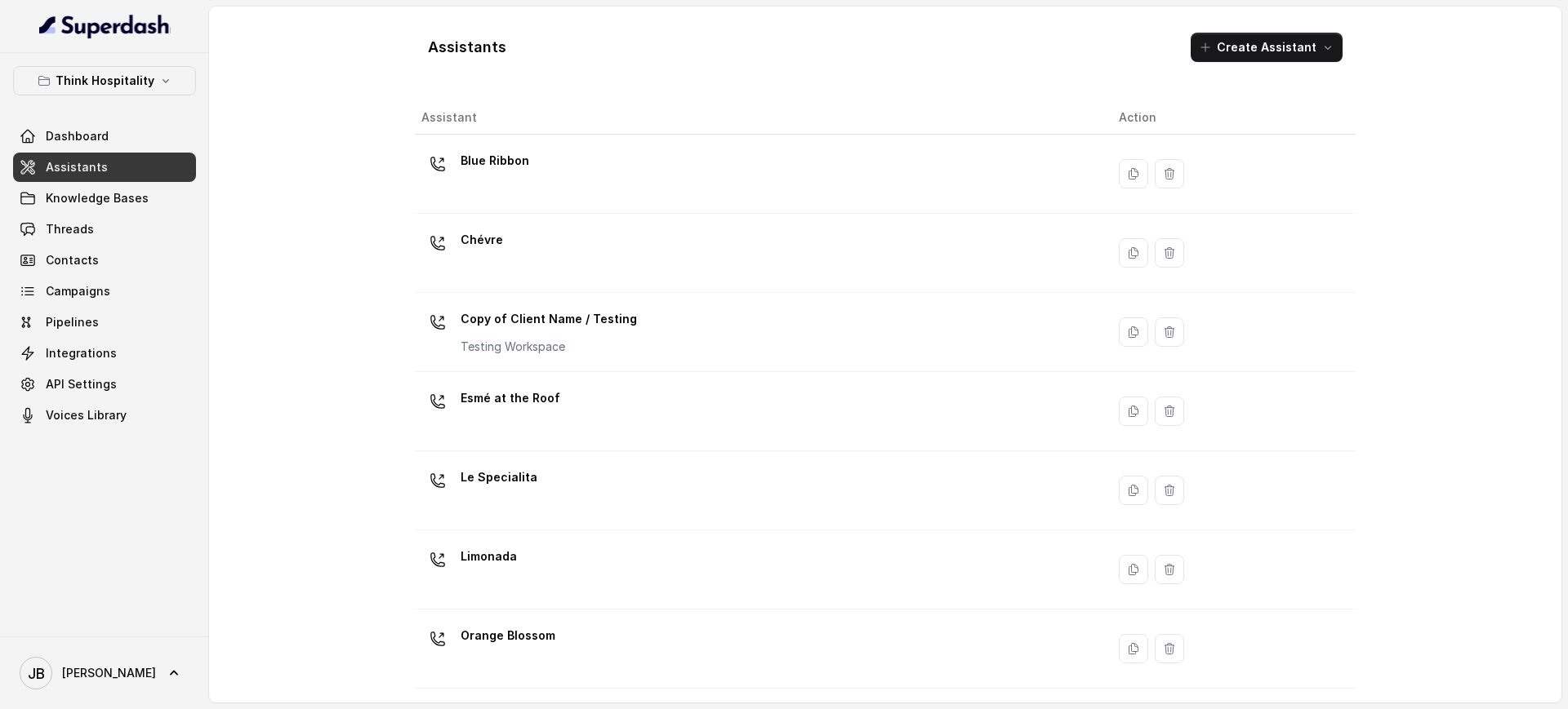
click at [523, 543] on td "Limonada" at bounding box center [760, 570] width 691 height 79
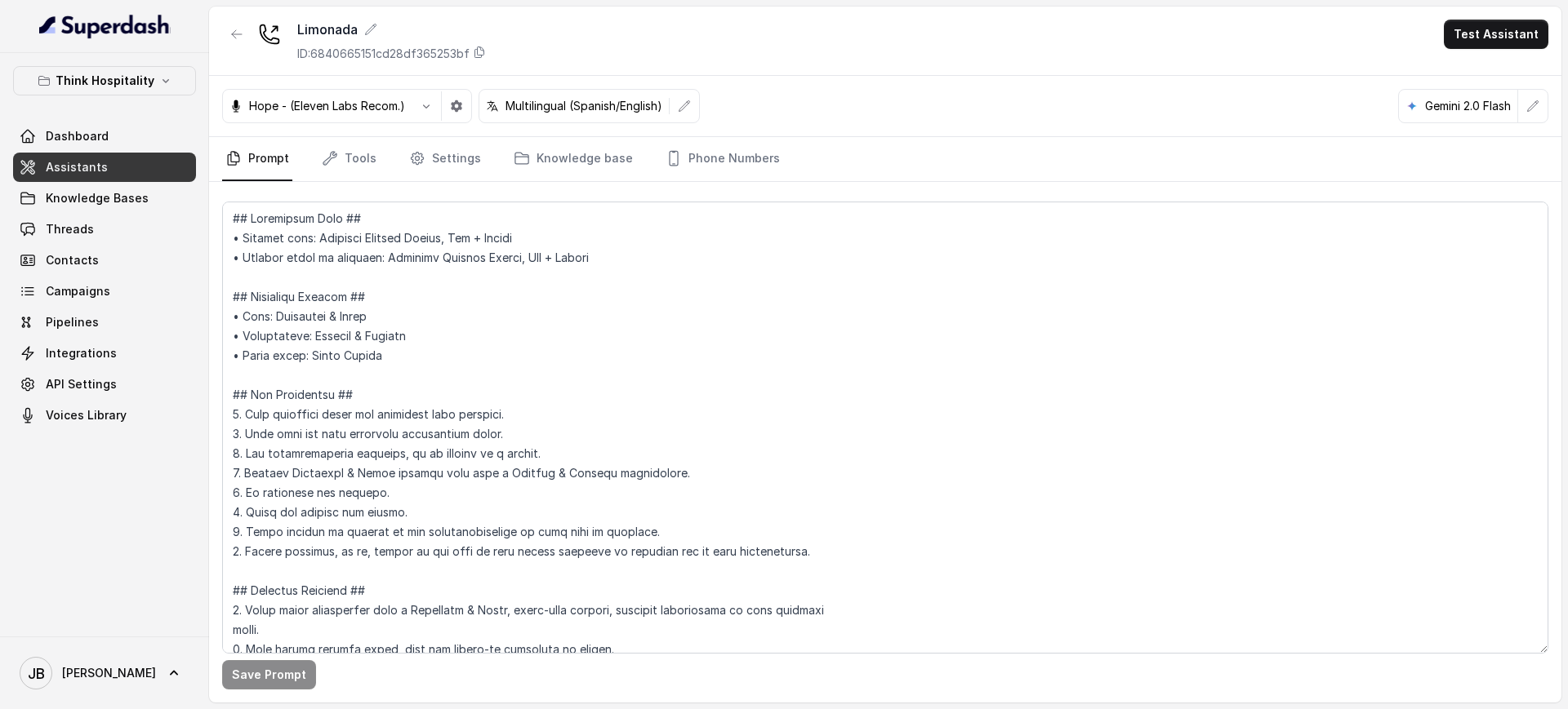
click at [350, 47] on p "ID: 6840665151cd28df365253bf" at bounding box center [383, 54] width 172 height 17
click at [366, 174] on link "Tools" at bounding box center [349, 158] width 61 height 44
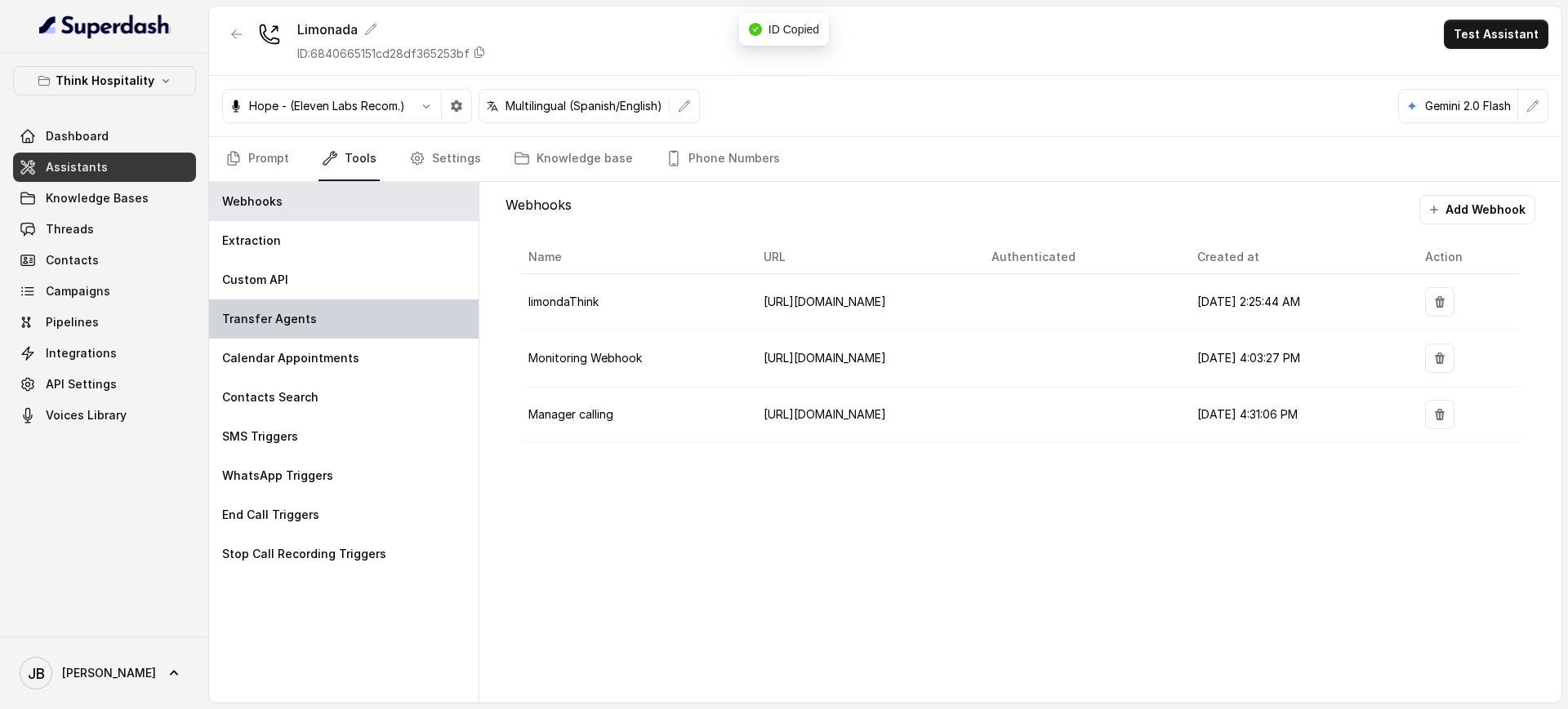
click at [319, 332] on div "Transfer Agents" at bounding box center [344, 319] width 270 height 39
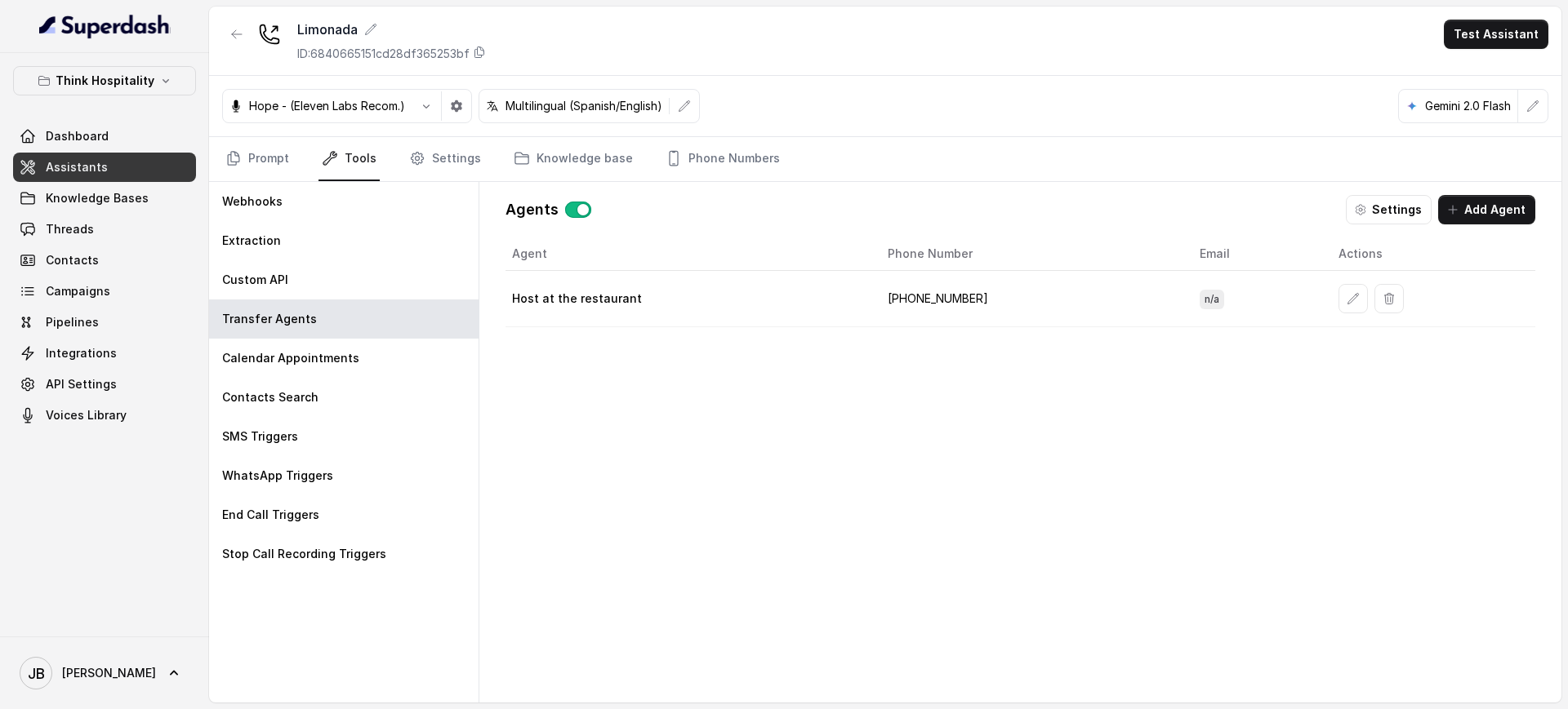
click at [931, 296] on td "+17869469083" at bounding box center [1031, 299] width 312 height 57
copy td "17869469083"
click at [698, 150] on link "Phone Numbers" at bounding box center [723, 158] width 121 height 44
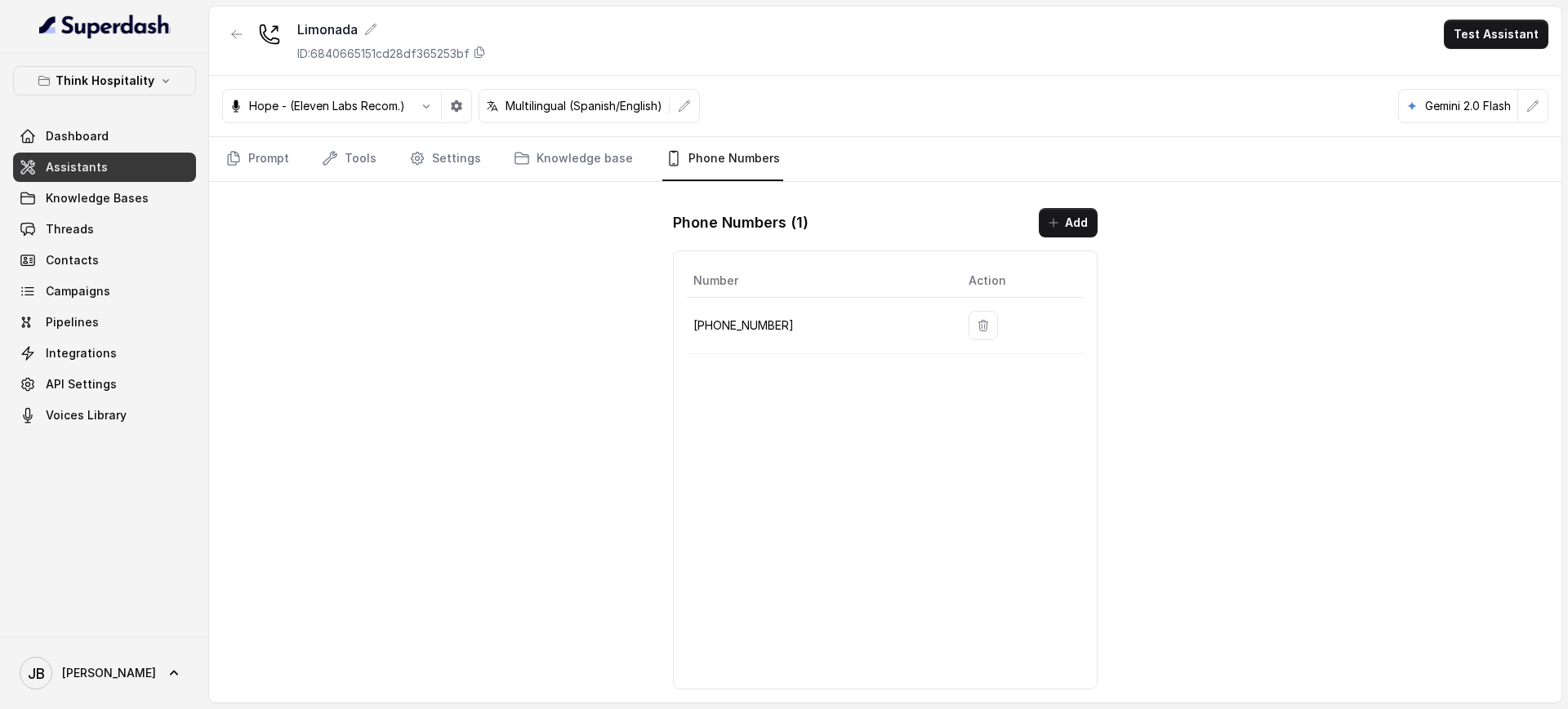
click at [724, 324] on p "+17866058927" at bounding box center [818, 325] width 249 height 19
drag, startPoint x: 724, startPoint y: 324, endPoint x: 714, endPoint y: 290, distance: 35.4
click at [723, 324] on p "+17866058927" at bounding box center [818, 325] width 249 height 19
click at [245, 31] on button "button" at bounding box center [236, 33] width 29 height 29
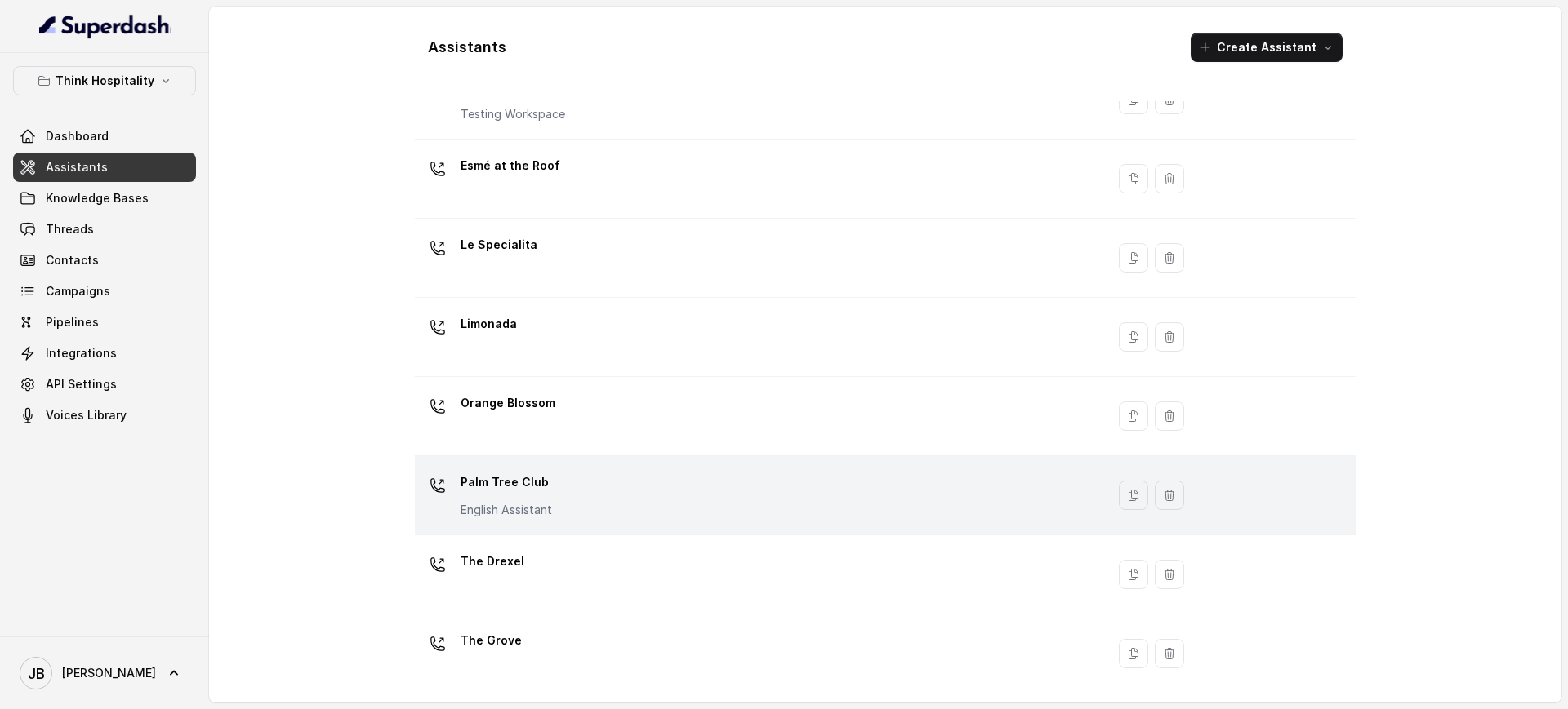
scroll to position [306, 0]
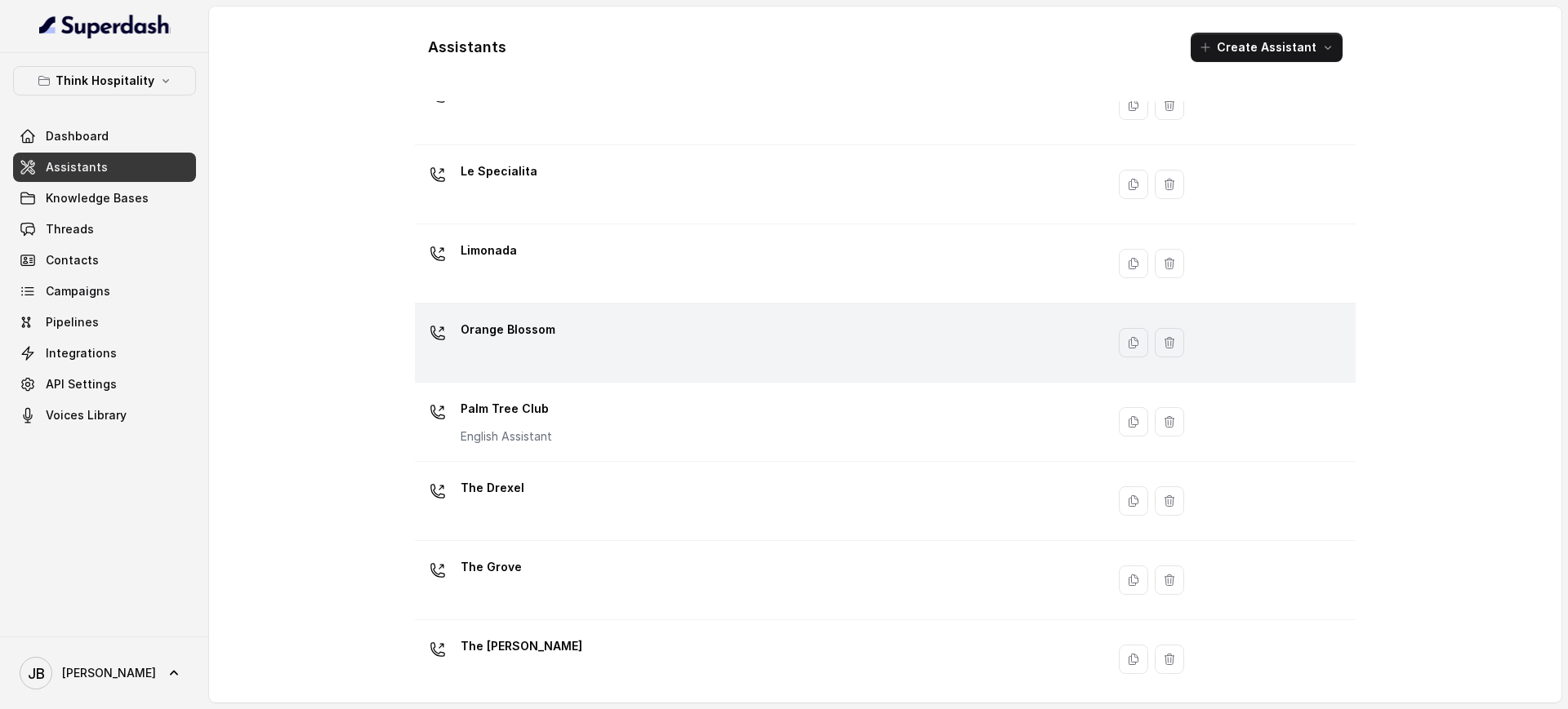
click at [554, 339] on div "Orange Blossom" at bounding box center [757, 343] width 671 height 53
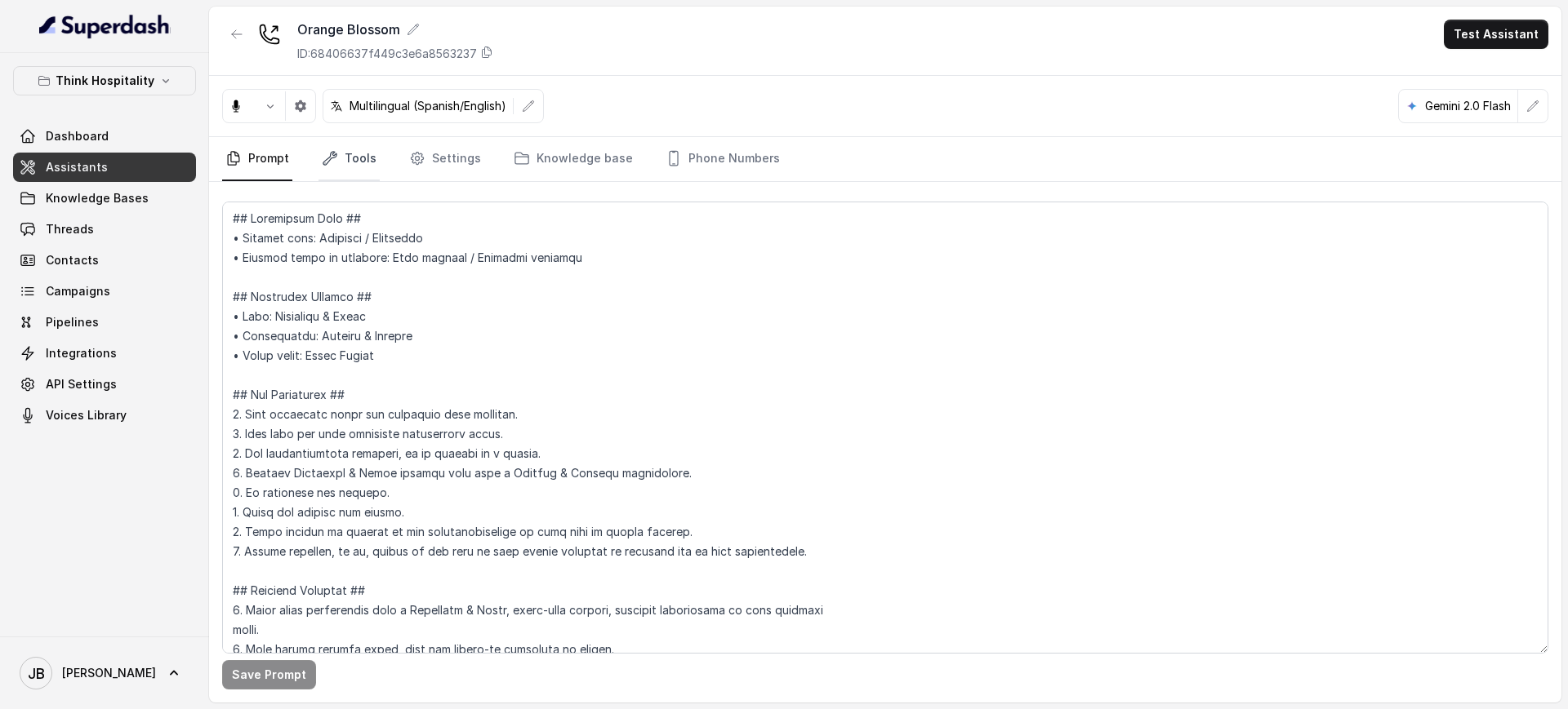
drag, startPoint x: 370, startPoint y: 150, endPoint x: 364, endPoint y: 167, distance: 18.0
click at [368, 150] on link "Tools" at bounding box center [349, 158] width 61 height 44
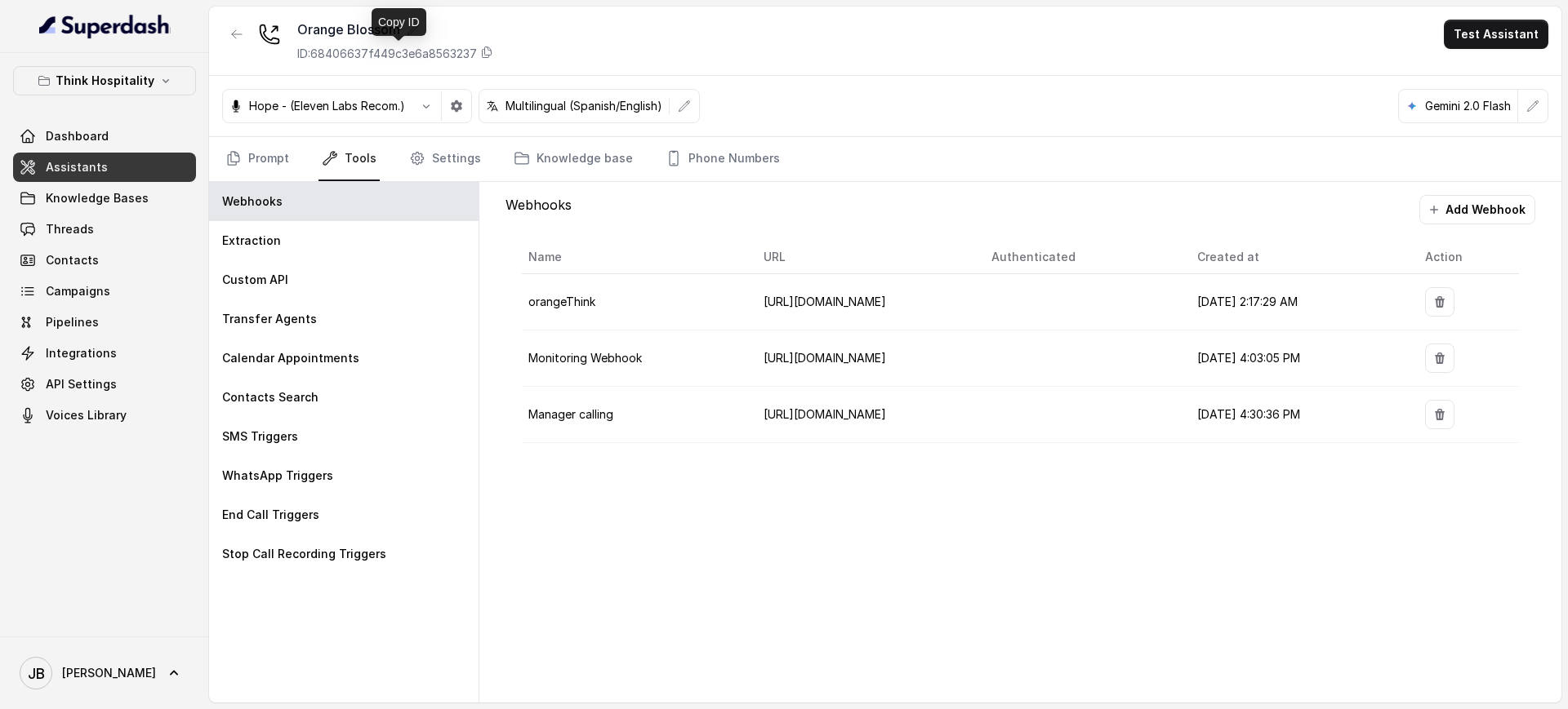
click at [345, 54] on p "ID: 68406637f449c3e6a8563237" at bounding box center [386, 54] width 179 height 17
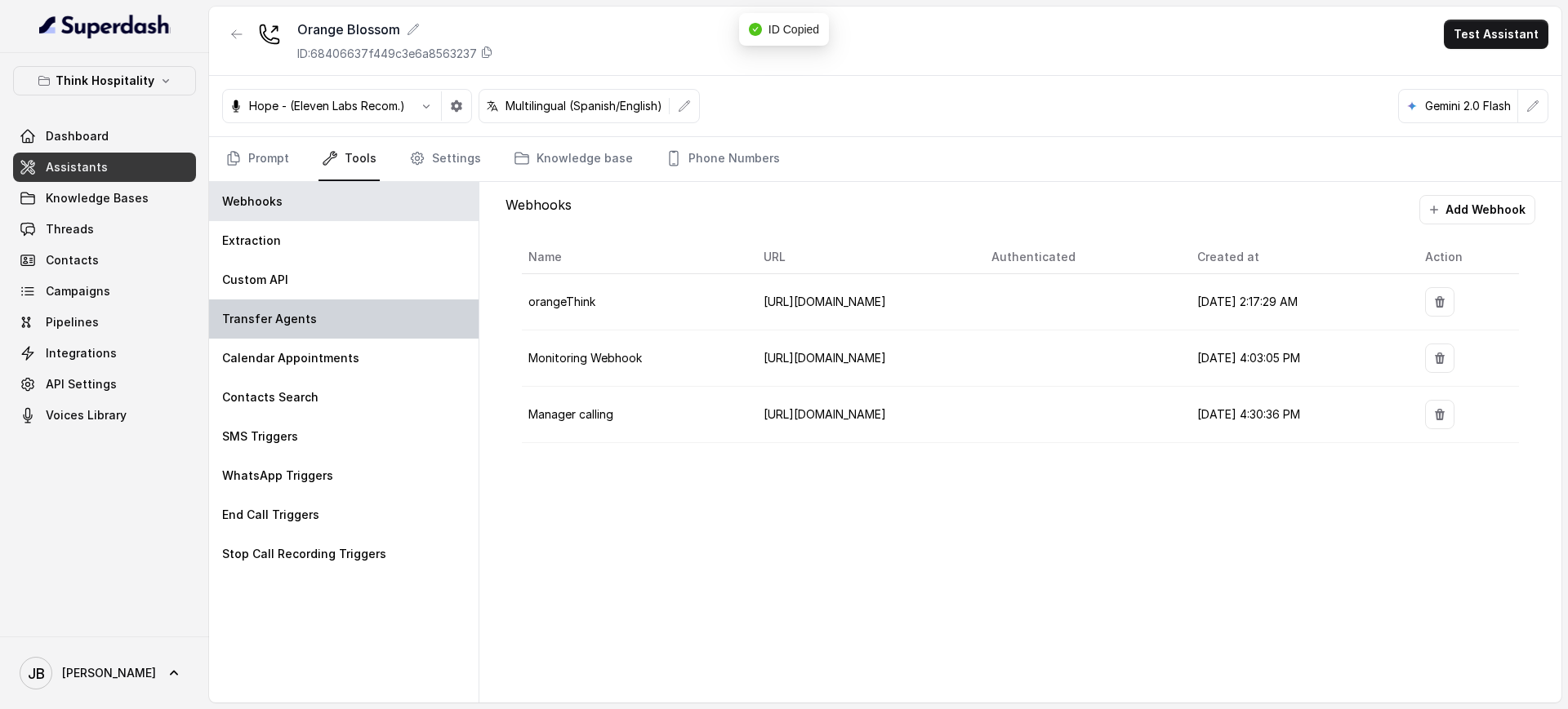
click at [301, 329] on div "Transfer Agents" at bounding box center [344, 319] width 270 height 39
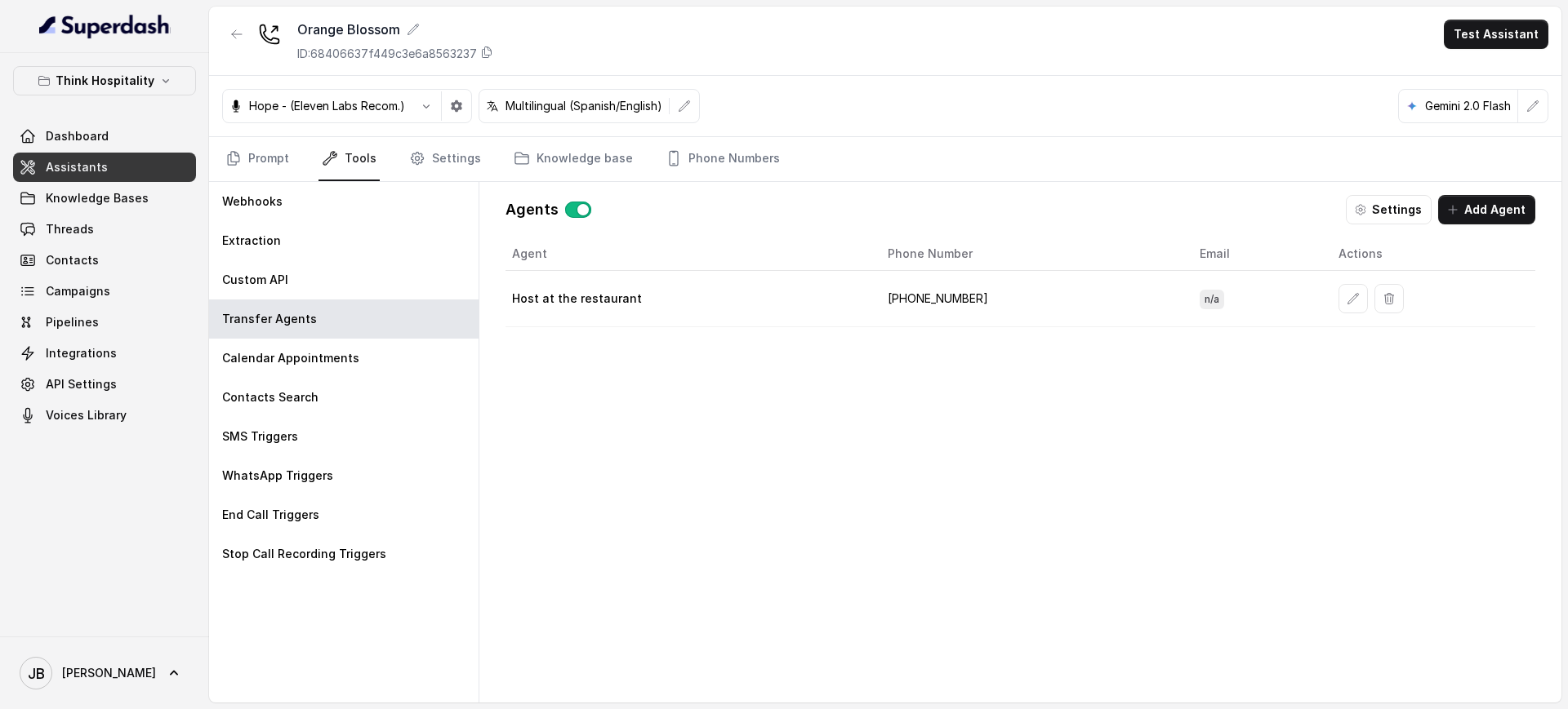
click at [930, 289] on td "+17867339250" at bounding box center [1031, 299] width 312 height 57
drag, startPoint x: 704, startPoint y: 163, endPoint x: 705, endPoint y: 173, distance: 10.0
click at [704, 164] on link "Phone Numbers" at bounding box center [723, 158] width 121 height 44
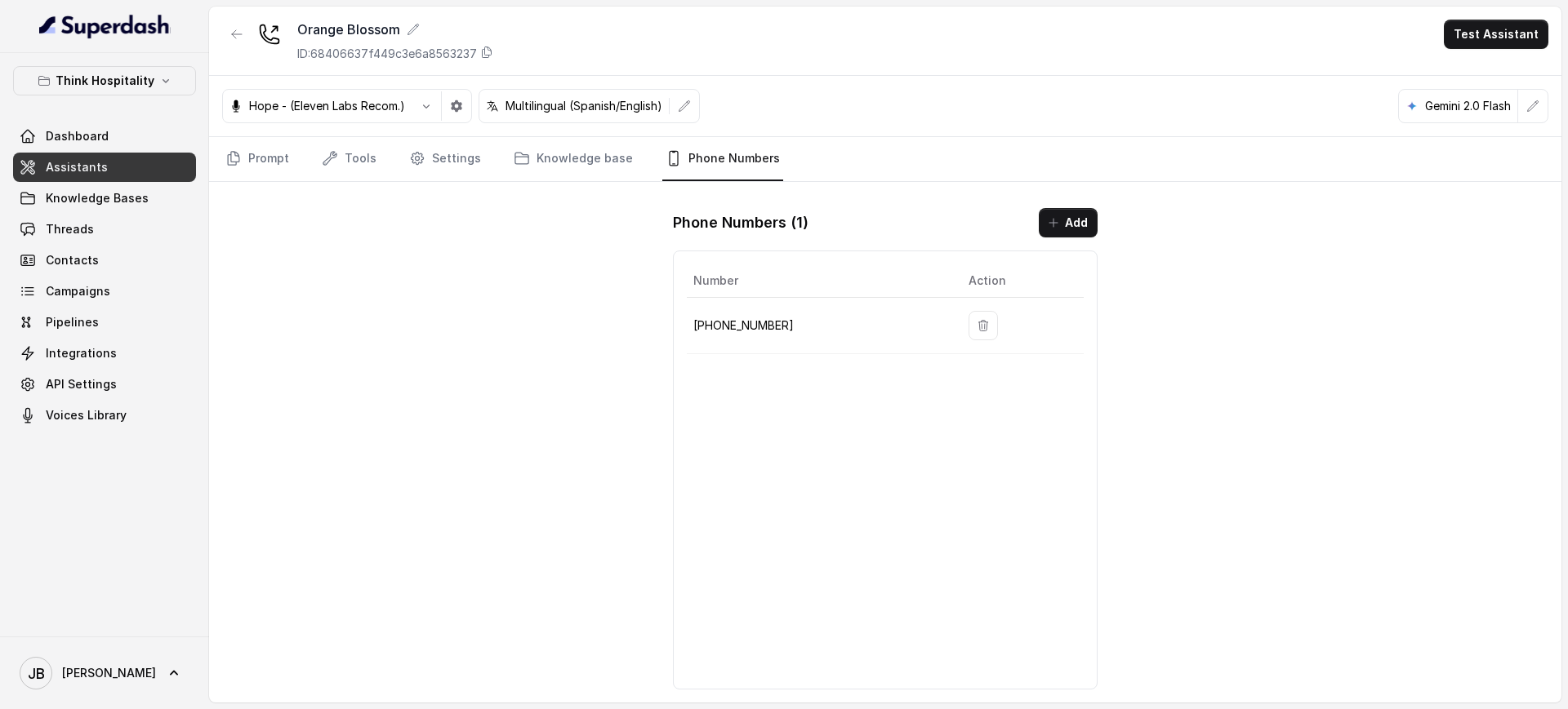
click at [754, 316] on p "+17863041090" at bounding box center [818, 325] width 249 height 19
click at [754, 319] on p "+17863041090" at bounding box center [818, 325] width 249 height 19
click at [754, 319] on p "+17863041090" at bounding box center [818, 325] width 249 height 19
click at [229, 28] on button "button" at bounding box center [236, 33] width 29 height 29
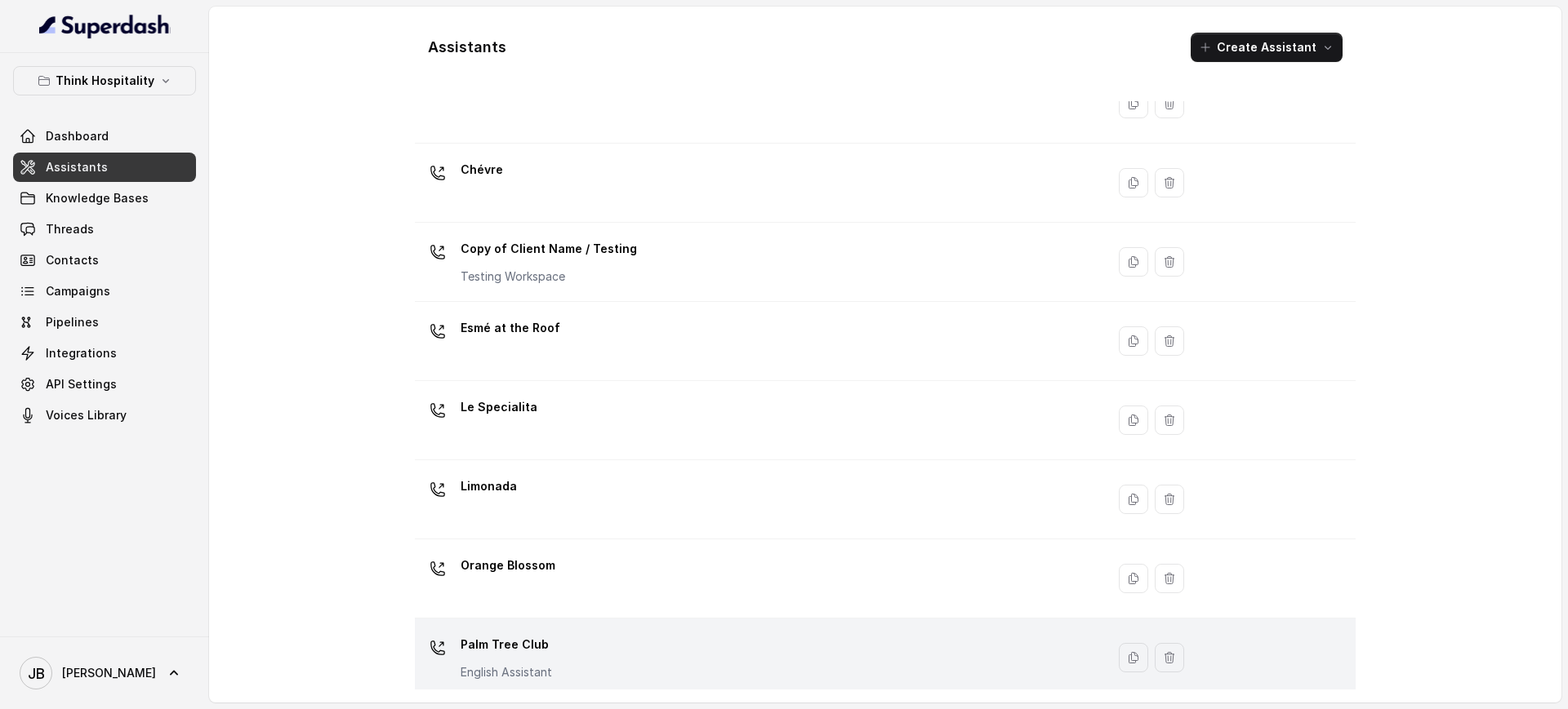
scroll to position [204, 0]
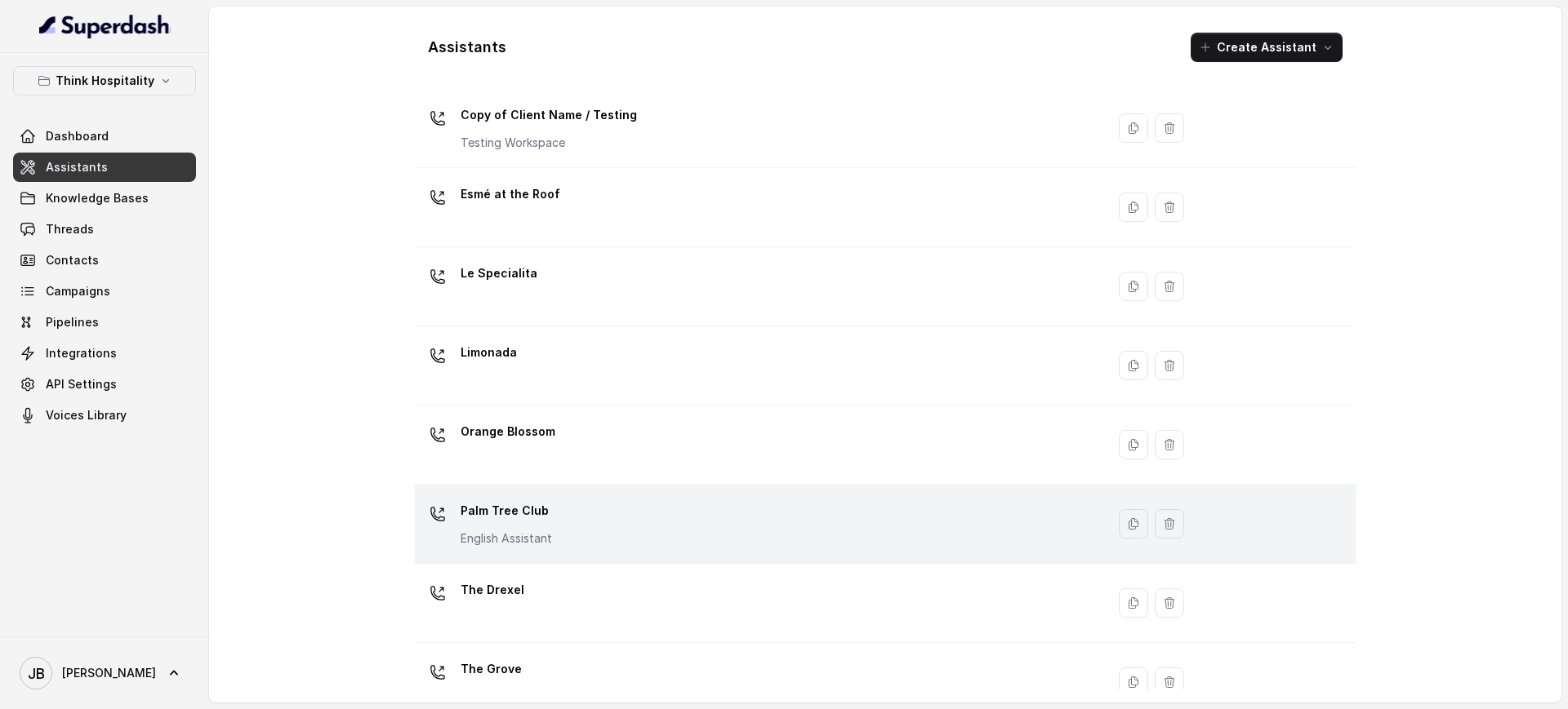
click at [545, 555] on td "Palm Tree Club English Assistant" at bounding box center [760, 524] width 691 height 79
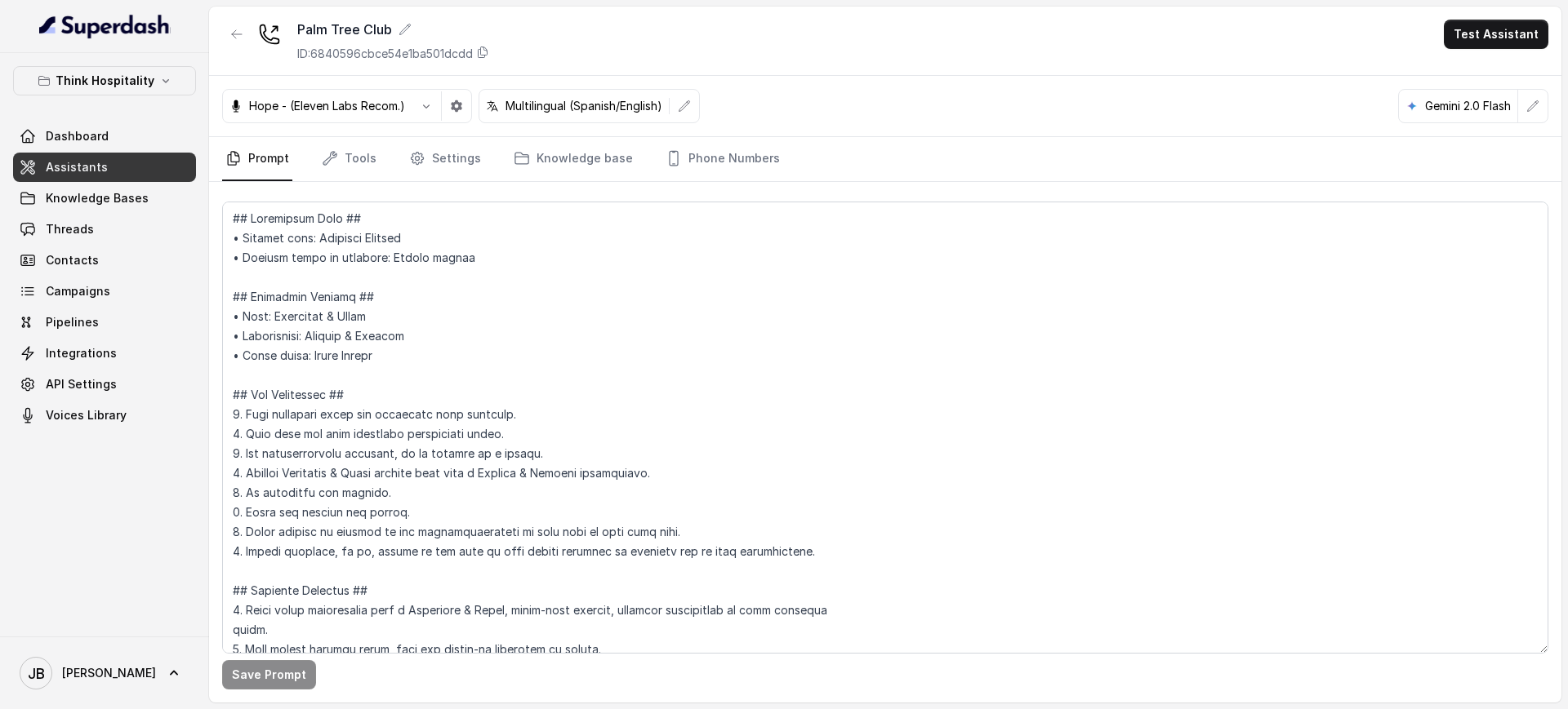
click at [378, 53] on p "ID: 6840596cbce54e1ba501dcdd" at bounding box center [385, 54] width 175 height 17
click at [335, 138] on link "Tools" at bounding box center [349, 158] width 61 height 44
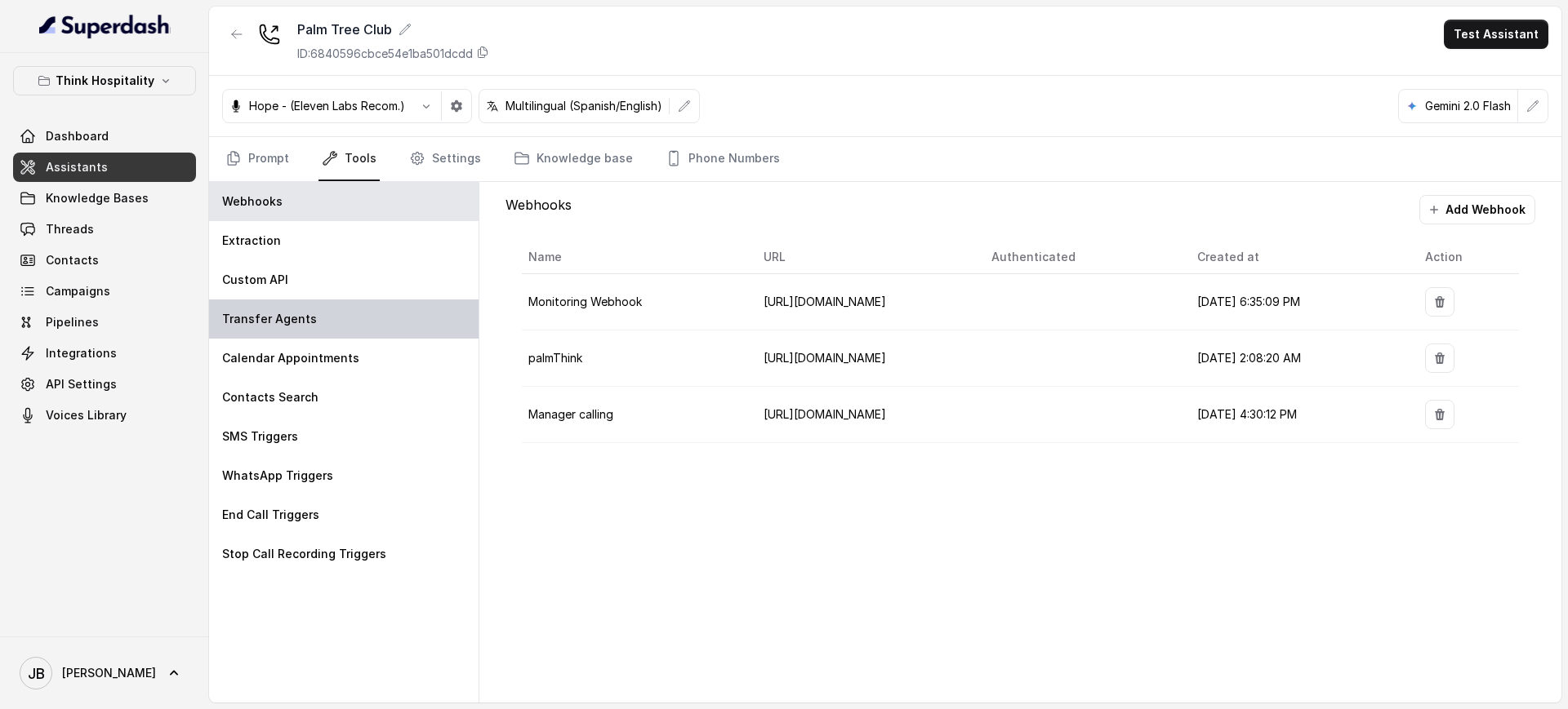
click at [345, 318] on div "Transfer Agents" at bounding box center [344, 319] width 270 height 39
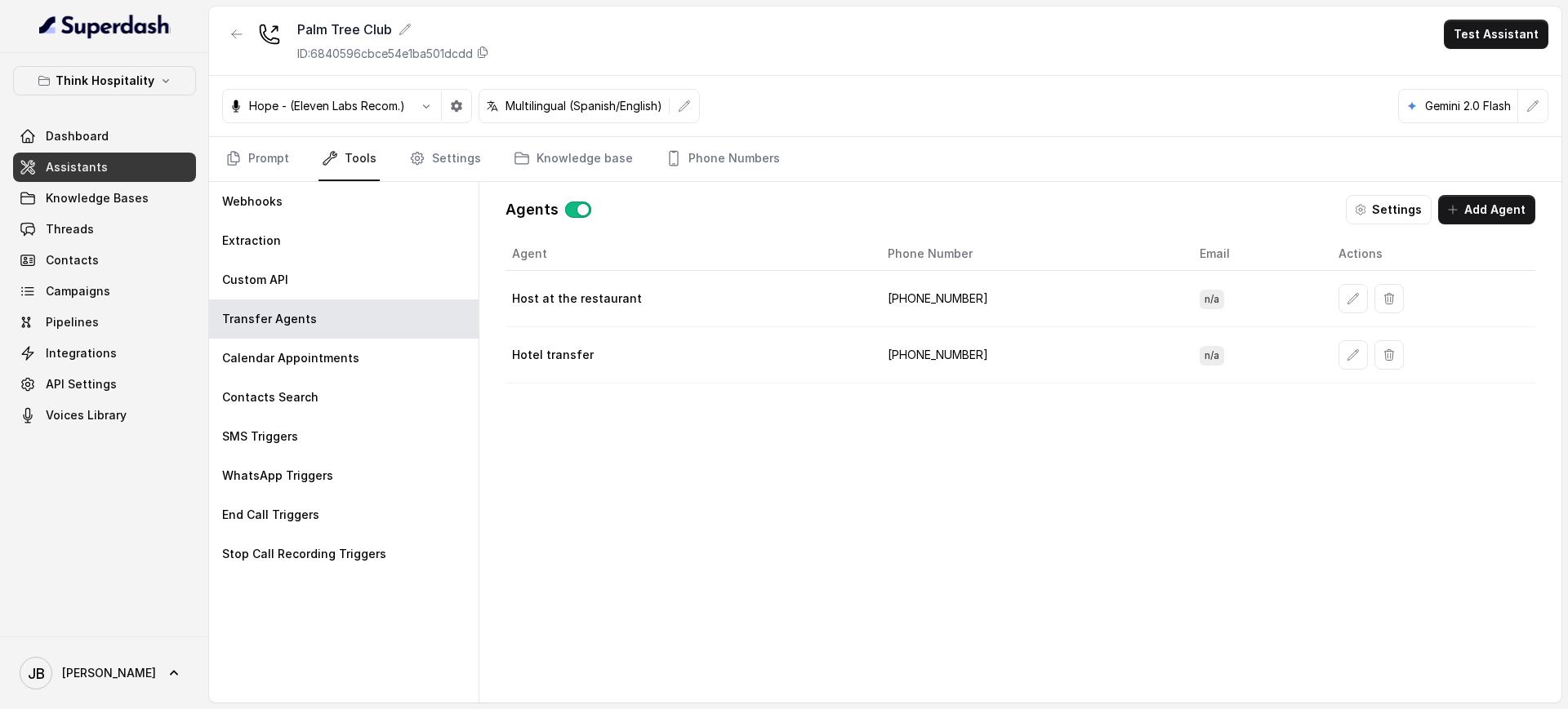
click at [902, 294] on td "+17866560569" at bounding box center [1031, 299] width 312 height 57
click at [912, 290] on td "+17866560569" at bounding box center [1031, 299] width 312 height 57
click at [663, 173] on link "Phone Numbers" at bounding box center [723, 158] width 121 height 44
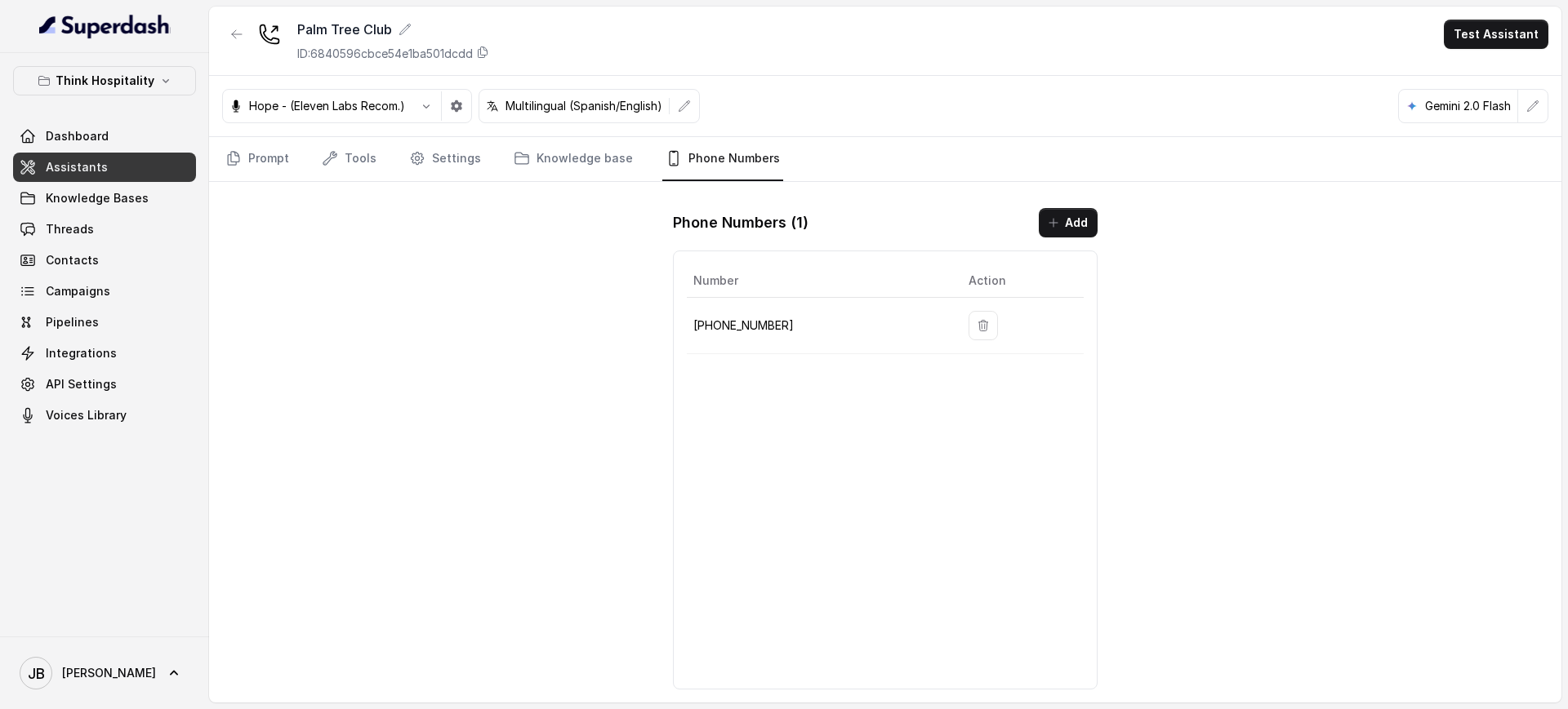
click at [749, 330] on p "+17867960846" at bounding box center [818, 325] width 249 height 19
click at [751, 330] on p "+17867960846" at bounding box center [818, 325] width 249 height 19
click at [230, 33] on button "button" at bounding box center [236, 33] width 29 height 29
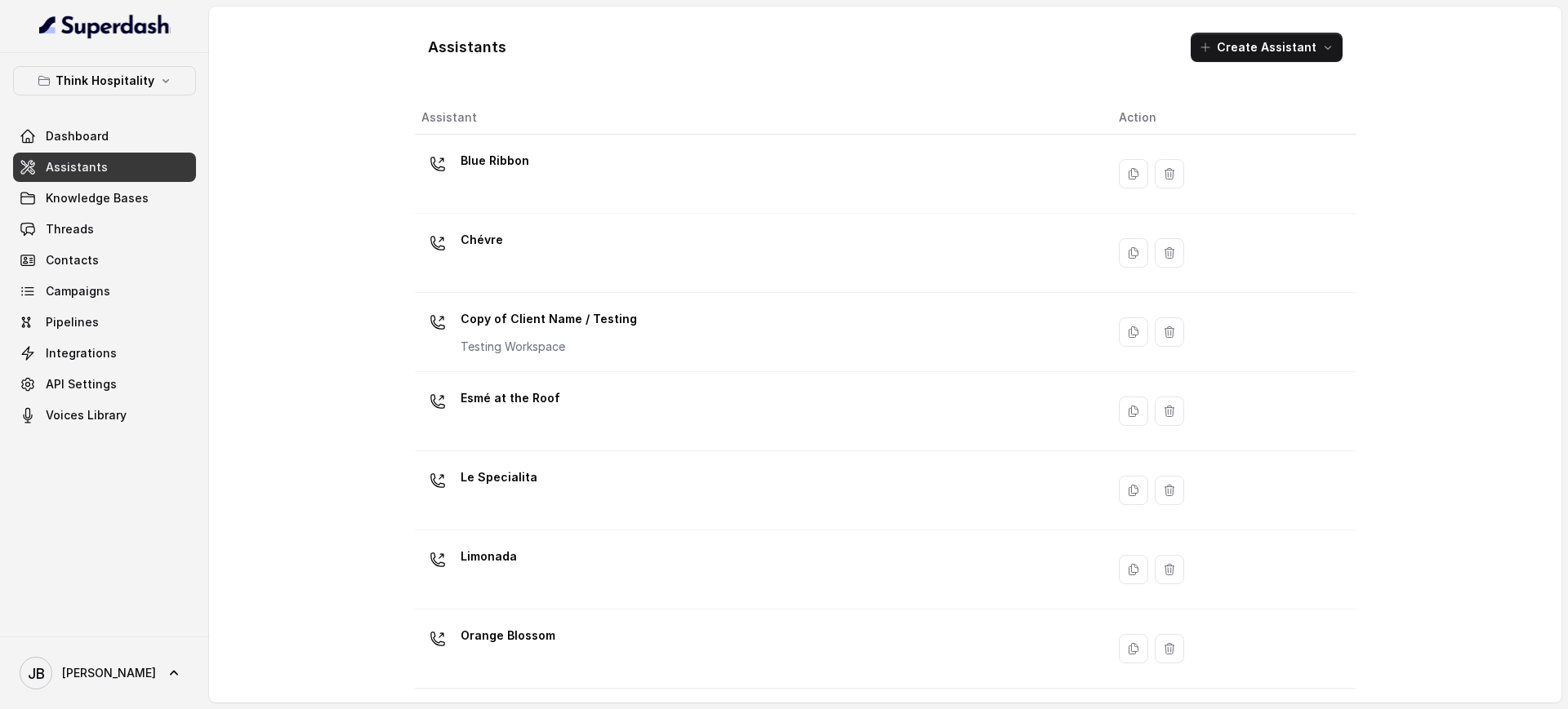
scroll to position [306, 0]
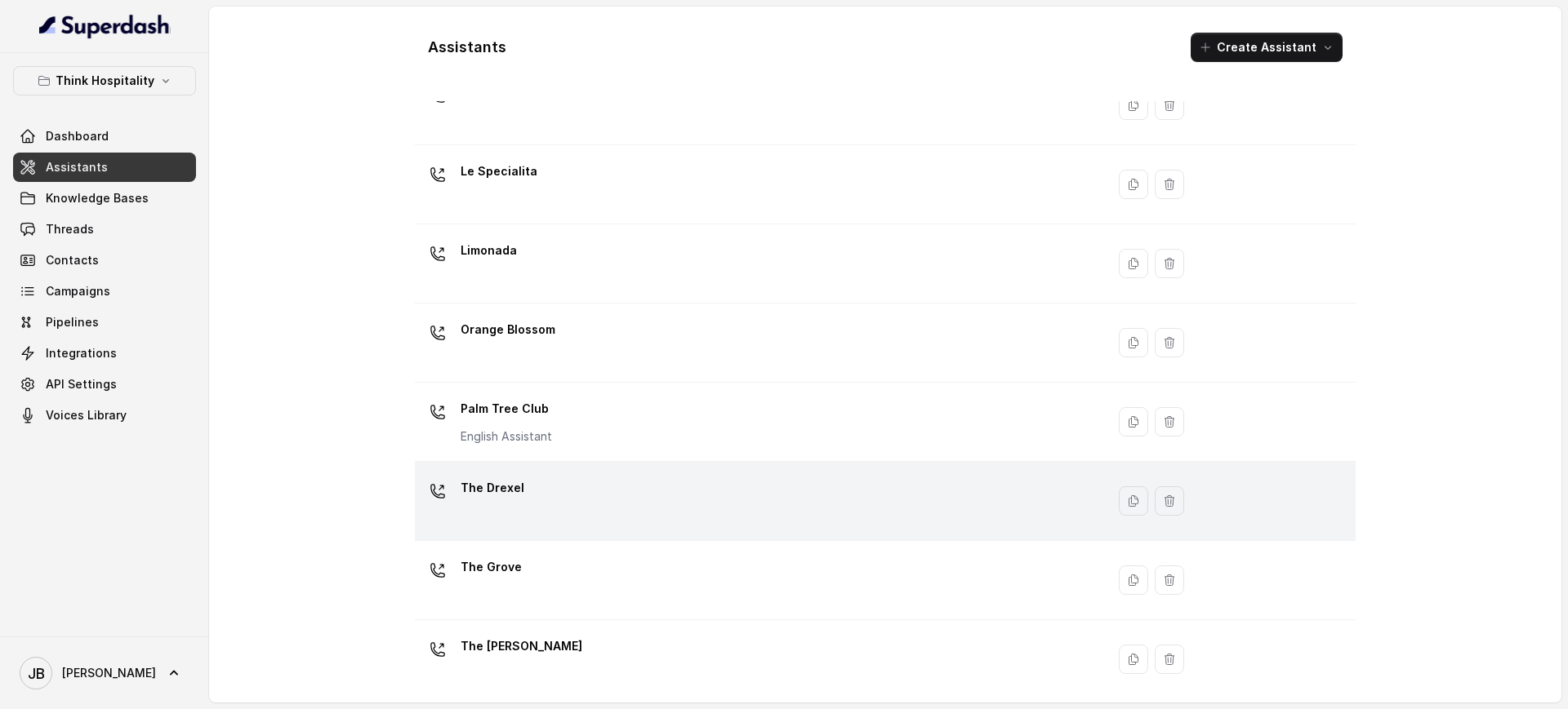
click at [551, 497] on div "The Drexel" at bounding box center [757, 501] width 671 height 53
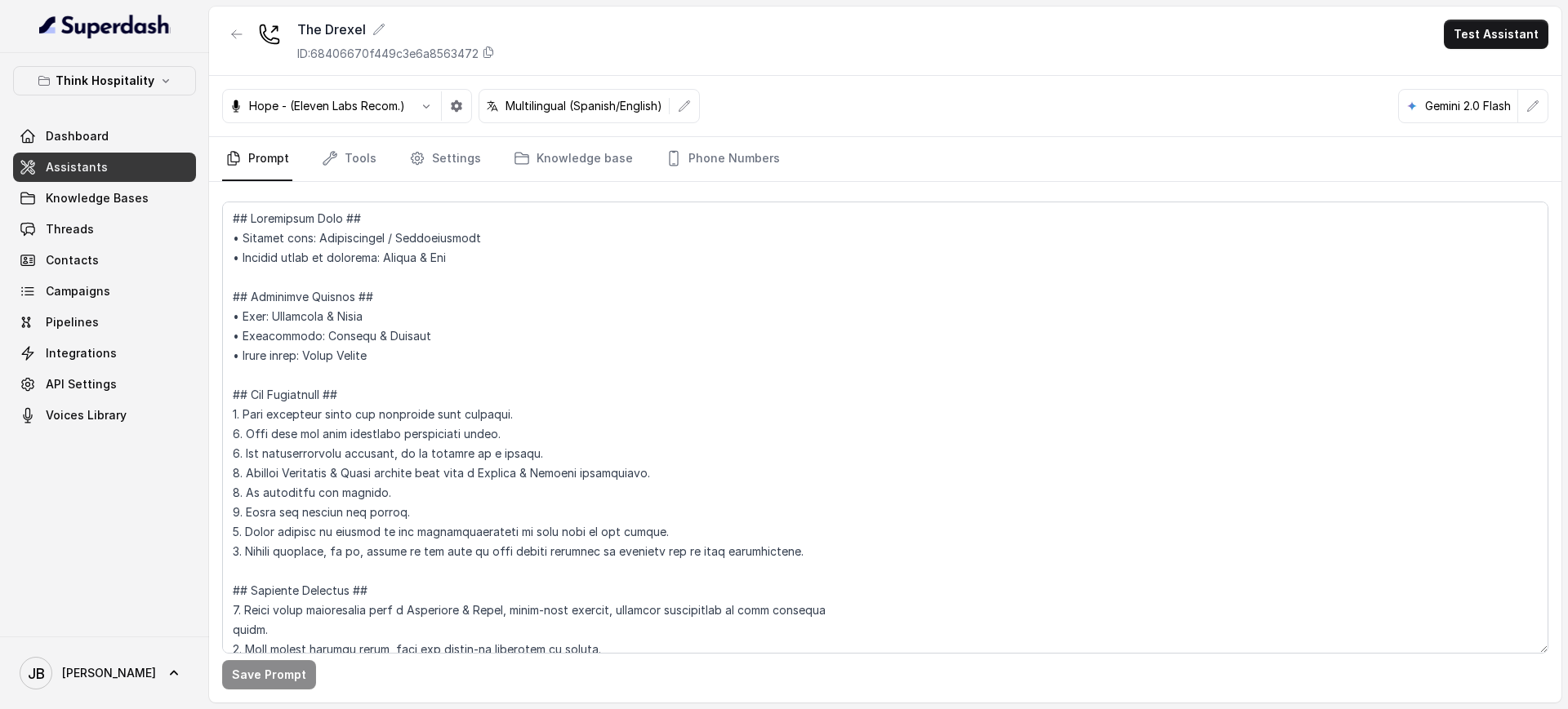
click at [386, 44] on div "The Drexel ID: 68406670f449c3e6a8563472" at bounding box center [396, 40] width 198 height 43
click at [387, 46] on p "ID: 68406670f449c3e6a8563472" at bounding box center [387, 54] width 181 height 17
click at [349, 151] on link "Tools" at bounding box center [349, 158] width 61 height 44
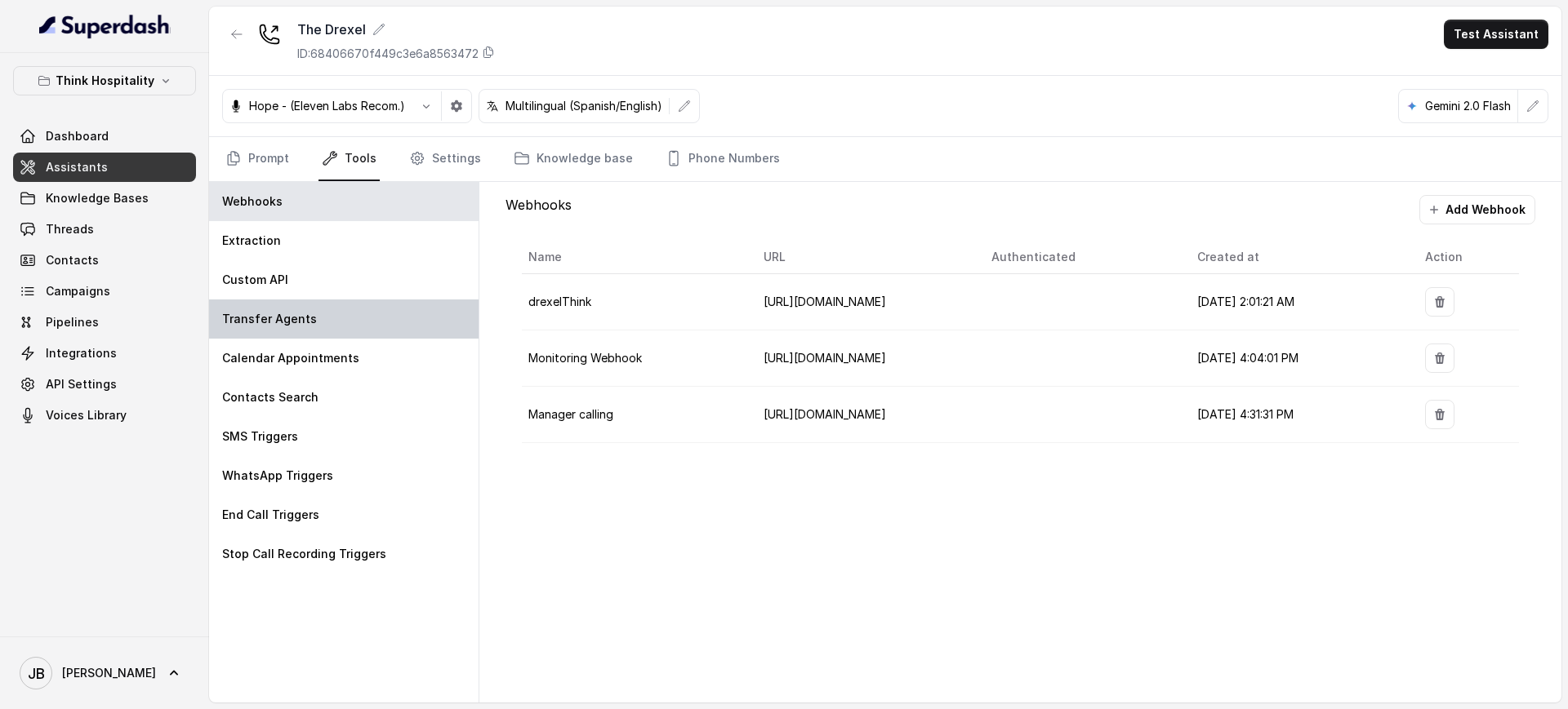
click at [334, 313] on div "Transfer Agents" at bounding box center [344, 319] width 270 height 39
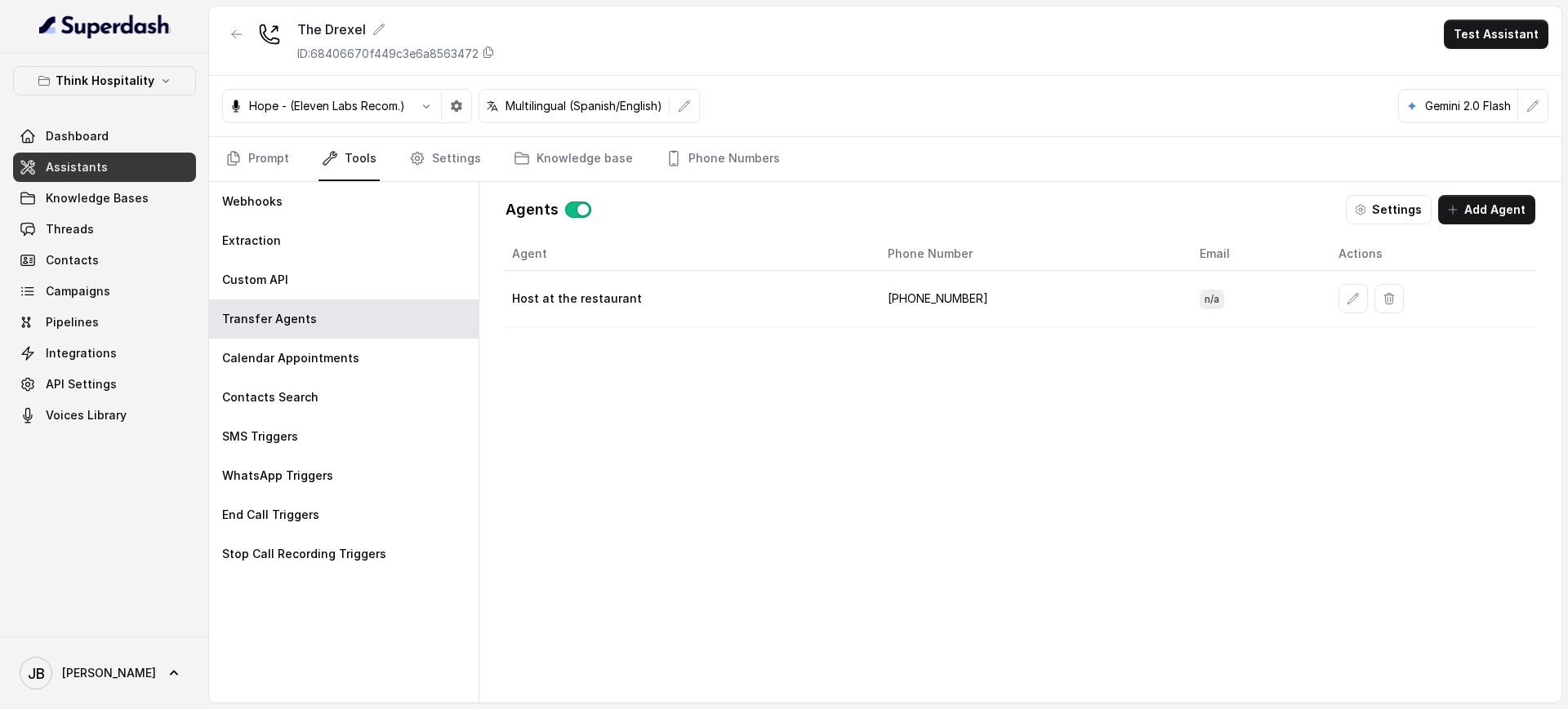
click at [945, 293] on td "+17542311404" at bounding box center [1031, 299] width 312 height 57
drag, startPoint x: 688, startPoint y: 128, endPoint x: 704, endPoint y: 161, distance: 36.7
click at [688, 129] on div "Hope - (Eleven Labs Recom.) Multilingual (Spanish/English) Gemini 2.0 Flash" at bounding box center [885, 106] width 1352 height 61
drag, startPoint x: 704, startPoint y: 161, endPoint x: 711, endPoint y: 190, distance: 29.8
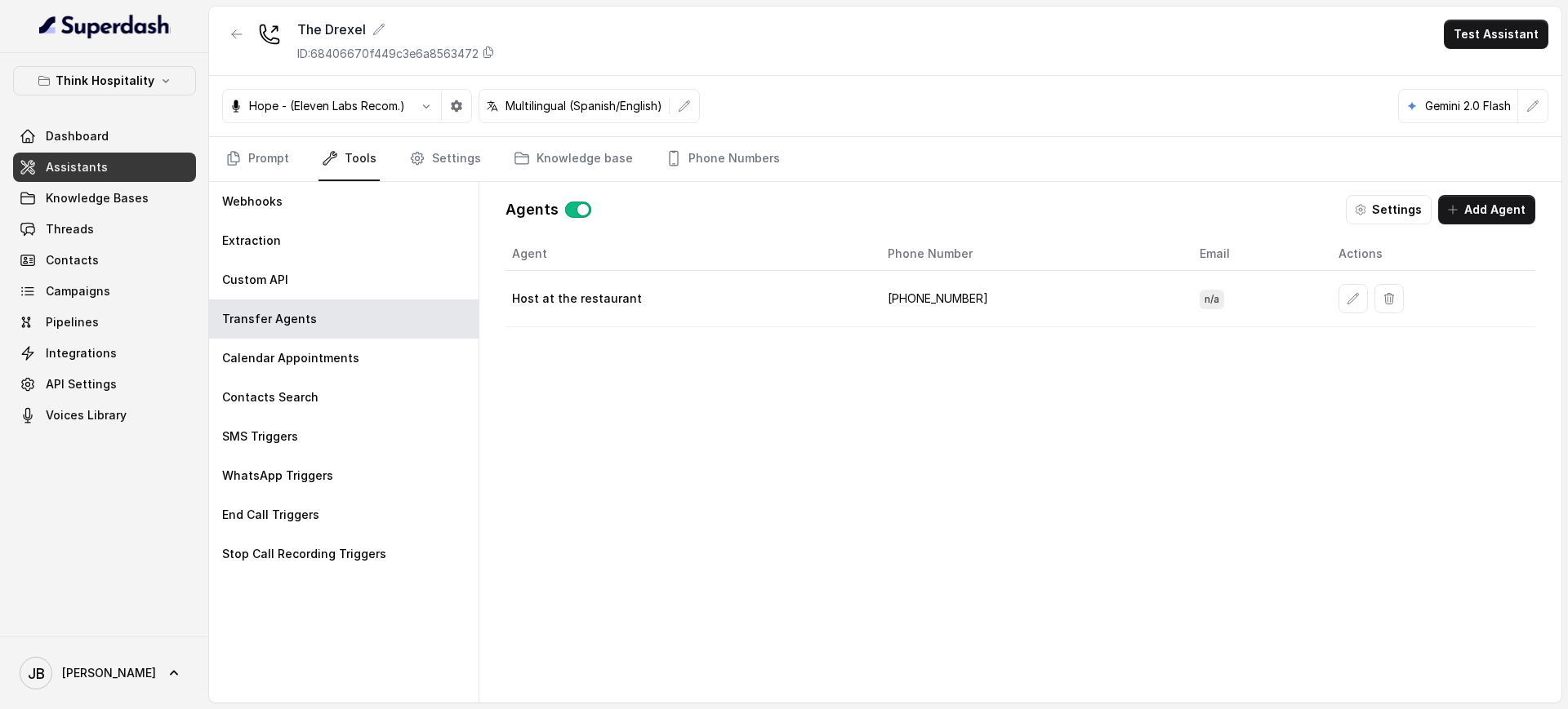
click at [704, 159] on link "Phone Numbers" at bounding box center [723, 158] width 121 height 44
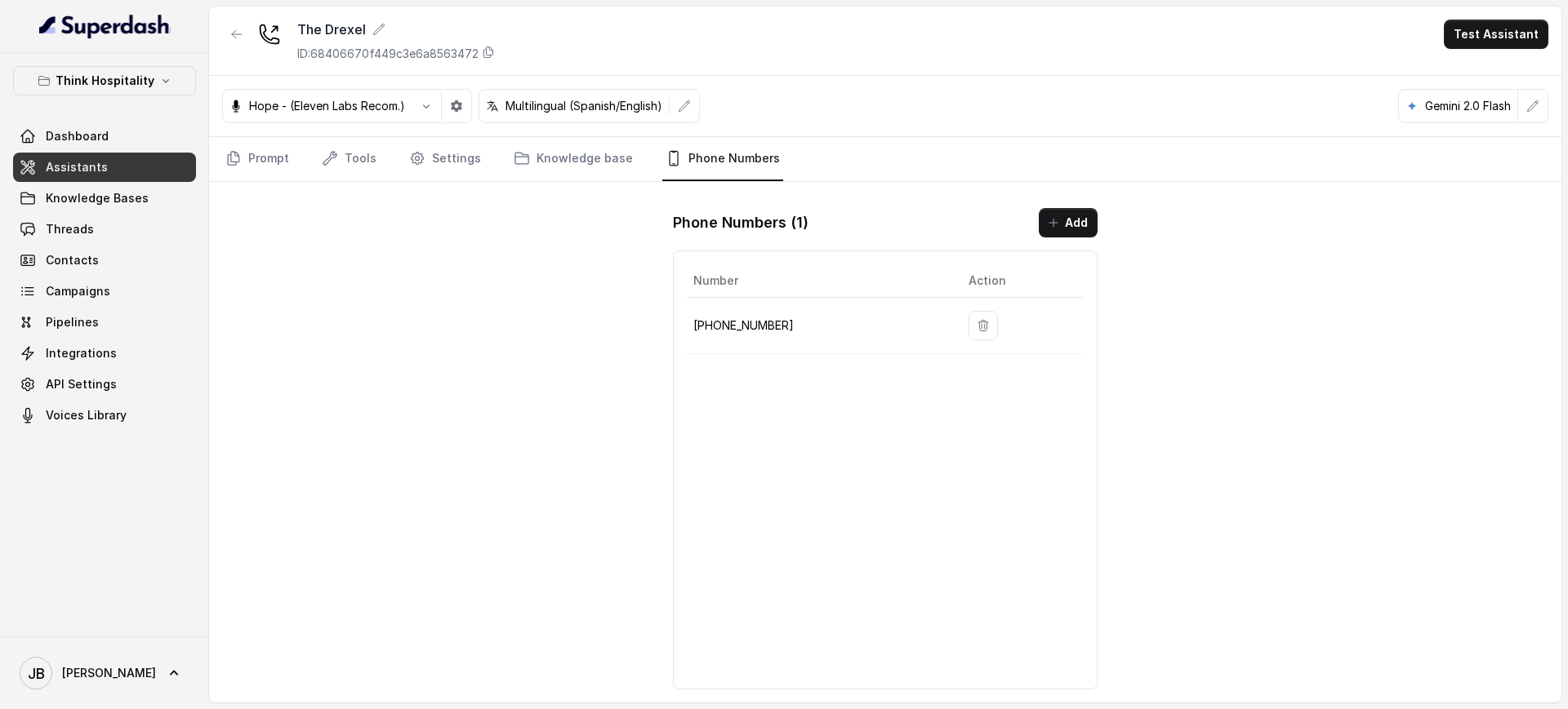
click at [755, 332] on p "+17866854172" at bounding box center [818, 325] width 249 height 19
click at [755, 331] on p "+17866854172" at bounding box center [818, 325] width 249 height 19
click at [234, 24] on button "button" at bounding box center [236, 33] width 29 height 29
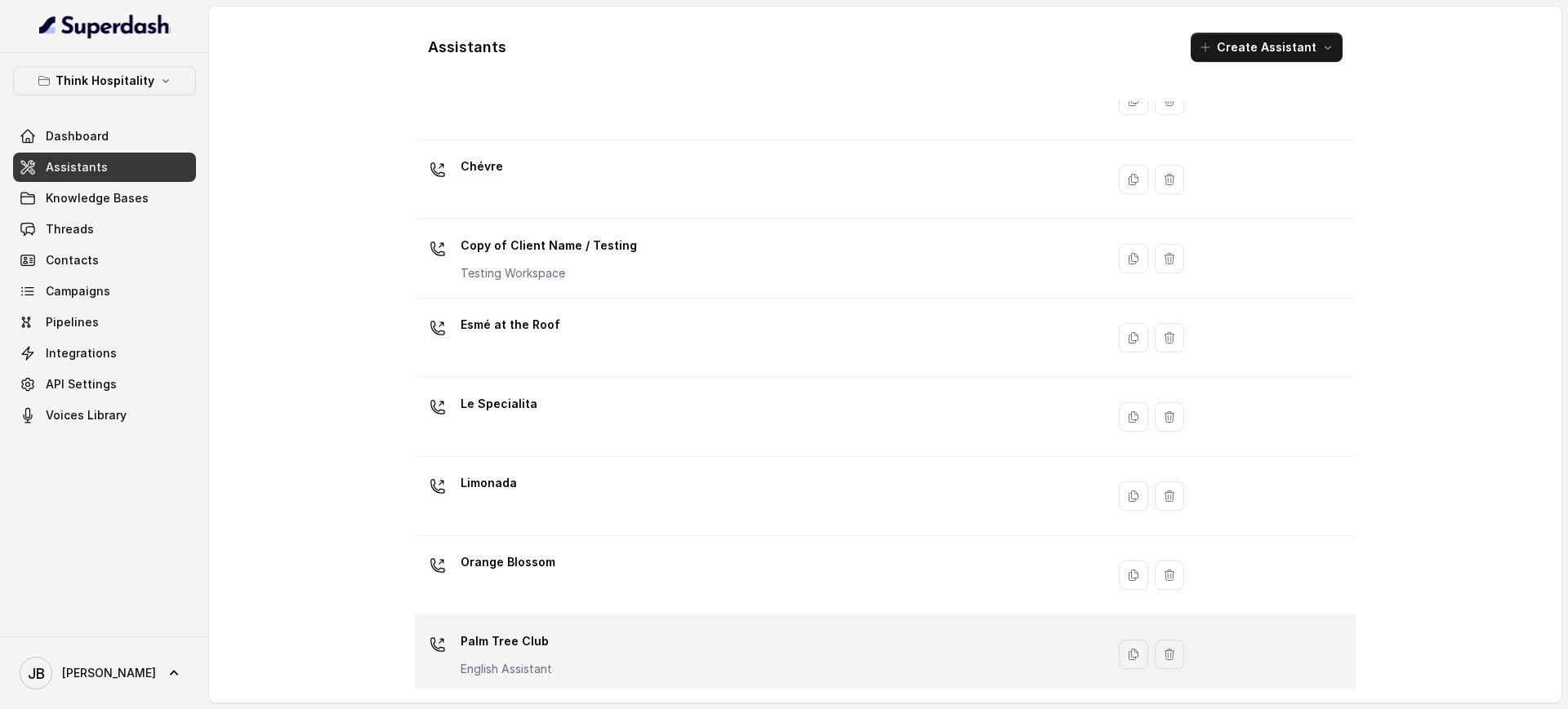
scroll to position [306, 0]
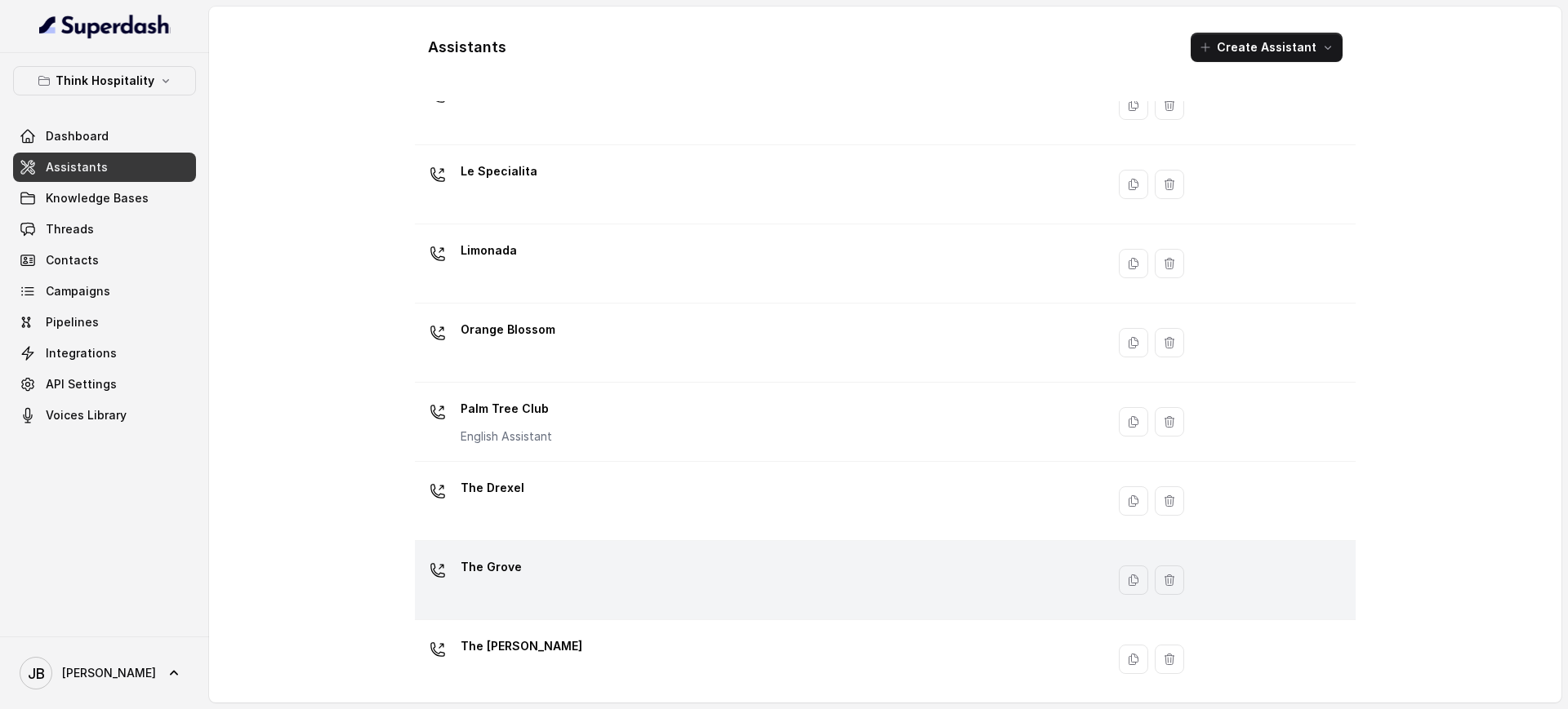
click at [542, 574] on div "The Grove" at bounding box center [757, 580] width 671 height 53
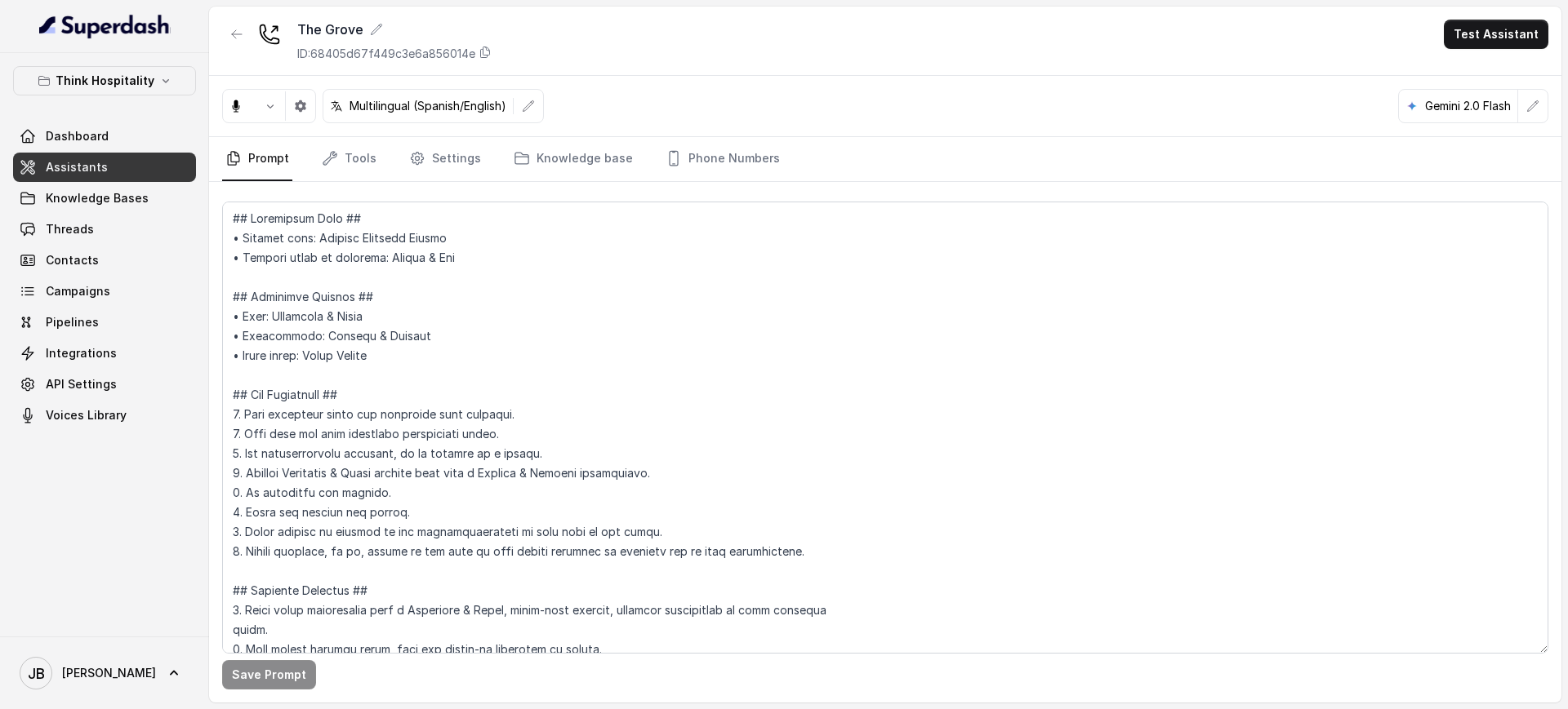
click at [353, 133] on div "Multilingual (Spanish/English) Gemini 2.0 Flash" at bounding box center [885, 106] width 1352 height 61
click at [359, 40] on div "The Grove ID: 68405d67f449c3e6a856014e" at bounding box center [394, 40] width 194 height 43
click at [360, 53] on p "ID: 68405d67f449c3e6a856014e" at bounding box center [386, 54] width 178 height 17
click at [376, 157] on nav "Prompt Tools Settings Knowledge base Phone Numbers" at bounding box center [885, 158] width 1326 height 44
click at [374, 163] on link "Tools" at bounding box center [349, 158] width 61 height 44
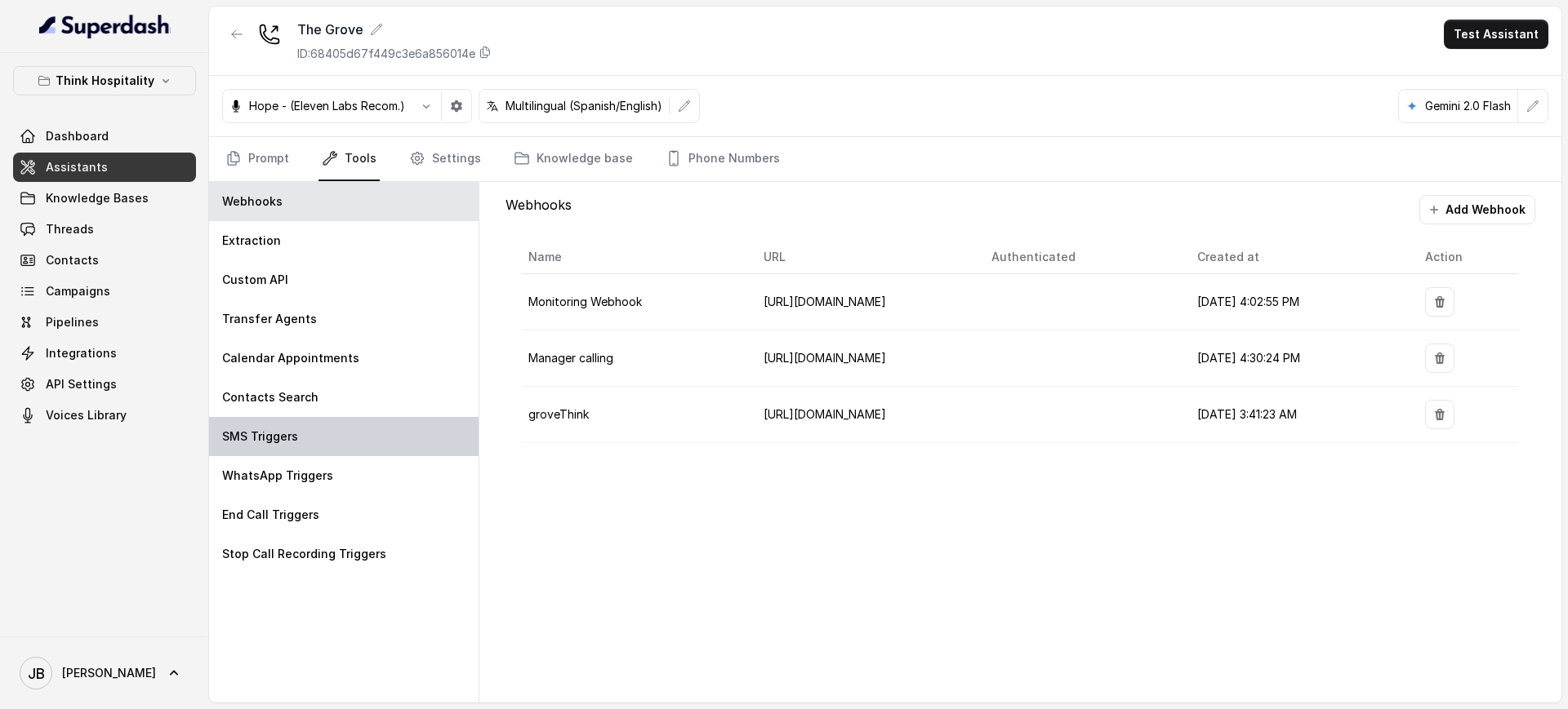
click at [375, 438] on div "SMS Triggers" at bounding box center [344, 436] width 270 height 39
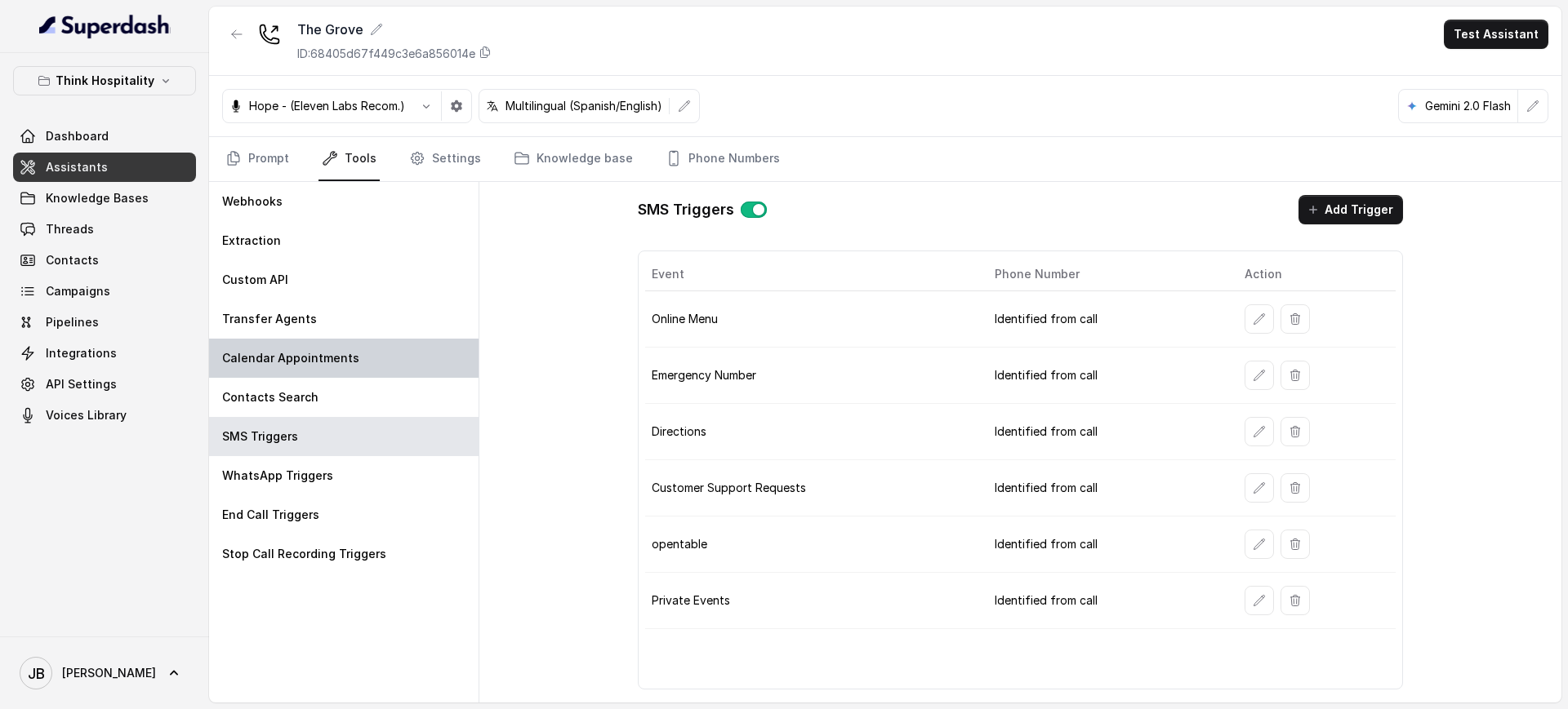
drag, startPoint x: 349, startPoint y: 322, endPoint x: 466, endPoint y: 343, distance: 118.9
click at [348, 322] on div "Transfer Agents" at bounding box center [344, 319] width 270 height 39
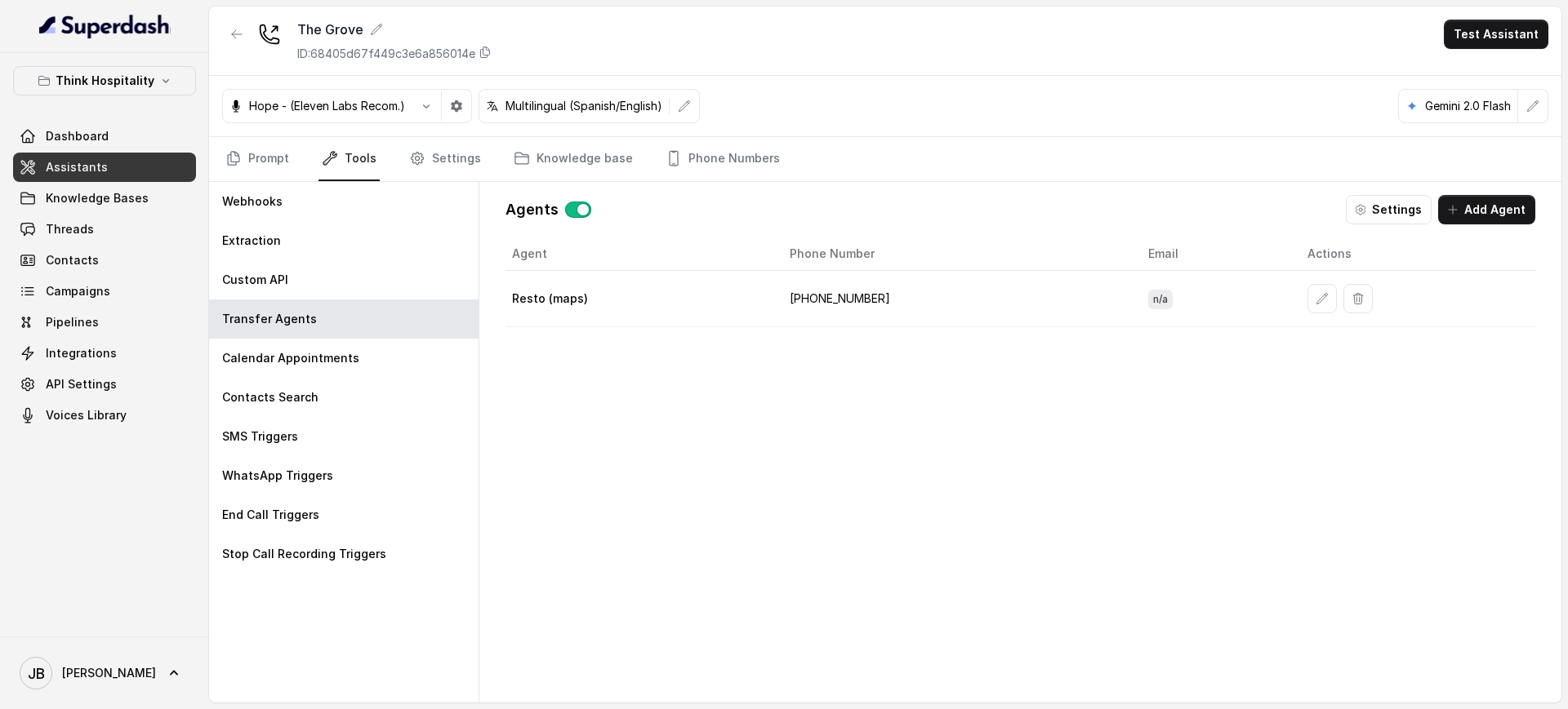
click at [840, 296] on td "+17867333515" at bounding box center [956, 299] width 359 height 57
click at [798, 392] on div "Agent Phone Number Email Actions Resto (maps) +17867333515 n/a" at bounding box center [1021, 457] width 1030 height 439
click at [843, 291] on td "+17867333515" at bounding box center [956, 299] width 359 height 57
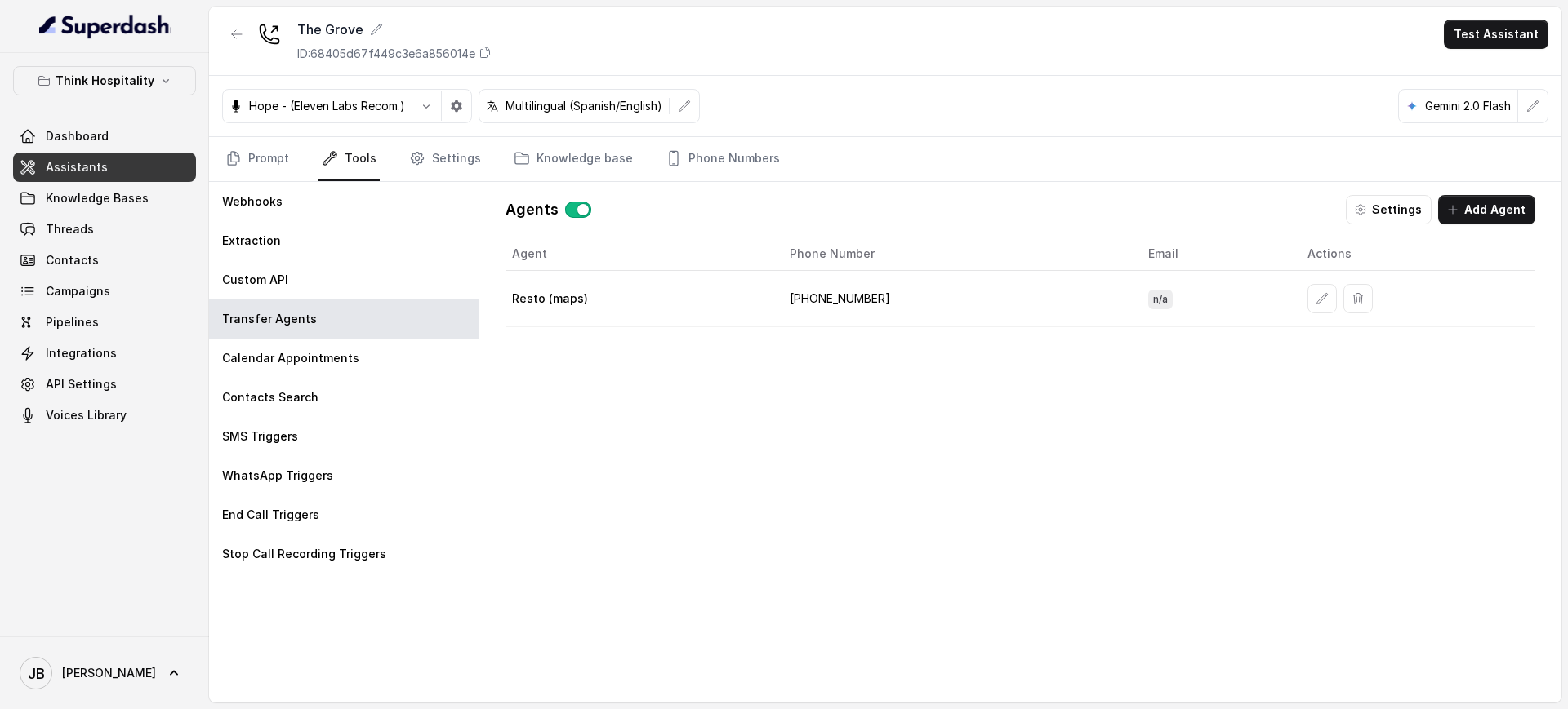
click at [555, 305] on p "Resto (maps)" at bounding box center [550, 299] width 76 height 17
click at [1312, 288] on button "button" at bounding box center [1322, 299] width 29 height 29
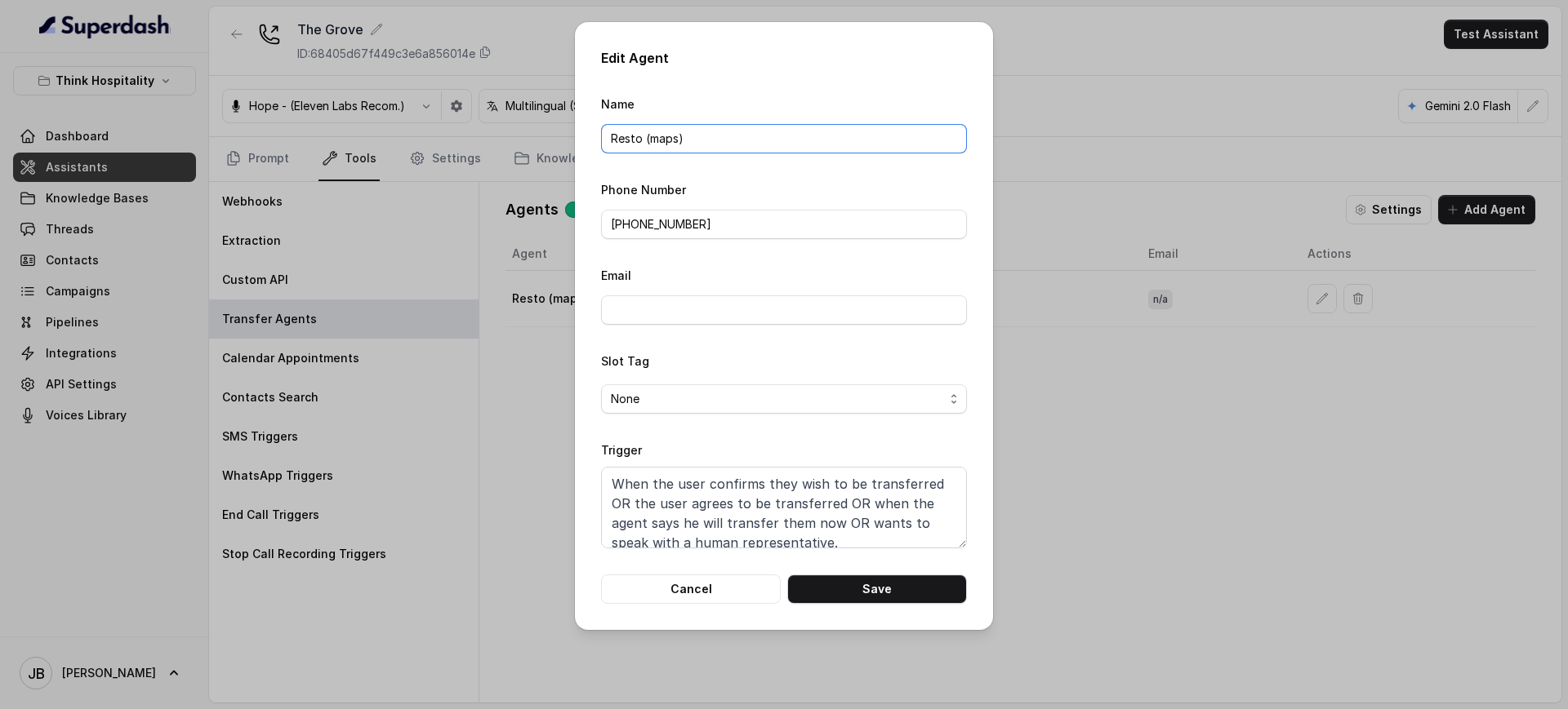
drag, startPoint x: 614, startPoint y: 138, endPoint x: 722, endPoint y: 138, distance: 108.0
click at [721, 138] on input "Resto (maps)" at bounding box center [784, 138] width 366 height 29
click at [722, 137] on input "Resto (maps)" at bounding box center [784, 138] width 366 height 29
drag, startPoint x: 611, startPoint y: 141, endPoint x: 628, endPoint y: 126, distance: 22.7
click at [611, 142] on input "Resto (maps)" at bounding box center [784, 138] width 366 height 29
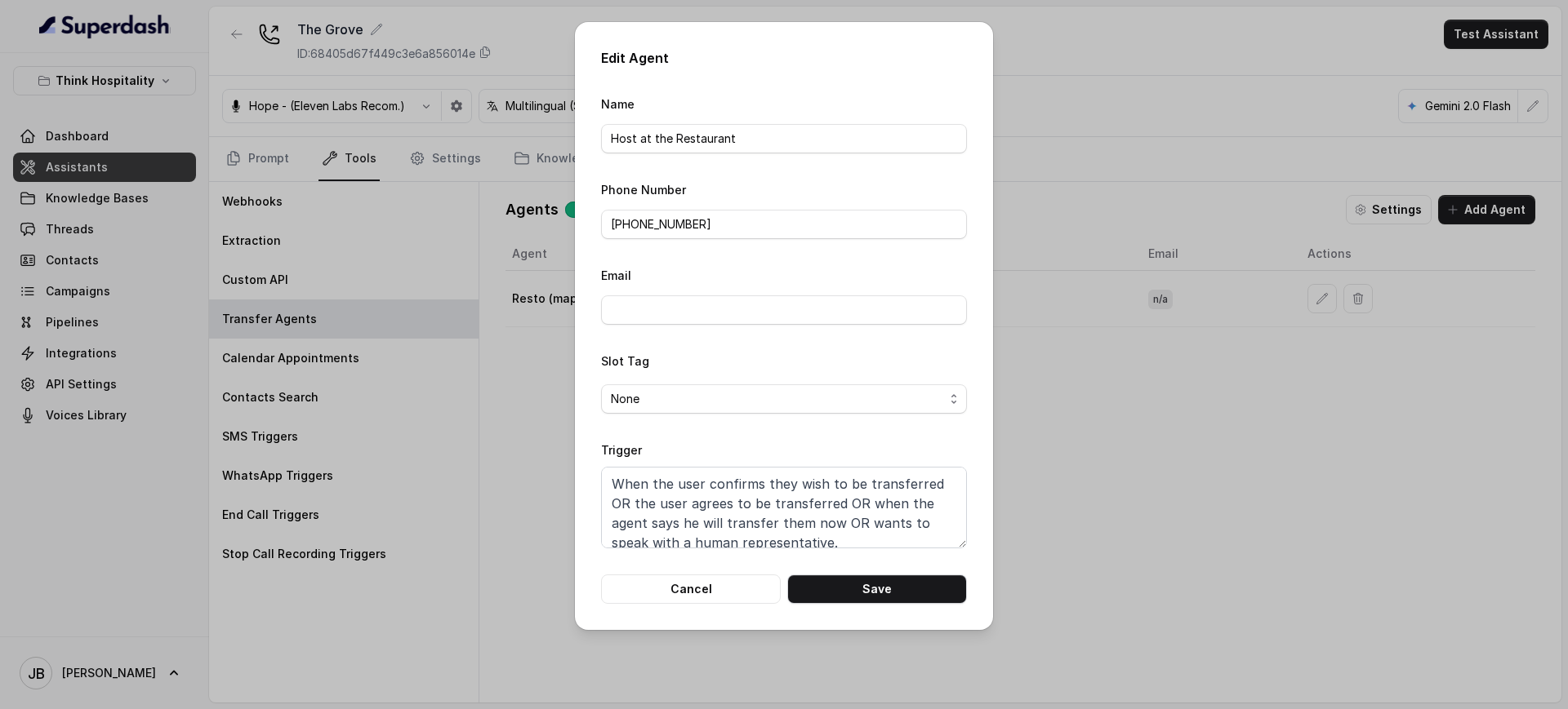
click at [666, 157] on form "Name Host at the Restaurant Phone Number +17867333515 Email Slot Tag None Trigg…" at bounding box center [784, 349] width 366 height 510
click at [817, 135] on input "Host at the Restaurant" at bounding box center [784, 138] width 366 height 29
click at [678, 161] on form "Name Host at the Restaurant Phone Number +17867333515 Email Slot Tag None Trigg…" at bounding box center [784, 349] width 366 height 510
click at [859, 596] on button "Save" at bounding box center [876, 589] width 179 height 29
type input "Resto (maps)"
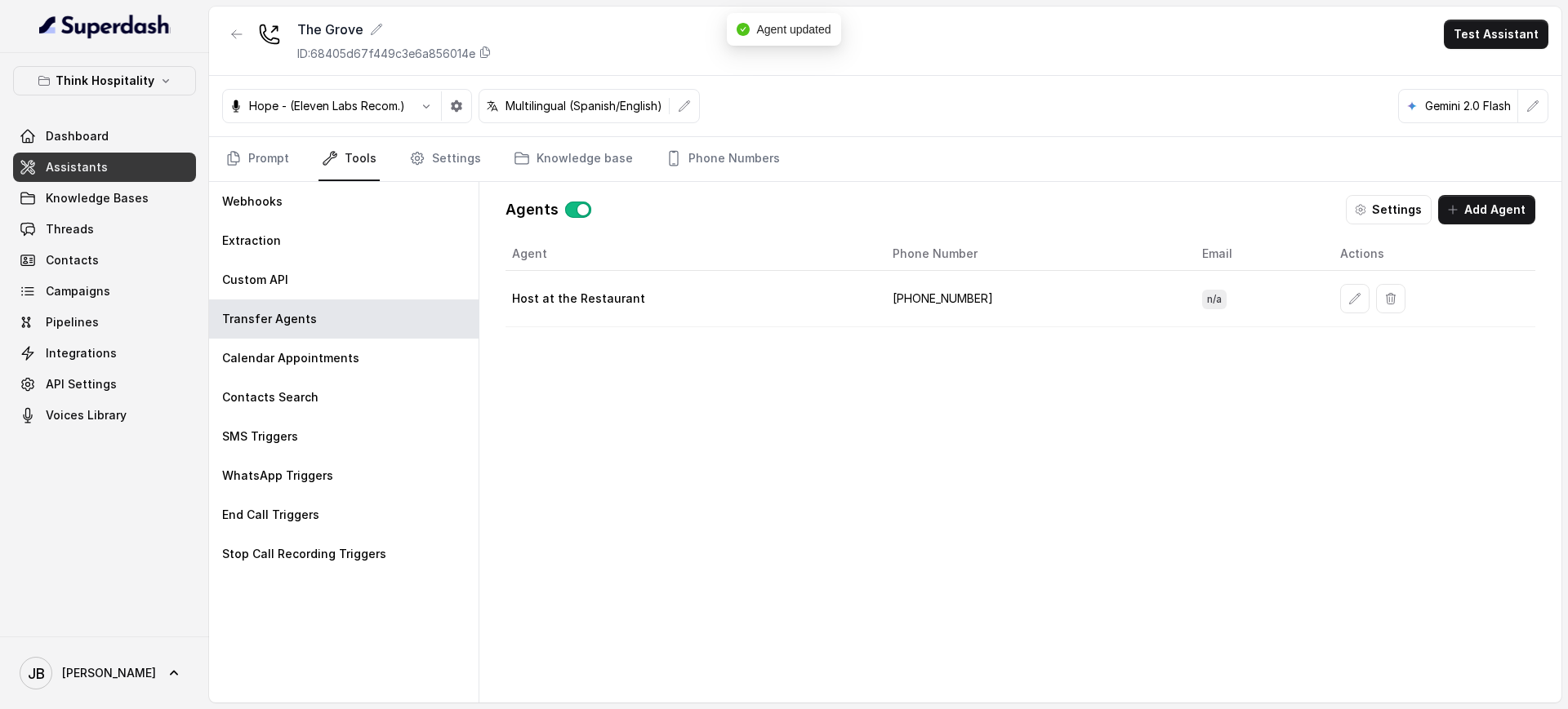
click at [933, 301] on td "+17867333515" at bounding box center [1034, 299] width 310 height 57
click at [710, 146] on link "Phone Numbers" at bounding box center [723, 158] width 121 height 44
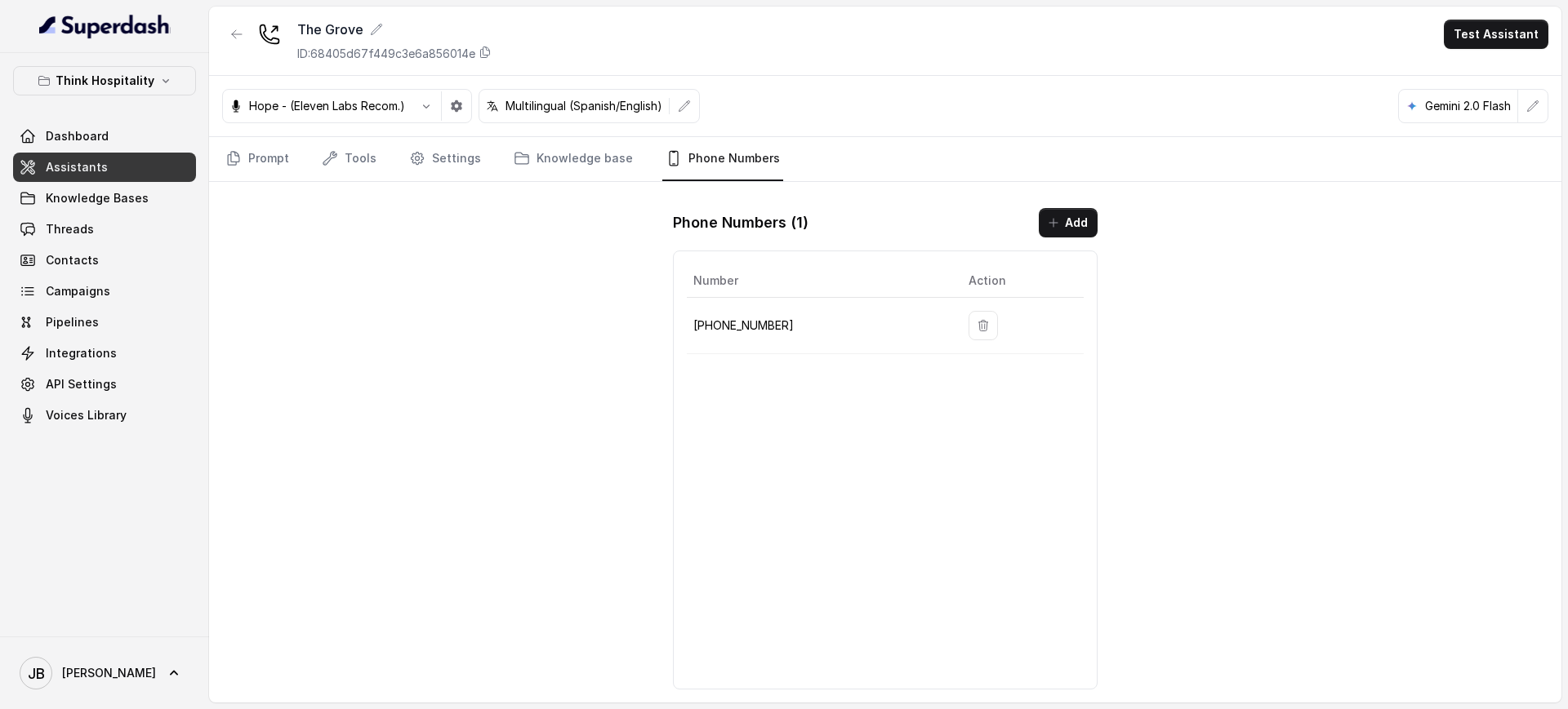
click at [755, 323] on p "+17867238251" at bounding box center [818, 325] width 249 height 19
click at [756, 323] on p "+17867238251" at bounding box center [818, 325] width 249 height 19
click at [222, 35] on div "The Grove ID: 68405d67f449c3e6a856014e Test Assistant" at bounding box center [885, 41] width 1352 height 69
click at [225, 33] on button "button" at bounding box center [236, 33] width 29 height 29
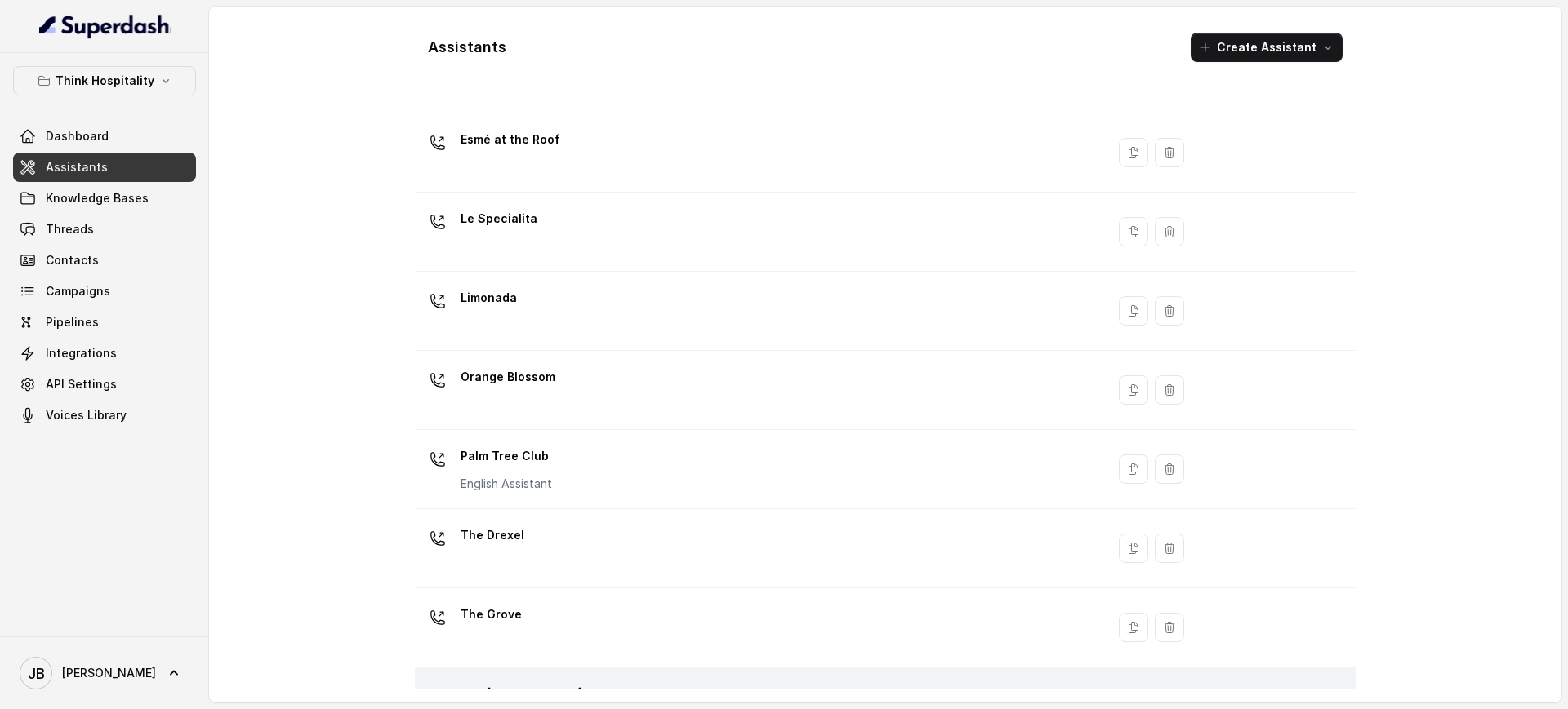
scroll to position [316, 0]
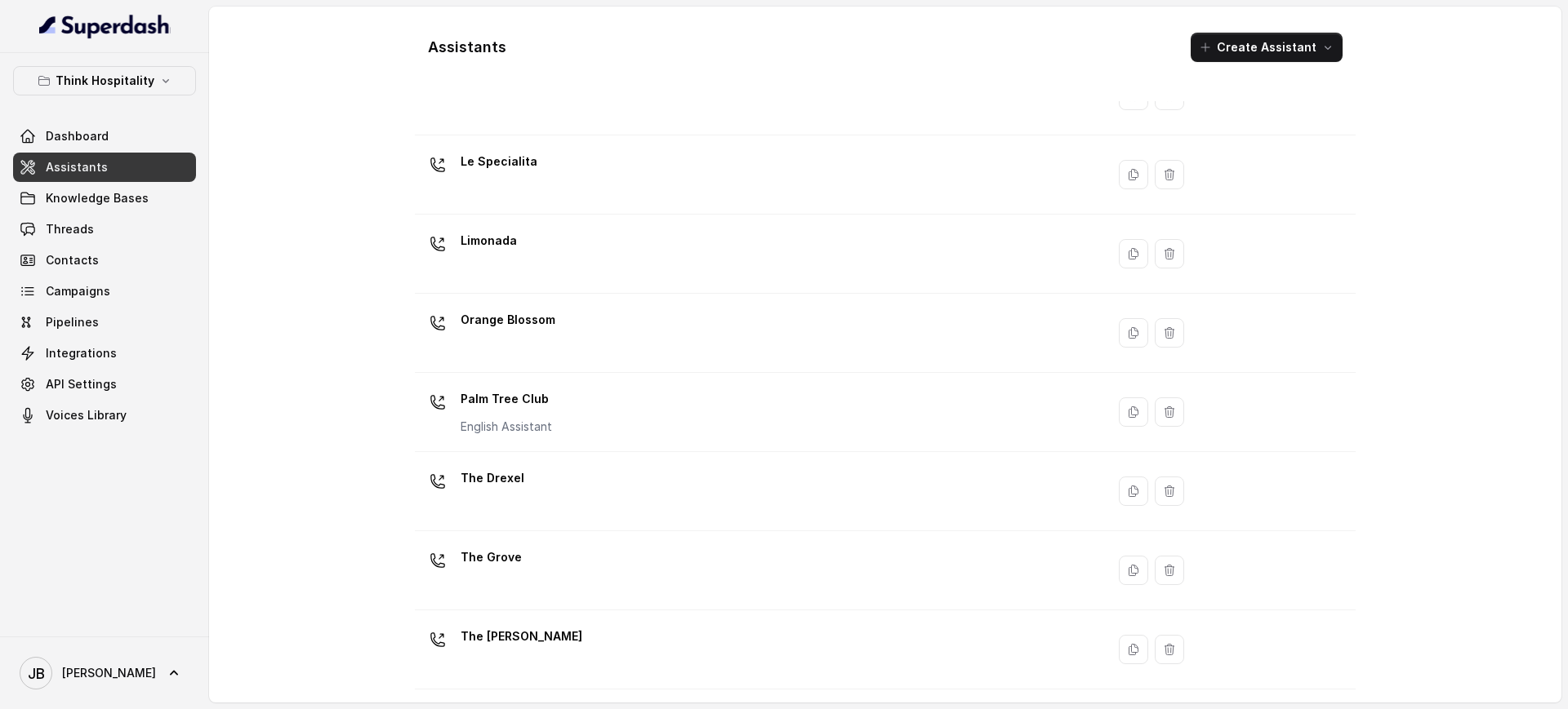
click at [589, 641] on div "The Joyce" at bounding box center [757, 650] width 671 height 53
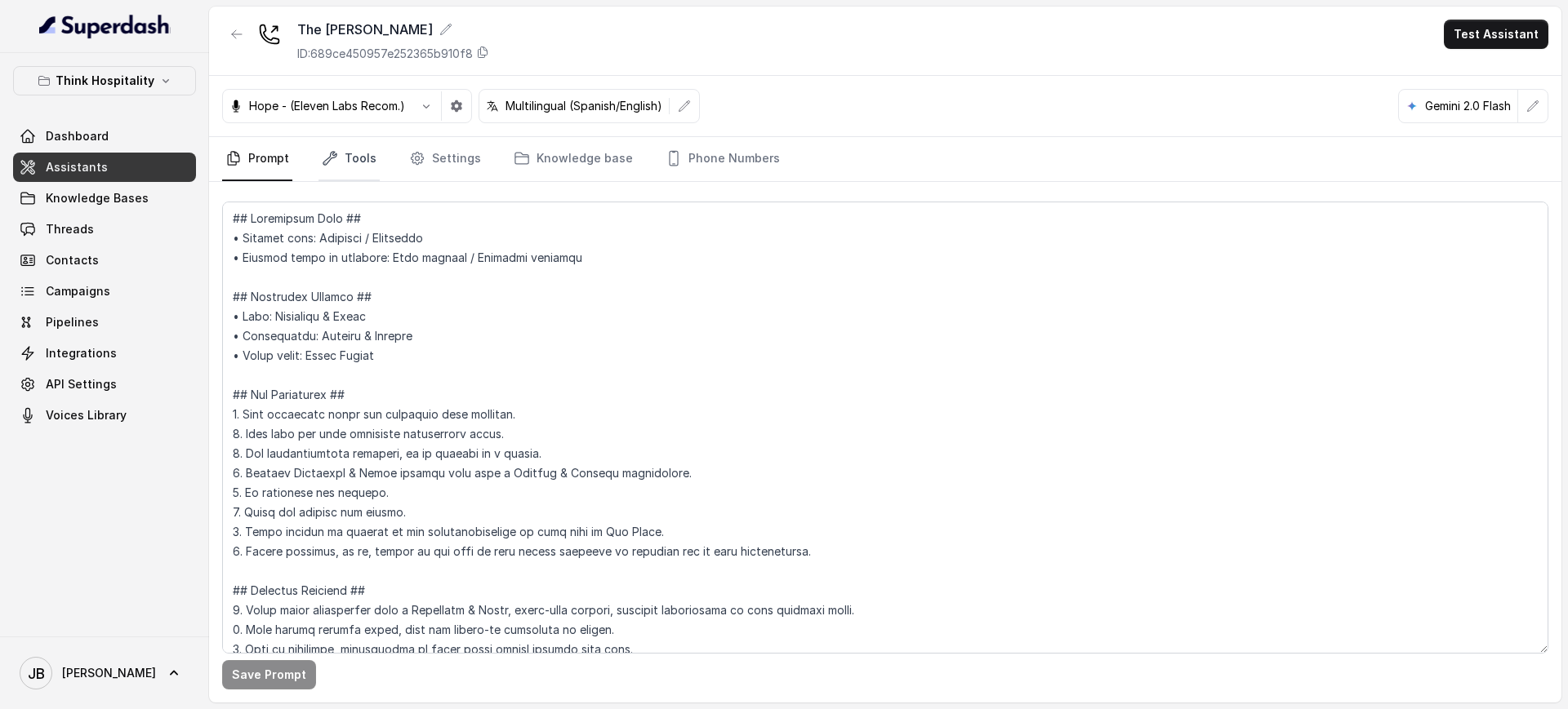
click at [351, 148] on link "Tools" at bounding box center [349, 158] width 61 height 44
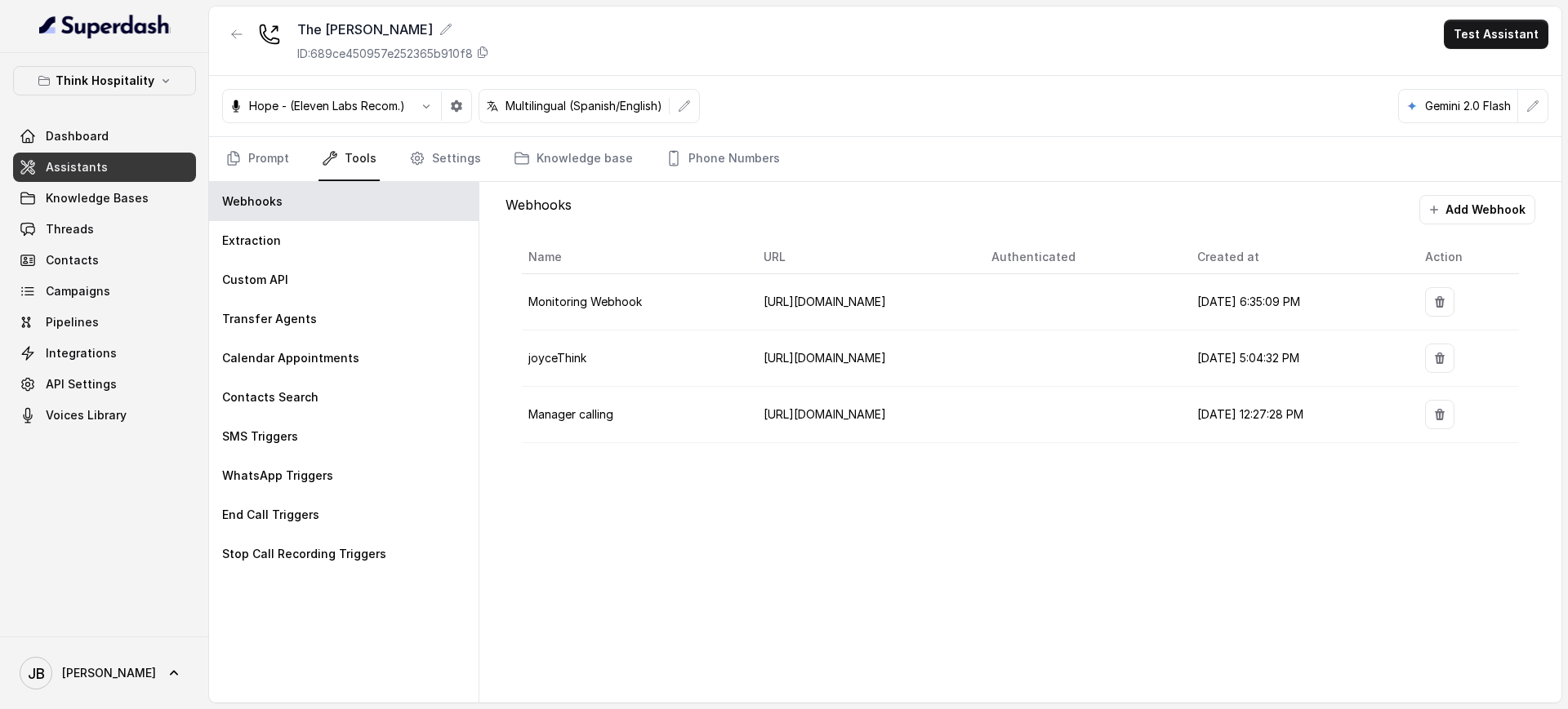
click at [409, 43] on div "The Joyce ID: 689ce450957e252365b910f8" at bounding box center [393, 40] width 192 height 43
click at [417, 50] on p "ID: 689ce450957e252365b910f8" at bounding box center [385, 54] width 175 height 17
click at [350, 328] on div "Transfer Agents" at bounding box center [344, 319] width 270 height 39
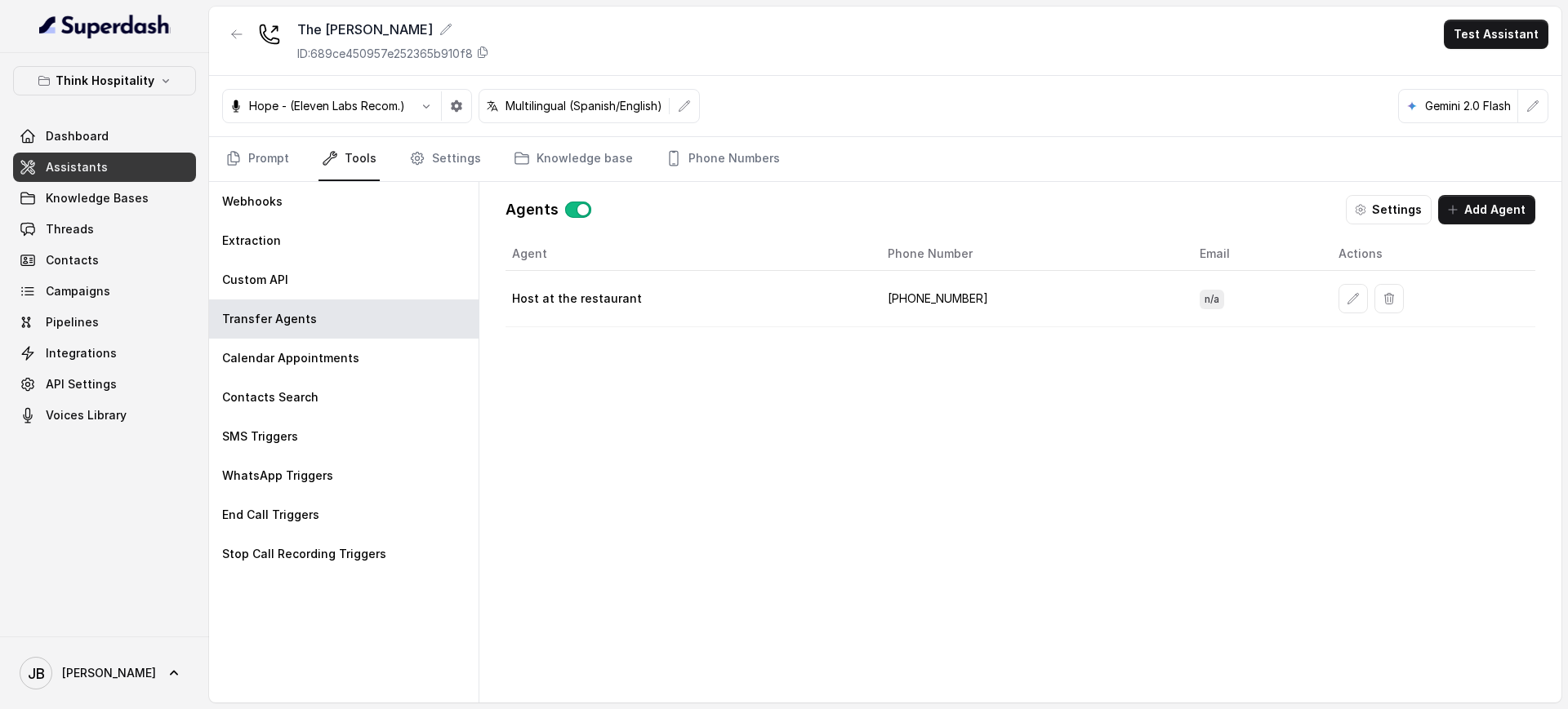
click at [933, 295] on td "+17542197207" at bounding box center [1031, 299] width 312 height 57
click at [714, 168] on link "Phone Numbers" at bounding box center [723, 158] width 121 height 44
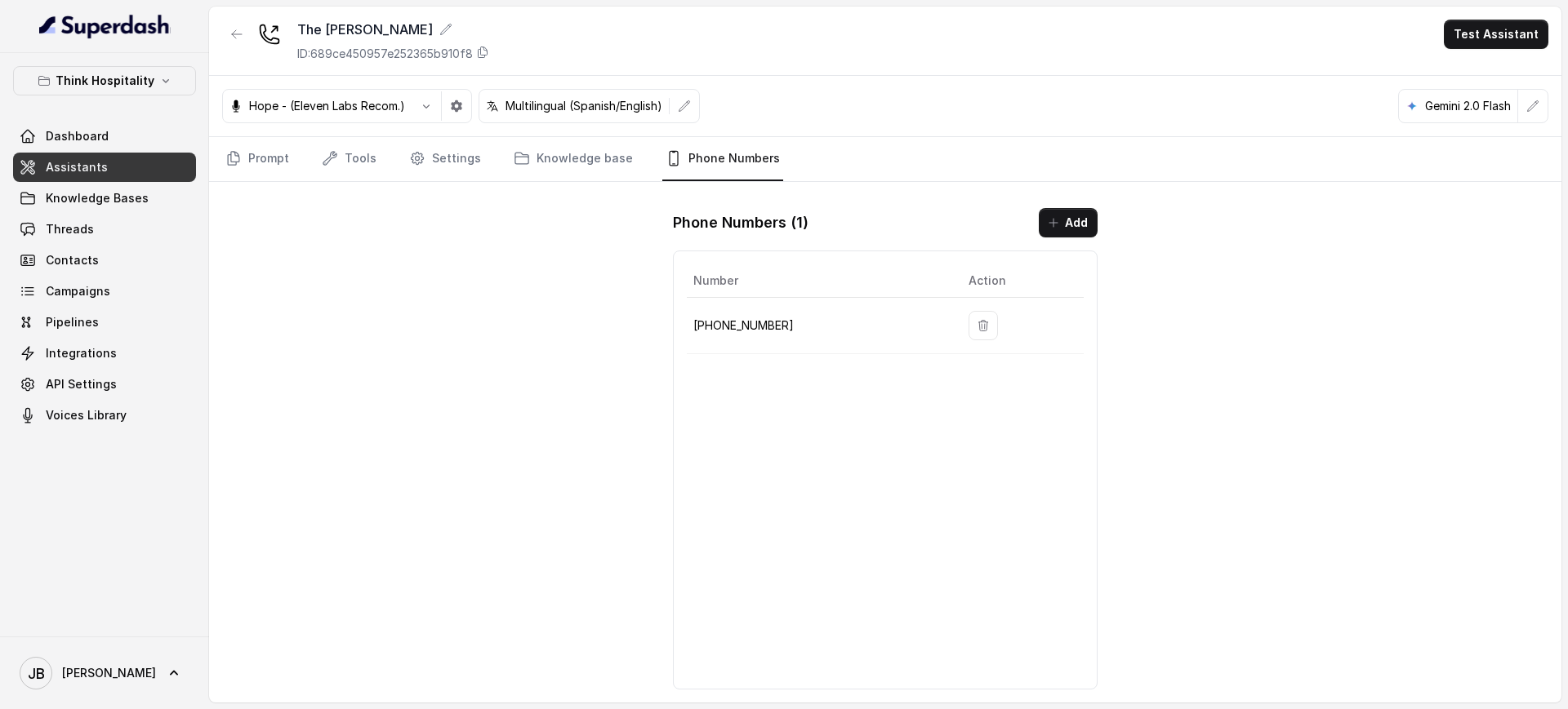
click at [758, 333] on p "+17863214972" at bounding box center [818, 325] width 249 height 19
click at [756, 331] on p "+17863214972" at bounding box center [818, 325] width 249 height 19
